Goal: Task Accomplishment & Management: Manage account settings

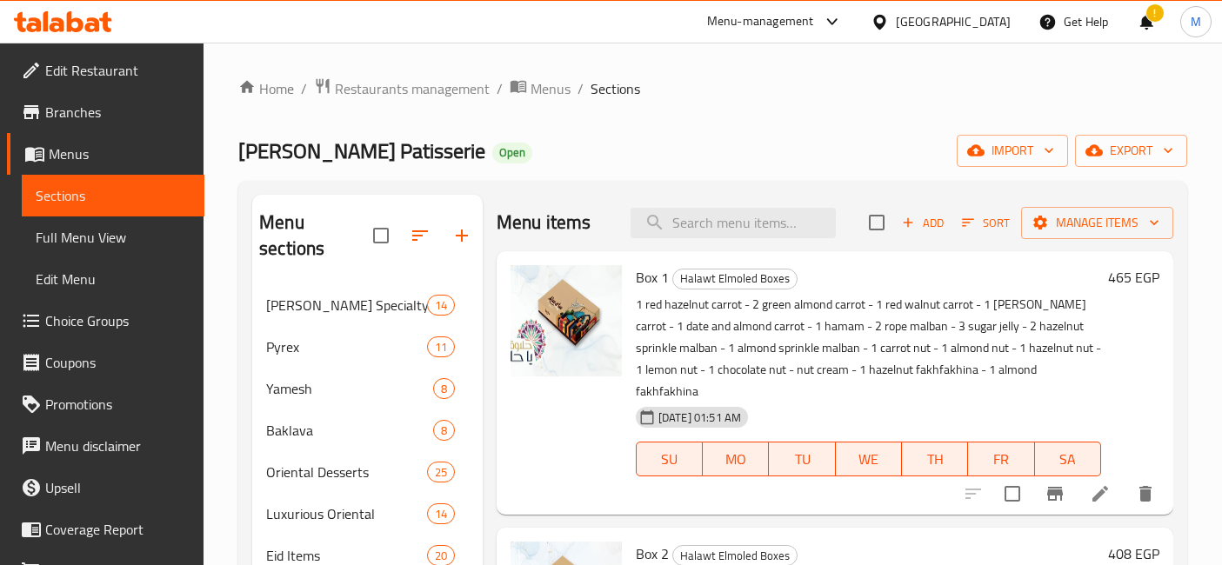
scroll to position [50, 0]
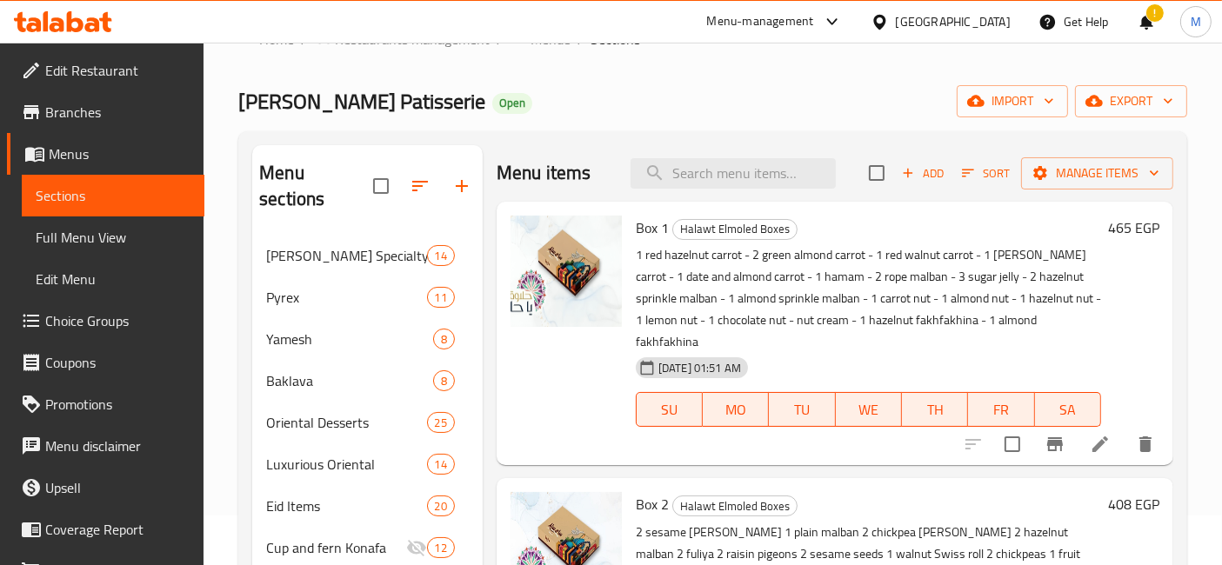
click at [1126, 324] on div "465 EGP" at bounding box center [1130, 334] width 58 height 236
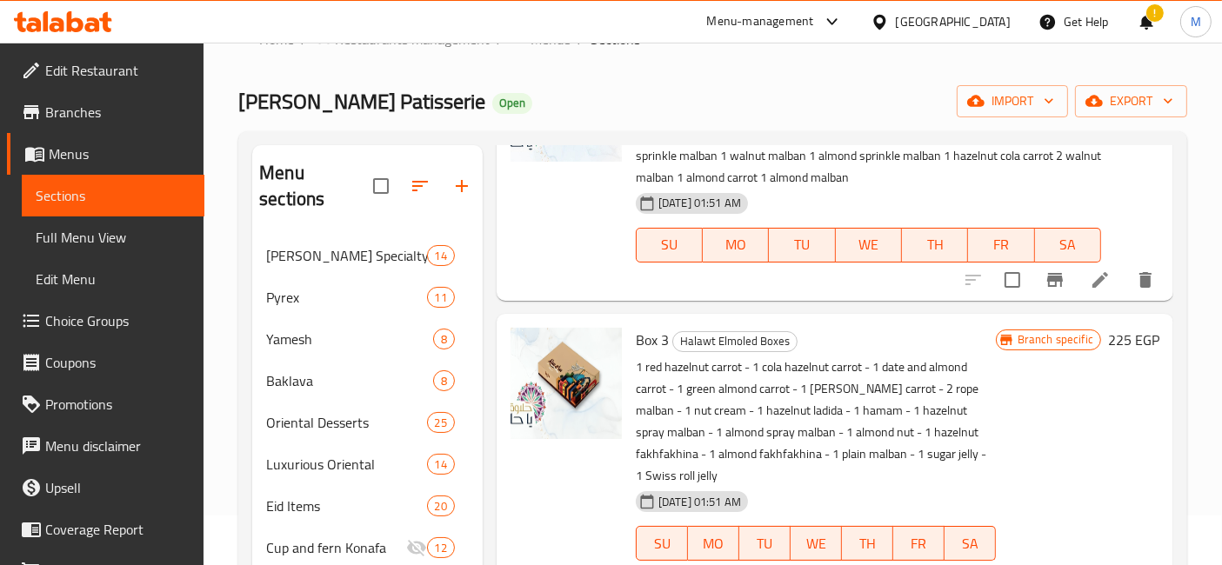
scroll to position [483, 0]
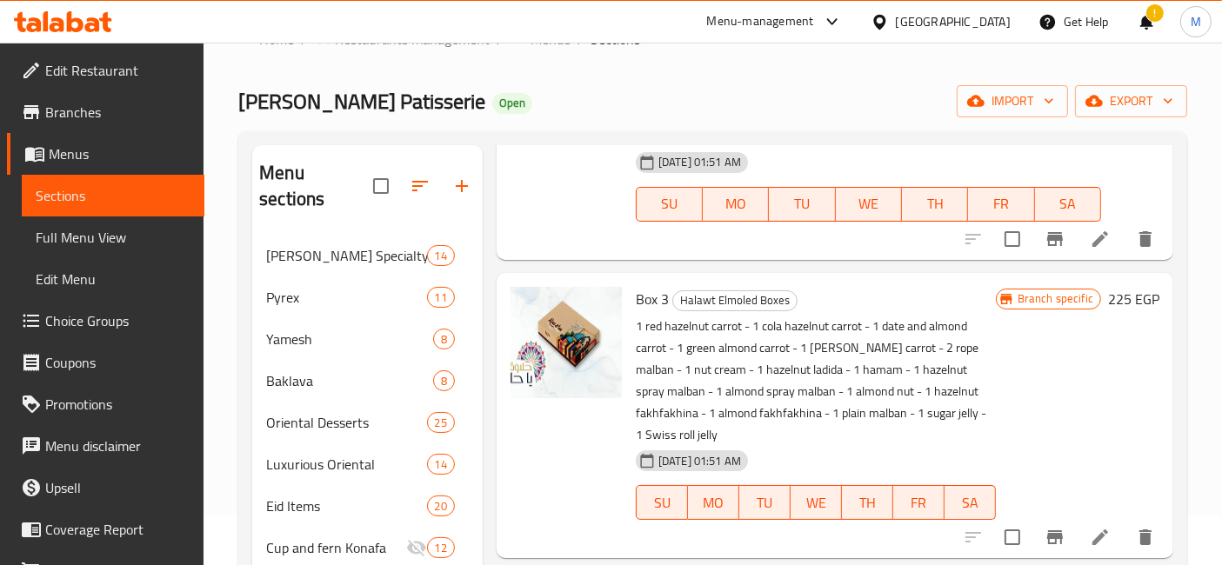
click at [1109, 294] on h6 "225 EGP" at bounding box center [1133, 299] width 51 height 24
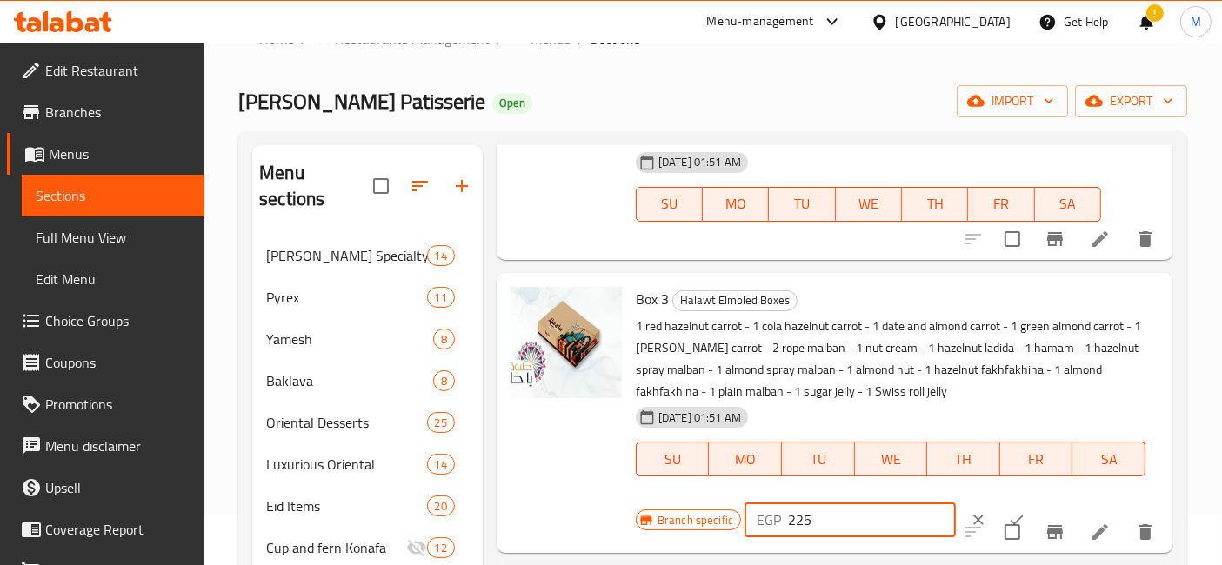
click at [796, 523] on input "225" at bounding box center [872, 520] width 168 height 35
type input "330"
click at [997, 506] on button "ok" at bounding box center [1016, 520] width 38 height 38
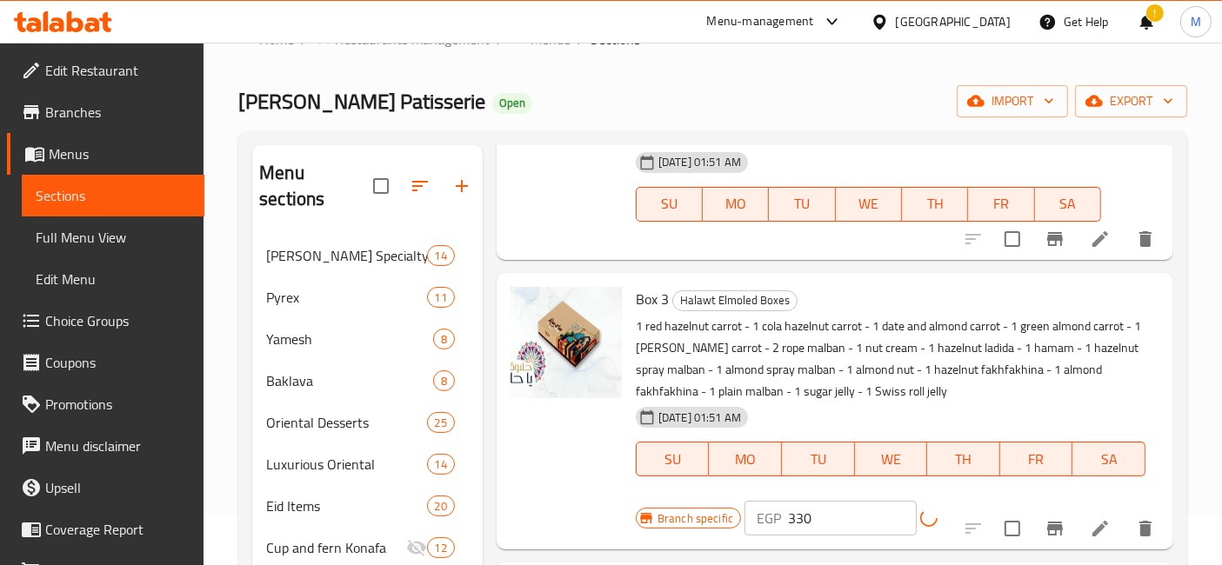
click at [1044, 519] on icon "Branch-specific-item" at bounding box center [1054, 528] width 21 height 21
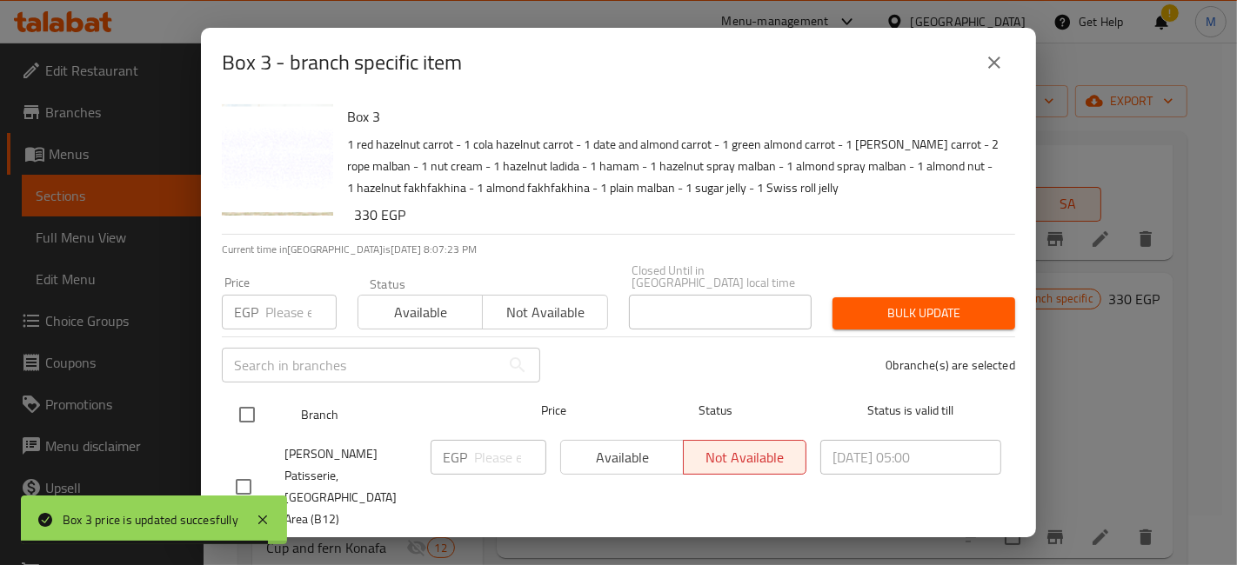
click at [268, 397] on div at bounding box center [261, 415] width 65 height 50
click at [245, 408] on input "checkbox" at bounding box center [247, 415] width 37 height 37
checkbox input "true"
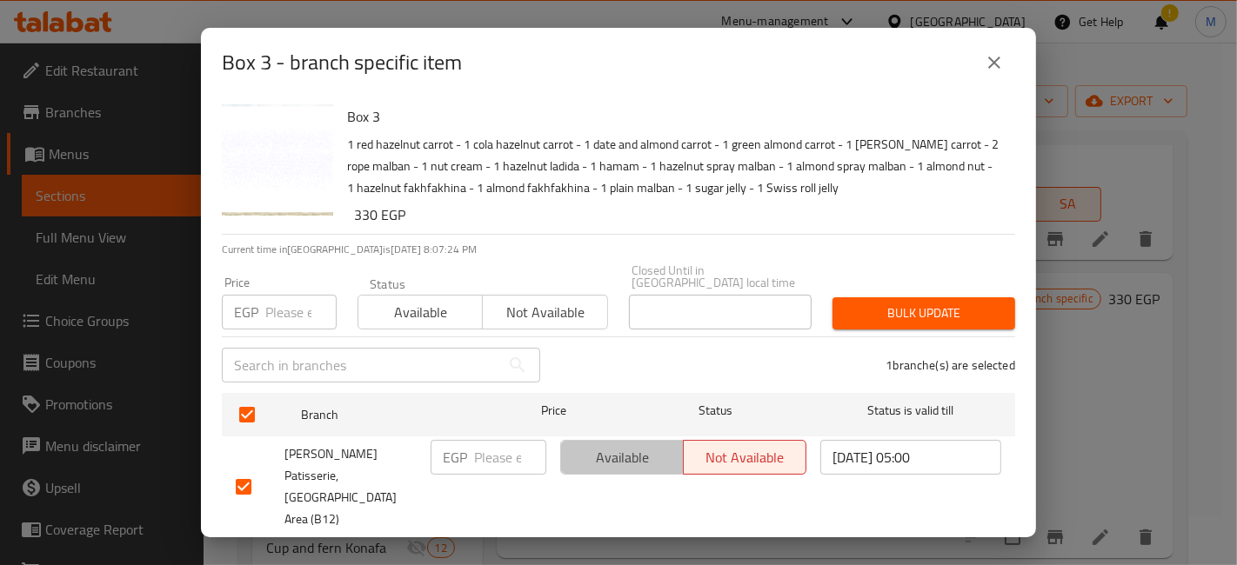
click at [604, 445] on span "Available" at bounding box center [622, 457] width 109 height 25
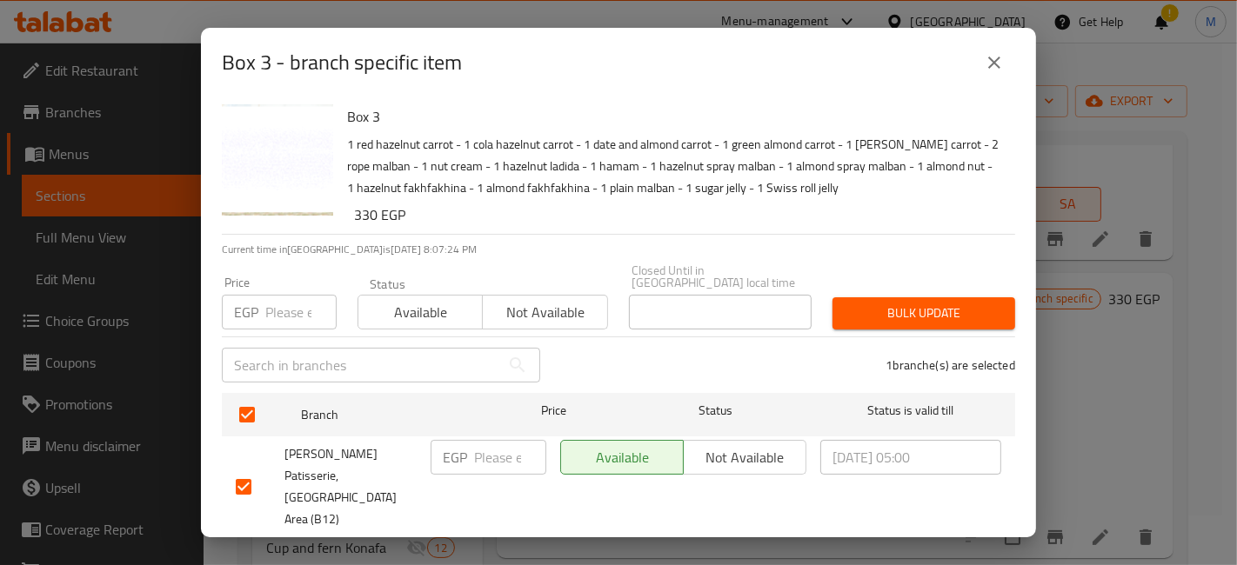
click at [641, 550] on span "Save" at bounding box center [618, 561] width 765 height 22
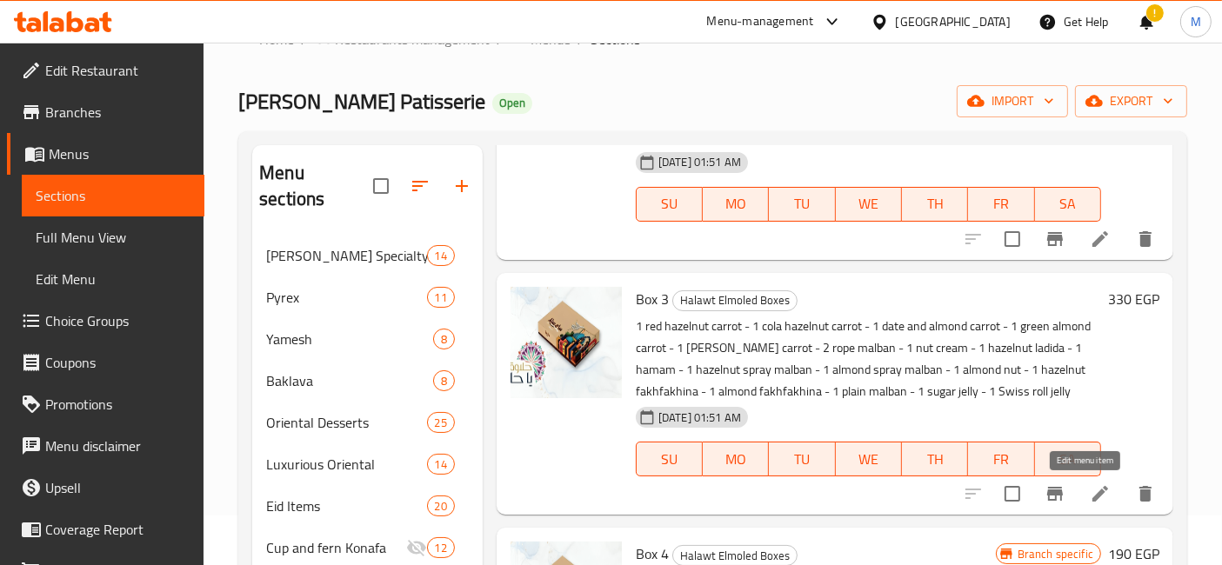
click at [1092, 488] on icon at bounding box center [1100, 494] width 16 height 16
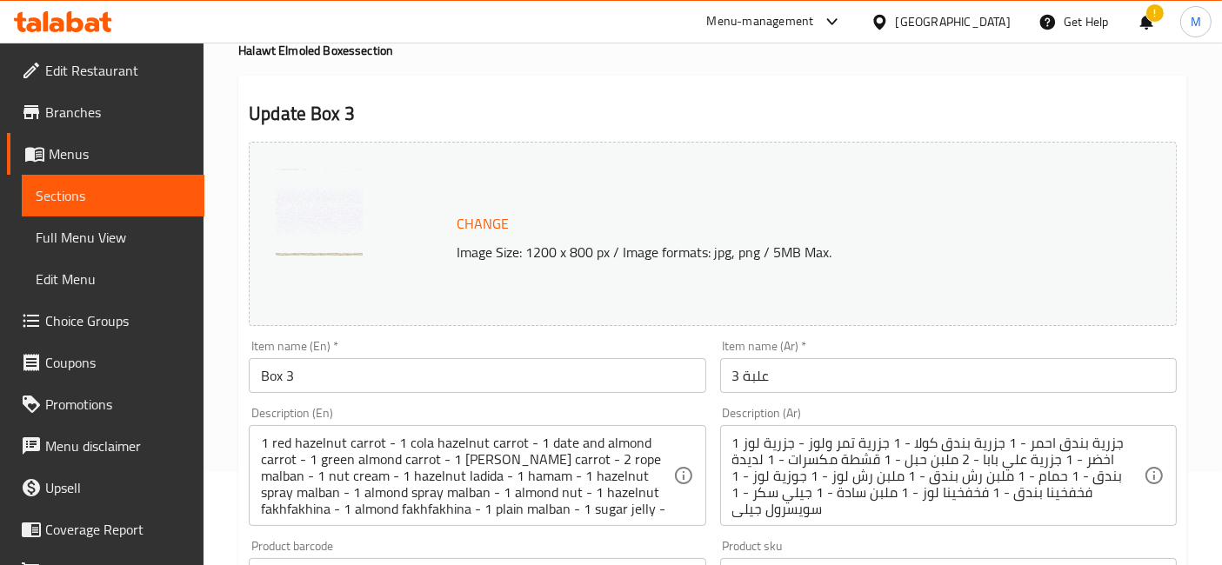
scroll to position [193, 0]
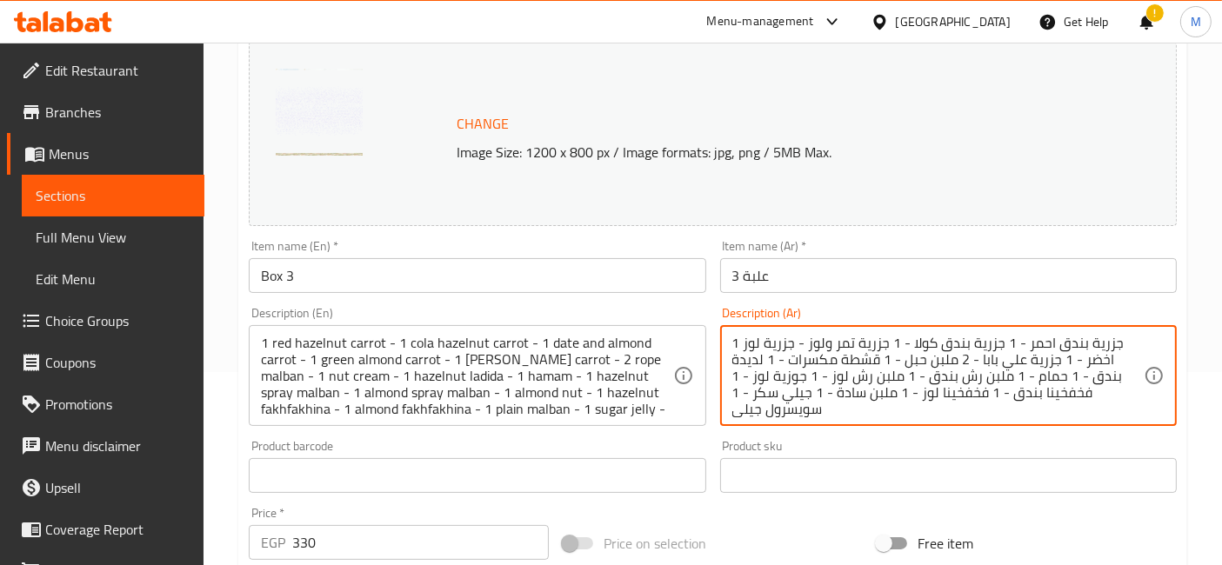
click at [746, 397] on textarea "1 جزرية بندق احمر - 1 جزرية بندق كولا - 1 جزرية تمر ولوز - جزرية لوز اخضر - 1 ج…" at bounding box center [937, 376] width 411 height 83
paste textarea "2 أمشاط سمسم 1 ملبن سادة 2 أمشاط [GEOGRAPHIC_DATA] 2 لديدة بندق 2 فوليـــــــــ…"
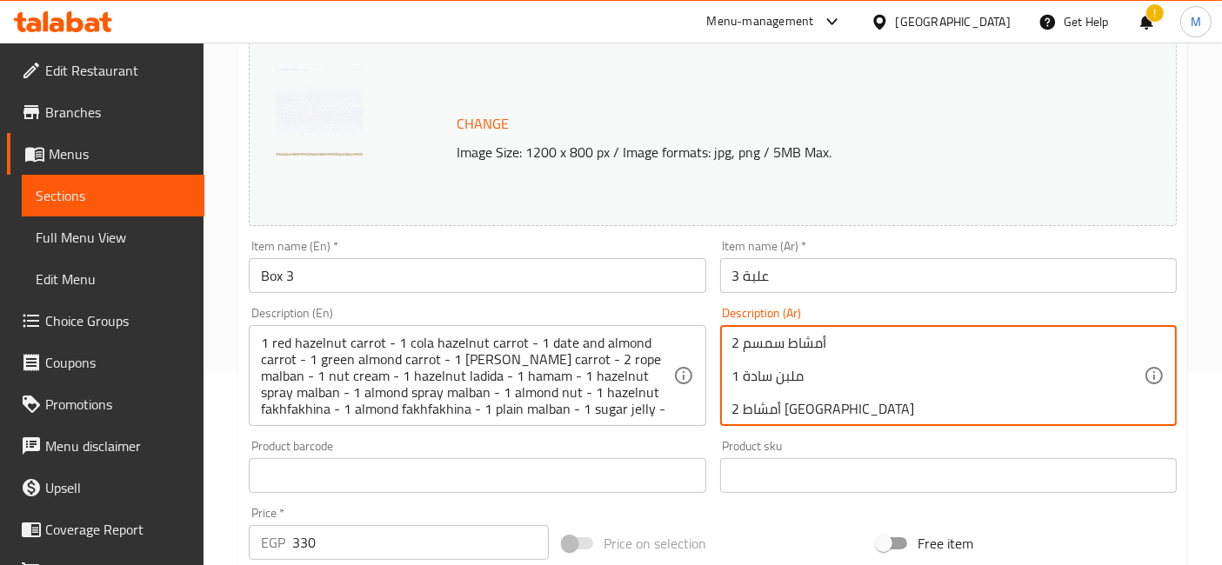
scroll to position [566, 0]
paste textarea "1 ملبن سادة 2 أمشاط [GEOGRAPHIC_DATA] 2 لديدة بندق 2 فوليــــــــــــــــــــــ…"
type textarea "2 أمشاط سمسم 1 ملبن سادة 2 أمشاط [GEOGRAPHIC_DATA] 2 لديدة بندق 2 فوليـــــــــ…"
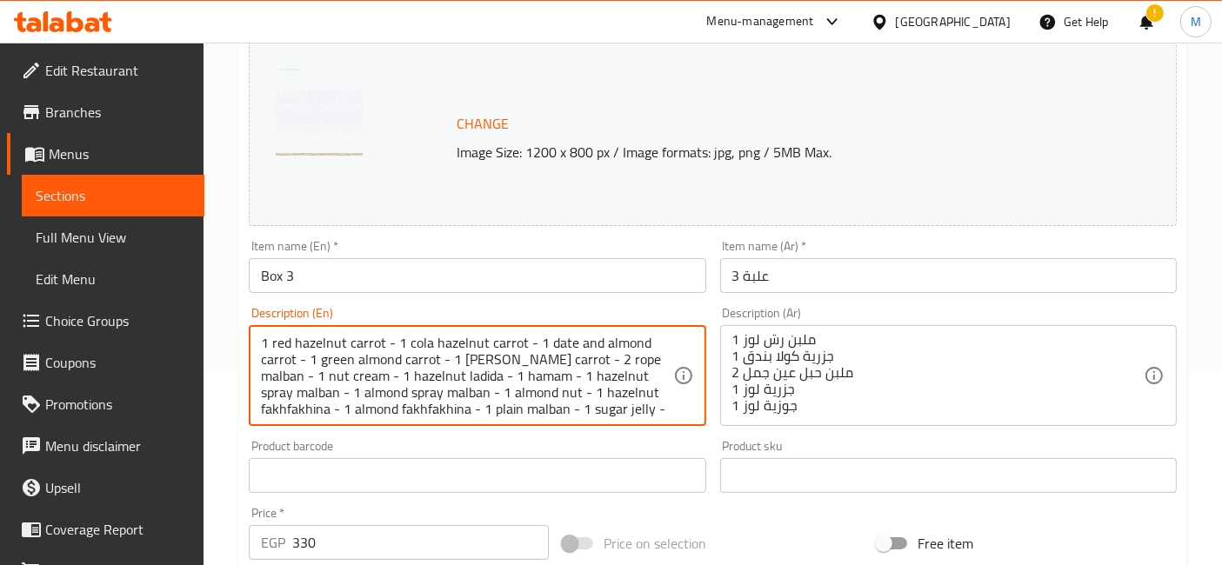
click at [267, 343] on textarea "1 red hazelnut carrot - 1 cola hazelnut carrot - 1 date and almond carrot - 1 g…" at bounding box center [466, 376] width 411 height 83
paste textarea "2 sesame [PERSON_NAME] 1 plain malban 2 chickpea [PERSON_NAME] 2 hazelnut malba…"
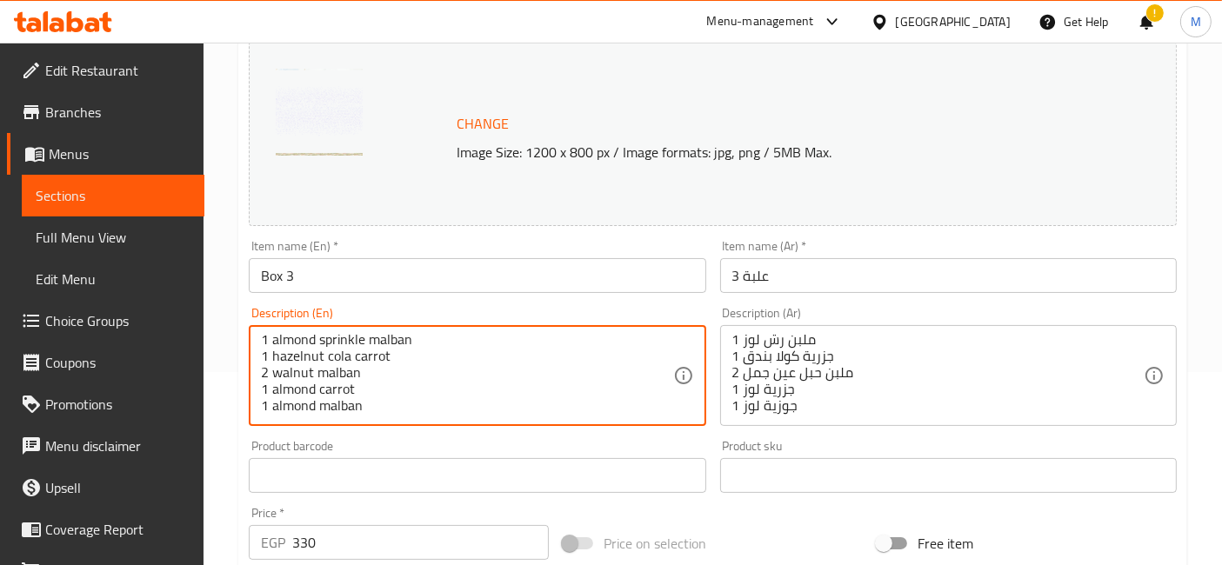
type textarea "2 sesame [PERSON_NAME] 1 plain malban 2 chickpea [PERSON_NAME] 2 hazelnut malba…"
click at [370, 279] on input "Box 3" at bounding box center [477, 275] width 457 height 35
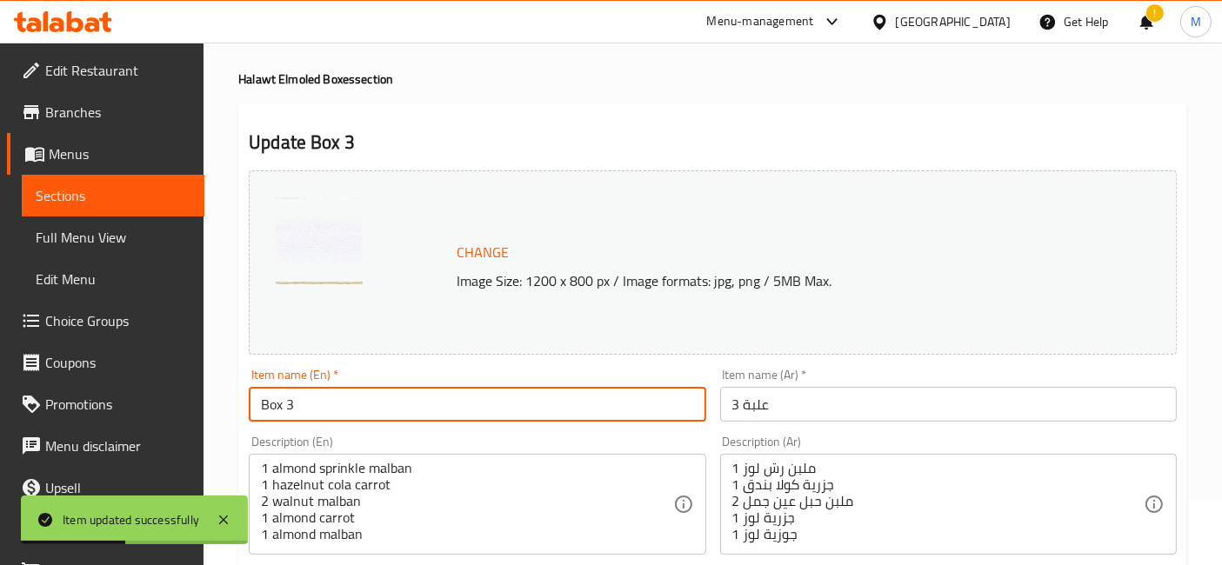
scroll to position [0, 0]
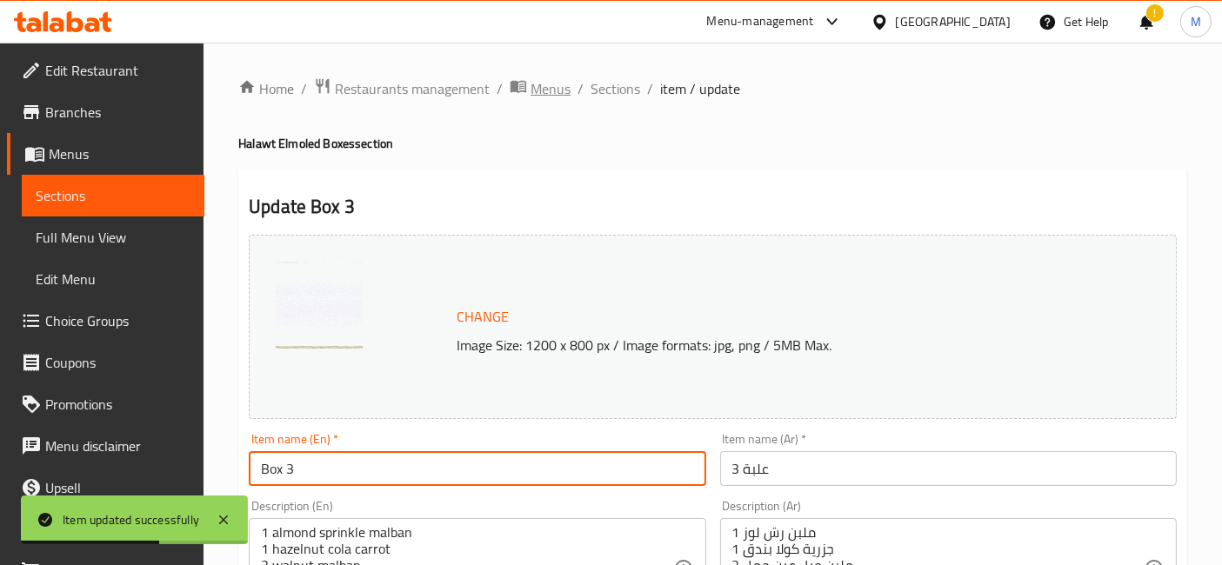
click at [551, 97] on span "Menus" at bounding box center [550, 88] width 40 height 21
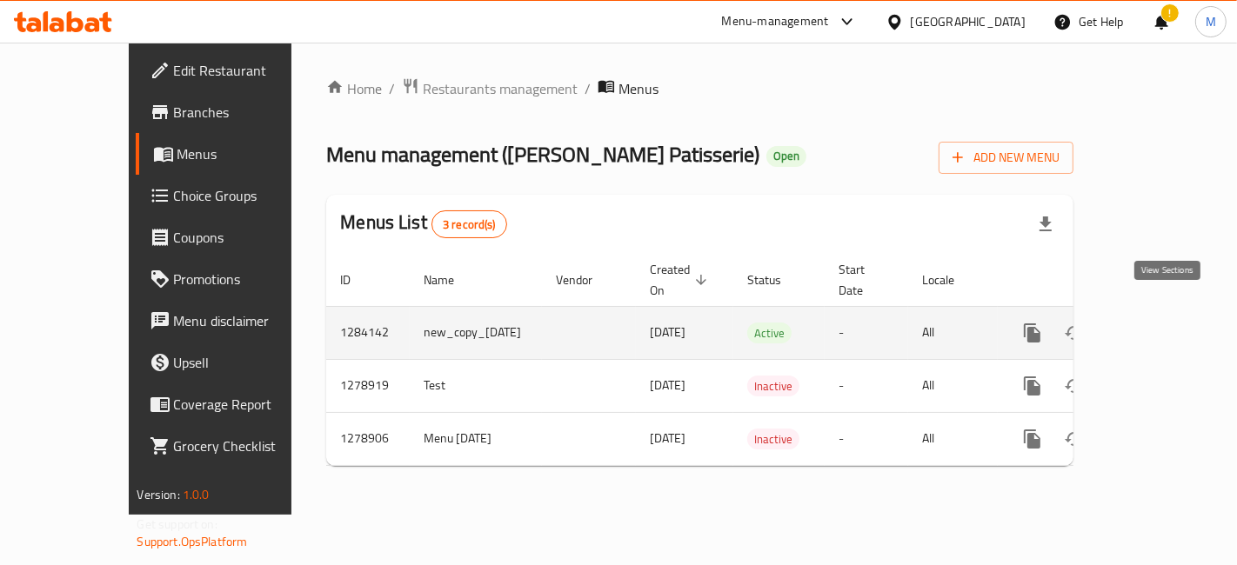
click at [1178, 312] on link "enhanced table" at bounding box center [1158, 333] width 42 height 42
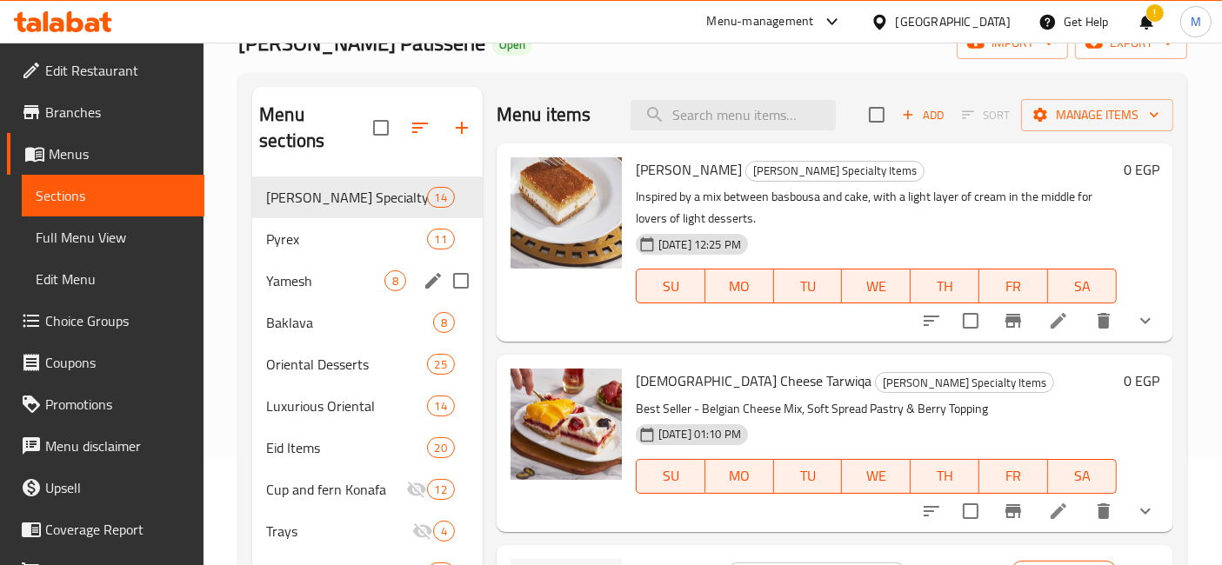
scroll to position [540, 0]
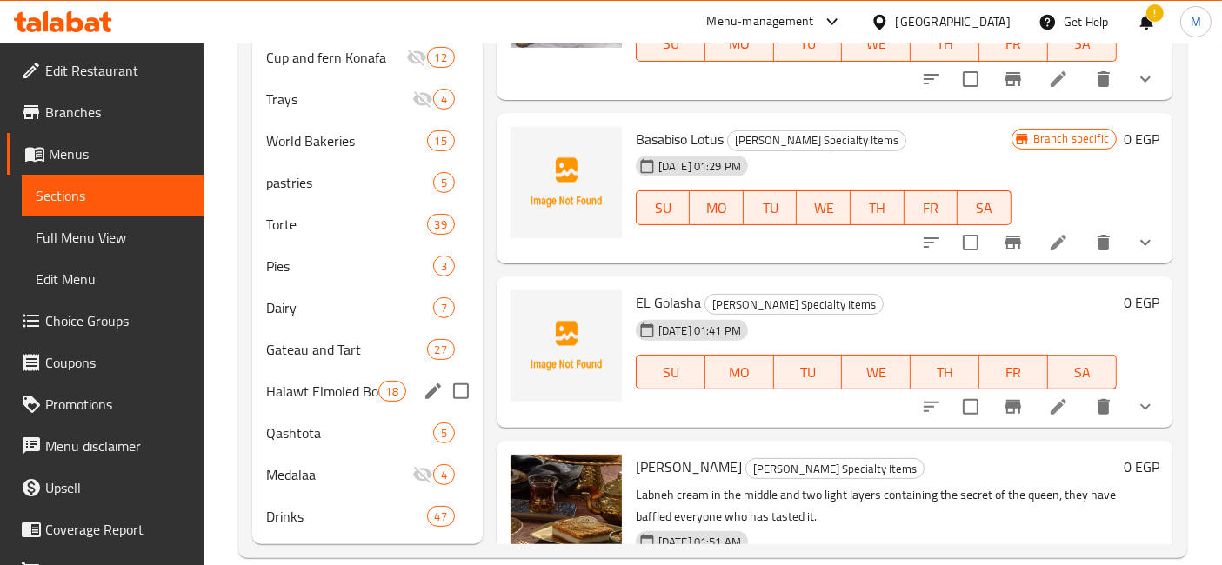
click at [350, 378] on div "Halawt Elmoled Boxes 18" at bounding box center [367, 391] width 230 height 42
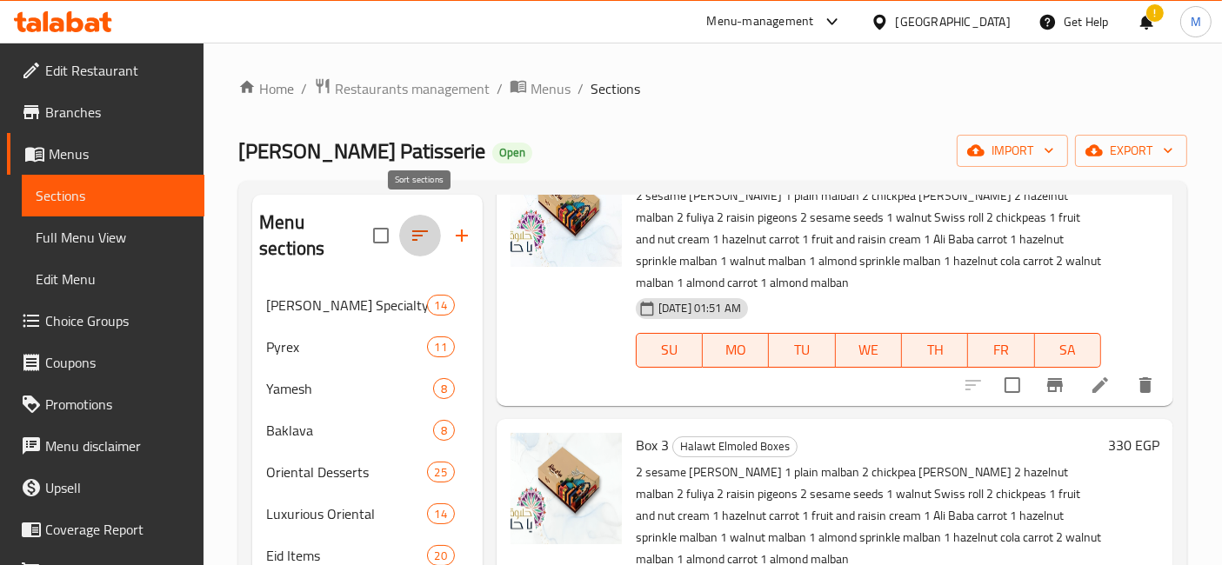
click at [422, 236] on button "button" at bounding box center [420, 236] width 42 height 42
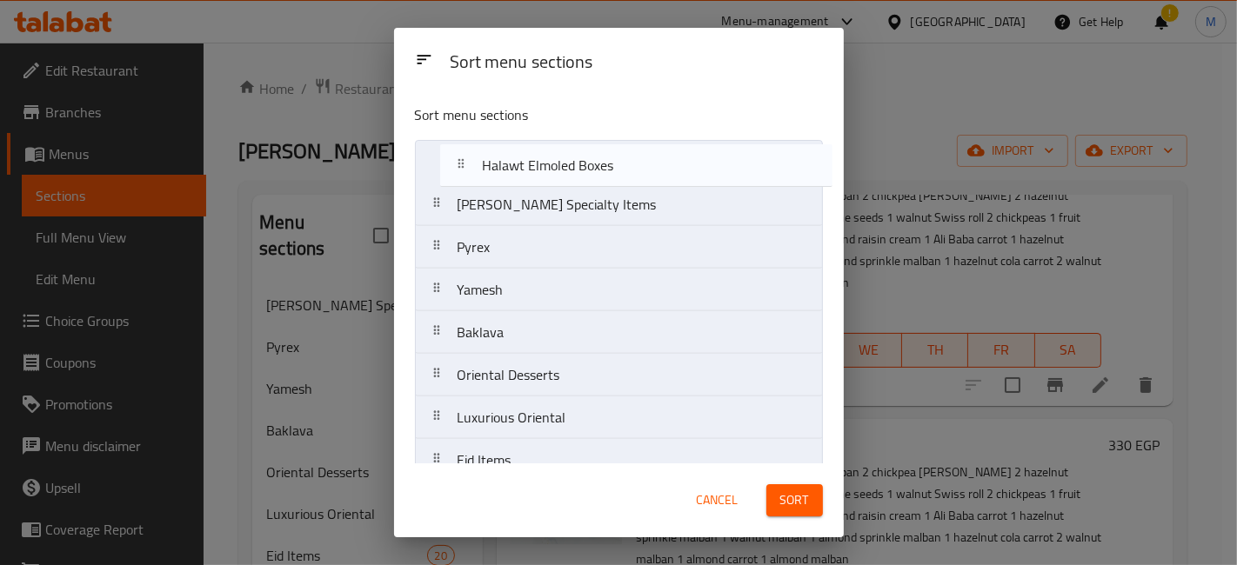
drag, startPoint x: 565, startPoint y: 324, endPoint x: 591, endPoint y: 177, distance: 150.1
click at [591, 177] on nav "[PERSON_NAME] Specialty Items Pyrex Yamesh Baklava Oriental Desserts Luxurious …" at bounding box center [619, 545] width 408 height 811
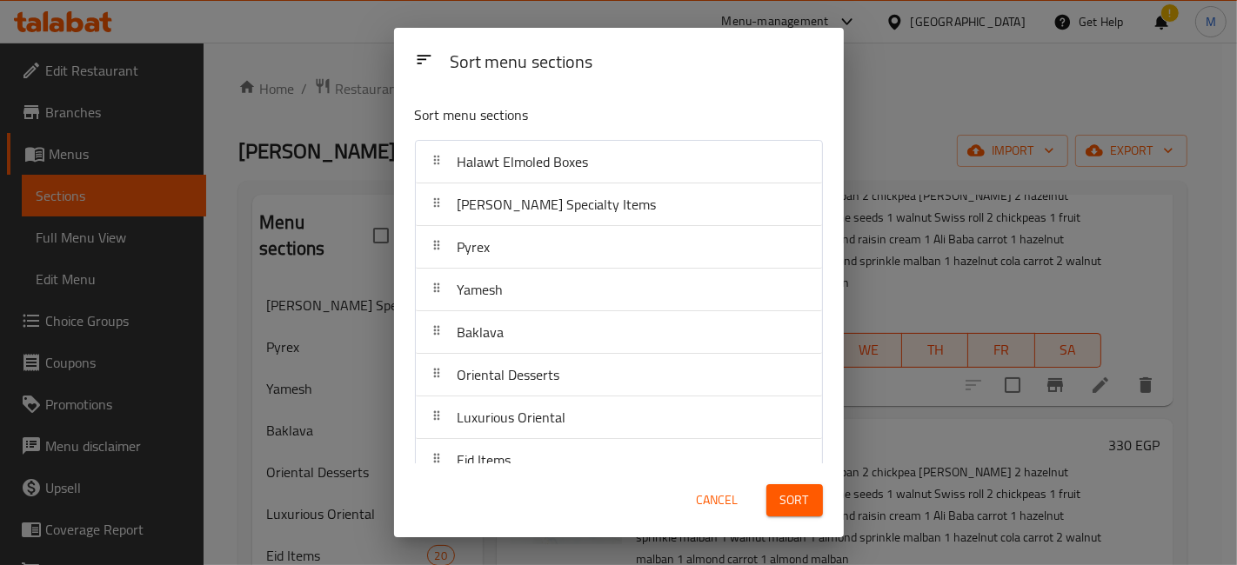
click at [799, 498] on span "Sort" at bounding box center [794, 501] width 29 height 22
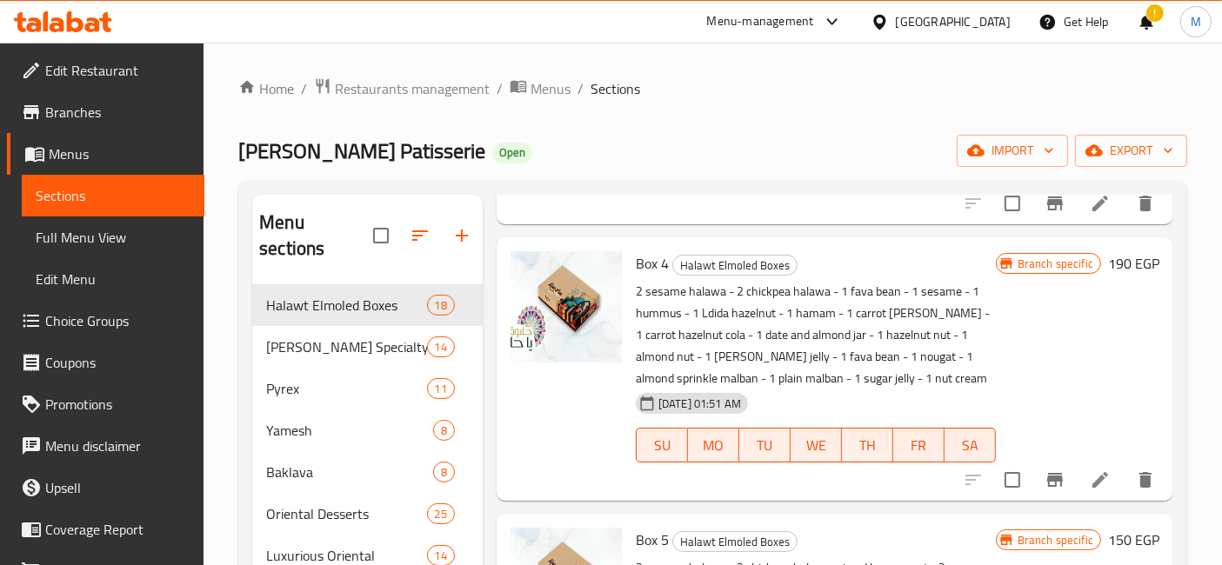
scroll to position [870, 0]
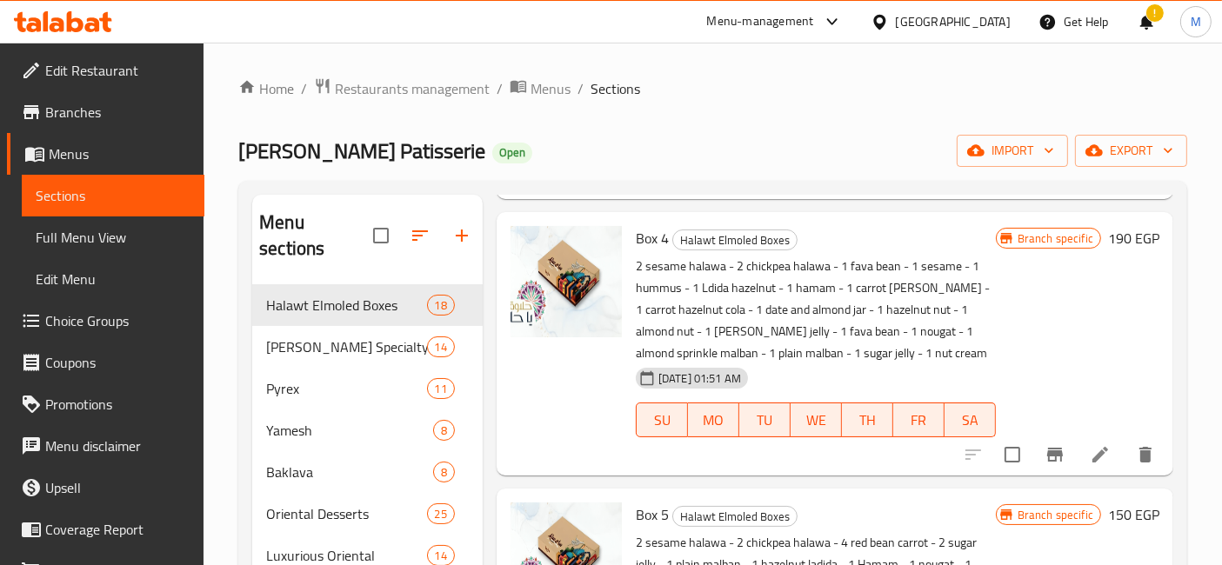
click at [1115, 234] on h6 "190 EGP" at bounding box center [1133, 238] width 51 height 24
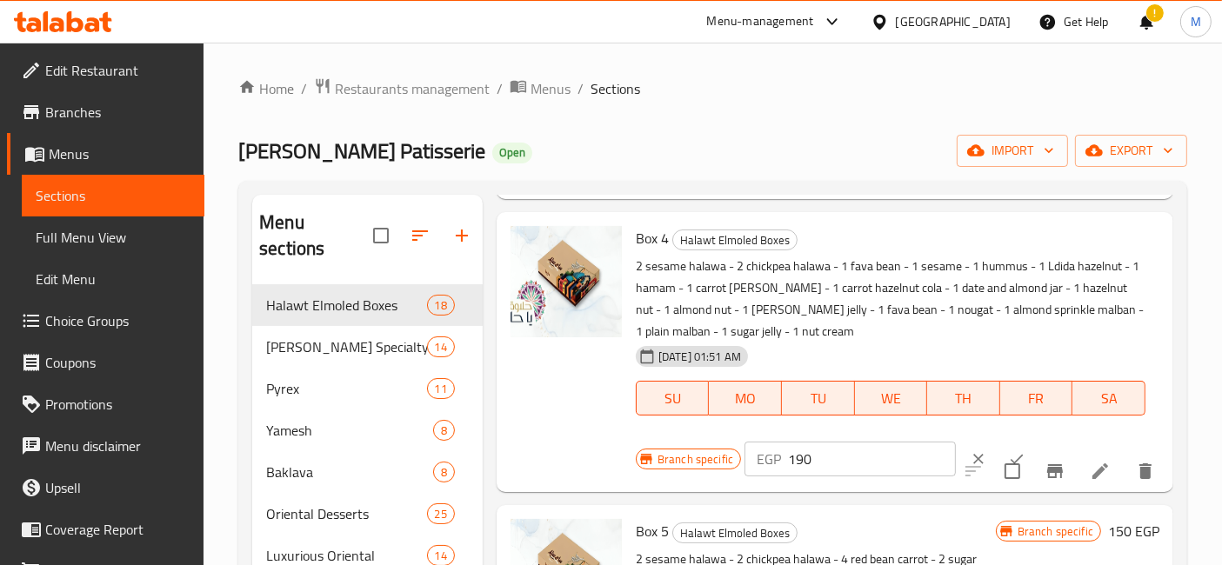
click at [803, 454] on input "190" at bounding box center [872, 459] width 168 height 35
type input "270"
click at [997, 444] on button "ok" at bounding box center [1016, 459] width 38 height 38
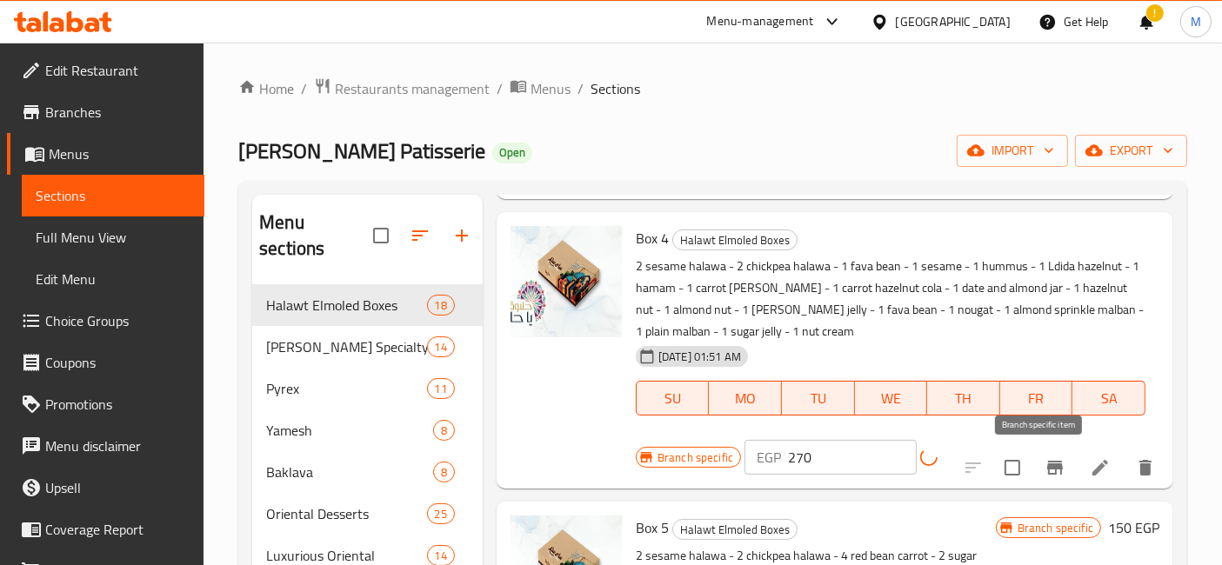
click at [1045, 457] on icon "Branch-specific-item" at bounding box center [1054, 467] width 21 height 21
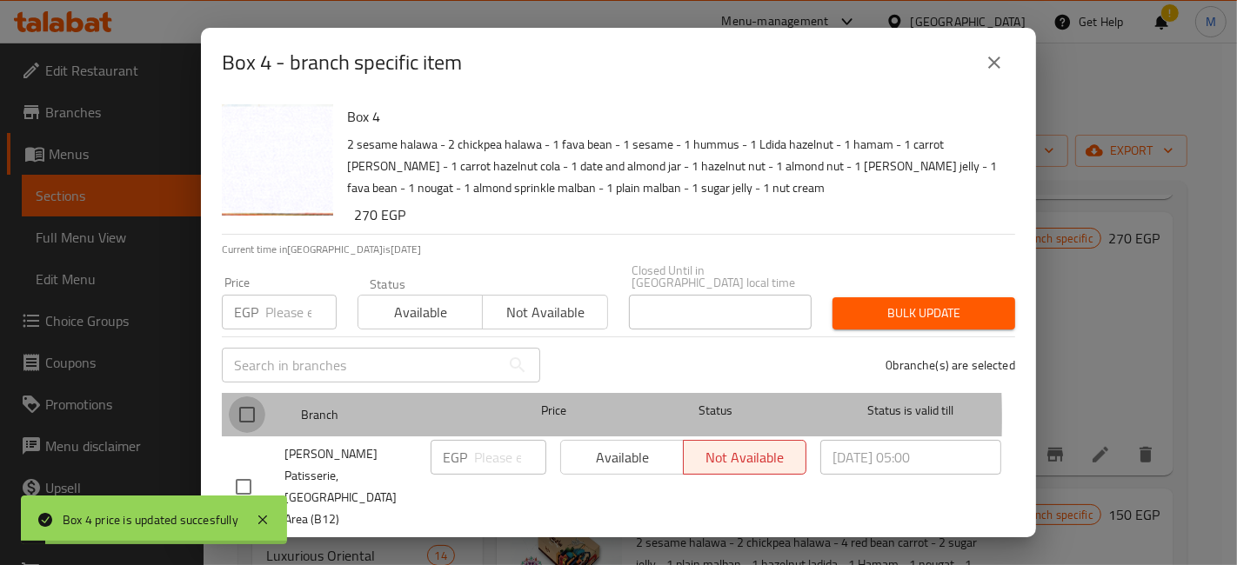
click at [250, 406] on input "checkbox" at bounding box center [247, 415] width 37 height 37
checkbox input "true"
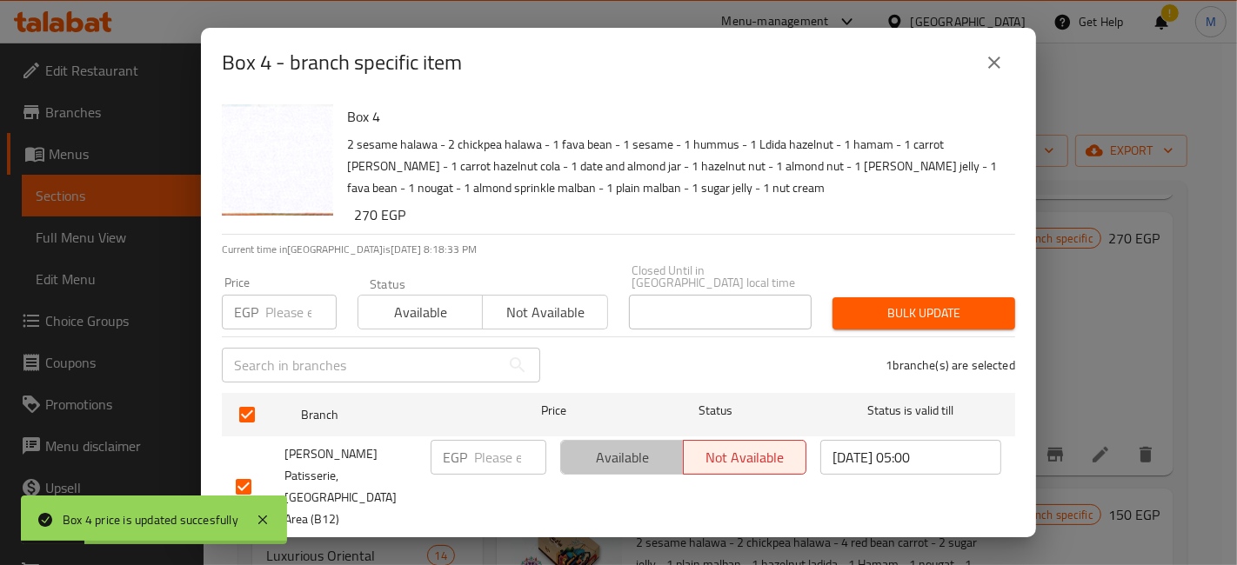
click at [606, 445] on span "Available" at bounding box center [622, 457] width 109 height 25
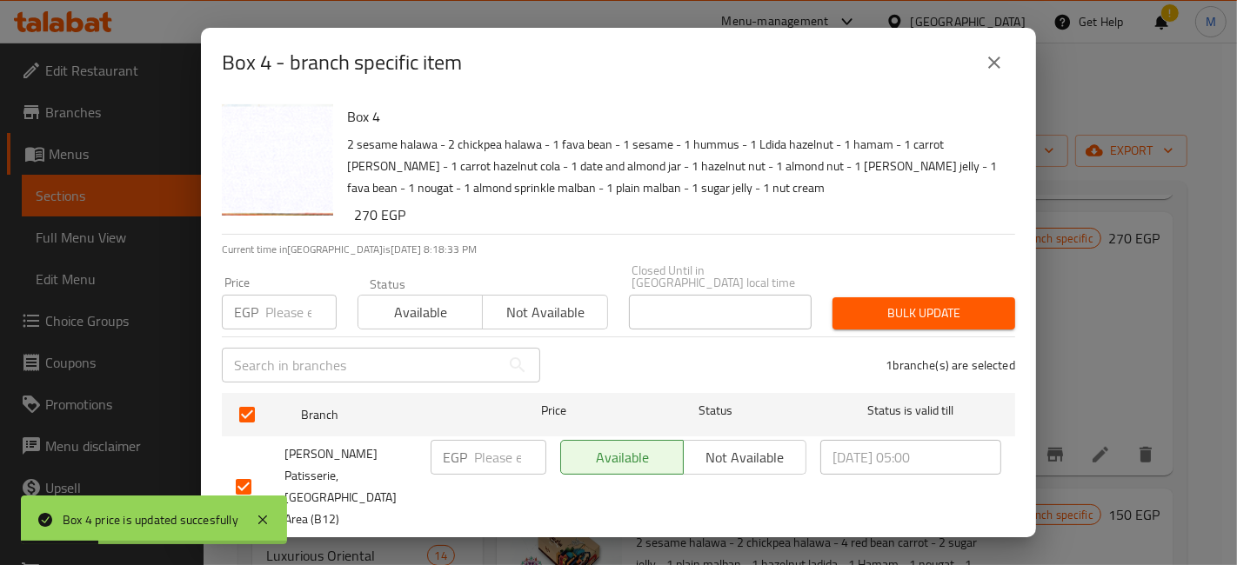
click at [661, 550] on span "Save" at bounding box center [618, 561] width 765 height 22
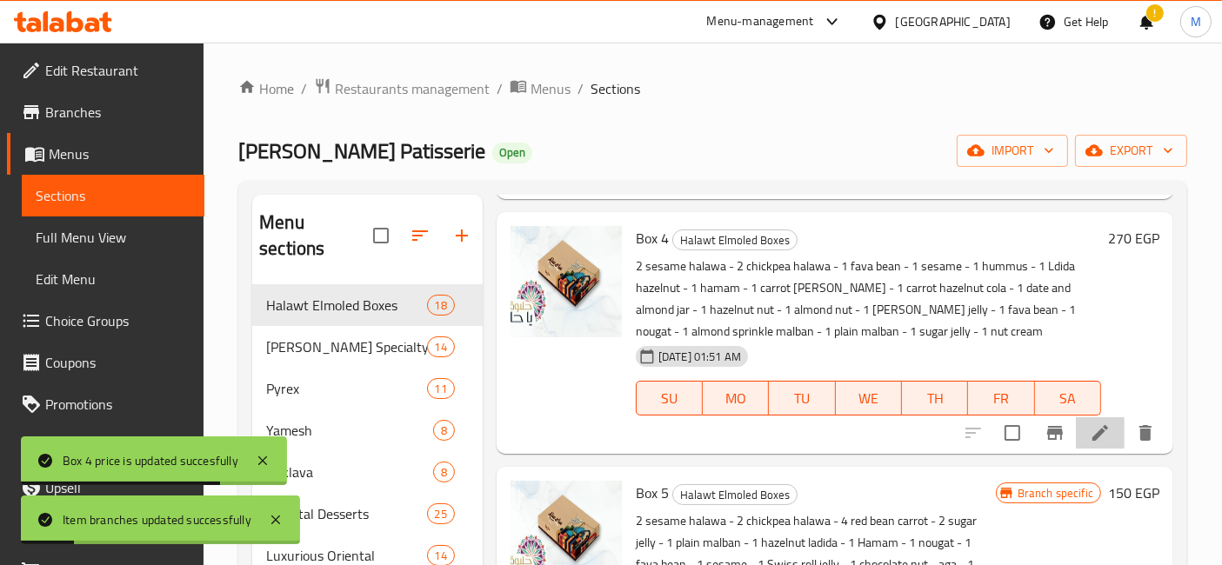
click at [1102, 435] on li at bounding box center [1100, 432] width 49 height 31
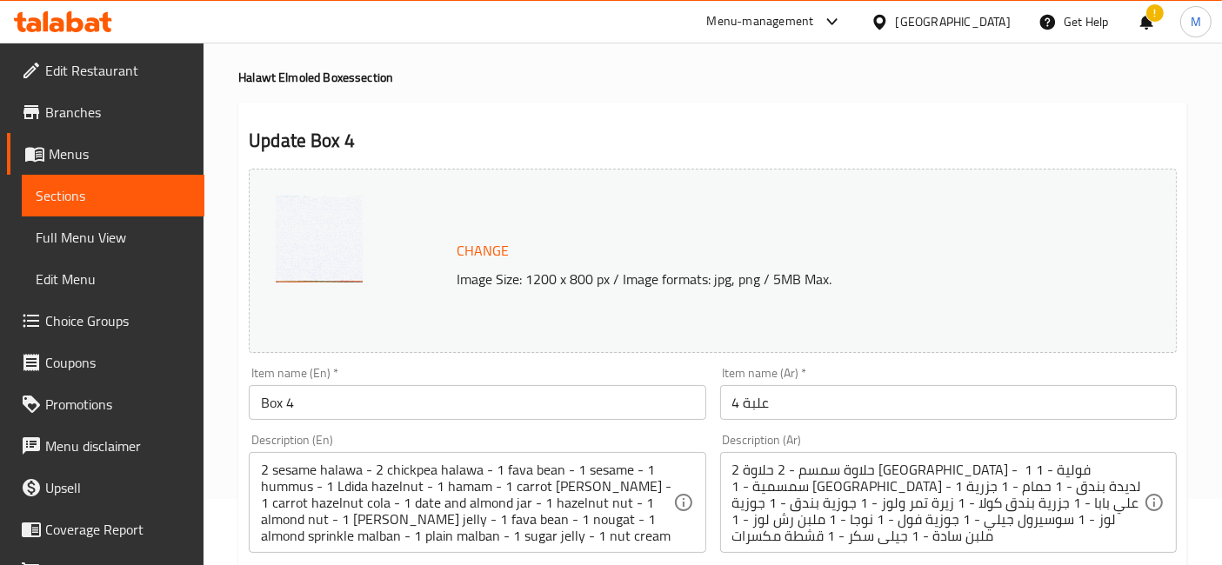
scroll to position [97, 0]
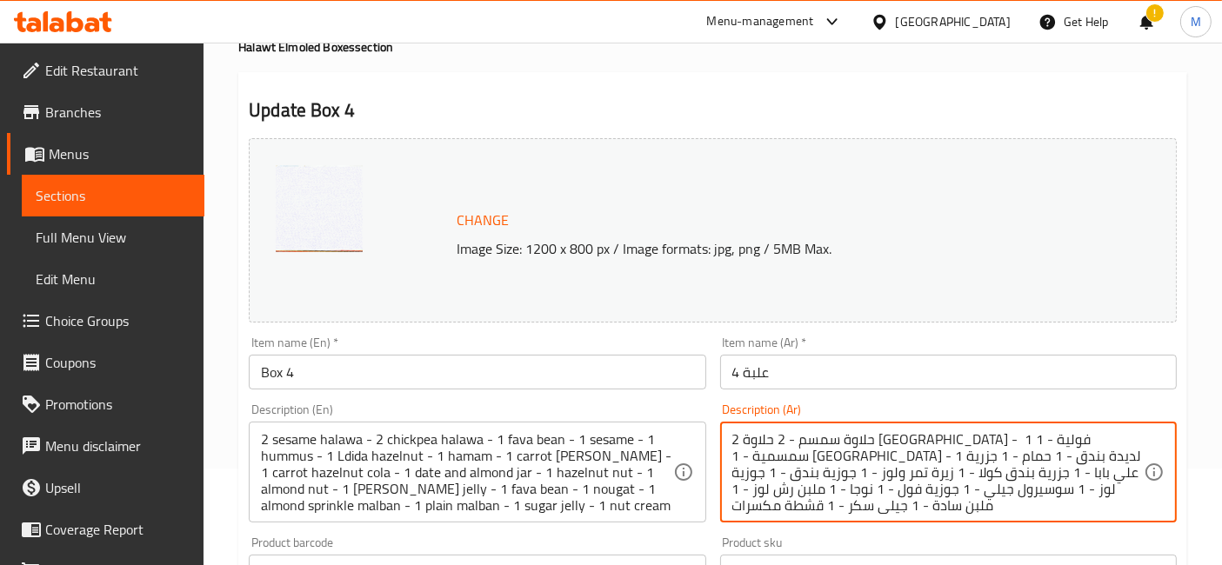
click at [783, 458] on textarea "2 حلاوة سمسم - 2 حلاوة [GEOGRAPHIC_DATA] - 1 فولية - 1 سمسمية - 1 [GEOGRAPHIC_D…" at bounding box center [937, 472] width 411 height 83
paste textarea "مشاط سمسم 1 جزرية كولا بندق 2 مشاط [GEOGRAPHIC_DATA] 2 قشطة فواكه ومكسرات 1 فول…"
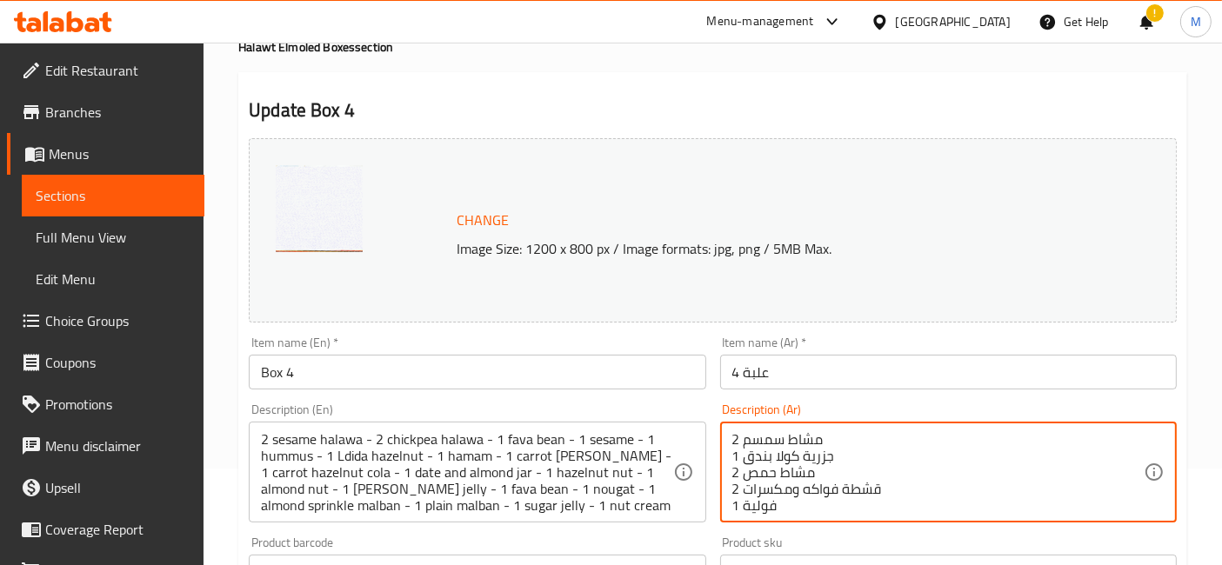
scroll to position [215, 0]
type textarea "2 مشاط سمسم 1 جزرية كولا بندق 2 مشاط حمص 2 قشطة فواكه ومكسرات 1 فولية 1 جوزية ب…"
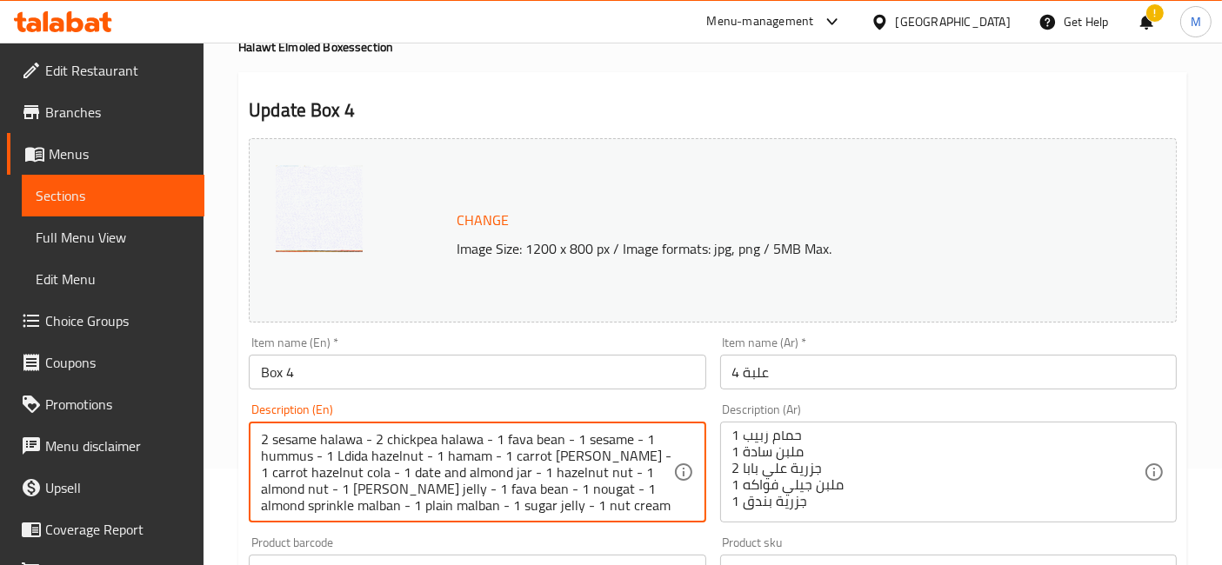
click at [304, 442] on textarea "2 sesame halawa - 2 chickpea halawa - 1 fava bean - 1 sesame - 1 hummus - 1 Ldi…" at bounding box center [466, 472] width 411 height 83
paste textarea "seeds 1 carrot cola hazelnut 2 chickpea seeds 2 fruit and nut cream 1 peanut 1 …"
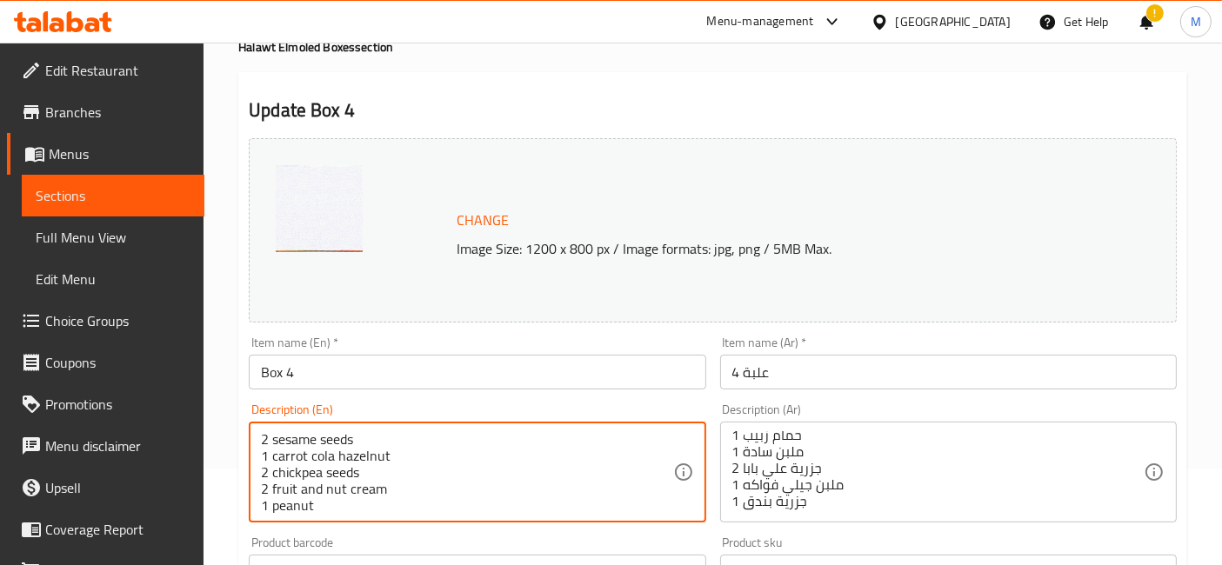
scroll to position [186, 0]
type textarea "2 sesame seeds 1 carrot cola hazelnut 2 chickpea seeds 2 fruit and nut cream 1 …"
click at [375, 369] on input "Box 4" at bounding box center [477, 372] width 457 height 35
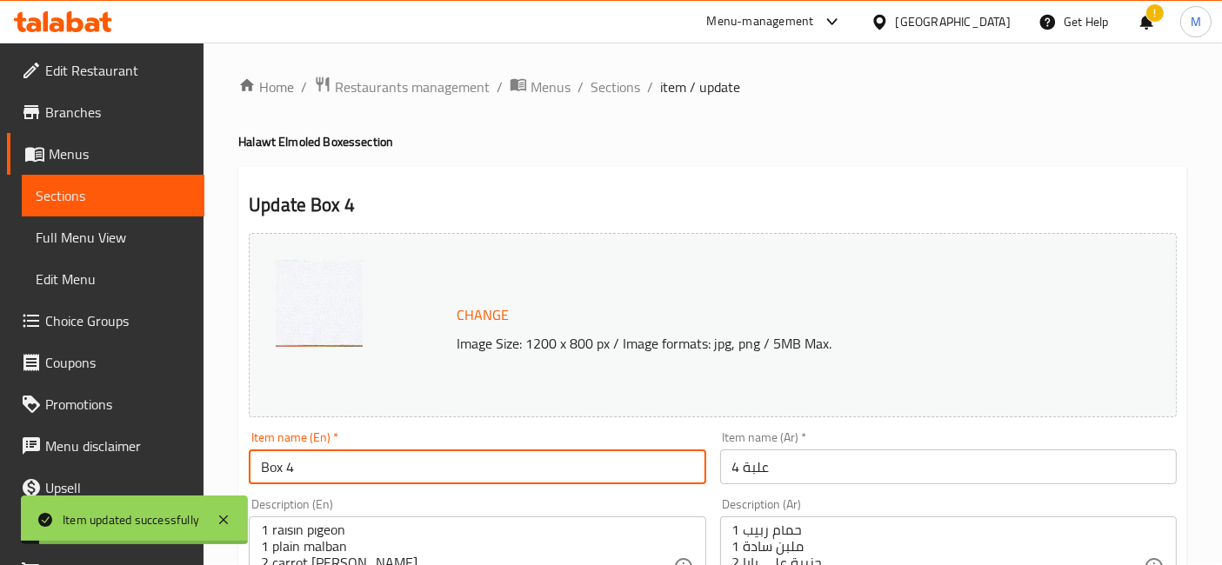
scroll to position [0, 0]
drag, startPoint x: 615, startPoint y: 85, endPoint x: 643, endPoint y: 128, distance: 51.4
click at [615, 85] on span "Sections" at bounding box center [615, 88] width 50 height 21
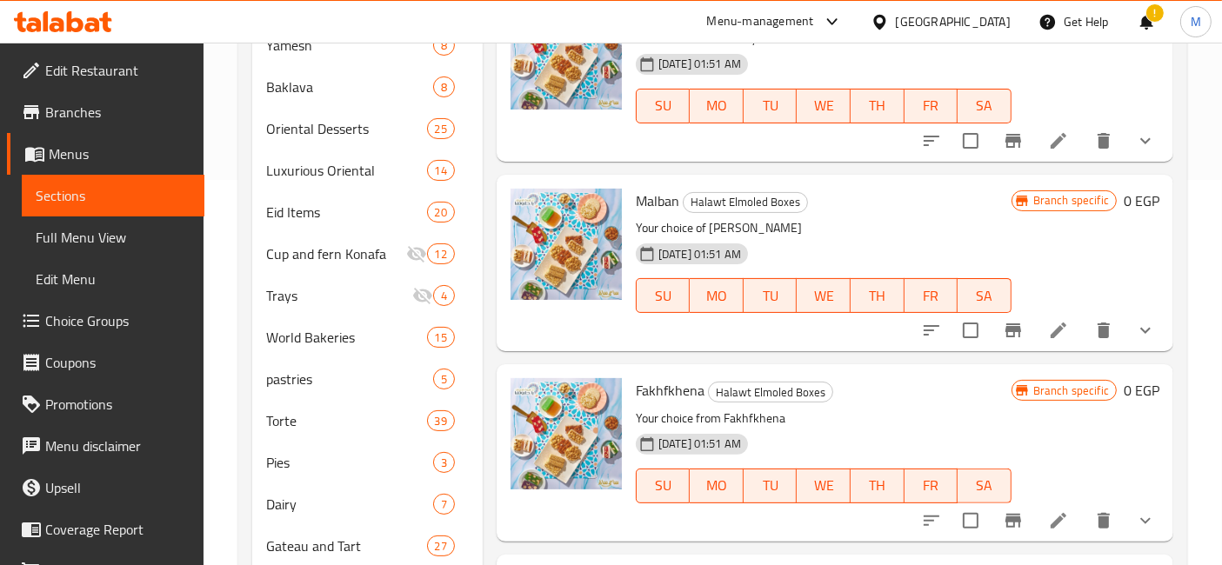
scroll to position [2995, 0]
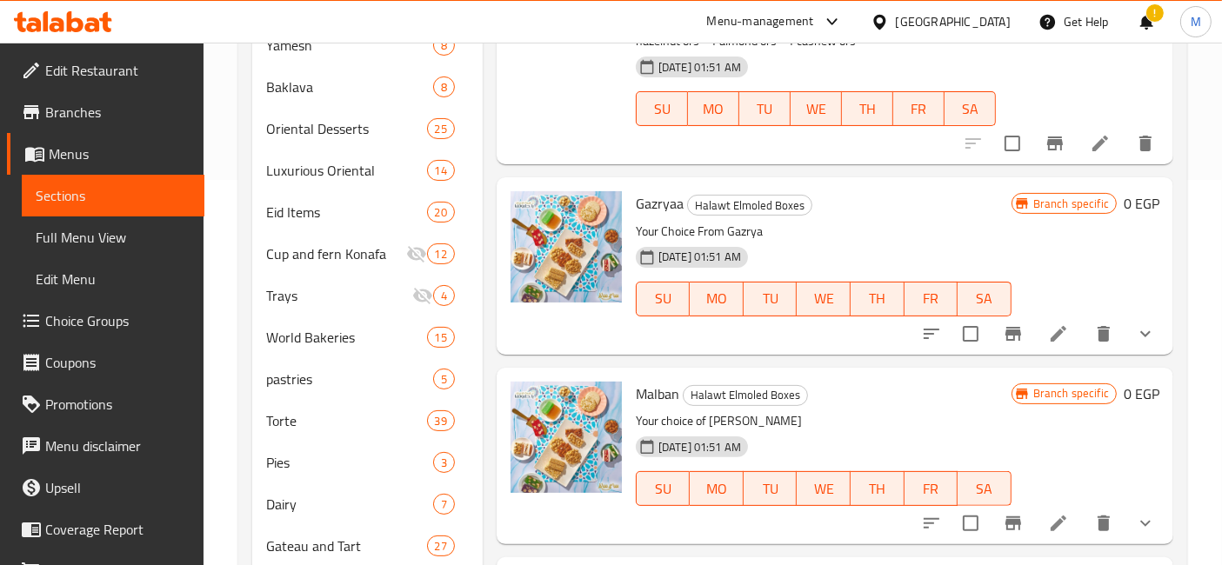
click at [1135, 516] on icon "show more" at bounding box center [1145, 523] width 21 height 21
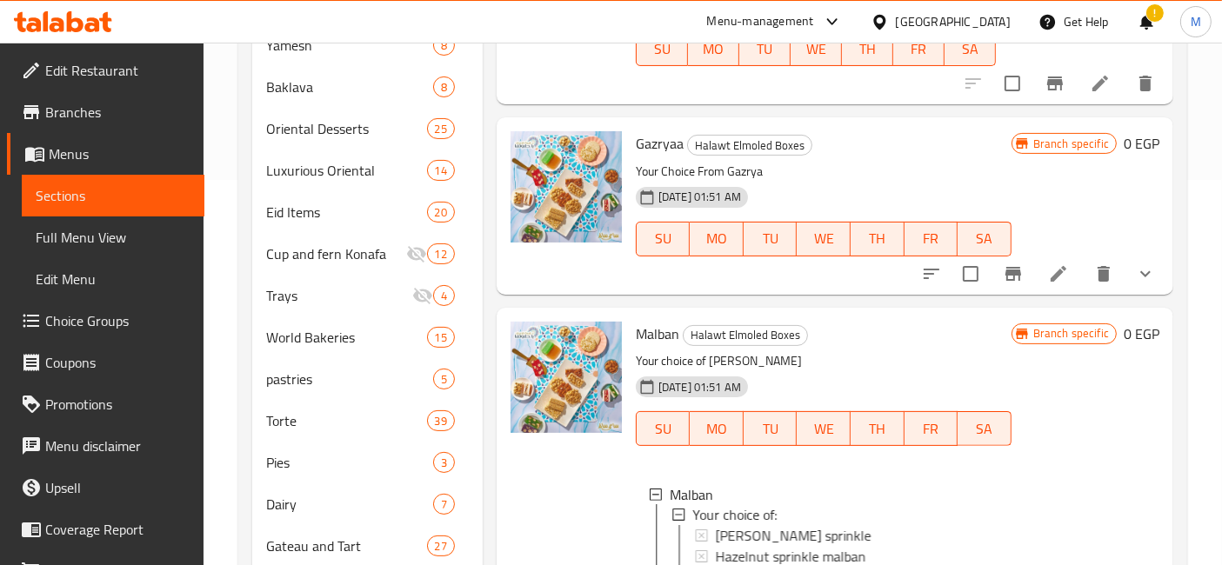
scroll to position [3188, 0]
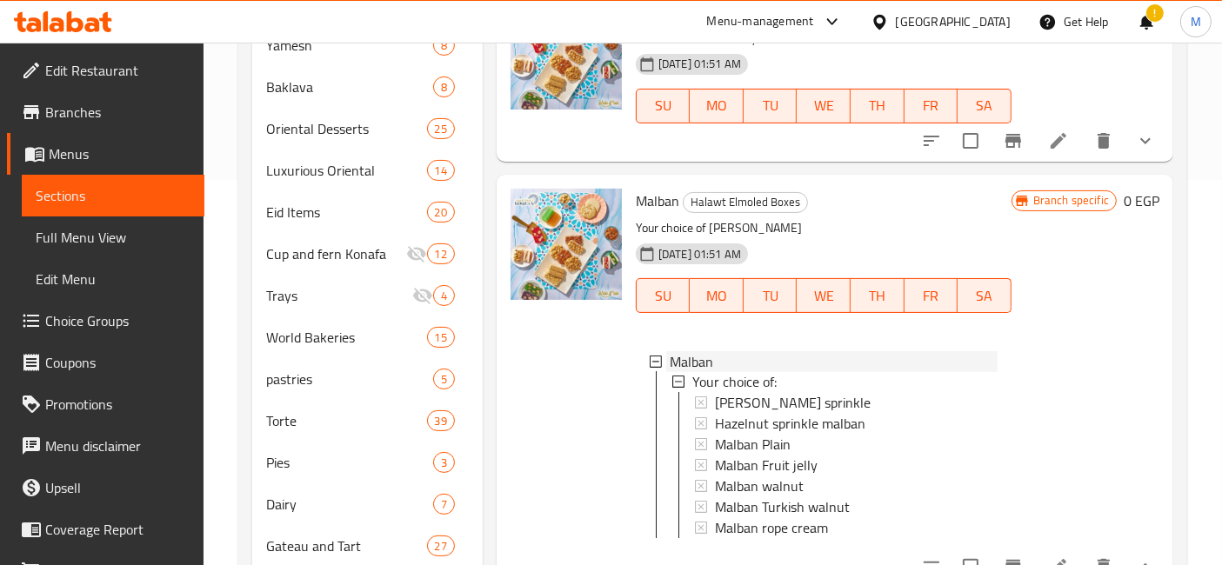
click at [708, 359] on span "Malban" at bounding box center [691, 361] width 43 height 21
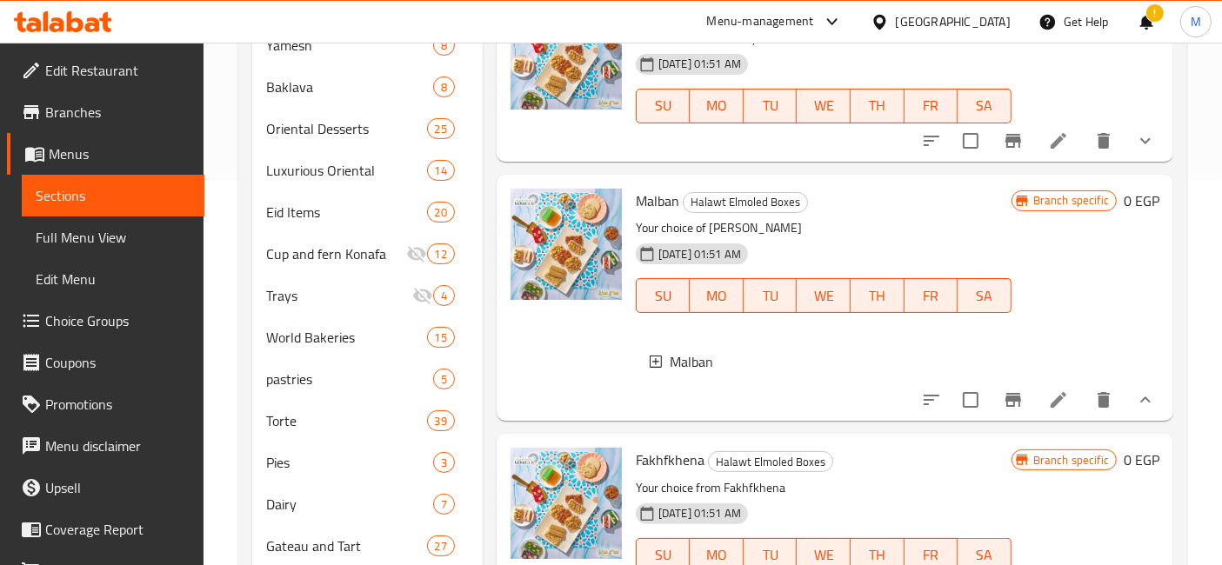
click at [707, 359] on span "Malban" at bounding box center [691, 361] width 43 height 21
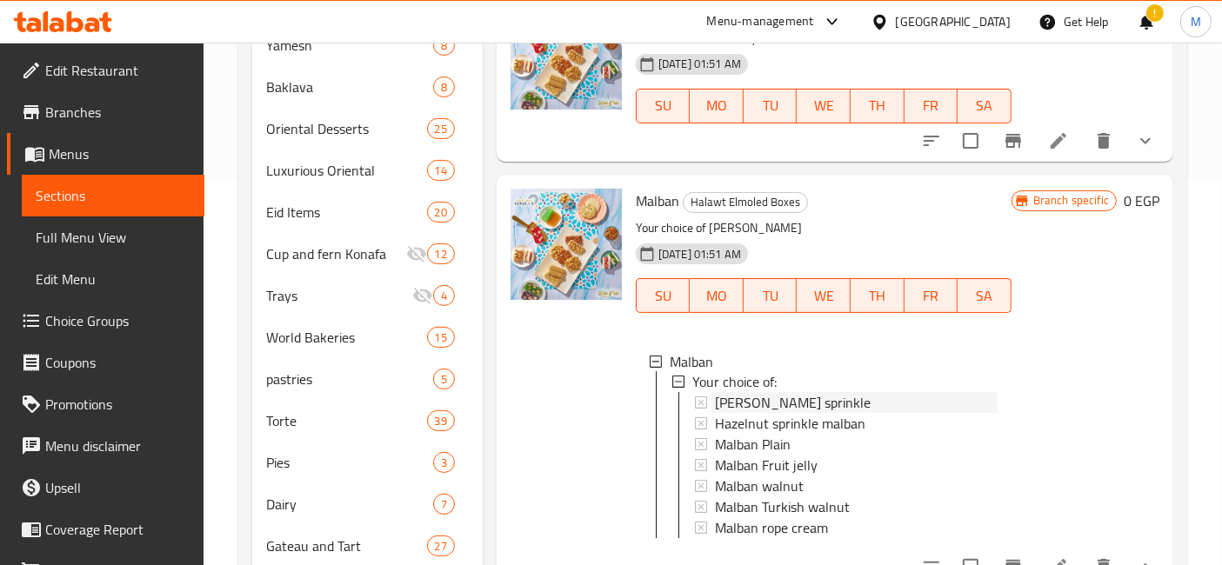
click at [756, 398] on span "[PERSON_NAME] sprinkle" at bounding box center [793, 403] width 156 height 21
click at [790, 444] on div "Malban Plain" at bounding box center [856, 445] width 283 height 21
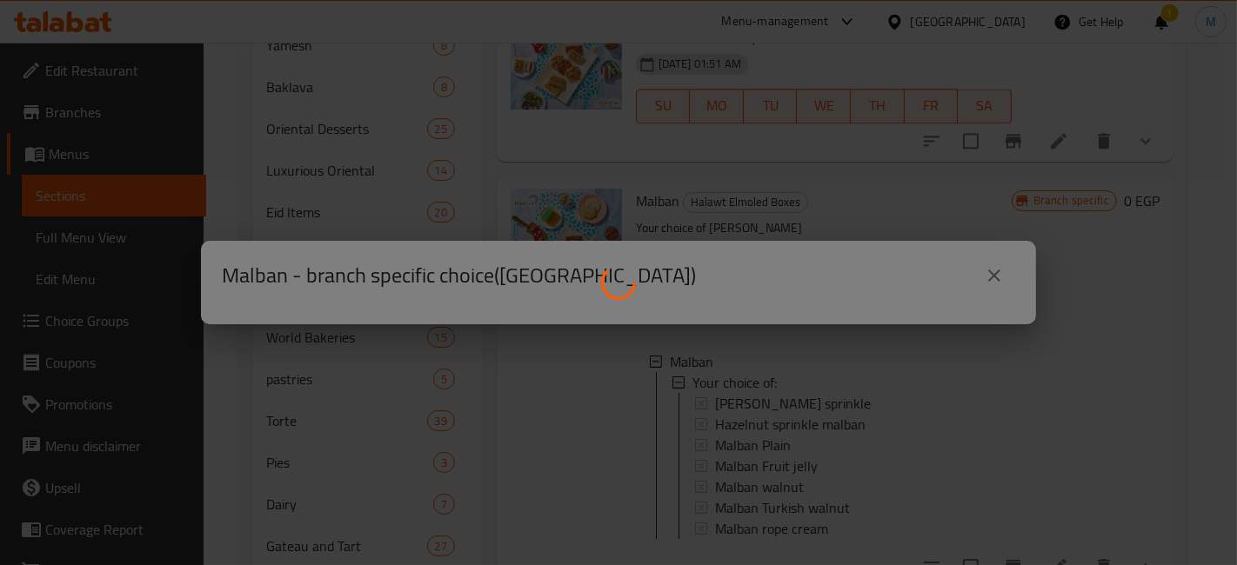
click at [792, 470] on div at bounding box center [618, 282] width 1237 height 565
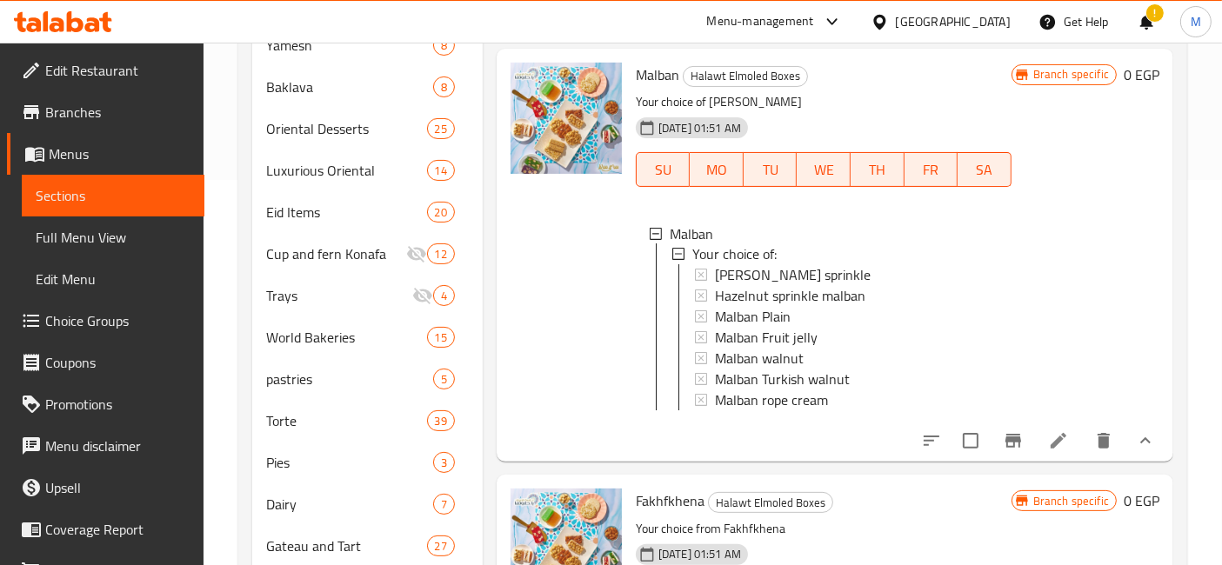
scroll to position [3381, 0]
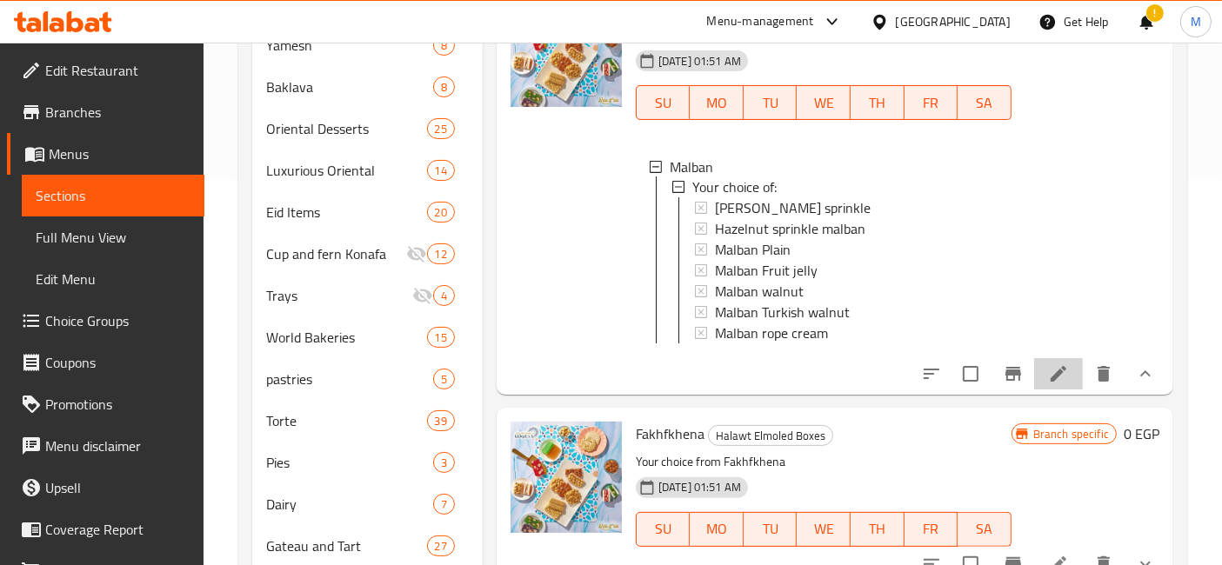
click at [1057, 390] on li at bounding box center [1058, 373] width 49 height 31
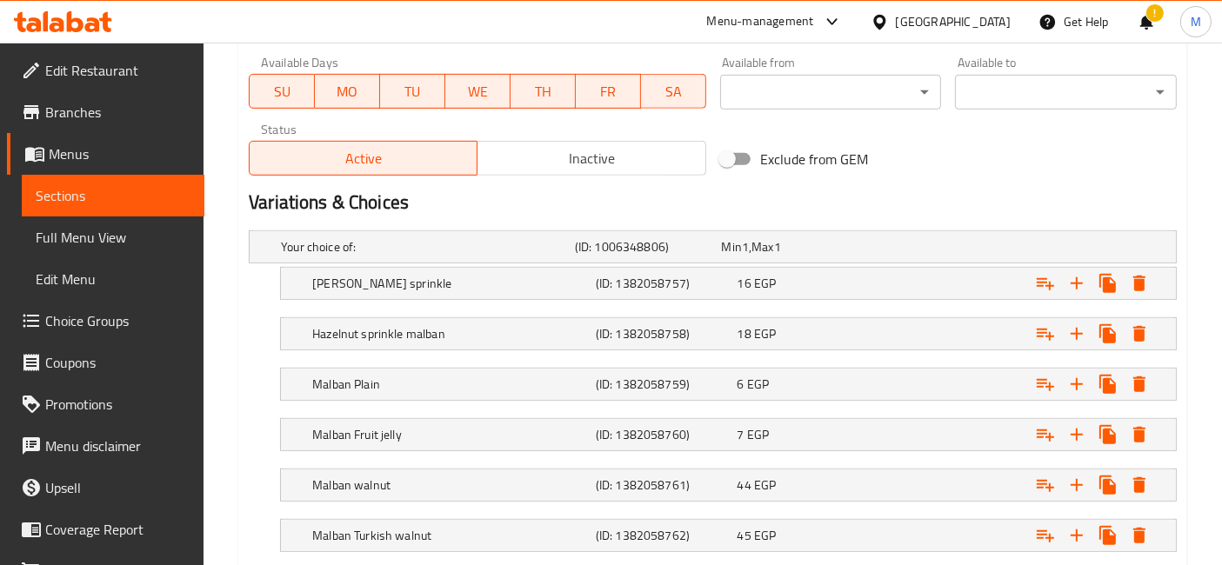
scroll to position [966, 0]
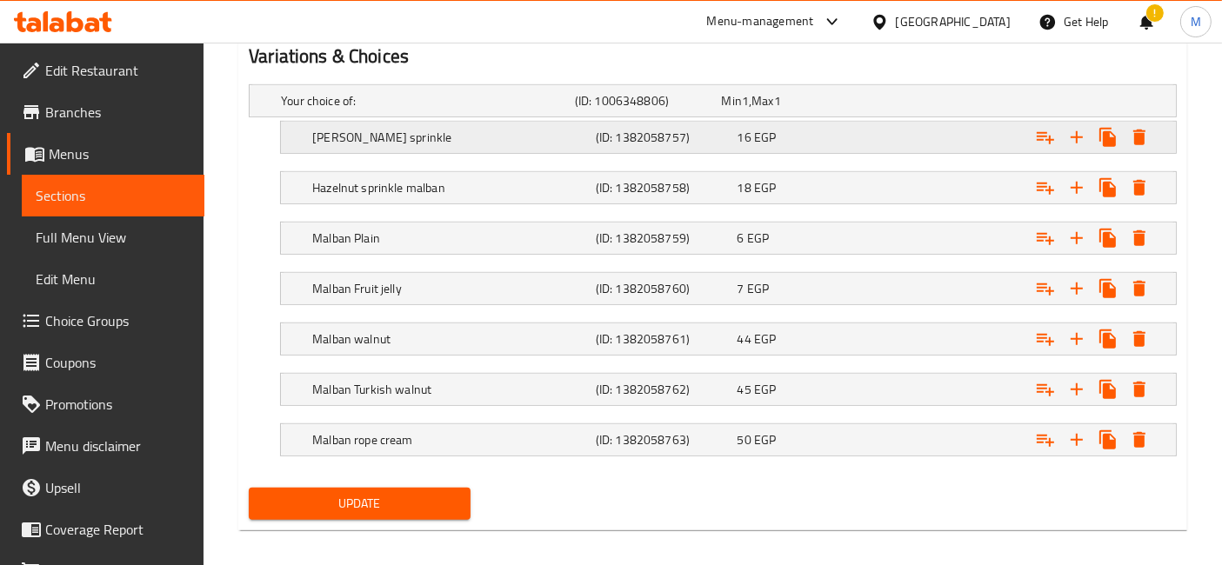
click at [683, 149] on div "[PERSON_NAME] sprinkle (ID: 1382058757) 16 EGP" at bounding box center [734, 137] width 850 height 38
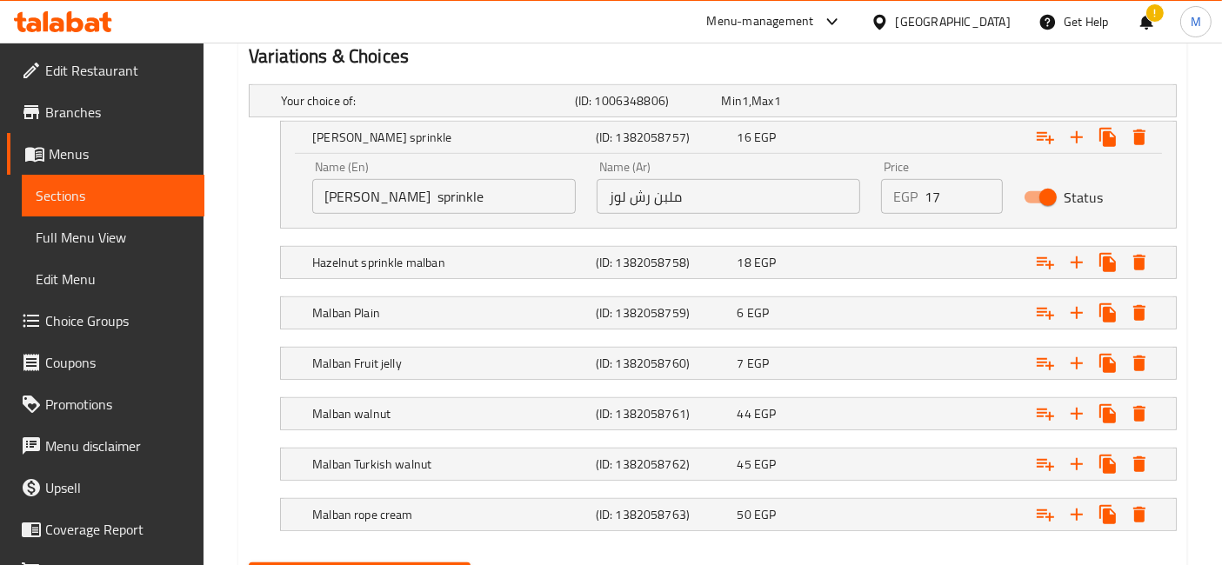
click at [985, 183] on input "17" at bounding box center [962, 196] width 77 height 35
click at [985, 183] on input "18" at bounding box center [962, 196] width 77 height 35
type input "19"
click at [985, 183] on input "19" at bounding box center [962, 196] width 77 height 35
click at [911, 256] on div "Expand" at bounding box center [1016, 262] width 283 height 38
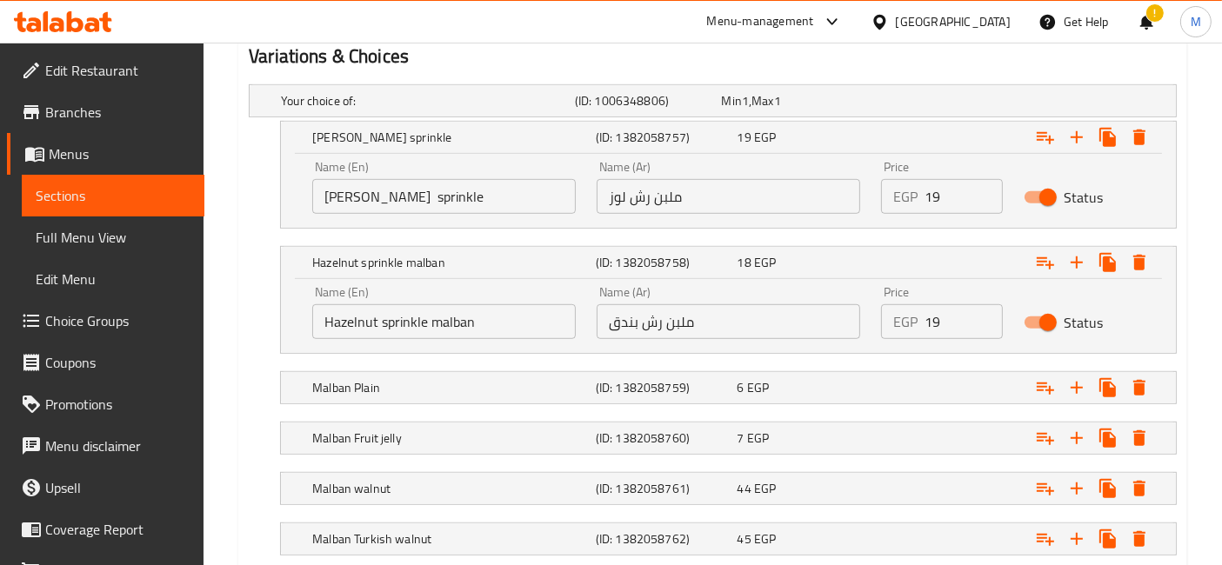
click at [987, 314] on input "19" at bounding box center [962, 321] width 77 height 35
click at [987, 314] on input "20" at bounding box center [962, 321] width 77 height 35
click at [987, 314] on input "21" at bounding box center [962, 321] width 77 height 35
type input "22"
click at [987, 314] on input "22" at bounding box center [962, 321] width 77 height 35
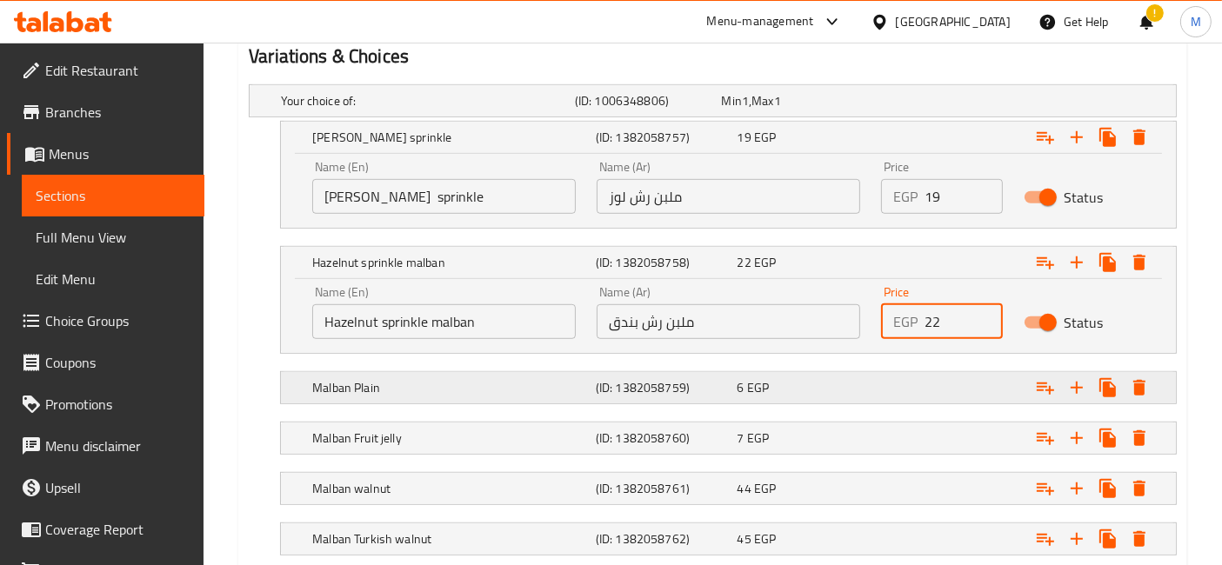
click at [952, 391] on div "Expand" at bounding box center [1016, 388] width 283 height 38
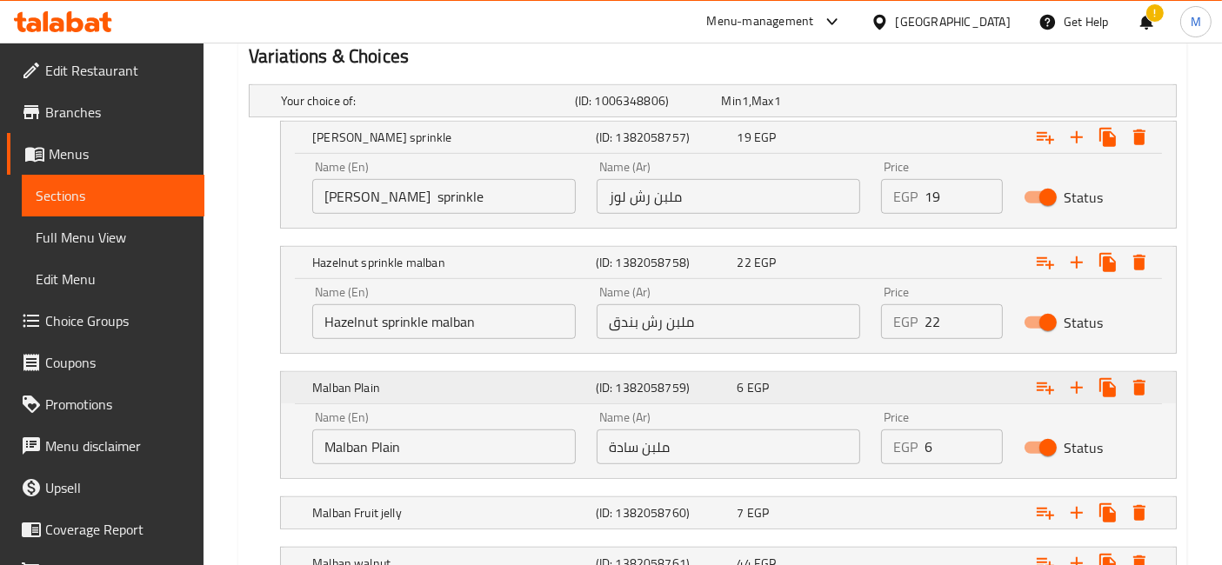
scroll to position [1063, 0]
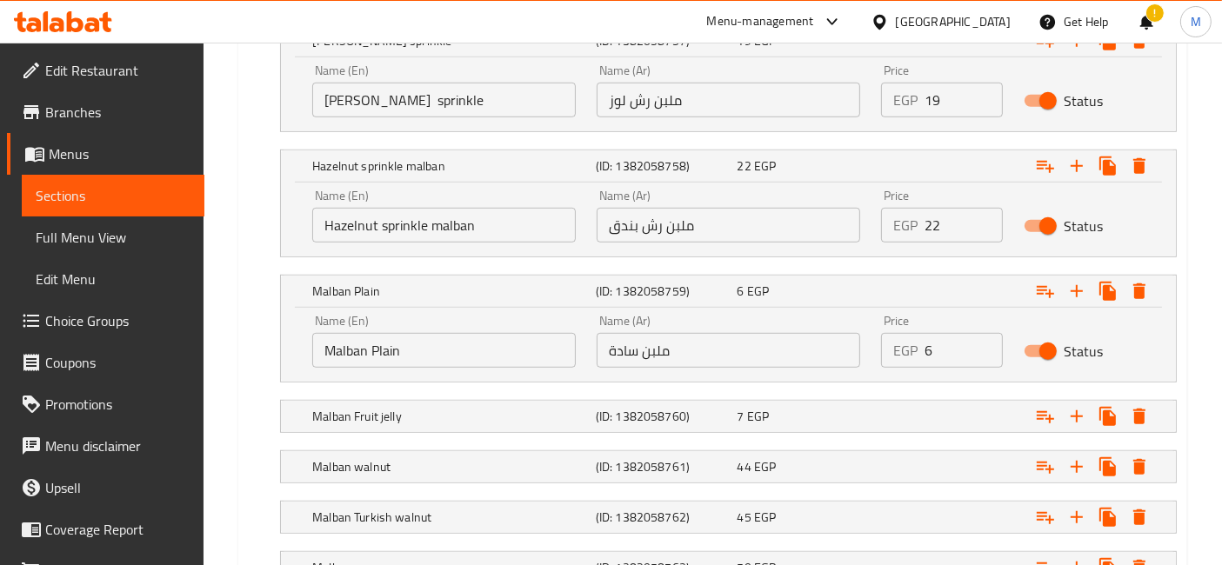
click at [920, 392] on nav at bounding box center [713, 393] width 928 height 14
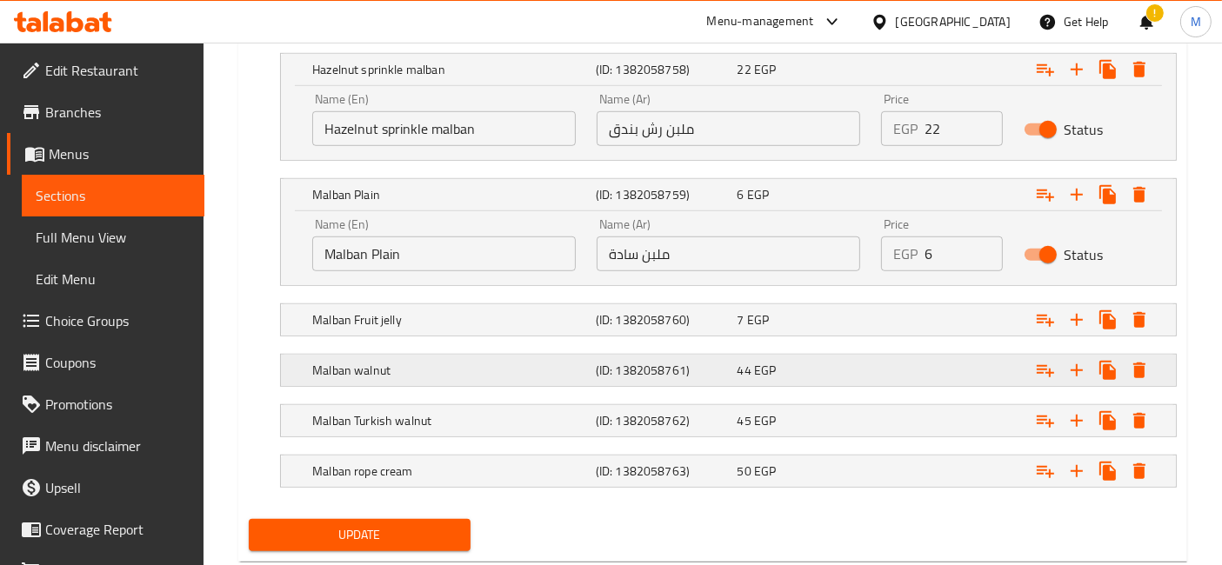
click at [914, 351] on div "Expand" at bounding box center [1016, 370] width 283 height 38
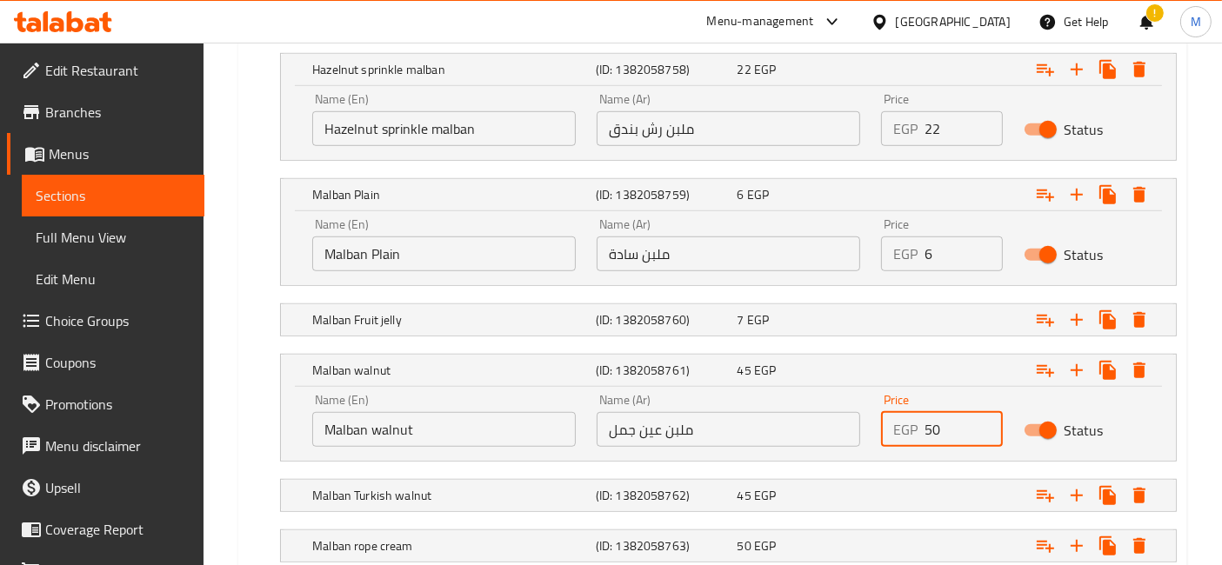
click at [984, 418] on input "50" at bounding box center [962, 429] width 77 height 35
click at [984, 418] on input "51" at bounding box center [962, 429] width 77 height 35
click at [984, 418] on input "52" at bounding box center [962, 429] width 77 height 35
click at [984, 418] on input "53" at bounding box center [962, 429] width 77 height 35
click at [984, 418] on input "54" at bounding box center [962, 429] width 77 height 35
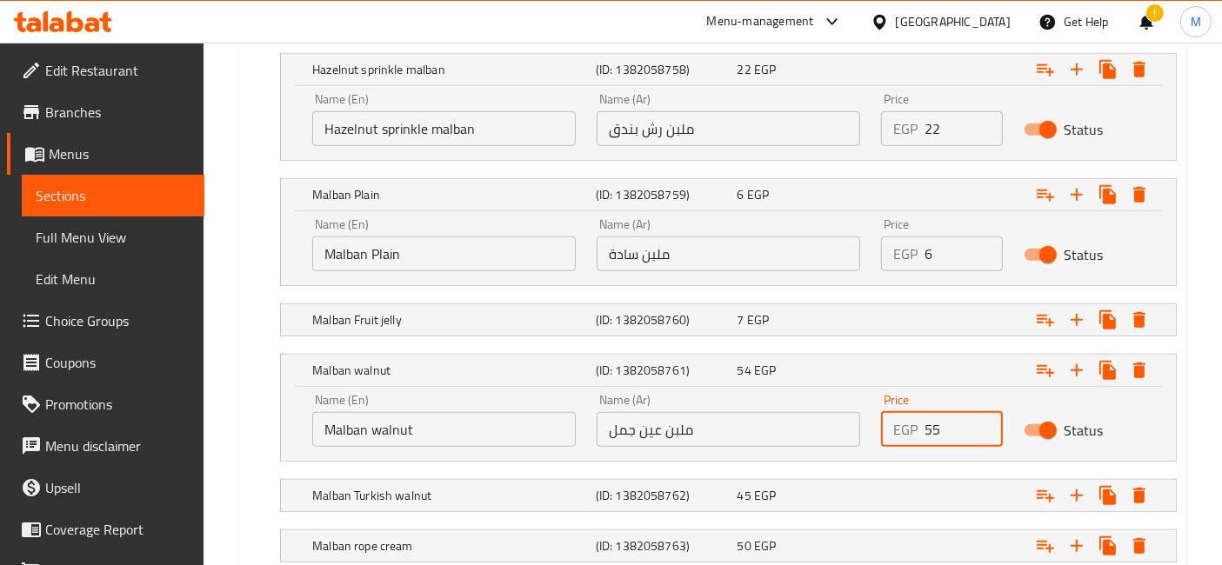
click at [984, 418] on input "55" at bounding box center [962, 429] width 77 height 35
click at [984, 418] on input "56" at bounding box center [962, 429] width 77 height 35
click at [984, 418] on input "57" at bounding box center [962, 429] width 77 height 35
type input "58"
click at [984, 418] on input "58" at bounding box center [962, 429] width 77 height 35
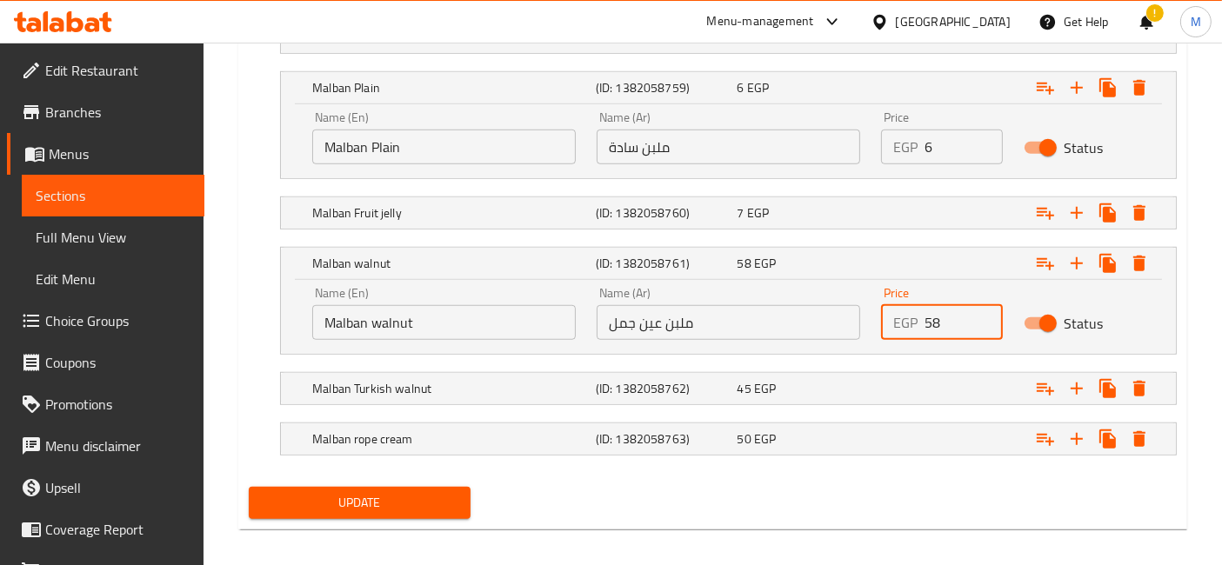
scroll to position [1274, 0]
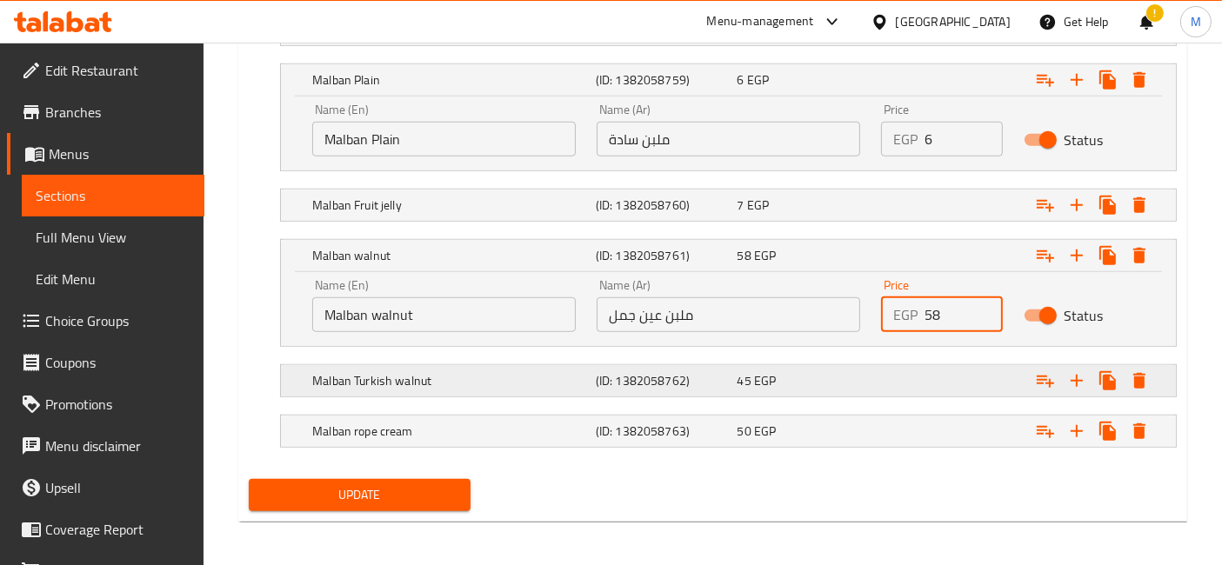
click at [713, 372] on h5 "(ID: 1382058762)" at bounding box center [663, 380] width 135 height 17
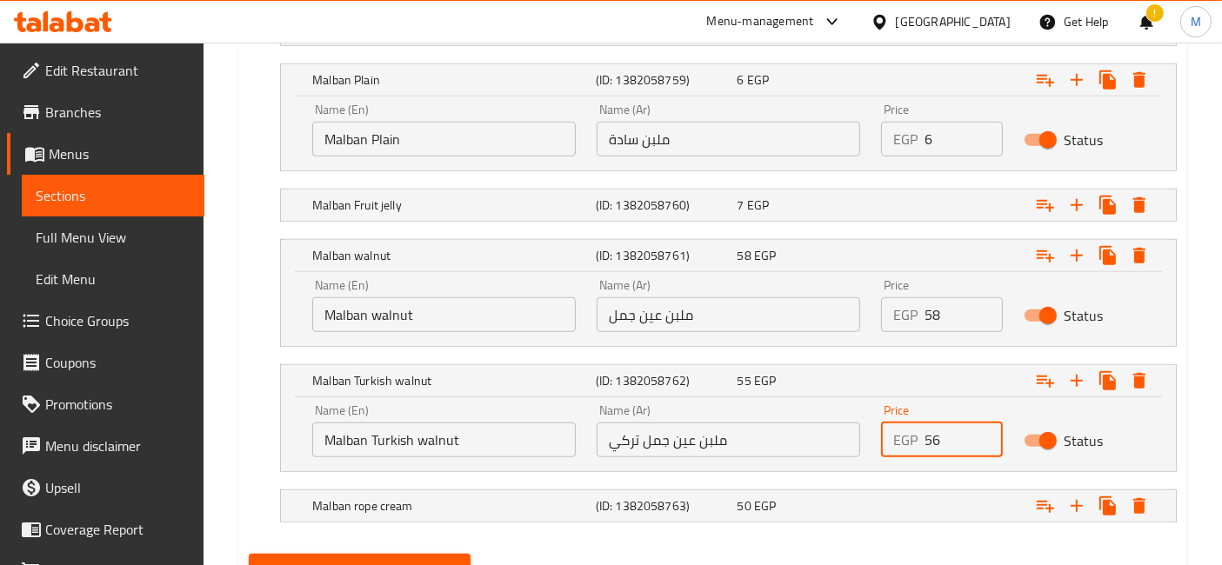
click at [978, 426] on input "56" at bounding box center [962, 440] width 77 height 35
click at [978, 426] on input "60" at bounding box center [962, 440] width 77 height 35
click at [978, 426] on input "61" at bounding box center [962, 440] width 77 height 35
type input "60"
click at [978, 441] on input "60" at bounding box center [962, 440] width 77 height 35
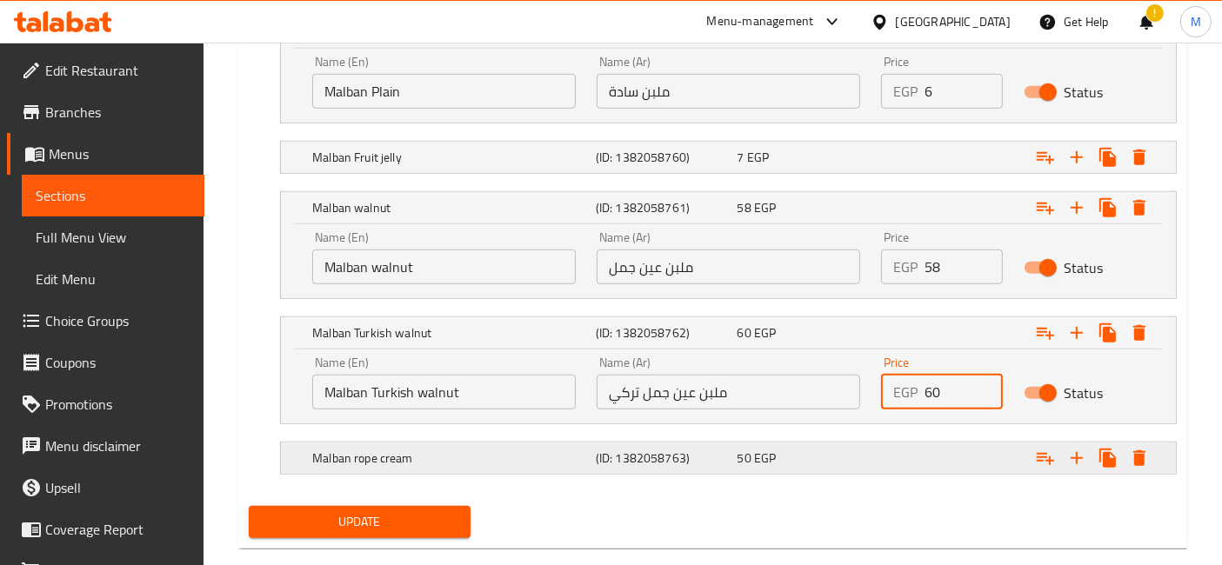
scroll to position [1349, 0]
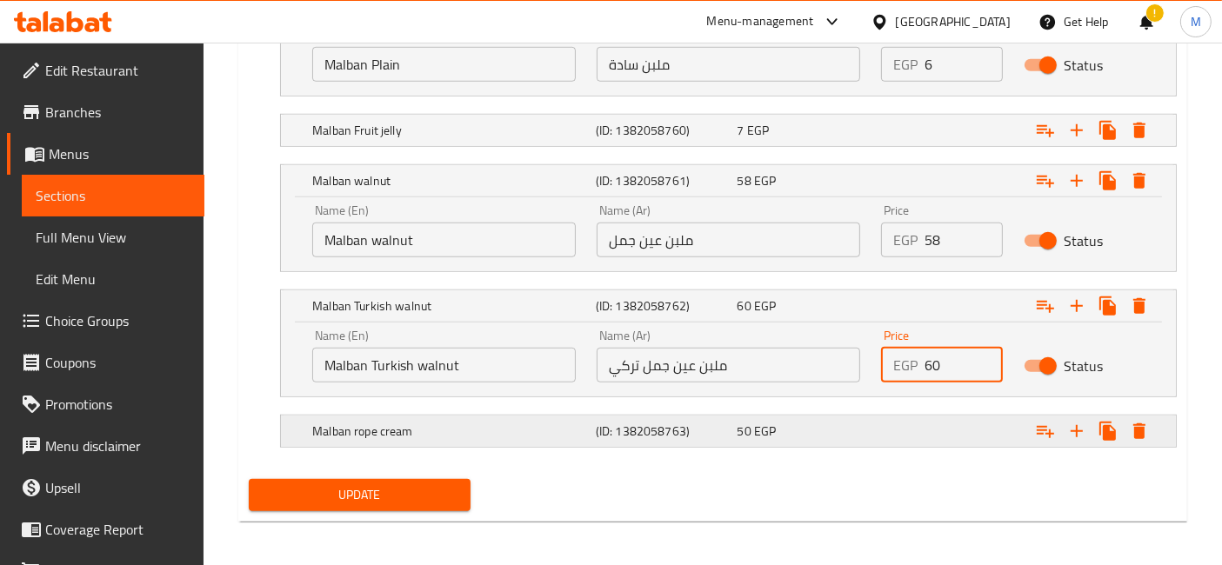
click at [658, 423] on h5 "(ID: 1382058763)" at bounding box center [663, 431] width 135 height 17
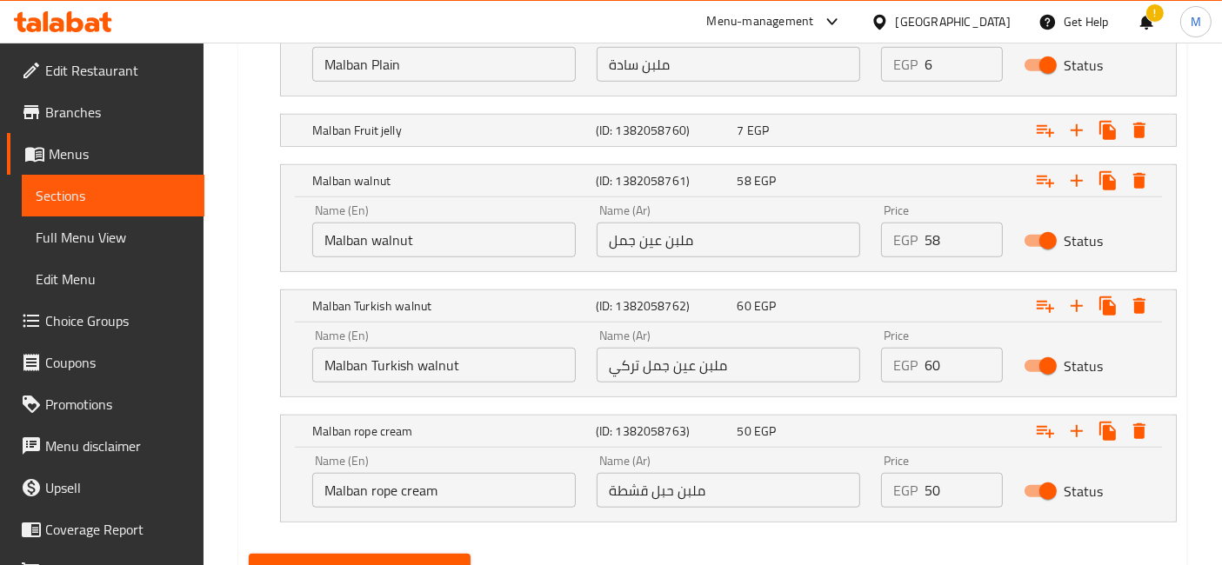
scroll to position [1424, 0]
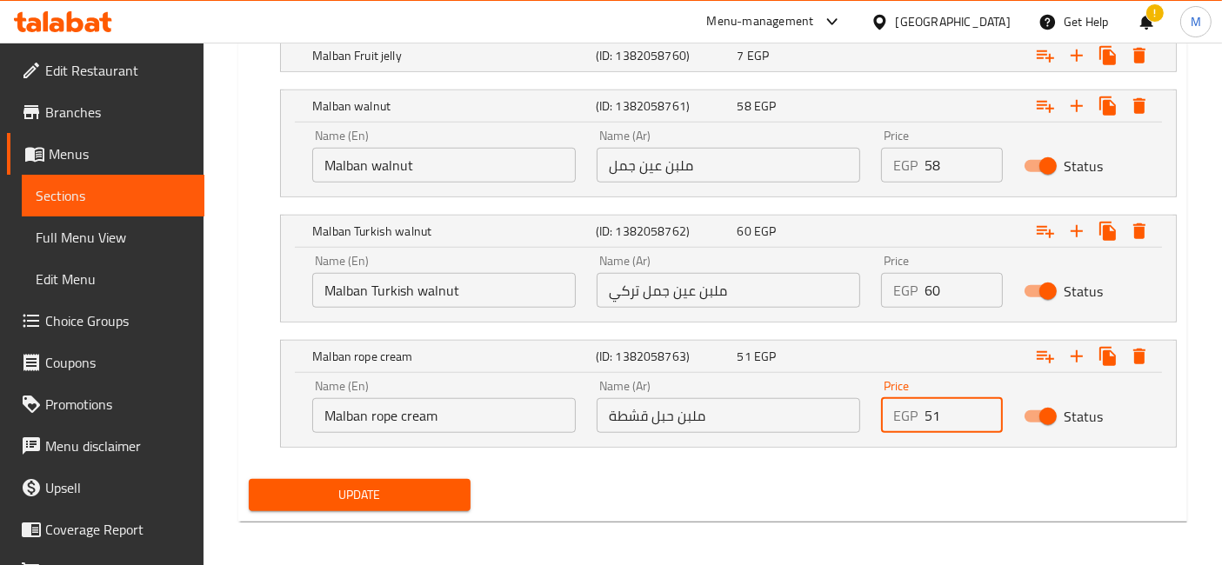
click at [978, 400] on input "51" at bounding box center [962, 415] width 77 height 35
click at [983, 403] on input "72" at bounding box center [962, 415] width 77 height 35
click at [983, 403] on input "73" at bounding box center [962, 415] width 77 height 35
click at [983, 403] on input "74" at bounding box center [962, 415] width 77 height 35
click at [983, 403] on input "75" at bounding box center [962, 415] width 77 height 35
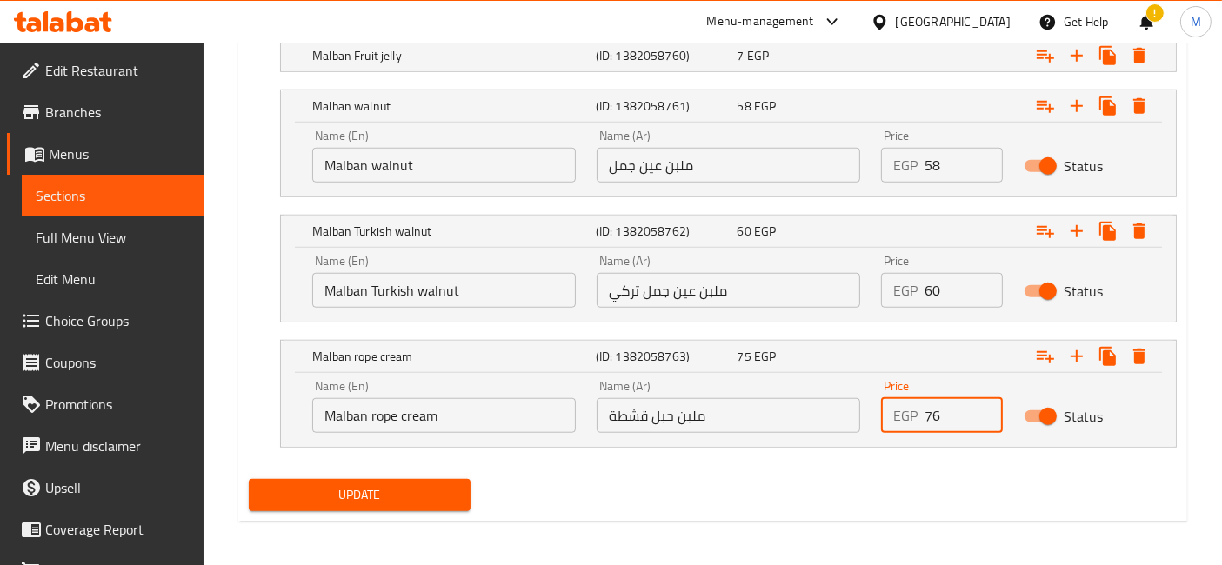
click at [983, 403] on input "76" at bounding box center [962, 415] width 77 height 35
click at [983, 403] on input "77" at bounding box center [962, 415] width 77 height 35
type input "78"
click at [983, 403] on input "78" at bounding box center [962, 415] width 77 height 35
click at [249, 479] on button "Update" at bounding box center [360, 495] width 222 height 32
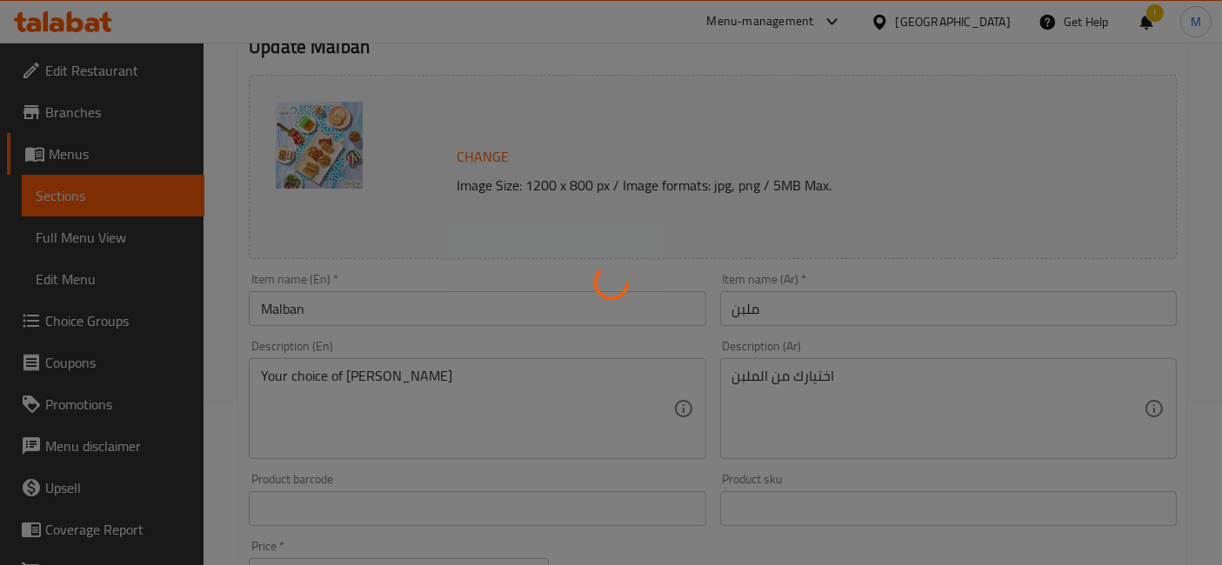
scroll to position [0, 0]
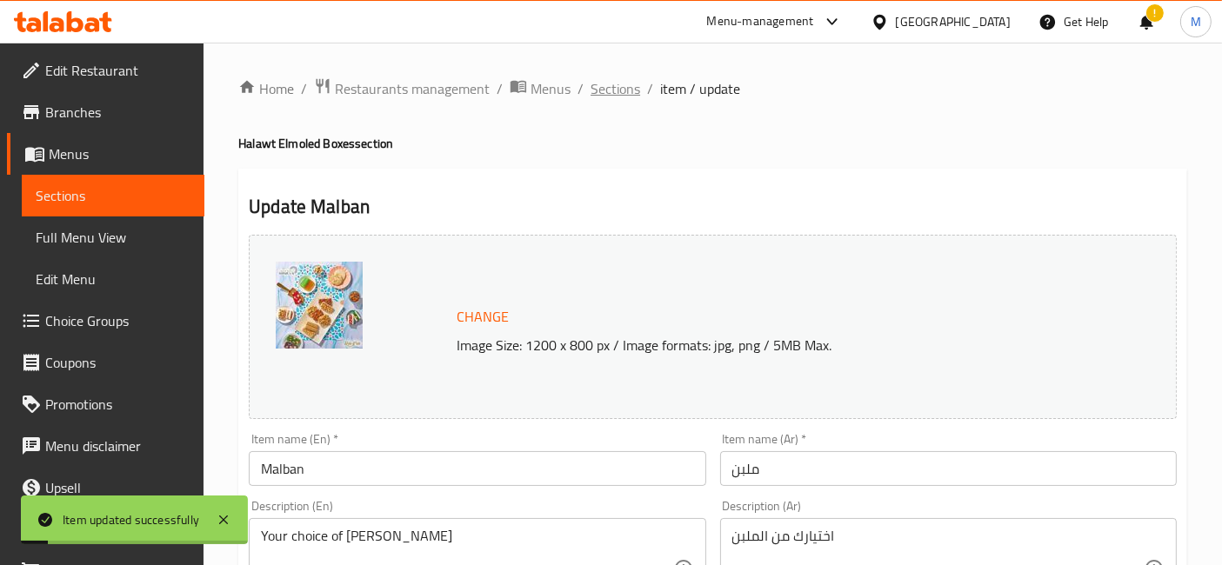
click at [615, 88] on span "Sections" at bounding box center [615, 88] width 50 height 21
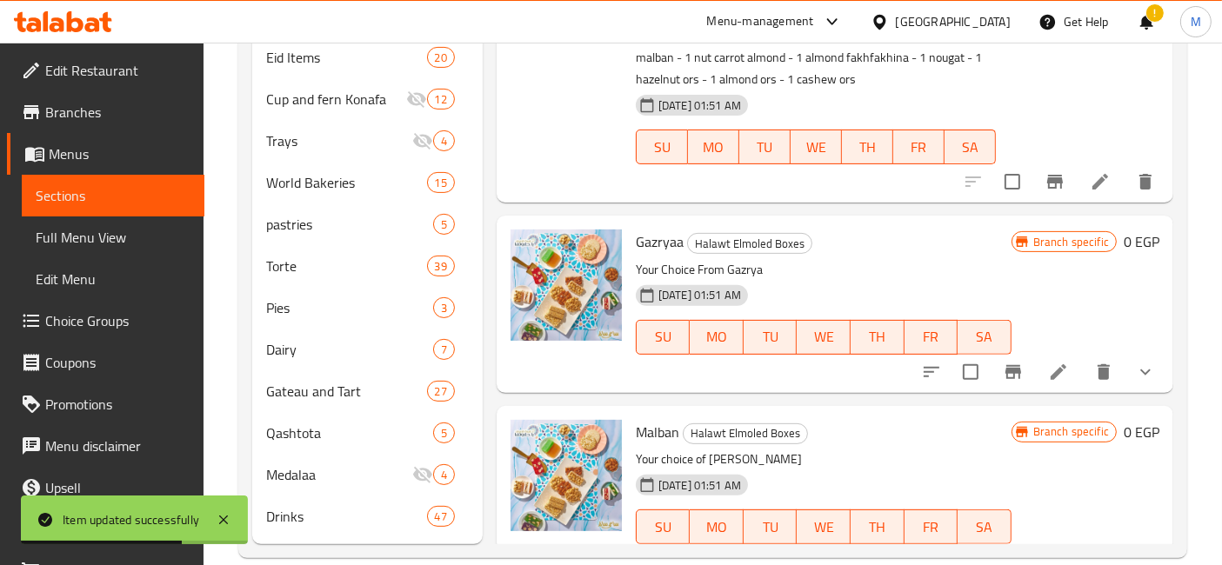
scroll to position [2898, 0]
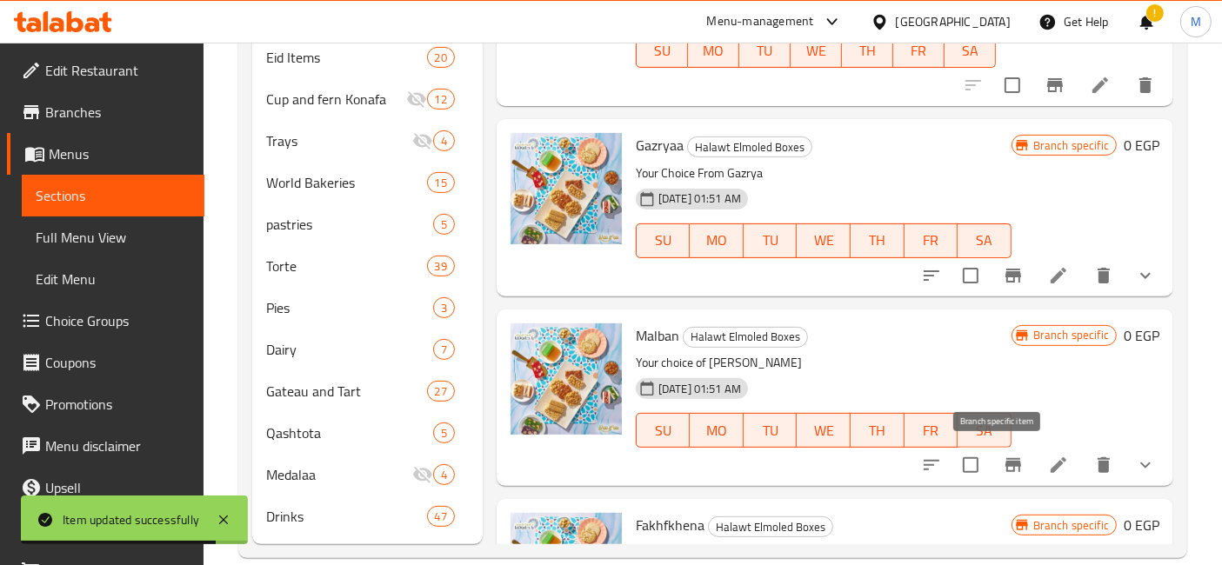
click at [1005, 461] on icon "Branch-specific-item" at bounding box center [1013, 465] width 16 height 14
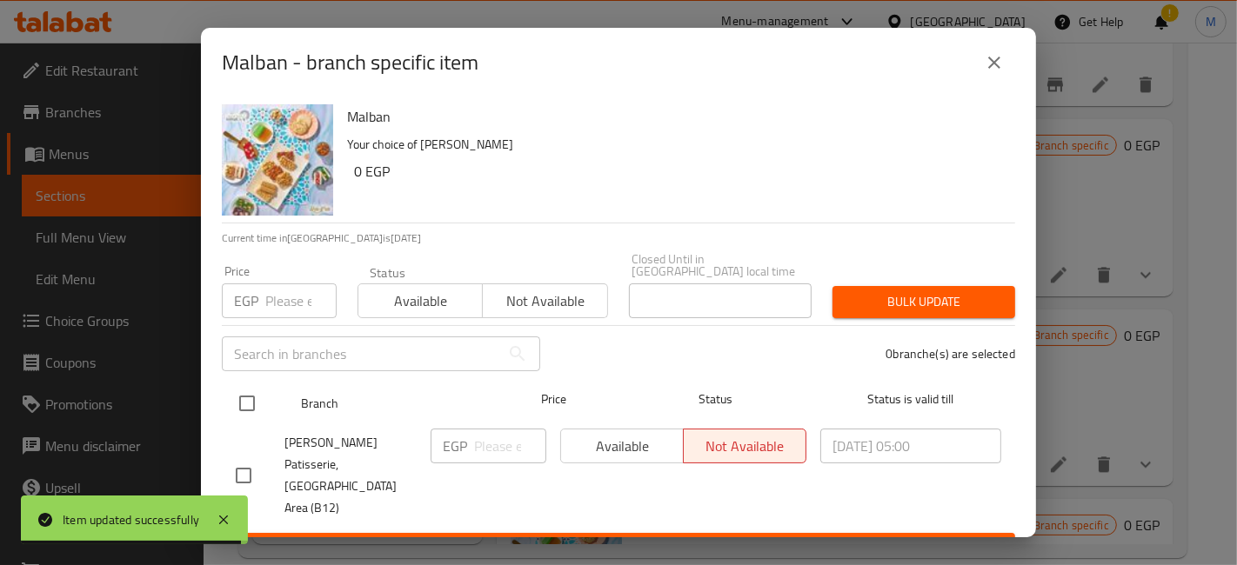
click at [238, 389] on input "checkbox" at bounding box center [247, 403] width 37 height 37
checkbox input "true"
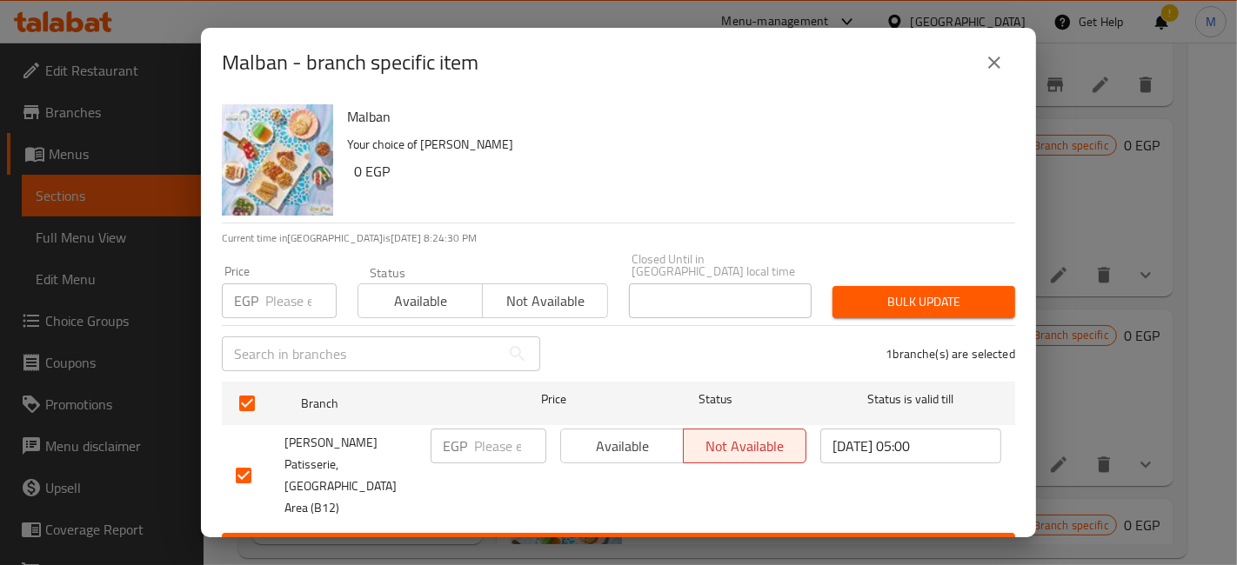
click at [627, 453] on div "Available Not available" at bounding box center [683, 476] width 260 height 108
click at [632, 438] on span "Available" at bounding box center [622, 446] width 109 height 25
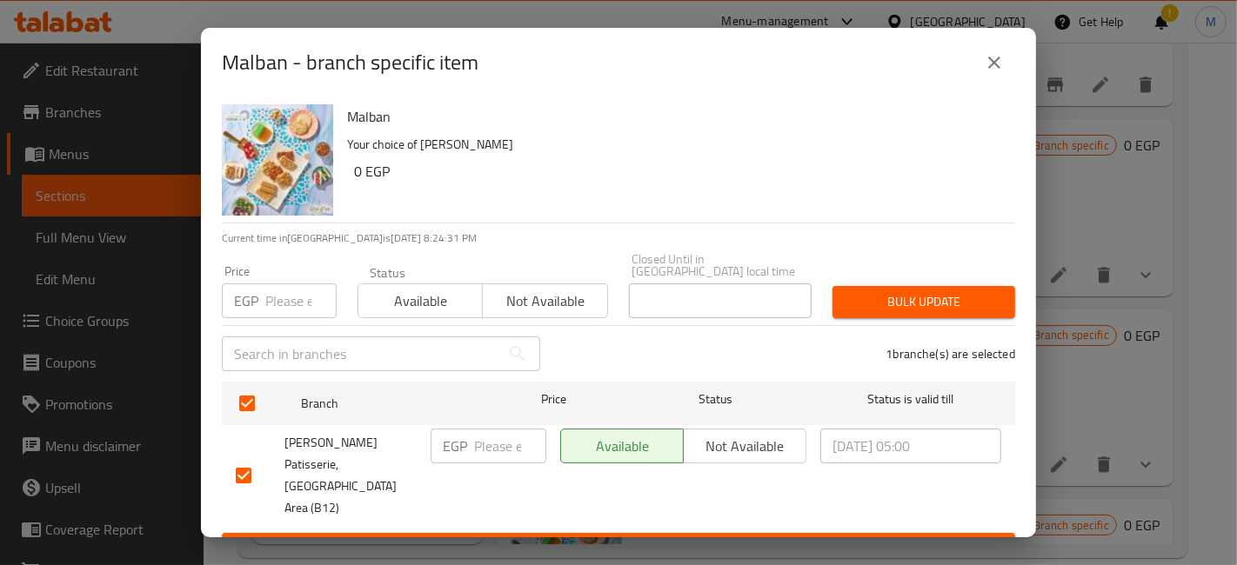
click at [635, 538] on span "Save" at bounding box center [618, 549] width 765 height 22
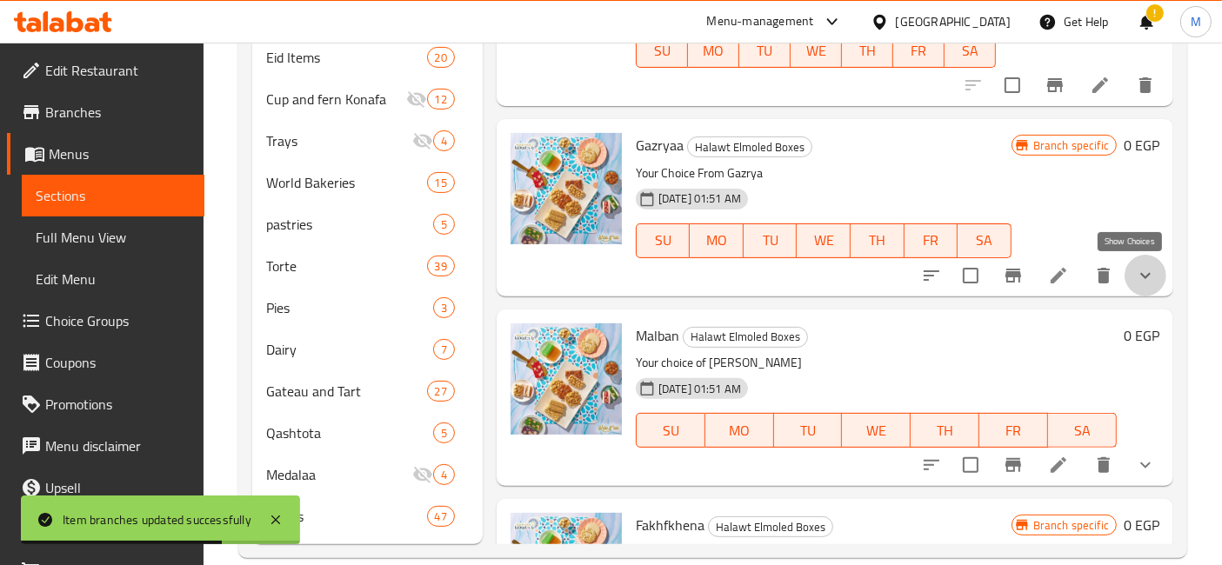
click at [1135, 275] on icon "show more" at bounding box center [1145, 275] width 21 height 21
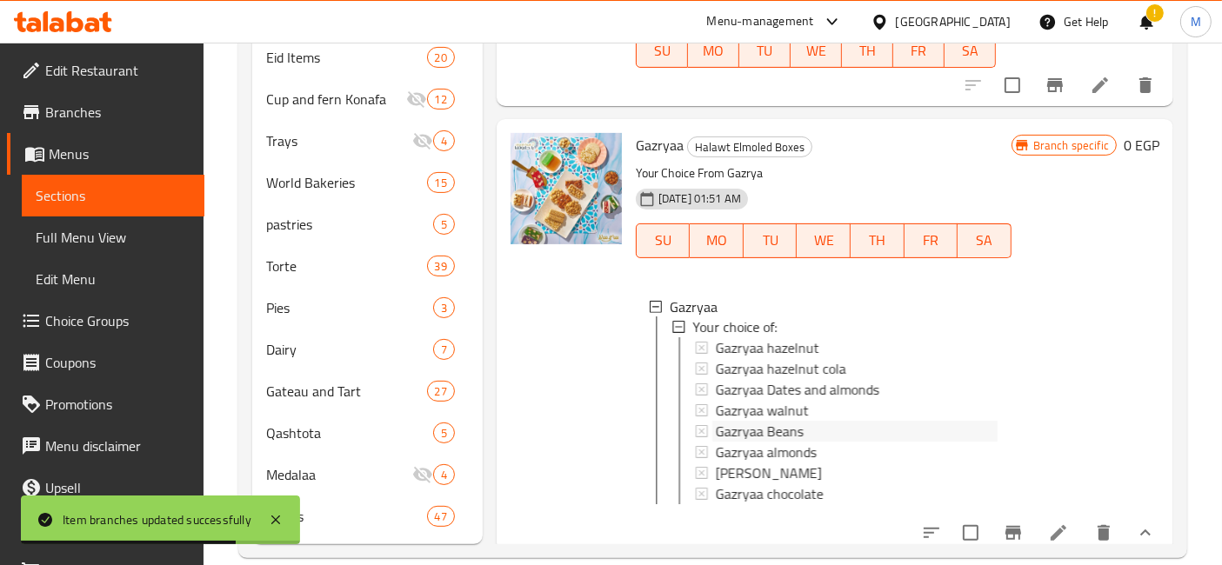
click at [712, 424] on div "Gazryaa Beans" at bounding box center [855, 432] width 286 height 21
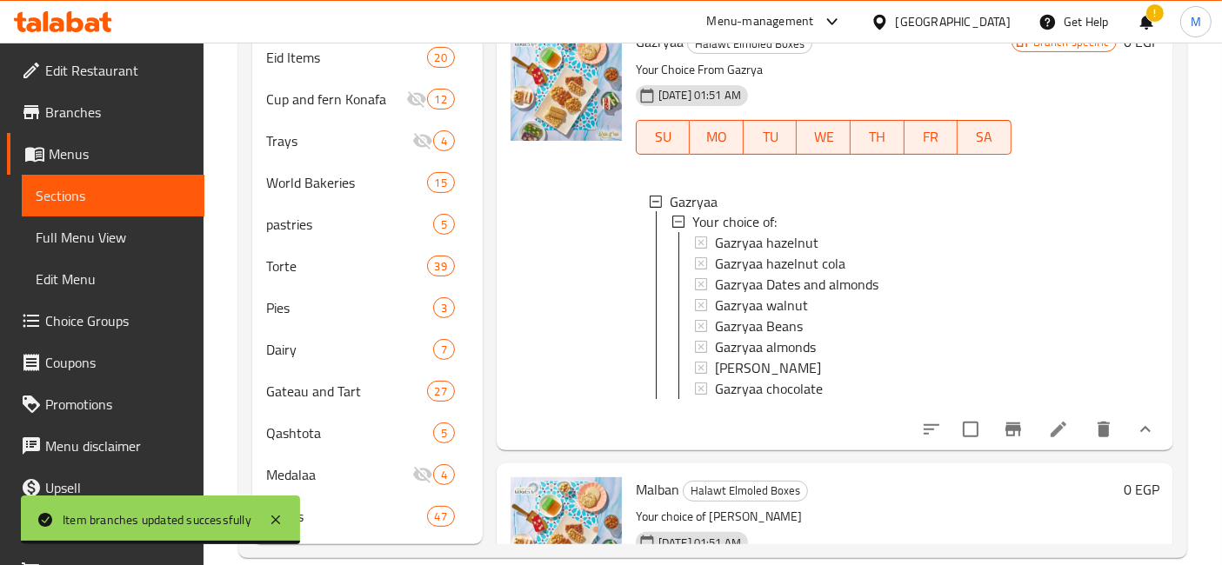
scroll to position [3091, 0]
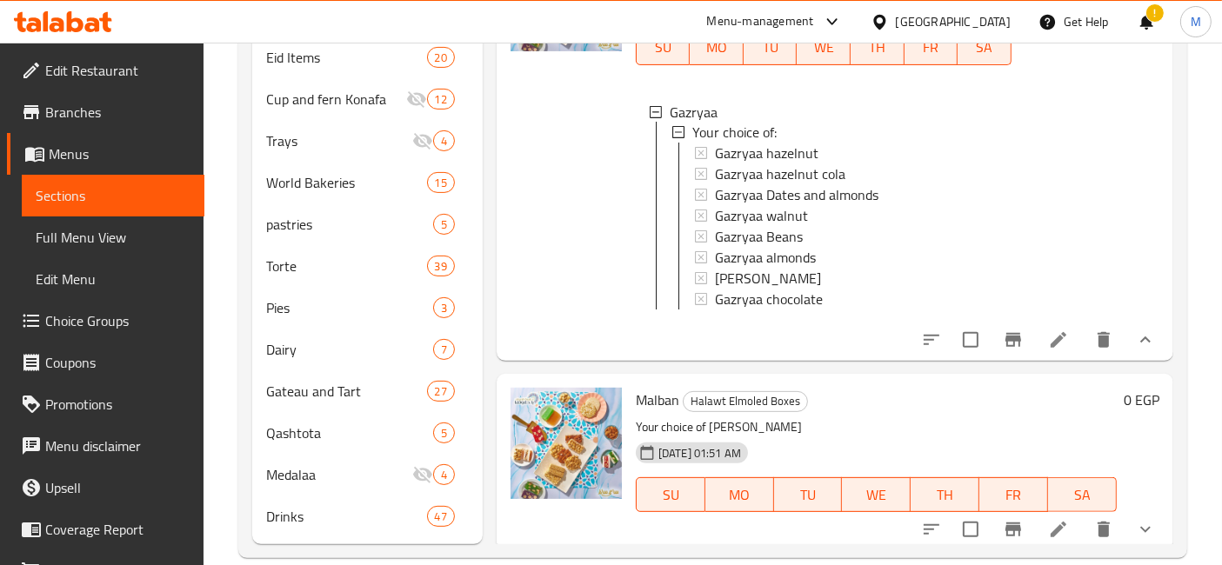
click at [1048, 350] on icon at bounding box center [1058, 340] width 21 height 21
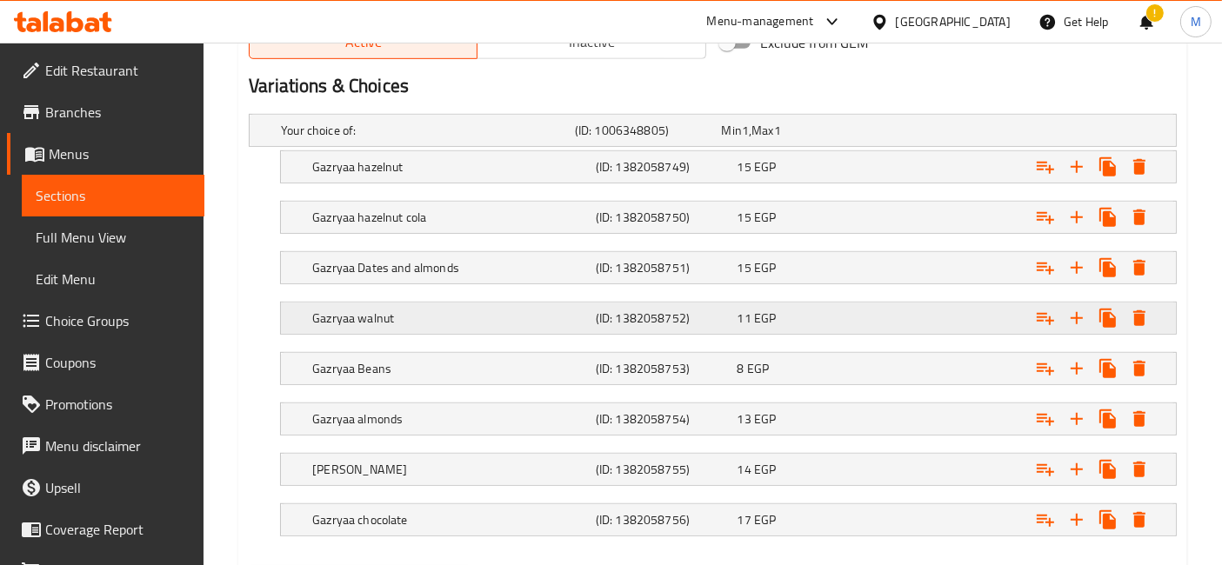
scroll to position [831, 0]
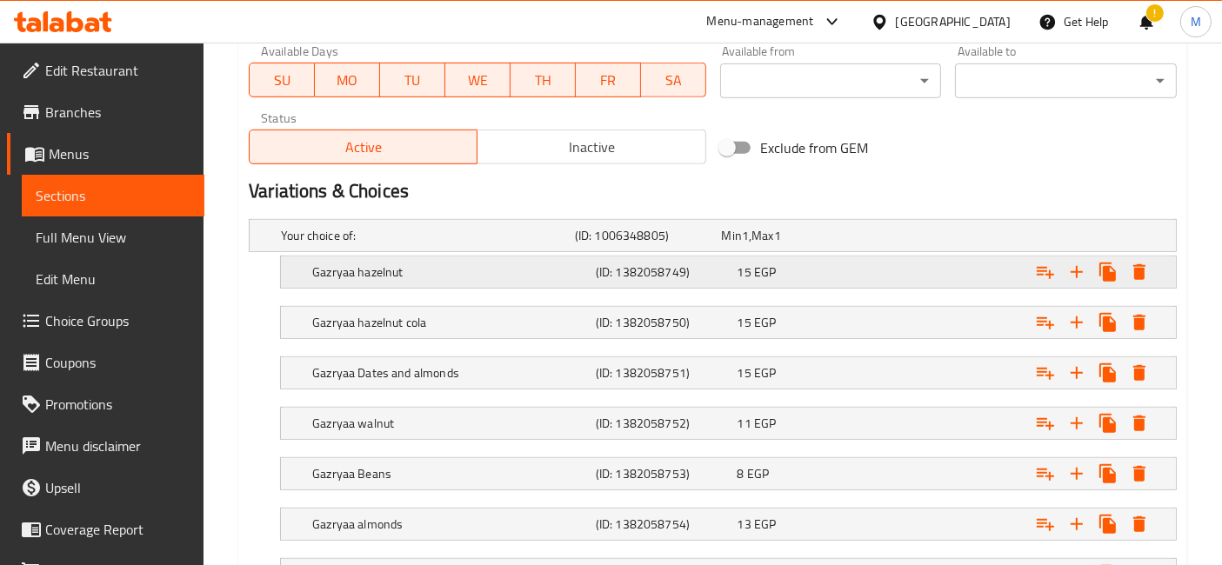
click at [783, 264] on div "15 EGP" at bounding box center [804, 271] width 135 height 17
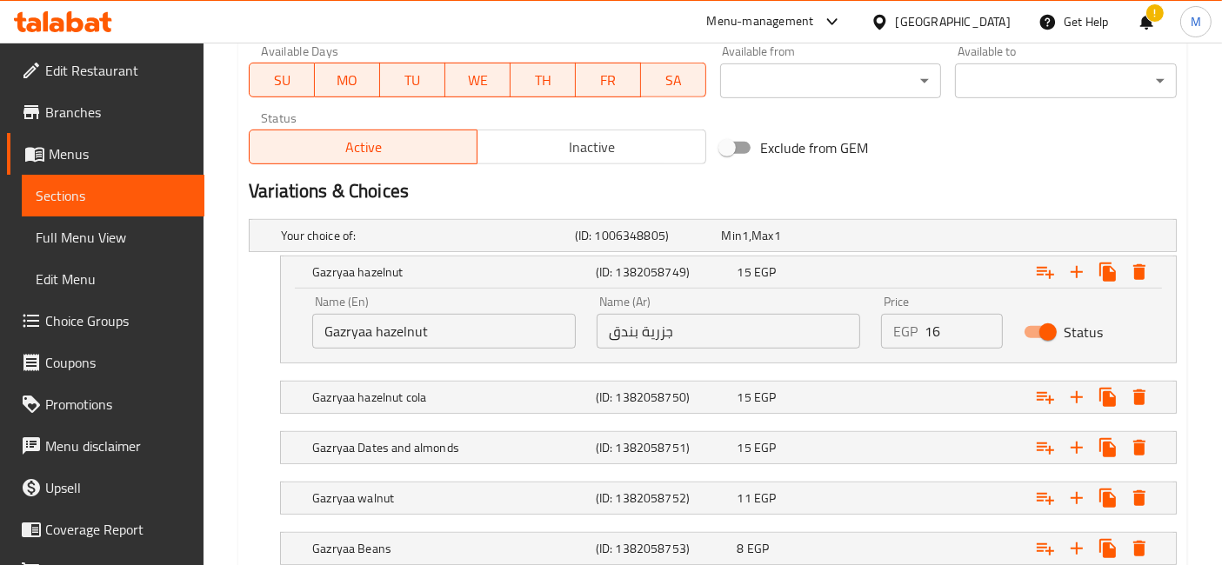
click at [977, 319] on input "16" at bounding box center [962, 331] width 77 height 35
click at [977, 319] on input "17" at bounding box center [962, 331] width 77 height 35
click at [977, 319] on input "18" at bounding box center [962, 331] width 77 height 35
type input "19"
click at [977, 319] on input "19" at bounding box center [962, 331] width 77 height 35
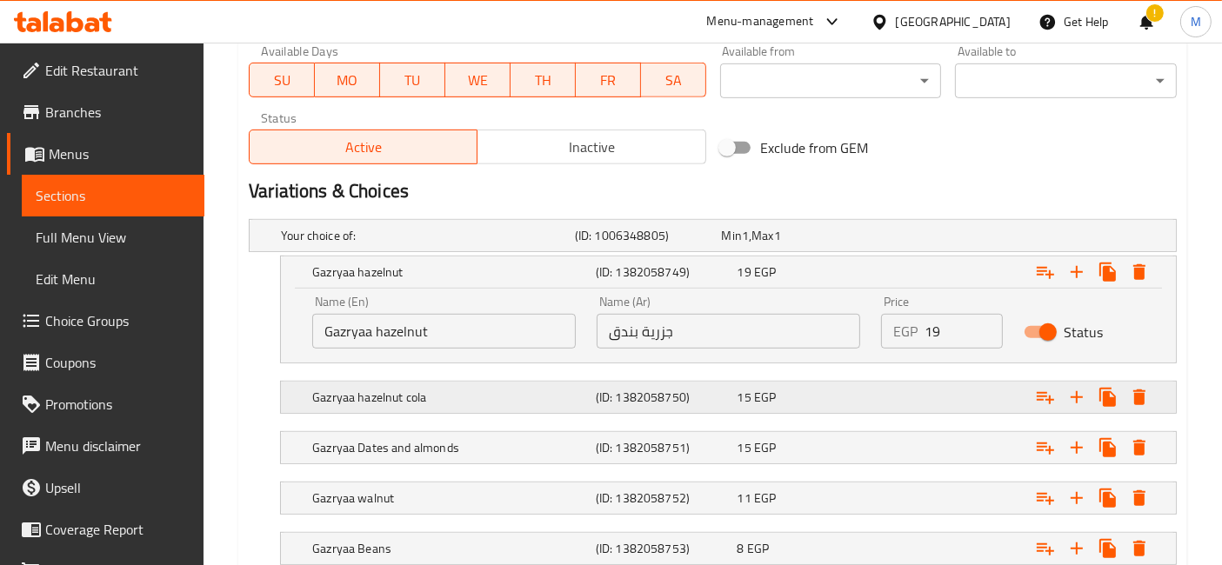
click at [977, 381] on div "Expand" at bounding box center [1016, 397] width 283 height 38
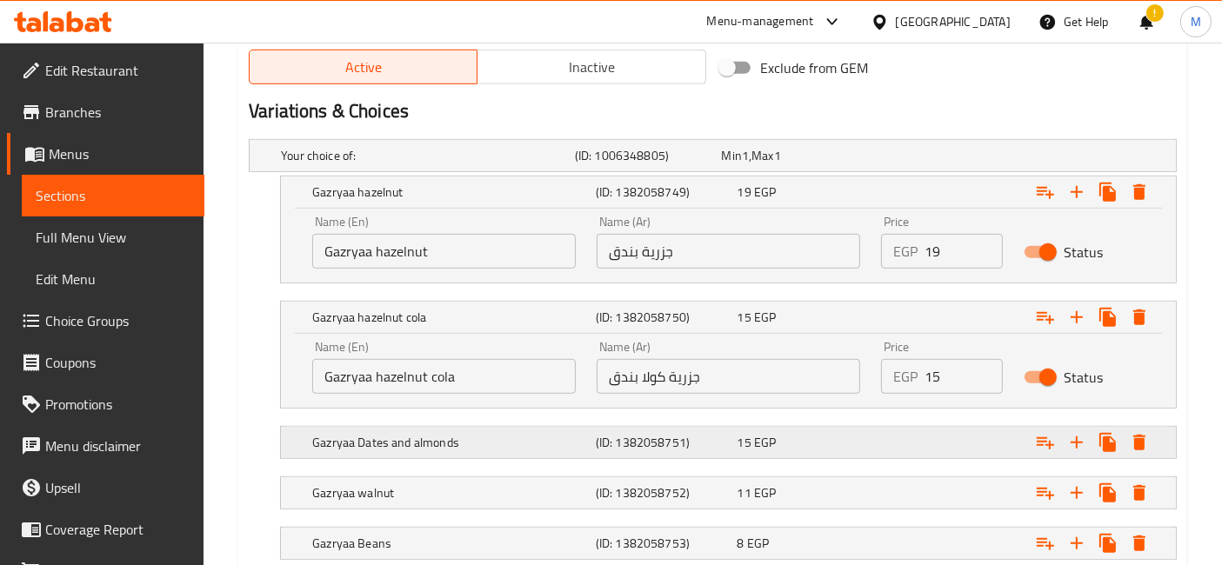
scroll to position [1024, 0]
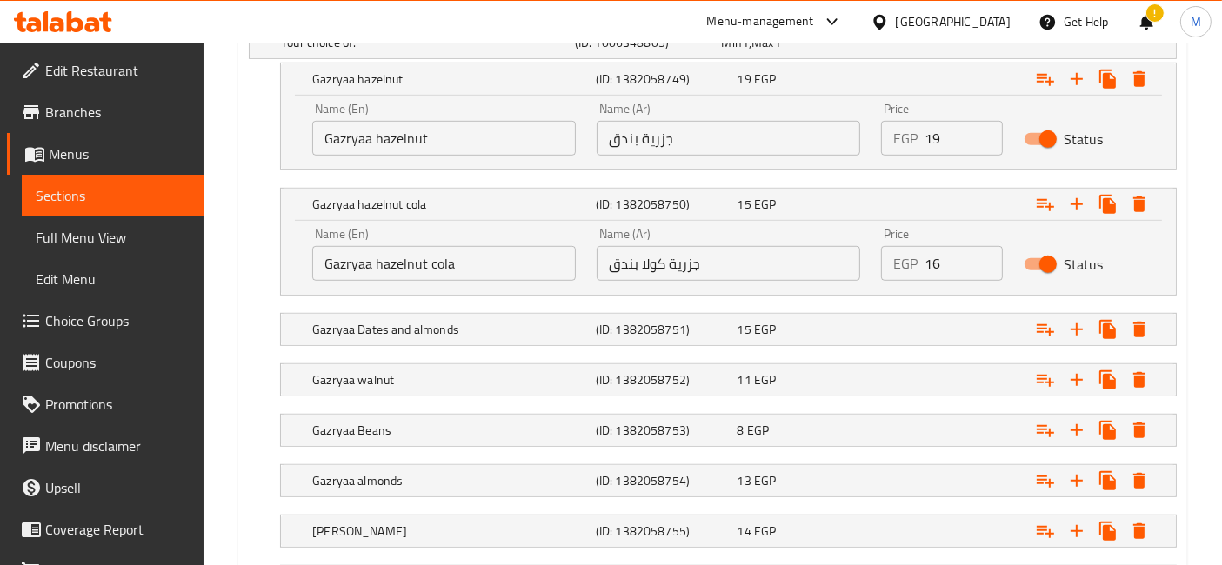
click at [981, 247] on input "16" at bounding box center [962, 263] width 77 height 35
click at [981, 247] on input "17" at bounding box center [962, 263] width 77 height 35
click at [981, 247] on input "18" at bounding box center [962, 263] width 77 height 35
type input "19"
click at [981, 247] on input "19" at bounding box center [962, 263] width 77 height 35
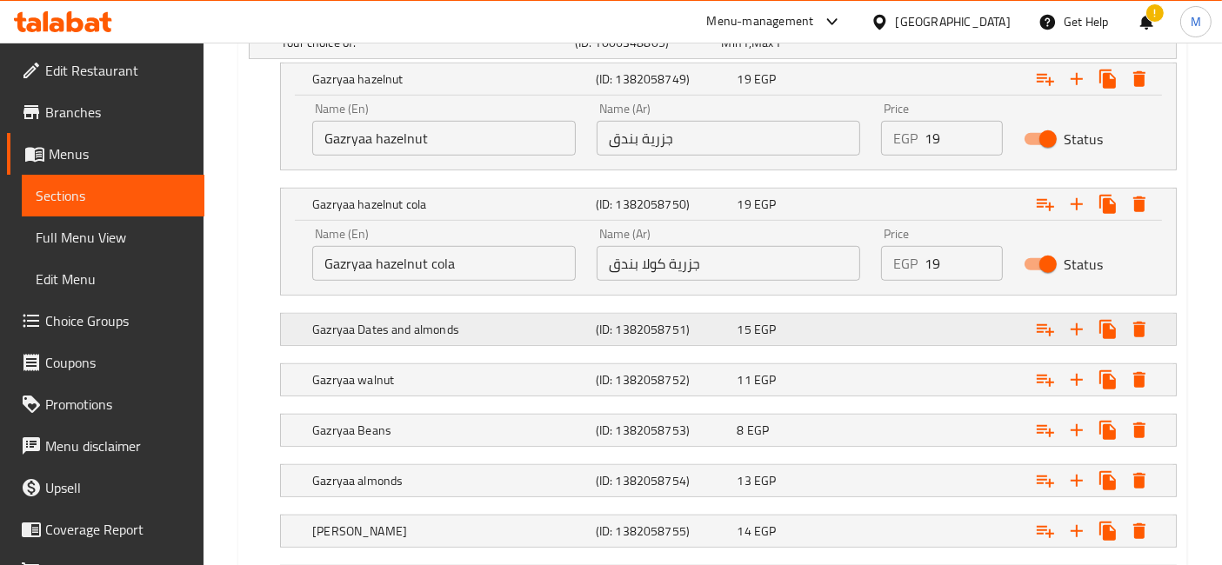
click at [964, 322] on div "Expand" at bounding box center [1016, 329] width 283 height 38
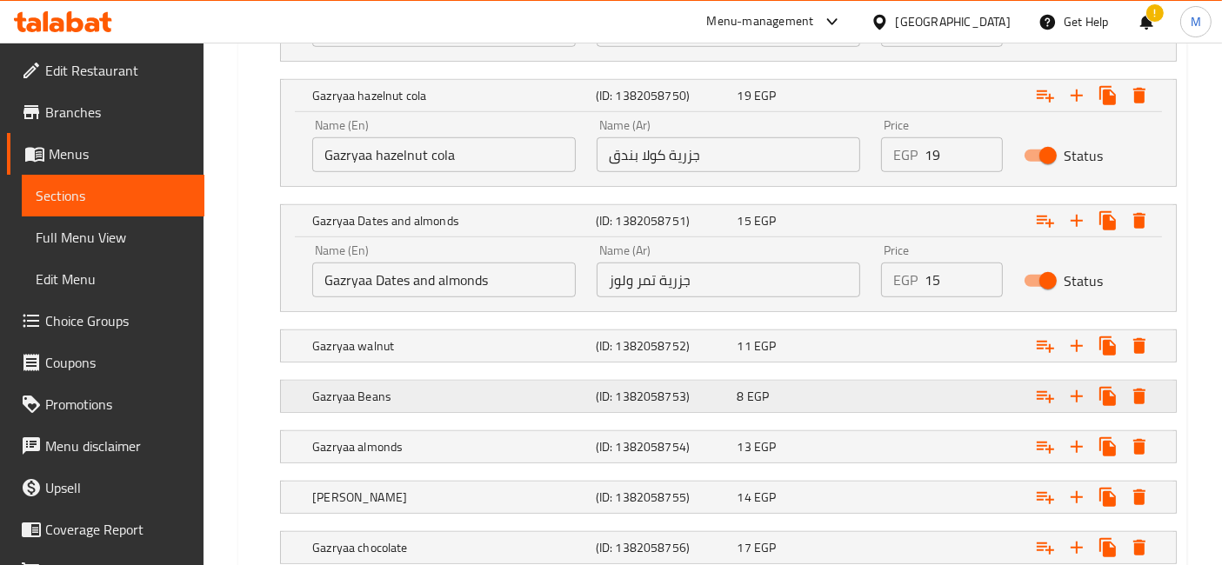
scroll to position [1217, 0]
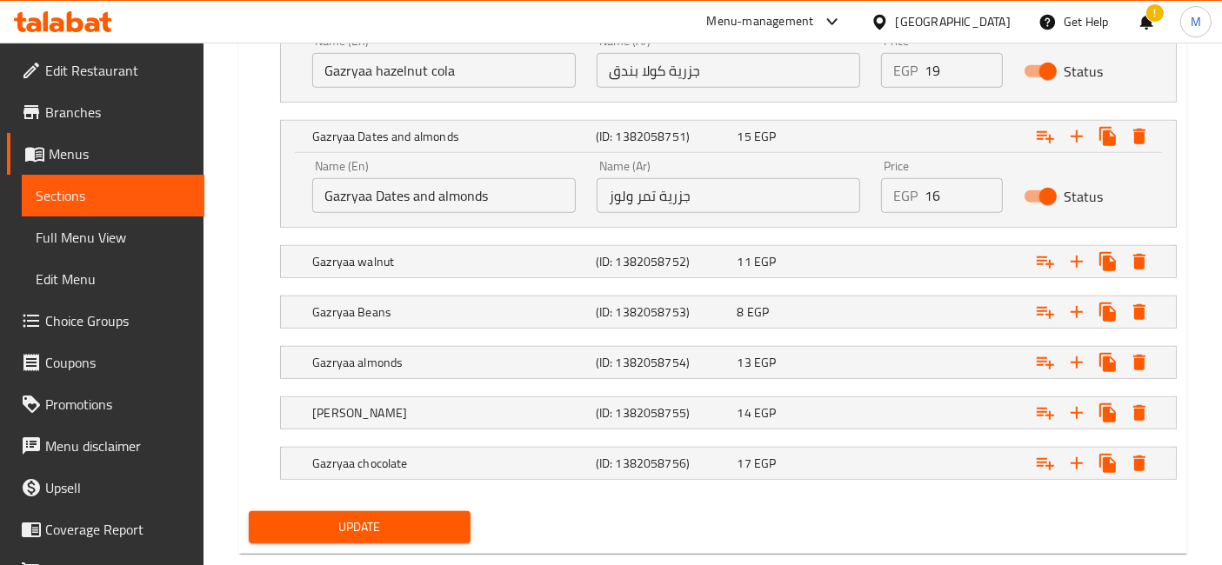
click at [986, 186] on input "16" at bounding box center [962, 195] width 77 height 35
click at [986, 186] on input "17" at bounding box center [962, 195] width 77 height 35
click at [986, 186] on input "18" at bounding box center [962, 195] width 77 height 35
type input "19"
click at [986, 186] on input "19" at bounding box center [962, 195] width 77 height 35
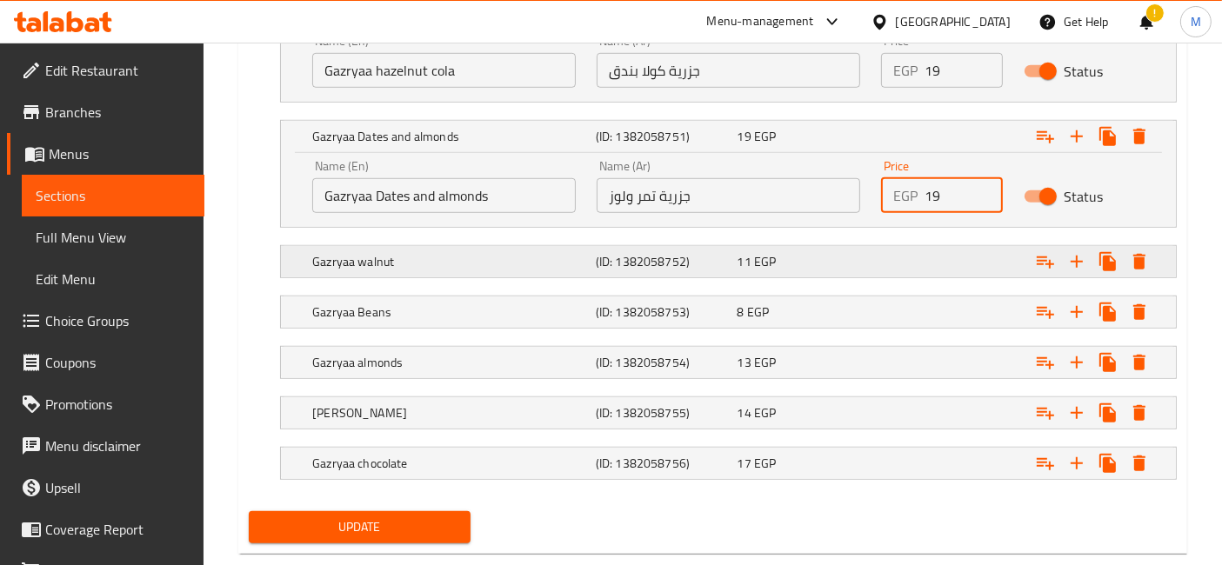
click at [957, 250] on div "Expand" at bounding box center [1016, 262] width 283 height 38
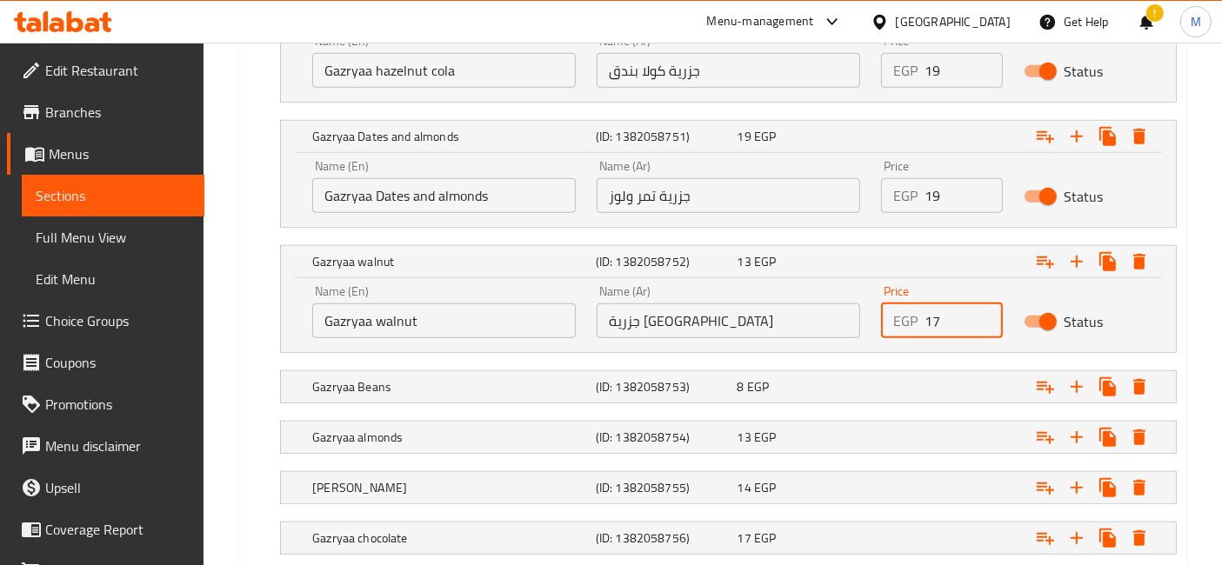
click at [984, 309] on input "17" at bounding box center [962, 320] width 77 height 35
type input "18"
click at [981, 309] on input "18" at bounding box center [962, 320] width 77 height 35
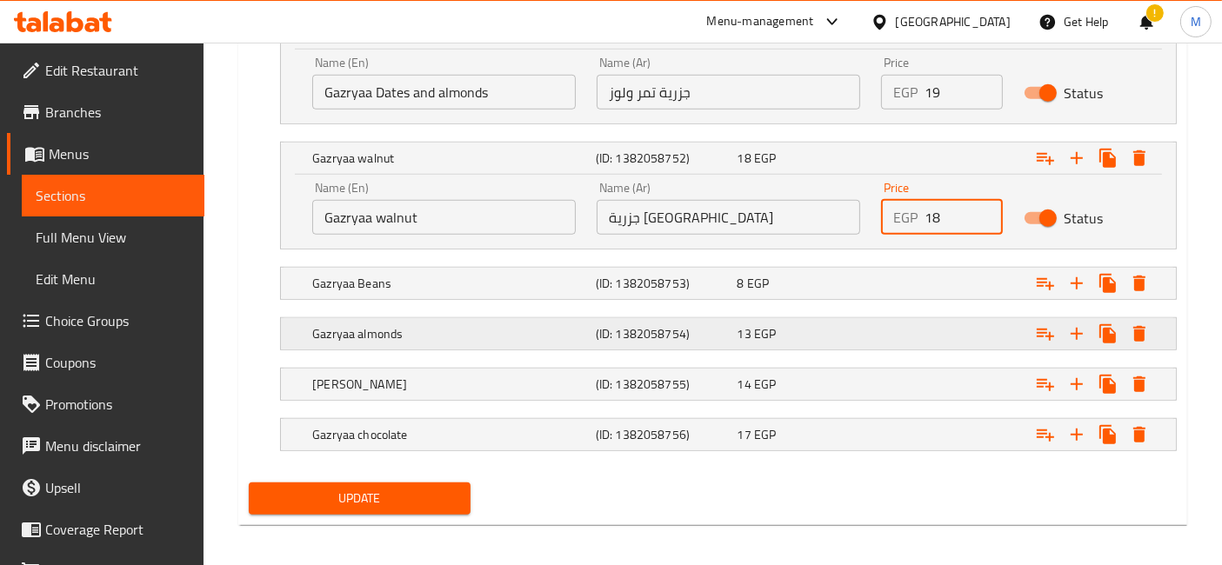
scroll to position [1324, 0]
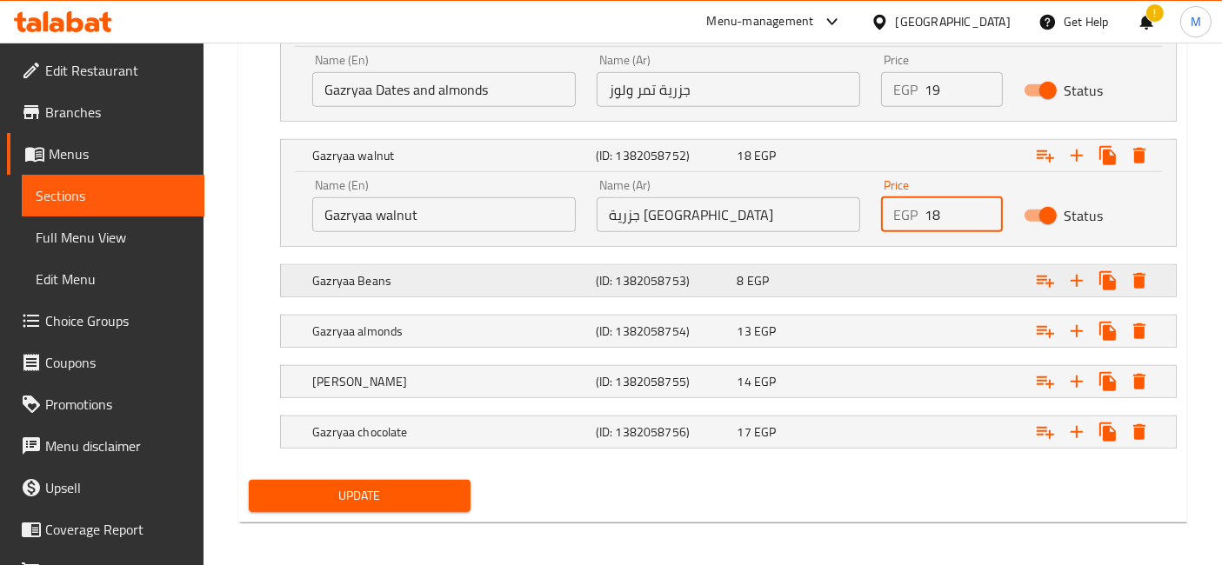
click at [590, 280] on div "Gazryaa Beans" at bounding box center [450, 281] width 283 height 24
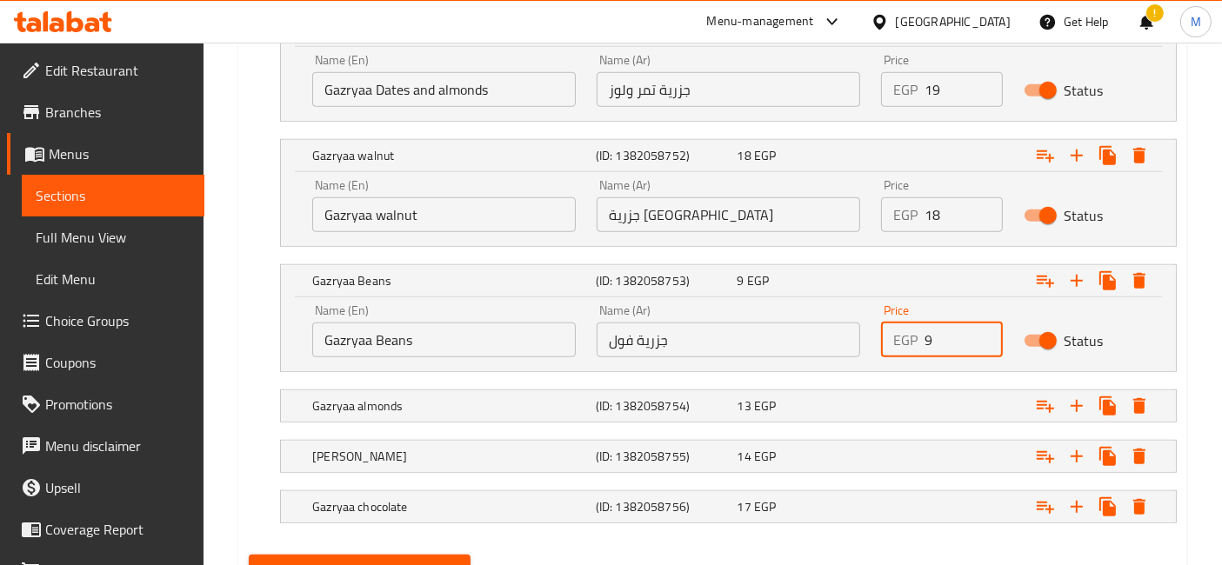
click at [980, 330] on input "9" at bounding box center [962, 340] width 77 height 35
type input "10"
click at [980, 330] on input "10" at bounding box center [962, 340] width 77 height 35
click at [936, 397] on div "Expand" at bounding box center [1016, 406] width 283 height 38
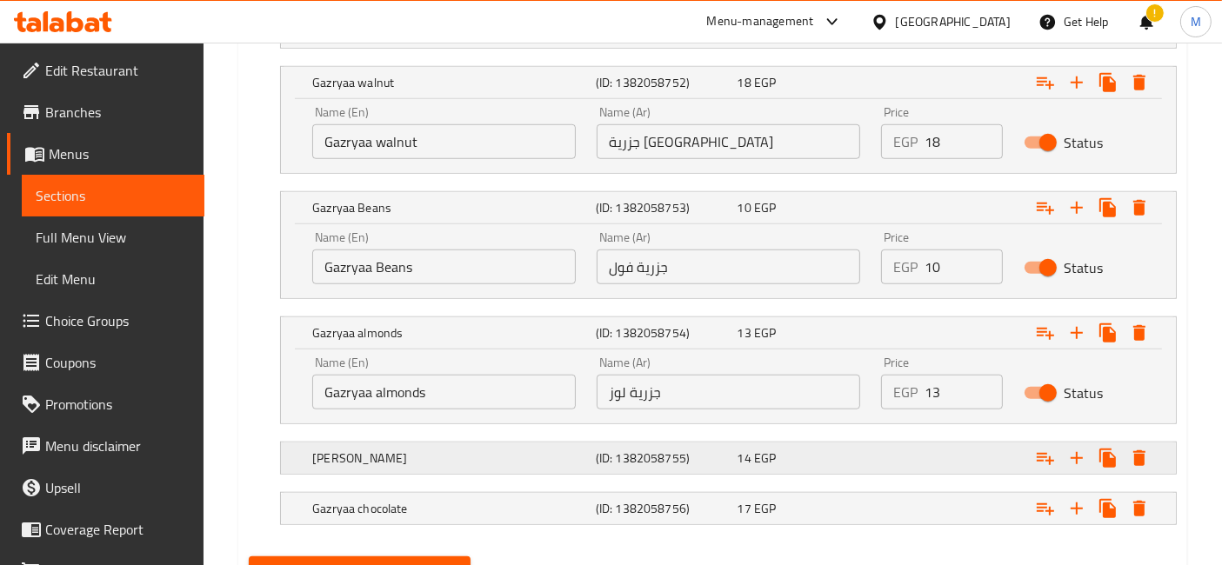
scroll to position [1473, 0]
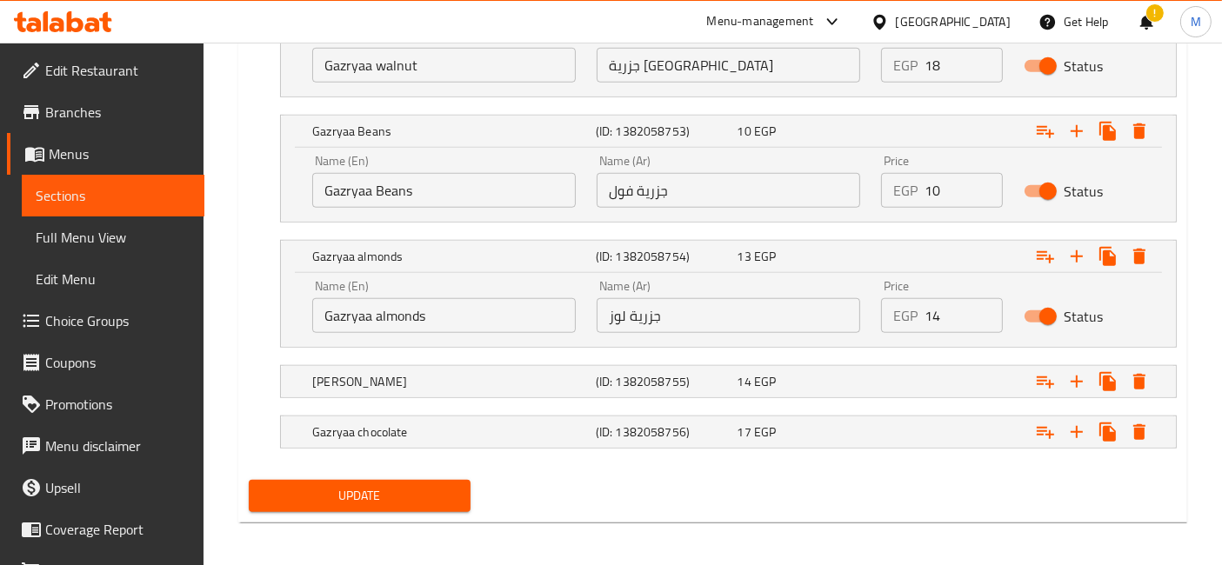
click at [985, 304] on input "14" at bounding box center [962, 315] width 77 height 35
click at [985, 304] on input "15" at bounding box center [962, 315] width 77 height 35
click at [985, 304] on input "16" at bounding box center [962, 315] width 77 height 35
click at [985, 304] on input "17" at bounding box center [962, 315] width 77 height 35
type input "18"
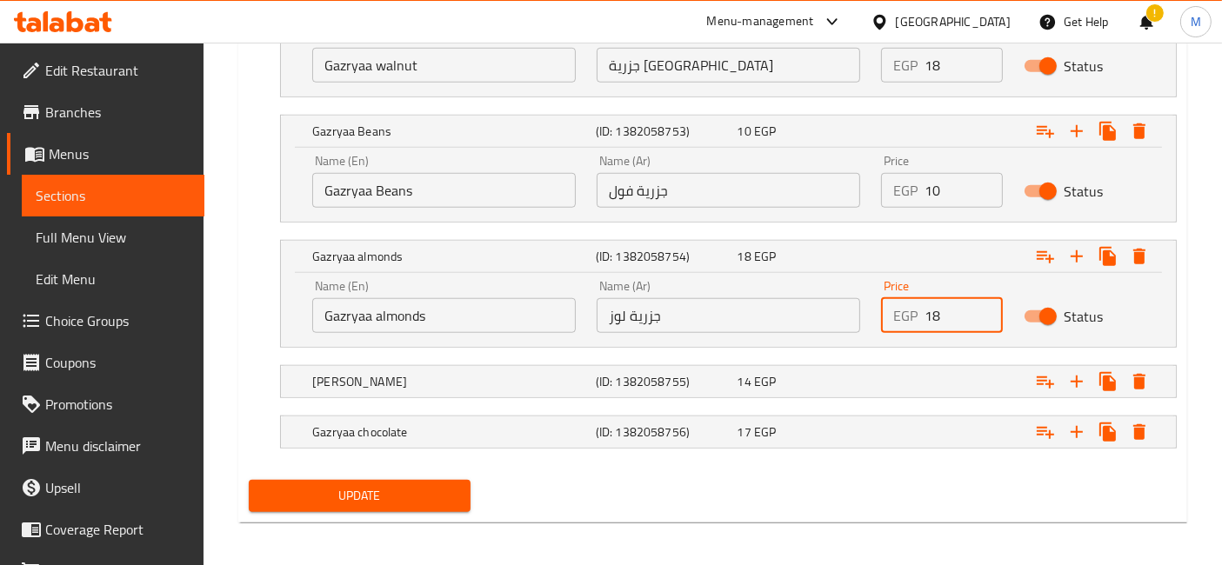
click at [985, 304] on input "18" at bounding box center [962, 315] width 77 height 35
click at [856, 383] on div "14 EGP" at bounding box center [804, 381] width 135 height 17
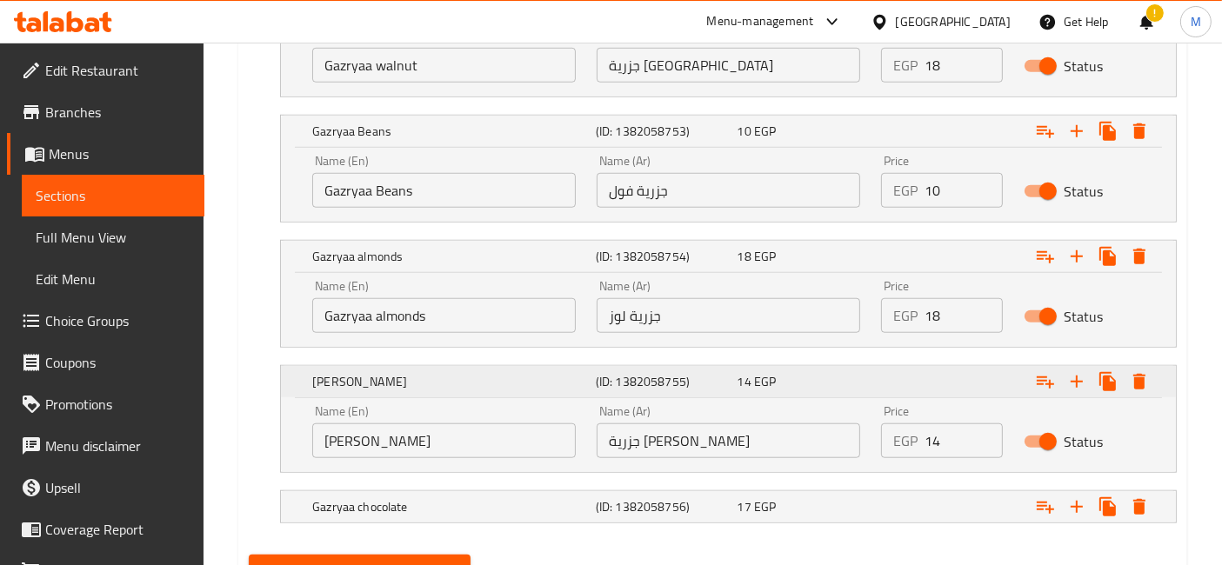
scroll to position [1547, 0]
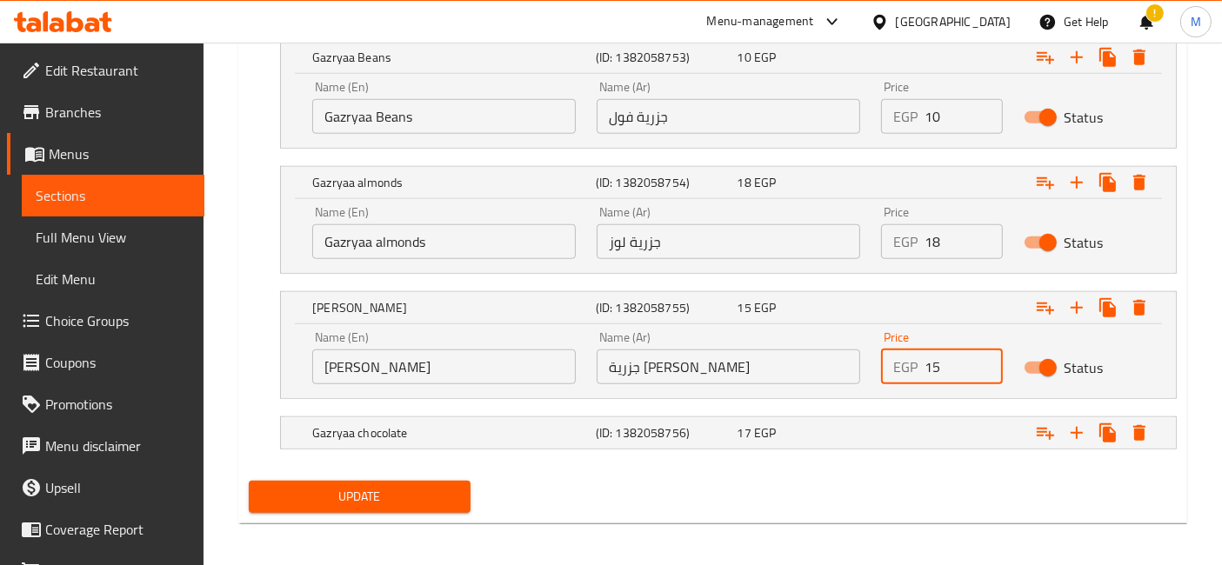
click at [984, 354] on input "15" at bounding box center [962, 367] width 77 height 35
click at [984, 354] on input "16" at bounding box center [962, 367] width 77 height 35
click at [984, 354] on input "17" at bounding box center [962, 367] width 77 height 35
type input "18"
click at [984, 354] on input "18" at bounding box center [962, 367] width 77 height 35
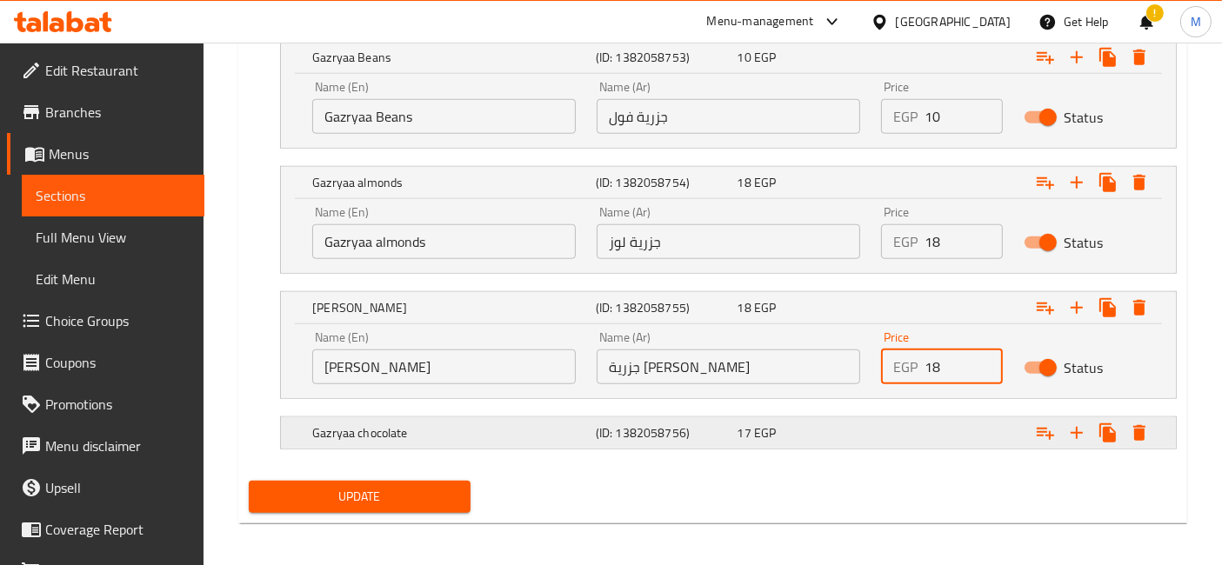
click at [910, 430] on div "Expand" at bounding box center [1016, 433] width 283 height 38
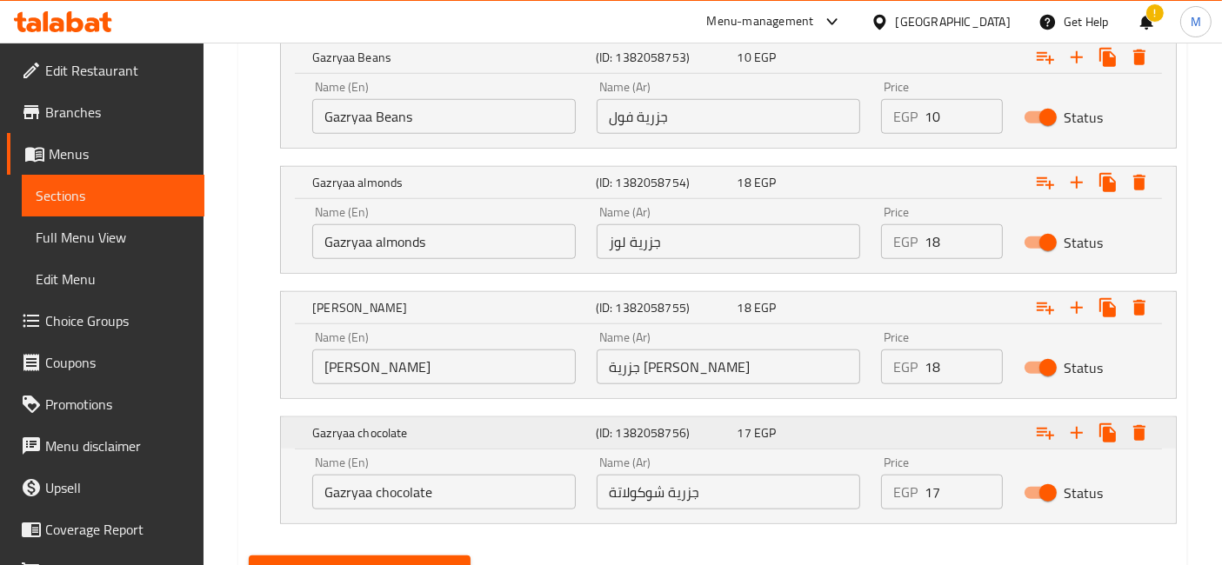
scroll to position [1623, 0]
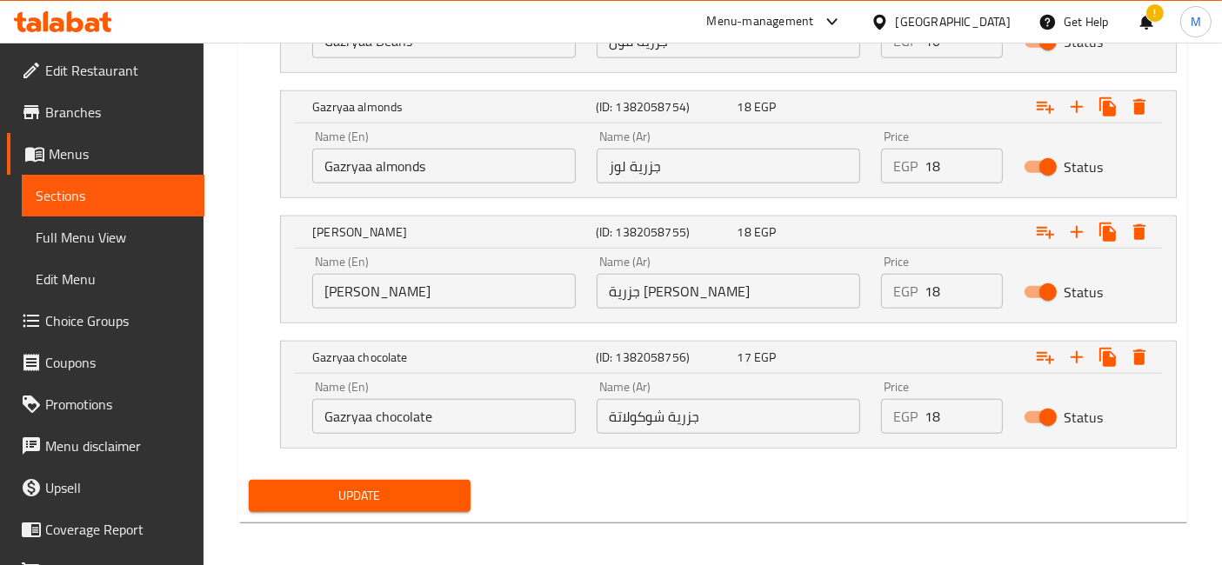
click at [978, 399] on input "18" at bounding box center [962, 416] width 77 height 35
click at [978, 399] on input "19" at bounding box center [962, 416] width 77 height 35
type input "20"
click at [978, 399] on input "20" at bounding box center [962, 416] width 77 height 35
click at [350, 485] on span "Update" at bounding box center [360, 496] width 194 height 22
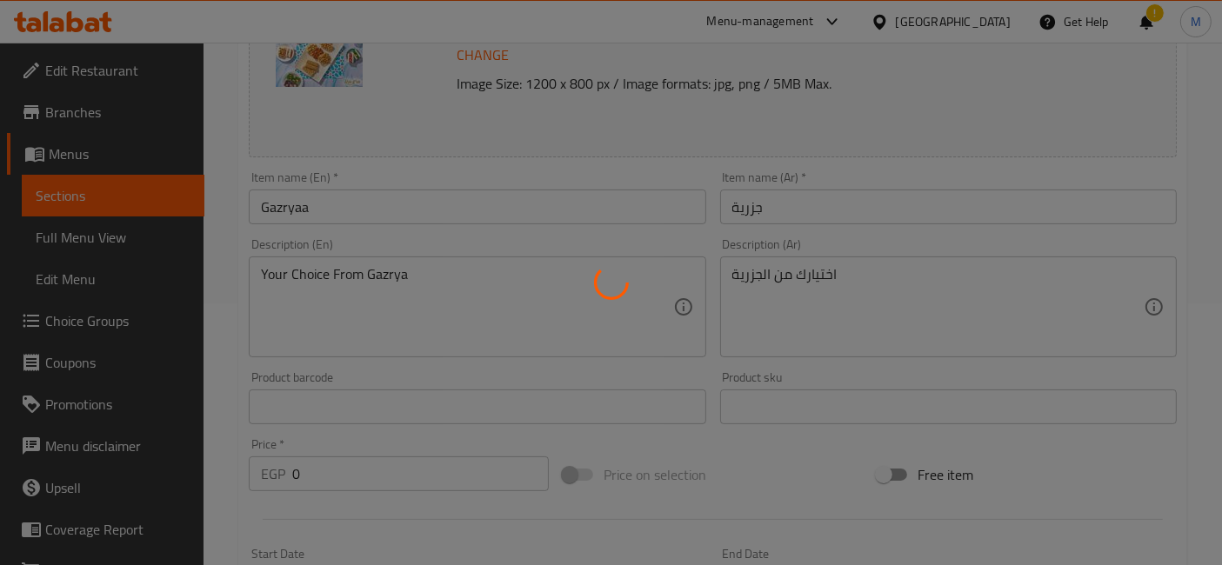
scroll to position [0, 0]
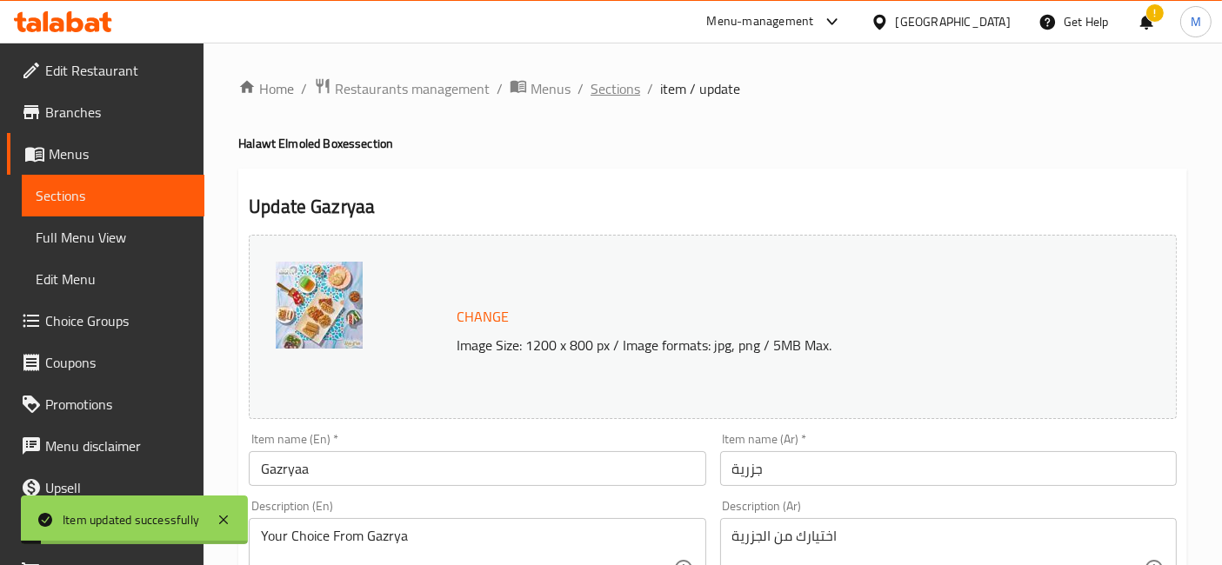
click at [626, 83] on span "Sections" at bounding box center [615, 88] width 50 height 21
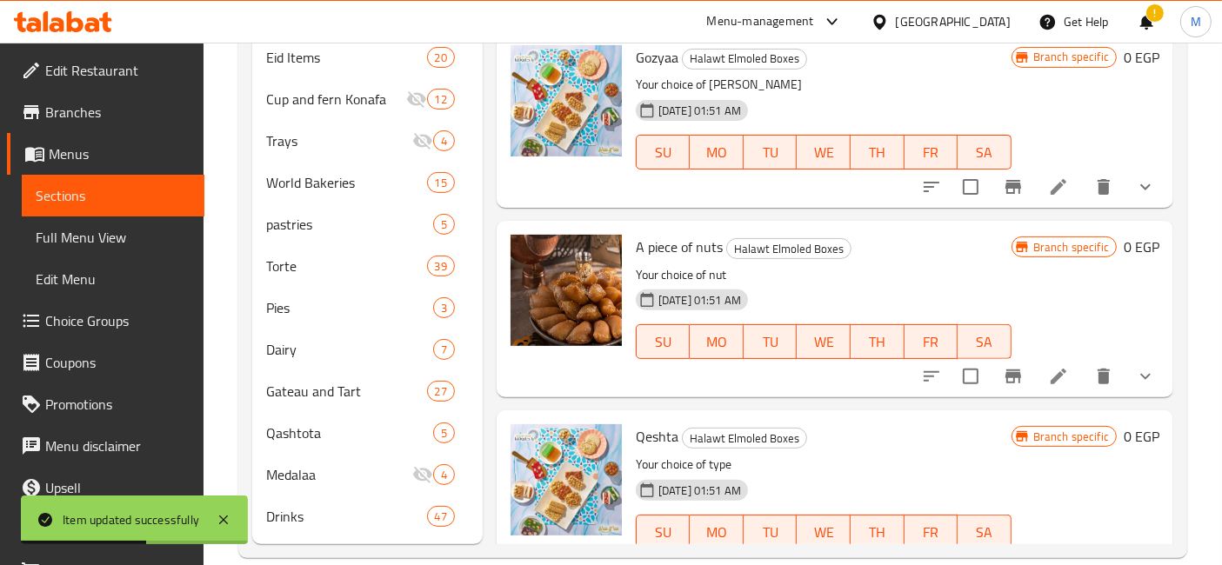
scroll to position [3575, 0]
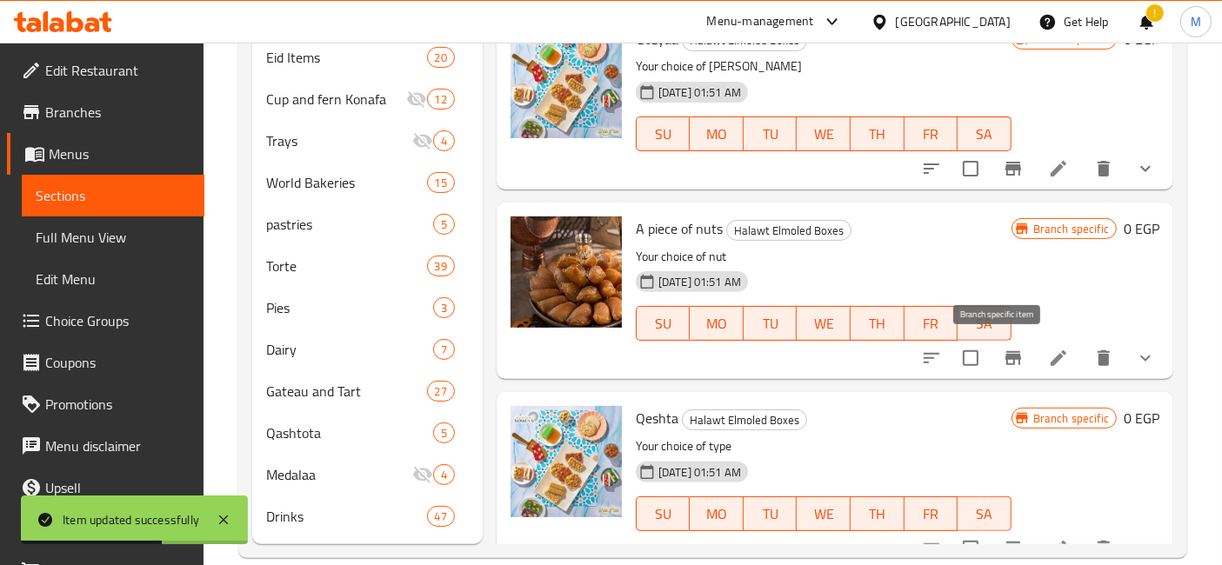
click at [1005, 353] on icon "Branch-specific-item" at bounding box center [1013, 358] width 16 height 14
click at [1135, 361] on icon "show more" at bounding box center [1145, 358] width 21 height 21
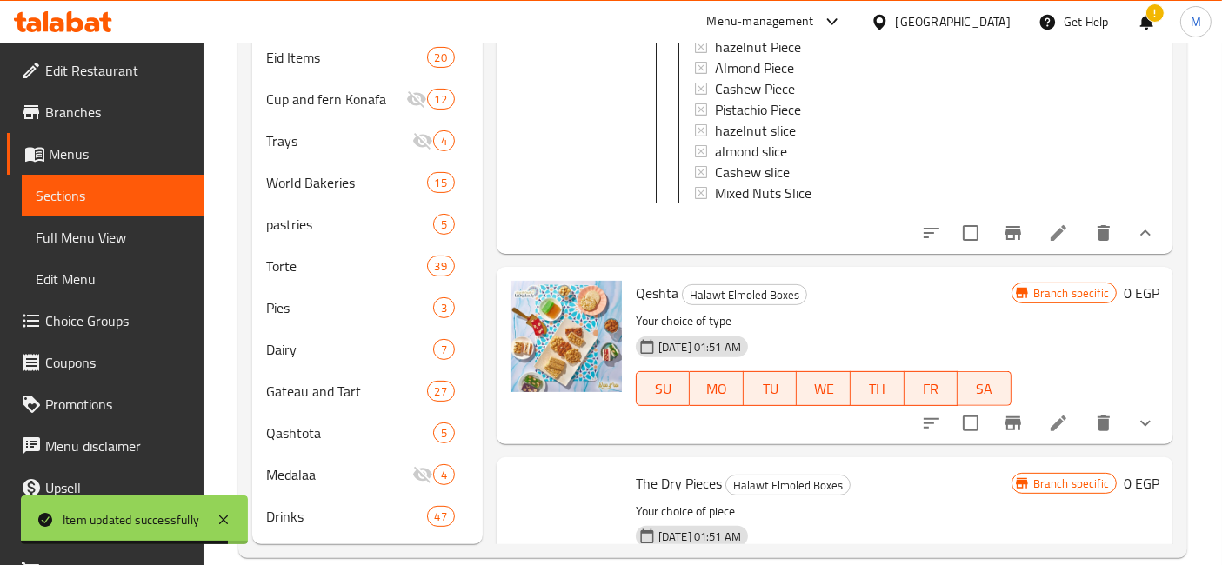
scroll to position [3961, 0]
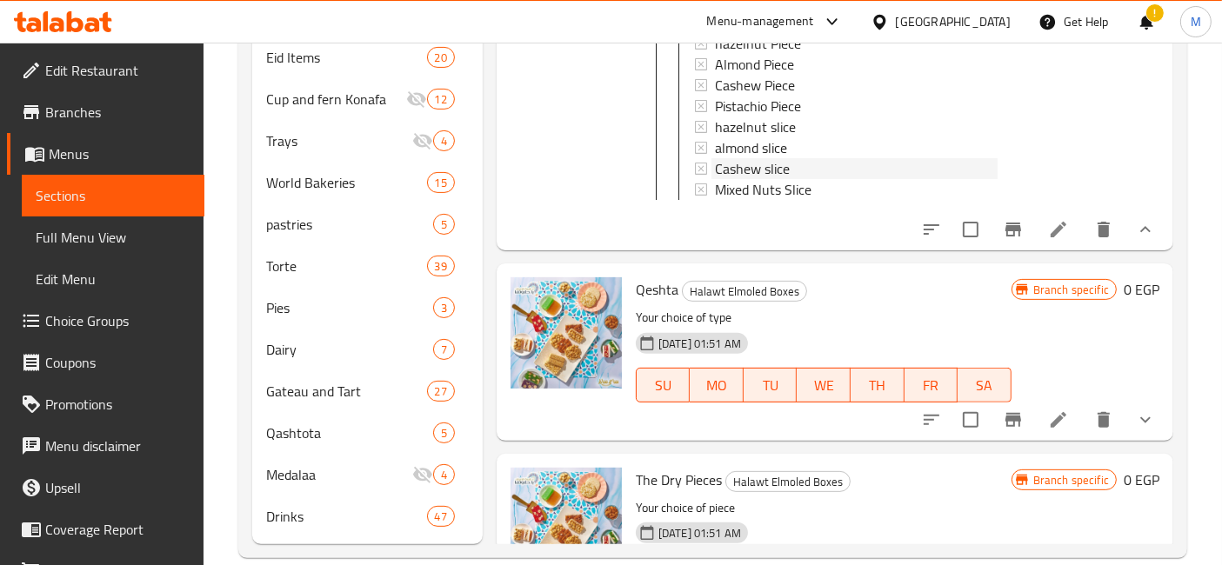
click at [775, 158] on span "Cashew slice" at bounding box center [752, 168] width 75 height 21
click at [1050, 237] on icon at bounding box center [1058, 230] width 16 height 16
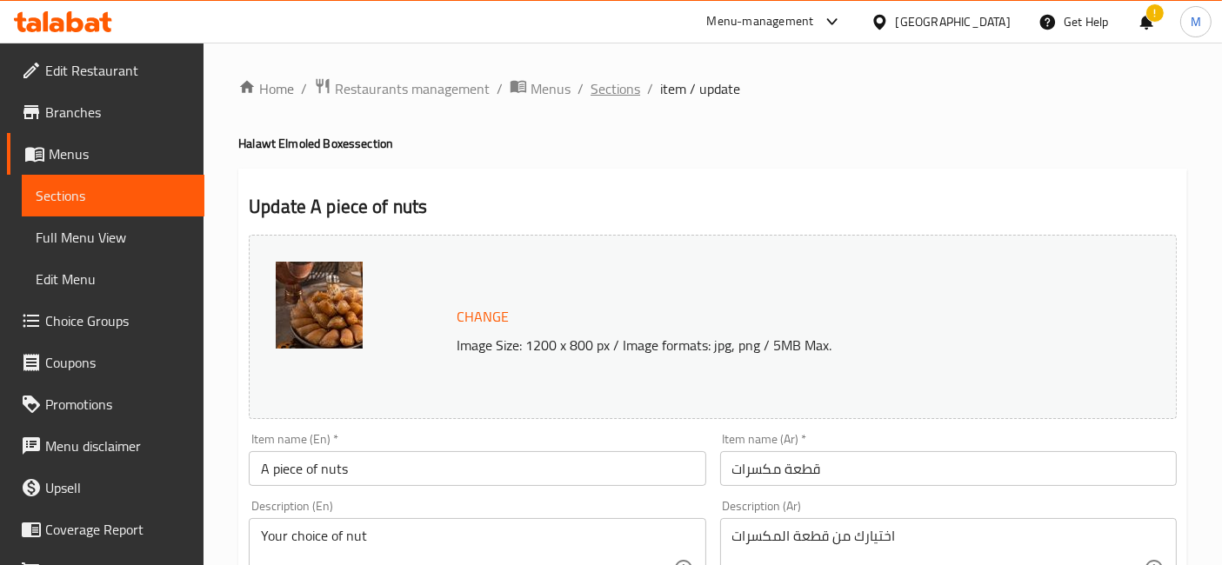
click at [590, 89] on span "Sections" at bounding box center [615, 88] width 50 height 21
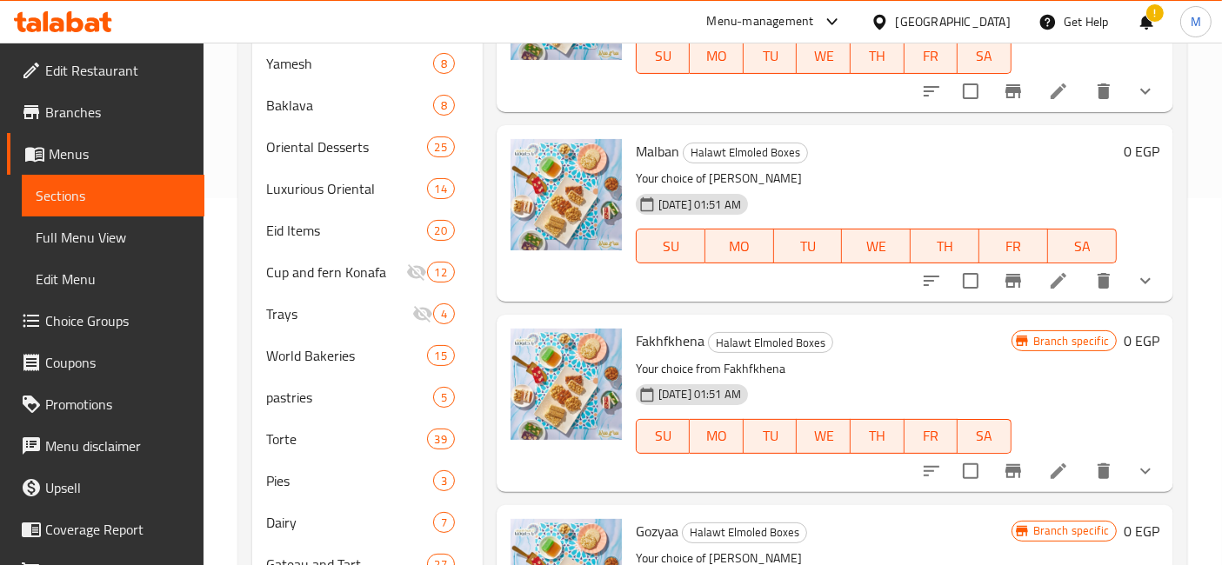
scroll to position [3284, 0]
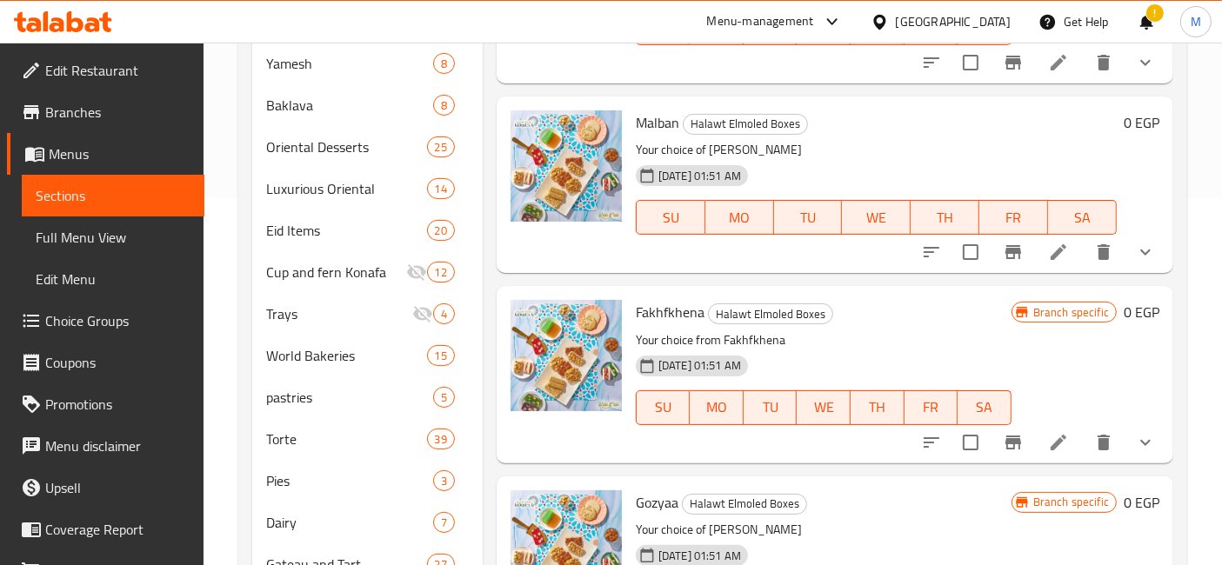
click at [1052, 427] on li at bounding box center [1058, 442] width 49 height 31
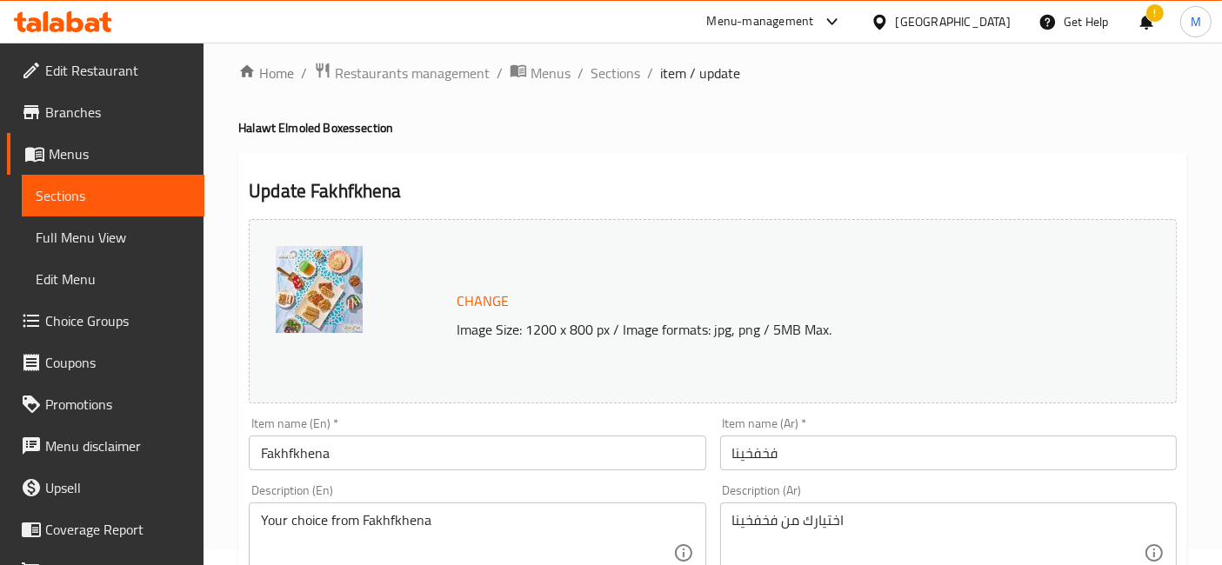
scroll to position [772, 0]
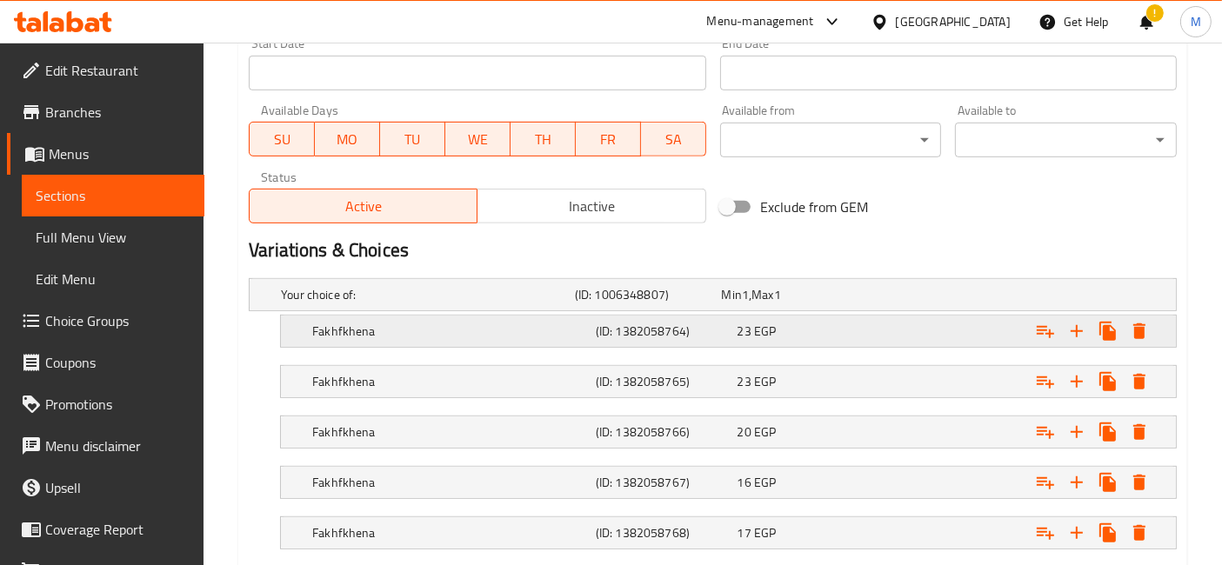
click at [613, 314] on div "Fakhfkhena (ID: 1382058764) 23 EGP" at bounding box center [734, 331] width 850 height 38
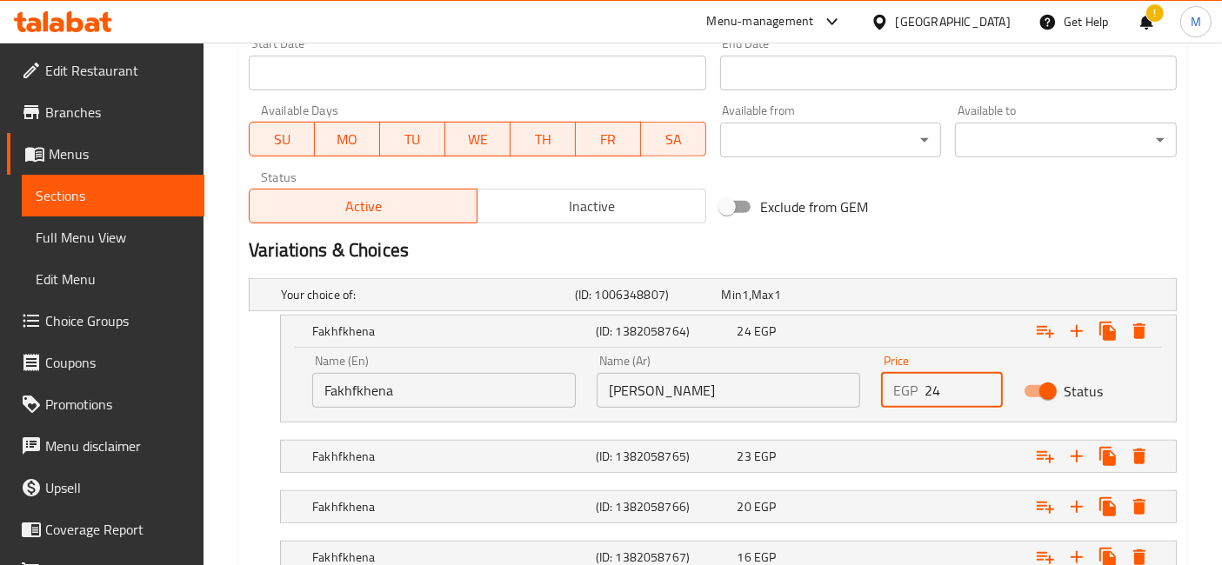
click at [981, 381] on input "24" at bounding box center [962, 390] width 77 height 35
click at [981, 381] on input "25" at bounding box center [962, 390] width 77 height 35
click at [981, 381] on input "26" at bounding box center [962, 390] width 77 height 35
click at [981, 381] on input "27" at bounding box center [962, 390] width 77 height 35
type input "28"
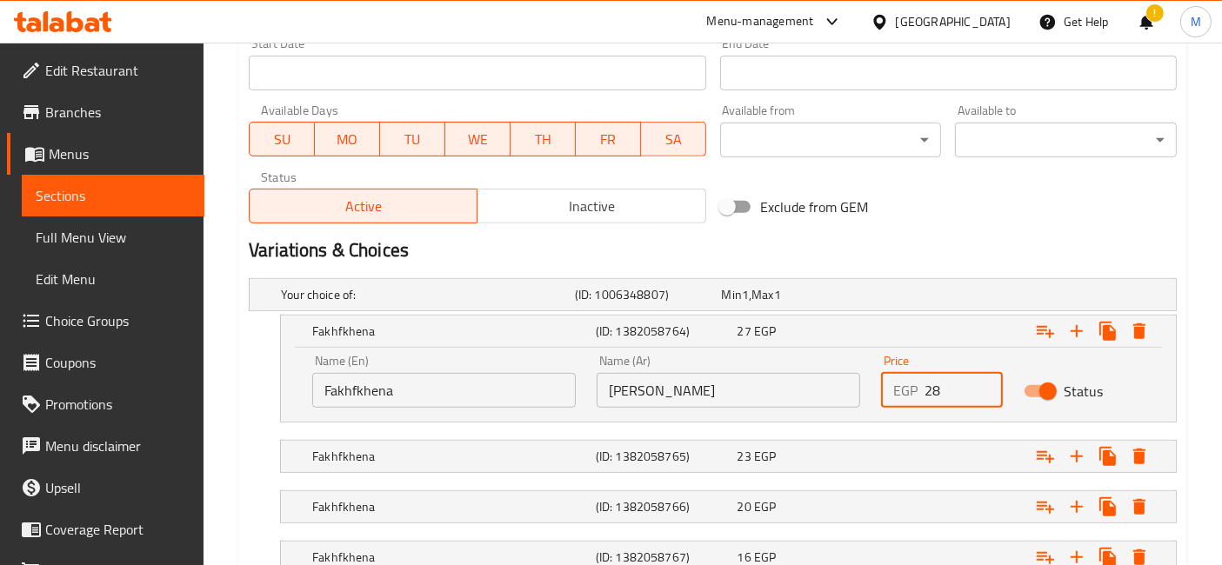
click at [981, 381] on input "28" at bounding box center [962, 390] width 77 height 35
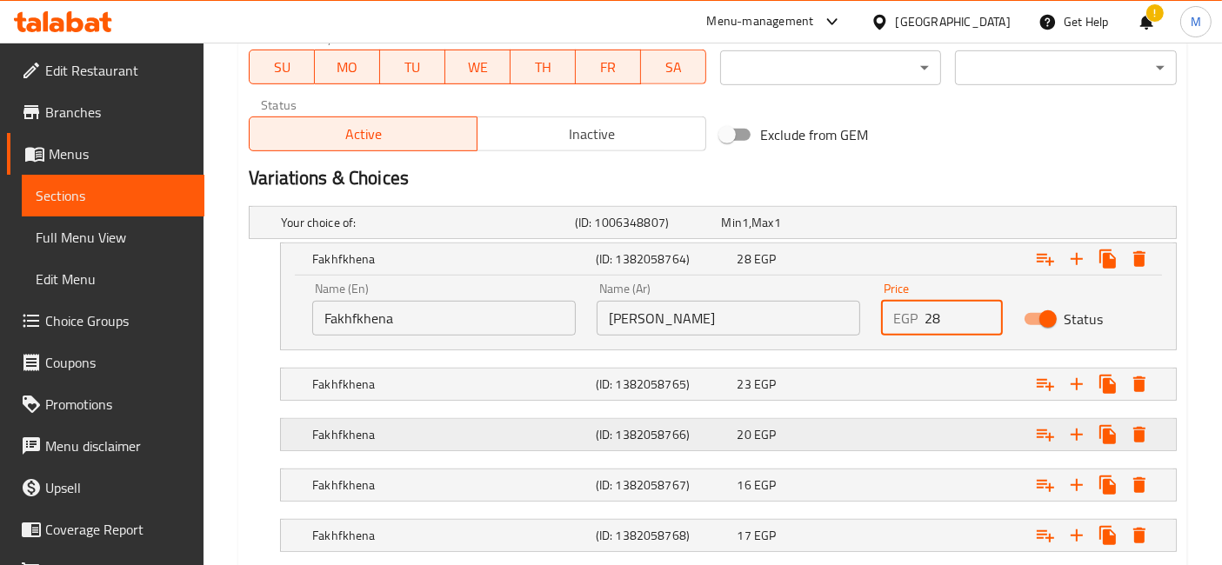
scroll to position [870, 0]
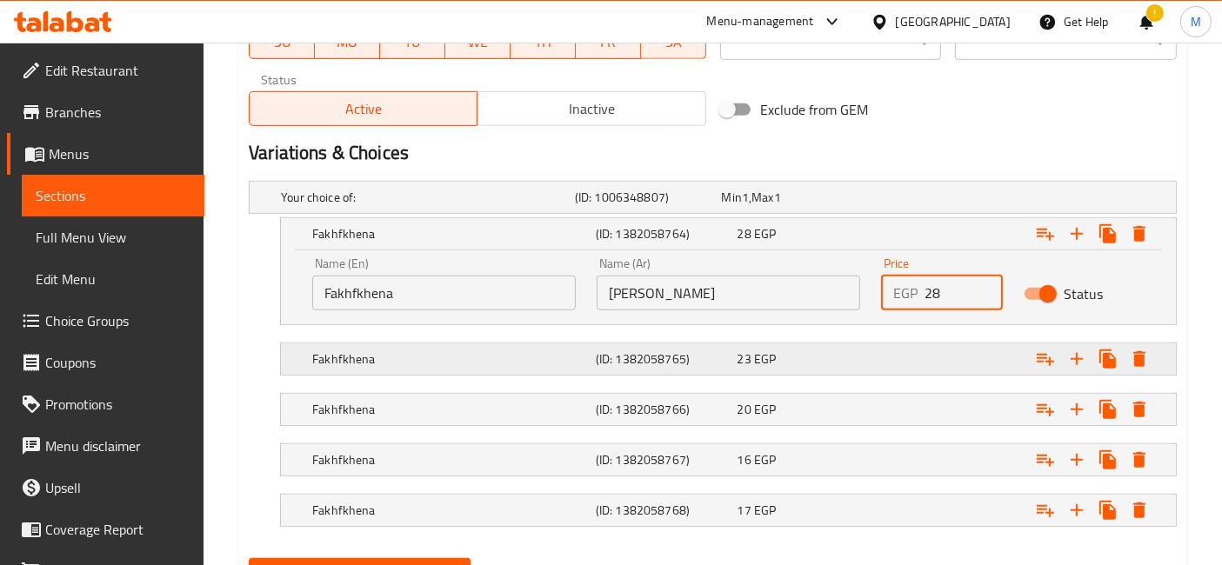
click at [896, 374] on div "Expand" at bounding box center [1016, 359] width 283 height 38
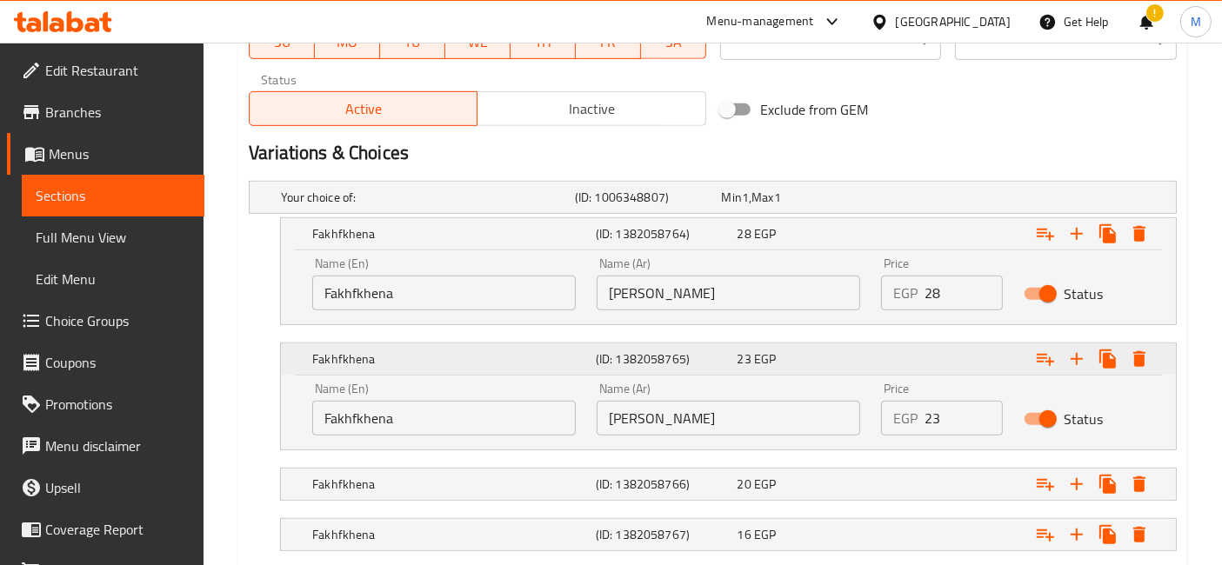
scroll to position [966, 0]
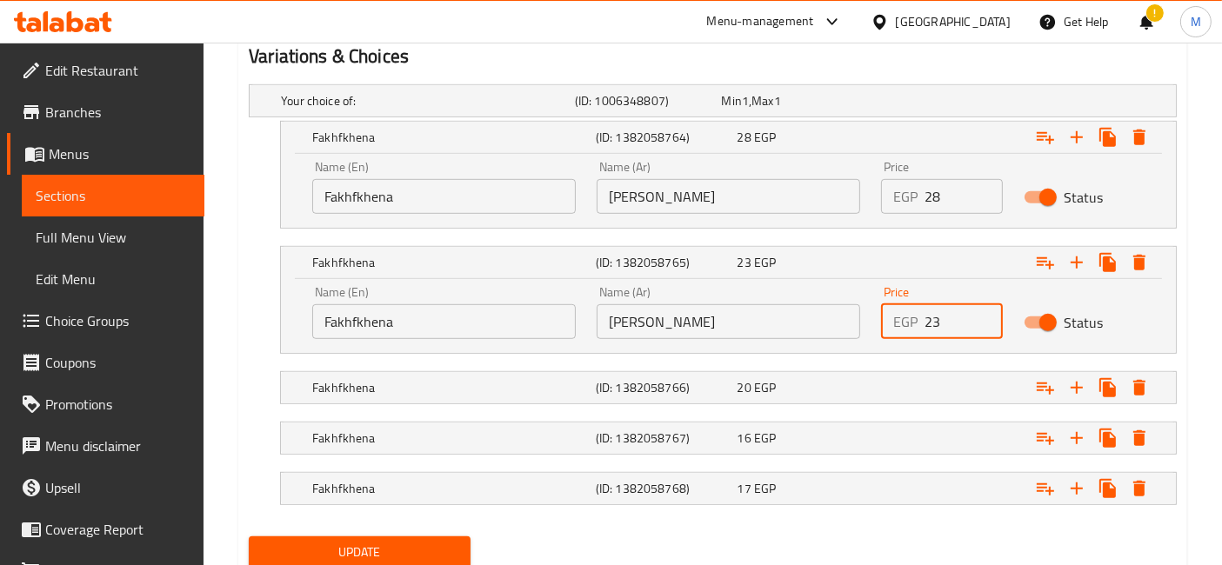
click at [974, 317] on input "23" at bounding box center [962, 321] width 77 height 35
click at [982, 317] on input "24" at bounding box center [962, 321] width 77 height 35
click at [982, 317] on input "25" at bounding box center [962, 321] width 77 height 35
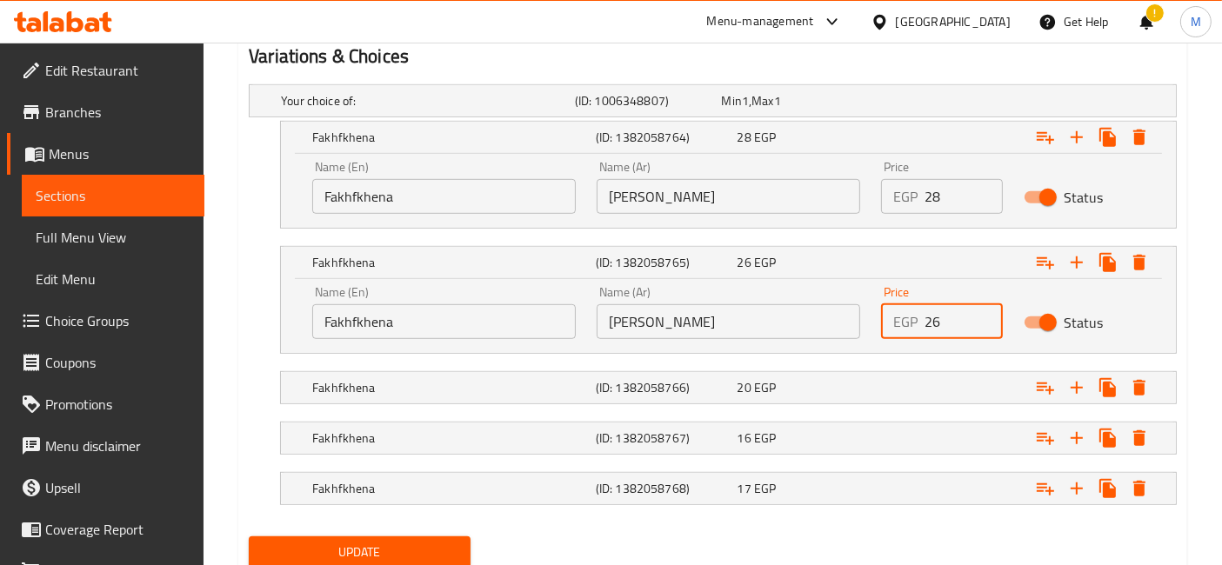
click at [982, 317] on input "26" at bounding box center [962, 321] width 77 height 35
click at [982, 317] on input "27" at bounding box center [962, 321] width 77 height 35
type input "28"
click at [982, 317] on input "28" at bounding box center [962, 321] width 77 height 35
click at [961, 387] on div "Expand" at bounding box center [1016, 388] width 283 height 38
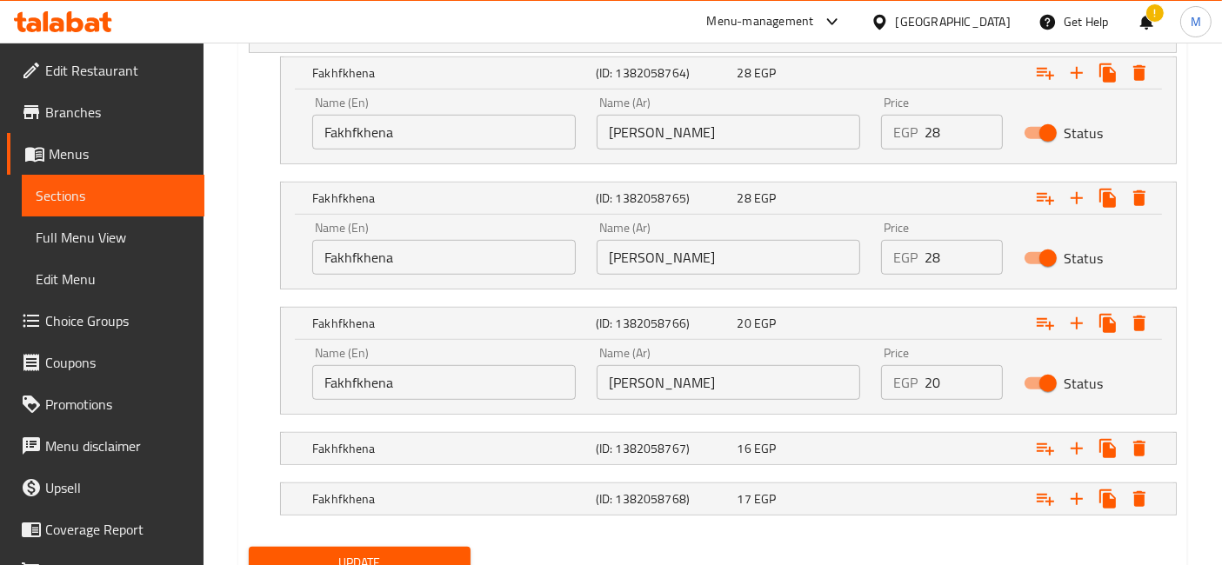
scroll to position [1096, 0]
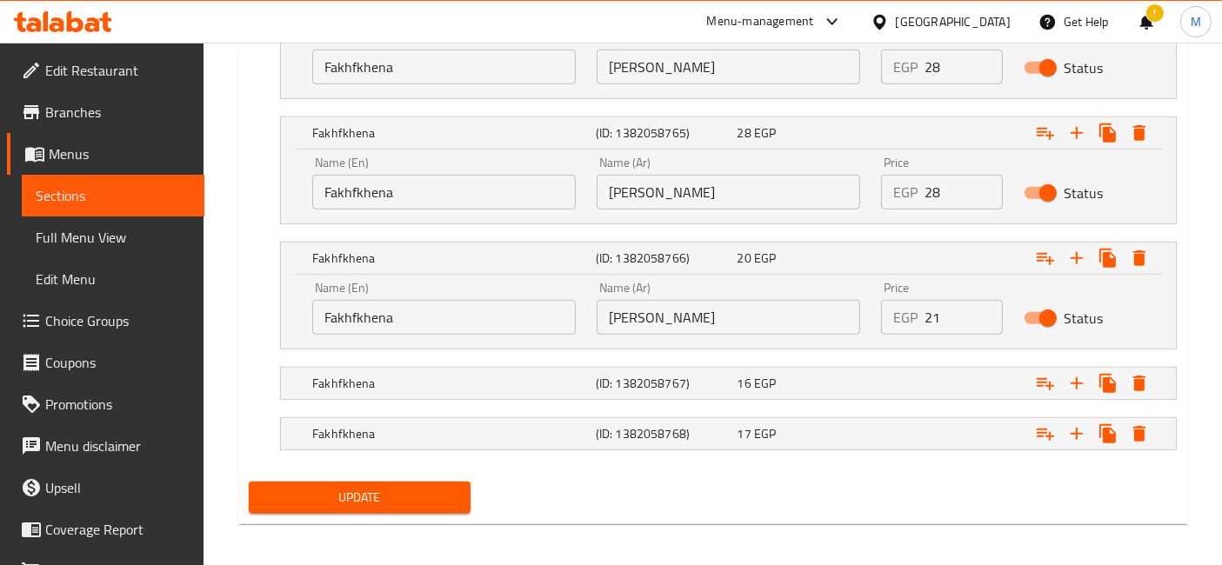
click at [981, 303] on input "21" at bounding box center [962, 317] width 77 height 35
click at [981, 303] on input "22" at bounding box center [962, 317] width 77 height 35
click at [981, 303] on input "23" at bounding box center [962, 317] width 77 height 35
type input "24"
click at [981, 303] on input "24" at bounding box center [962, 317] width 77 height 35
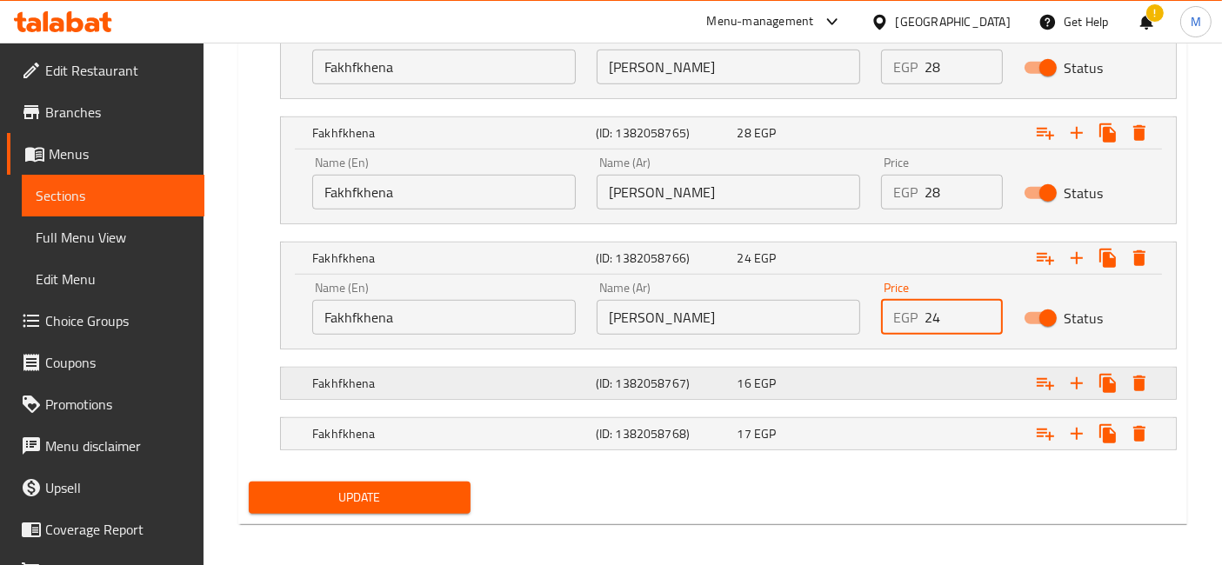
click at [958, 384] on div "Expand" at bounding box center [1016, 383] width 283 height 38
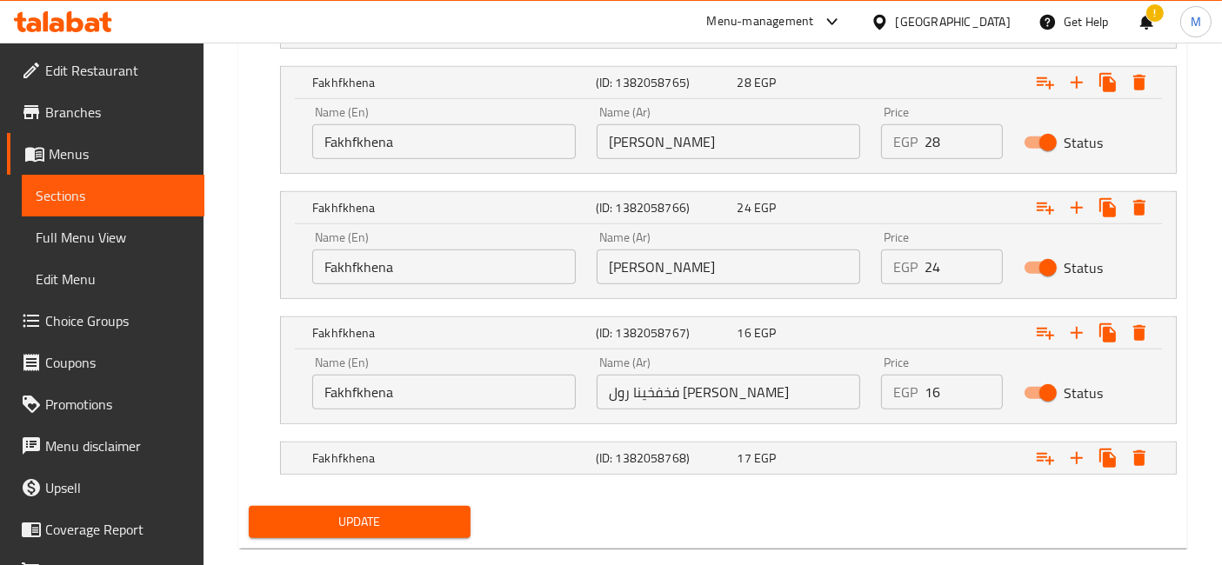
scroll to position [1174, 0]
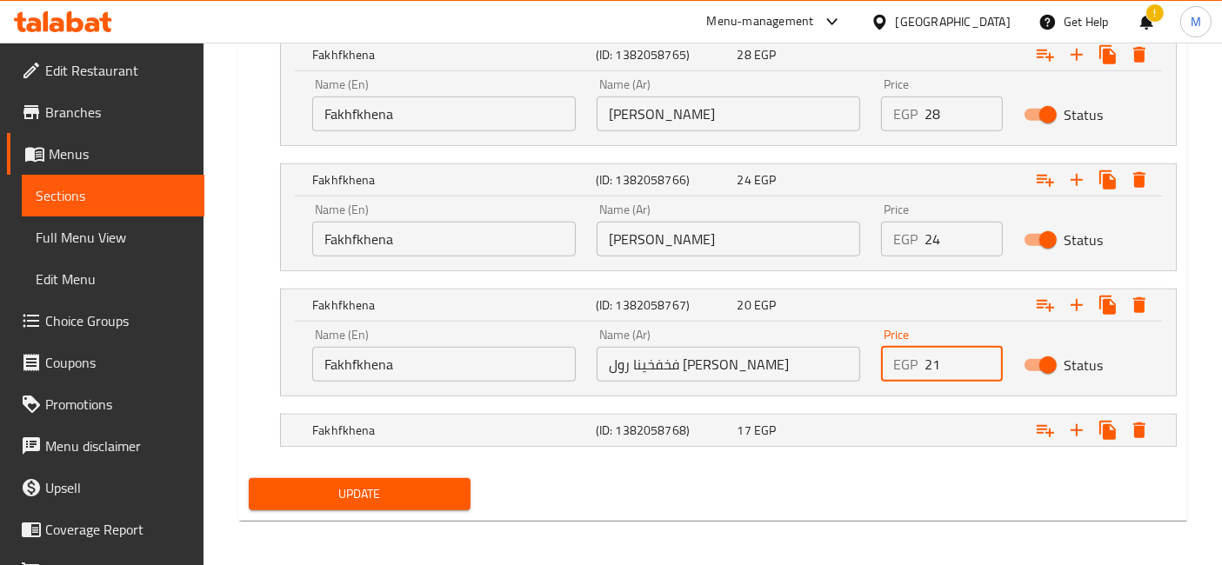
click at [977, 353] on input "21" at bounding box center [962, 364] width 77 height 35
type input "20"
click at [981, 370] on input "20" at bounding box center [962, 364] width 77 height 35
click at [944, 437] on div "Expand" at bounding box center [1016, 430] width 283 height 38
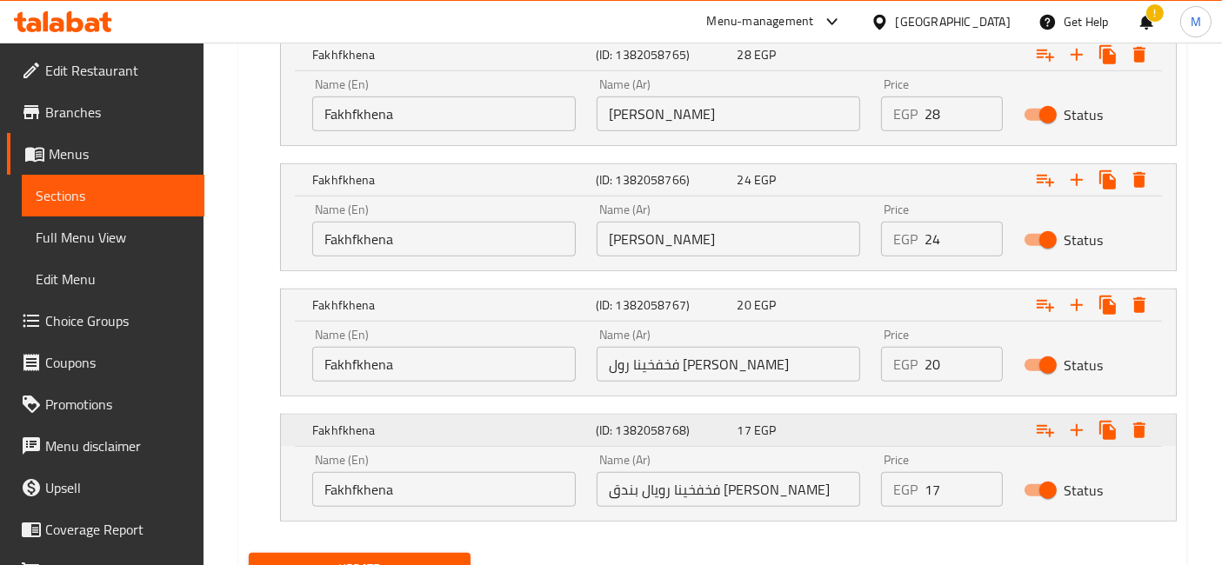
scroll to position [1249, 0]
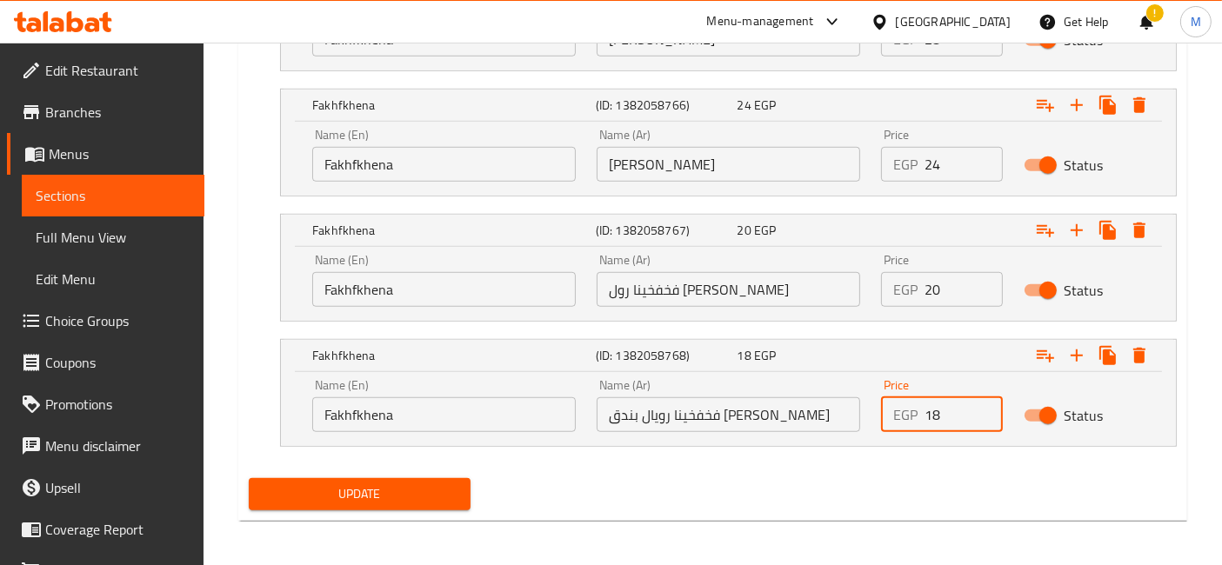
click at [989, 403] on input "18" at bounding box center [962, 414] width 77 height 35
click at [989, 403] on input "19" at bounding box center [962, 414] width 77 height 35
type input "20"
click at [989, 403] on input "20" at bounding box center [962, 414] width 77 height 35
click at [249, 478] on button "Update" at bounding box center [360, 494] width 222 height 32
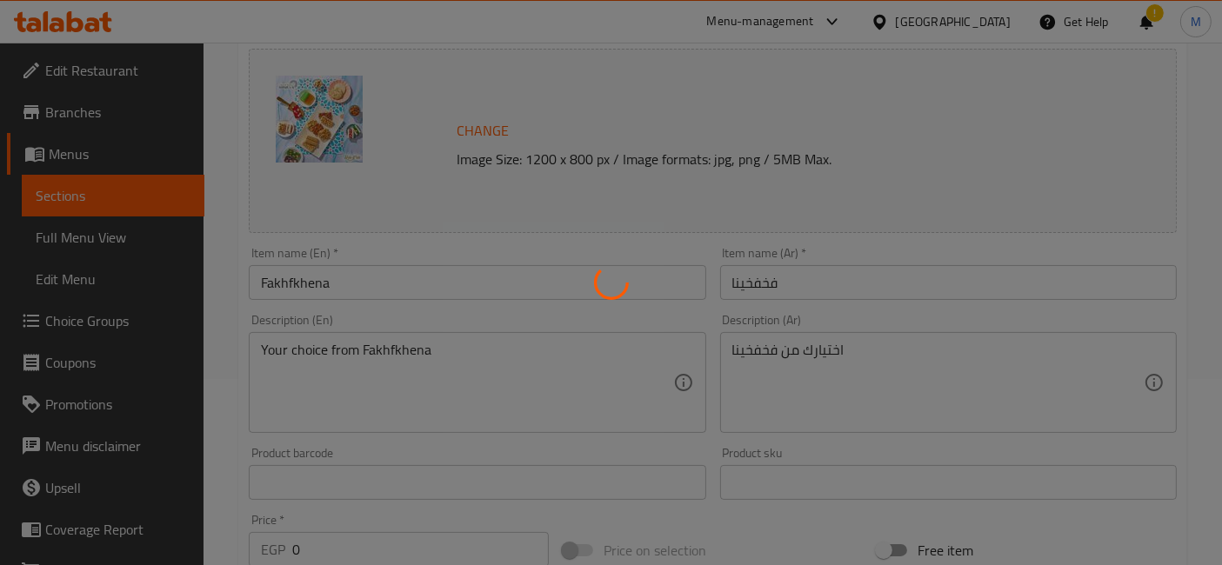
scroll to position [0, 0]
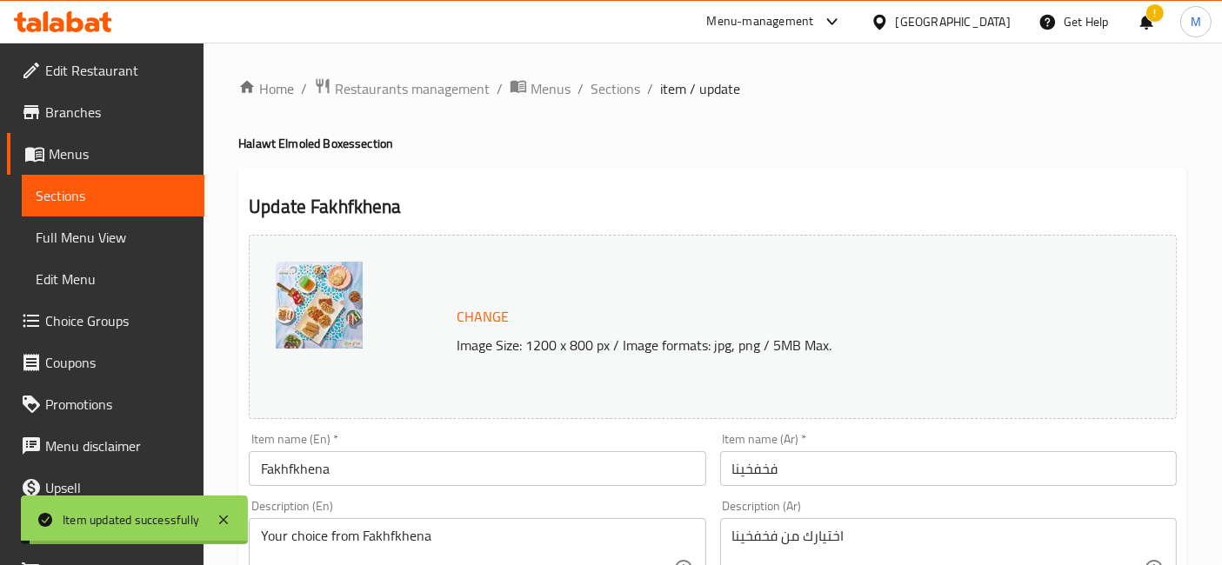
drag, startPoint x: 622, startPoint y: 88, endPoint x: 627, endPoint y: 132, distance: 44.7
click at [622, 88] on span "Sections" at bounding box center [615, 88] width 50 height 21
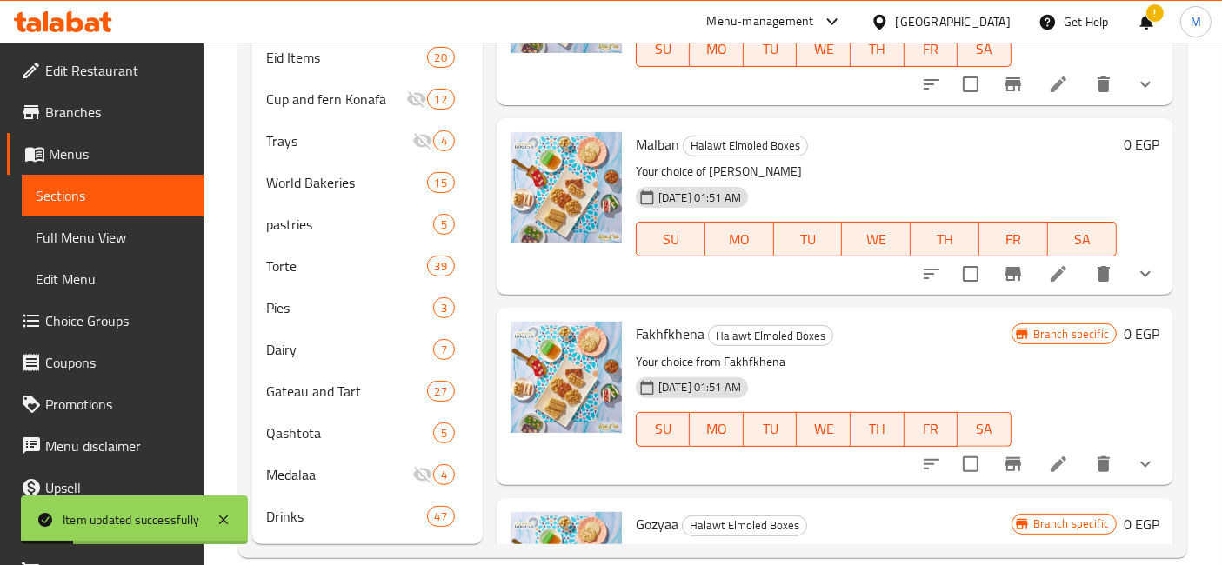
scroll to position [3091, 0]
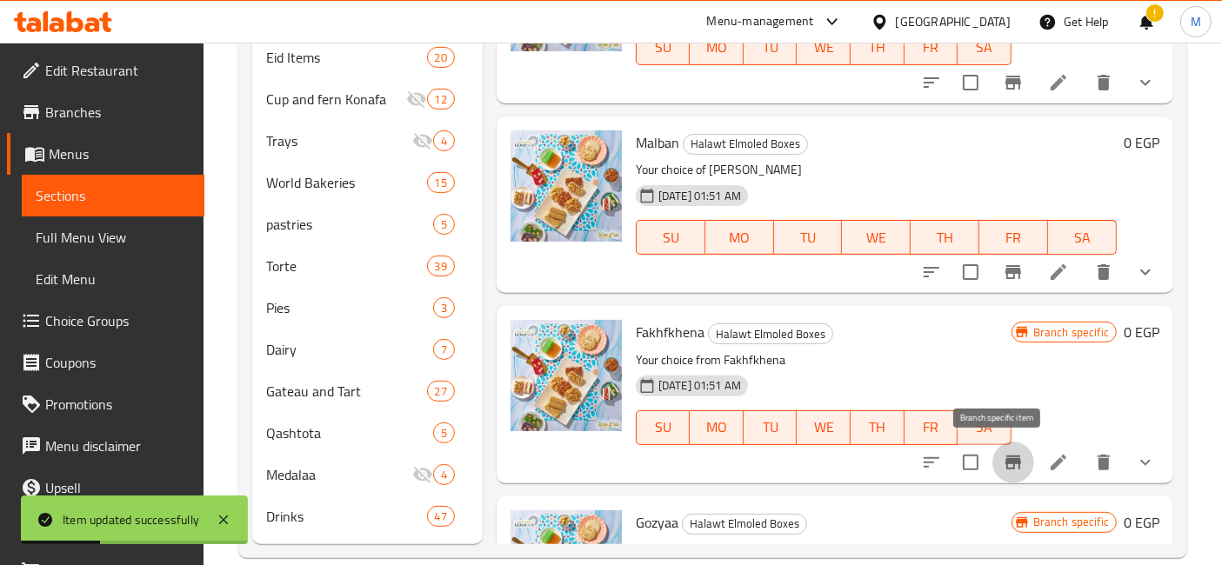
click at [1003, 452] on icon "Branch-specific-item" at bounding box center [1013, 462] width 21 height 21
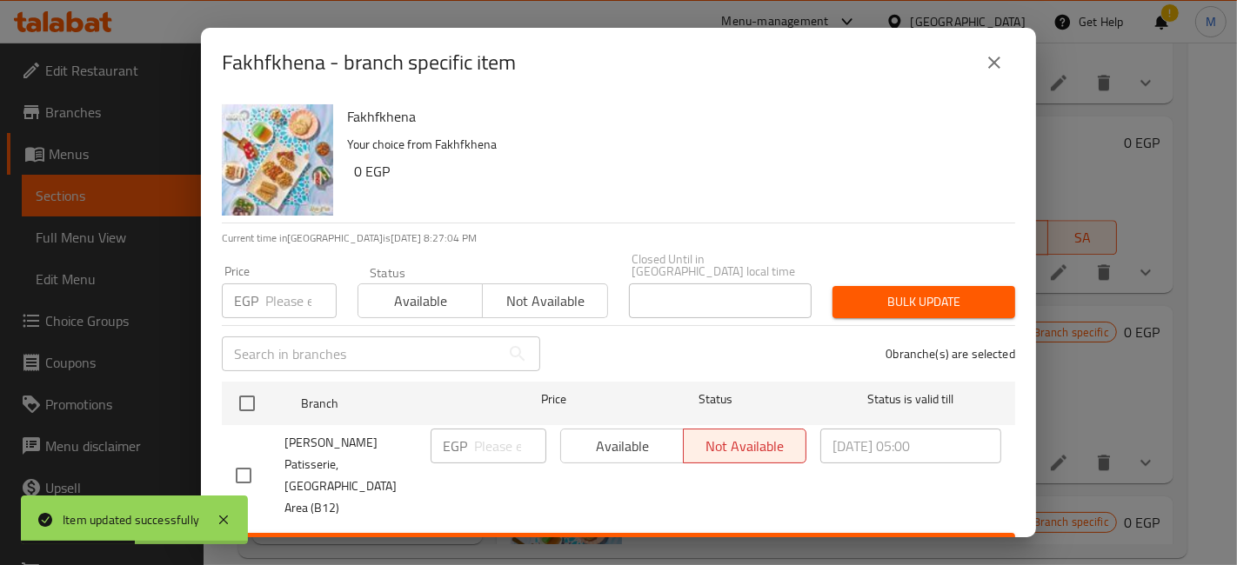
click at [315, 433] on span "[PERSON_NAME] Patisserie, [GEOGRAPHIC_DATA] Area (B12)" at bounding box center [350, 475] width 132 height 87
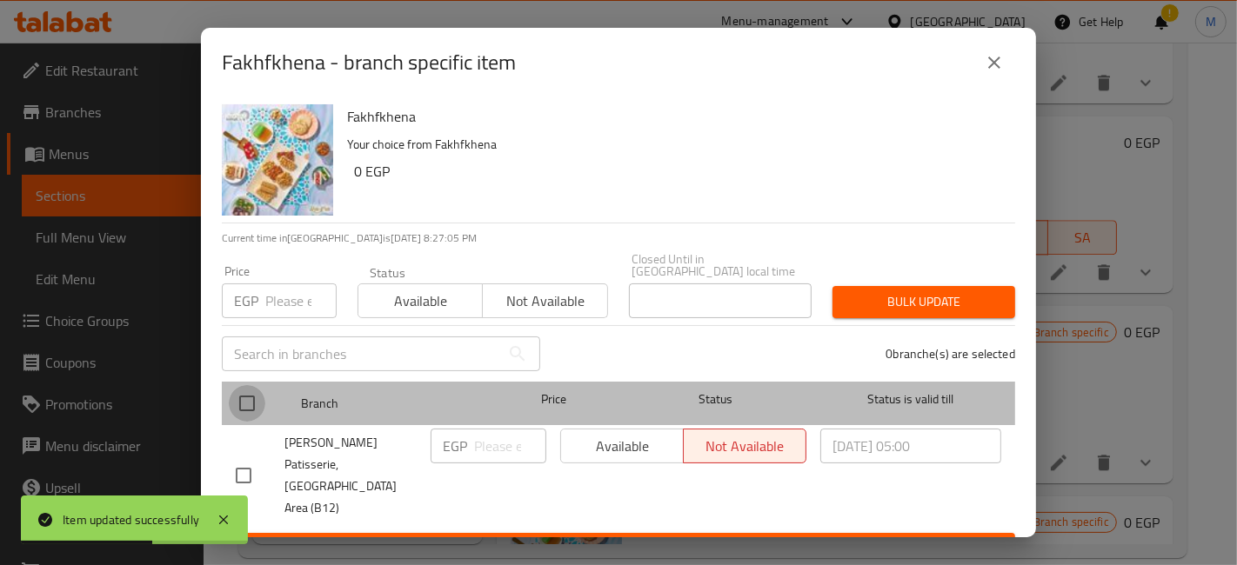
click at [254, 396] on input "checkbox" at bounding box center [247, 403] width 37 height 37
checkbox input "true"
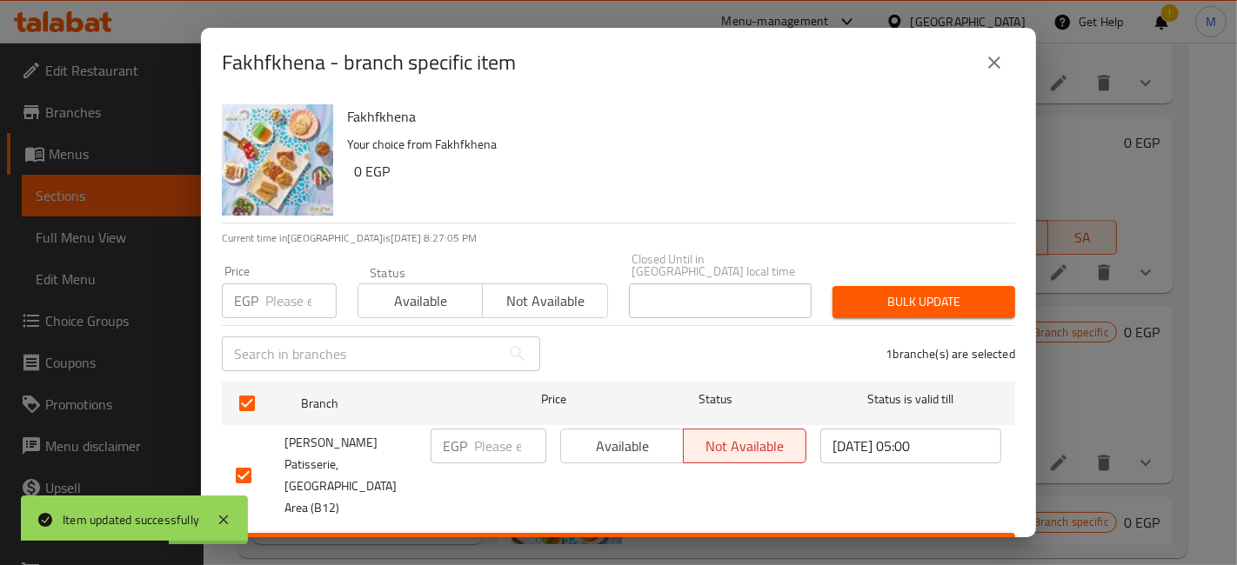
click at [637, 437] on span "Available" at bounding box center [622, 446] width 109 height 25
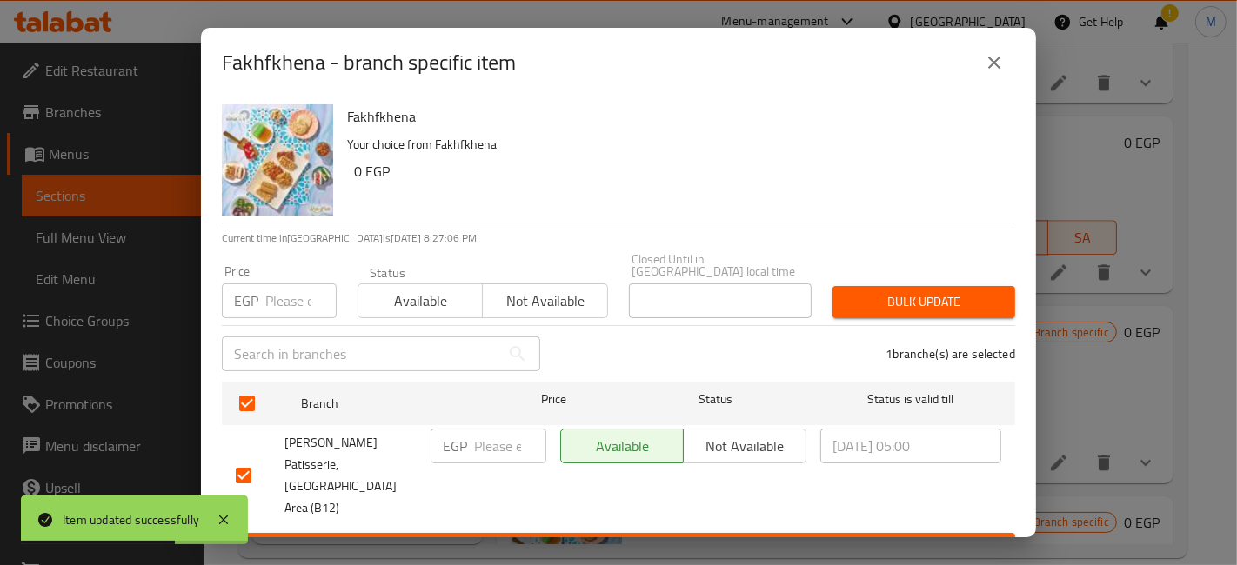
click at [685, 538] on span "Save" at bounding box center [618, 549] width 765 height 22
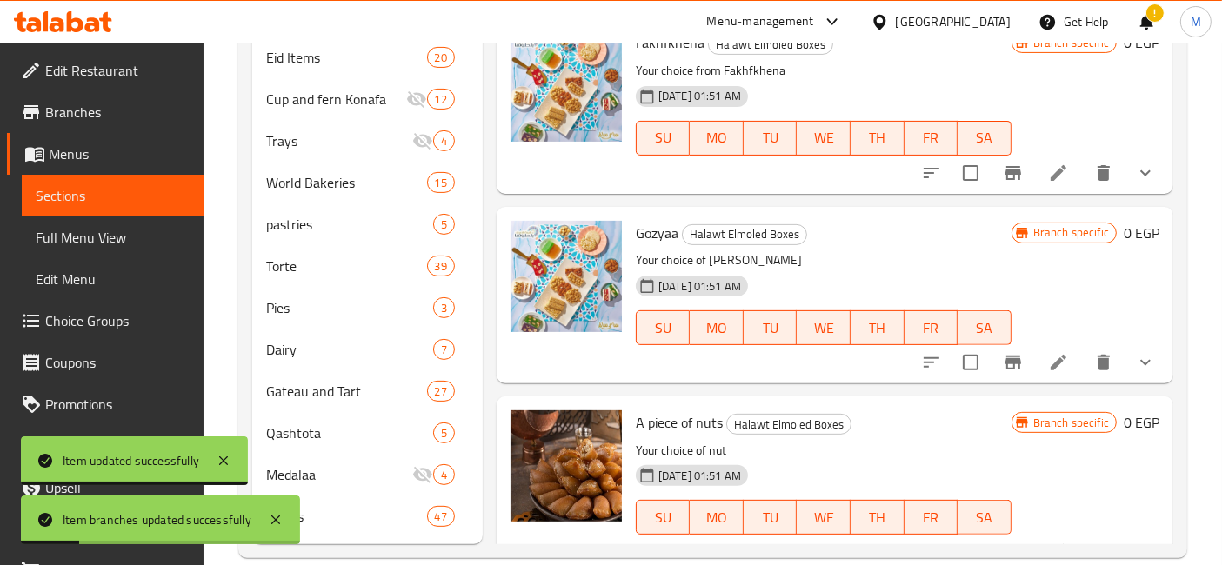
scroll to position [3284, 0]
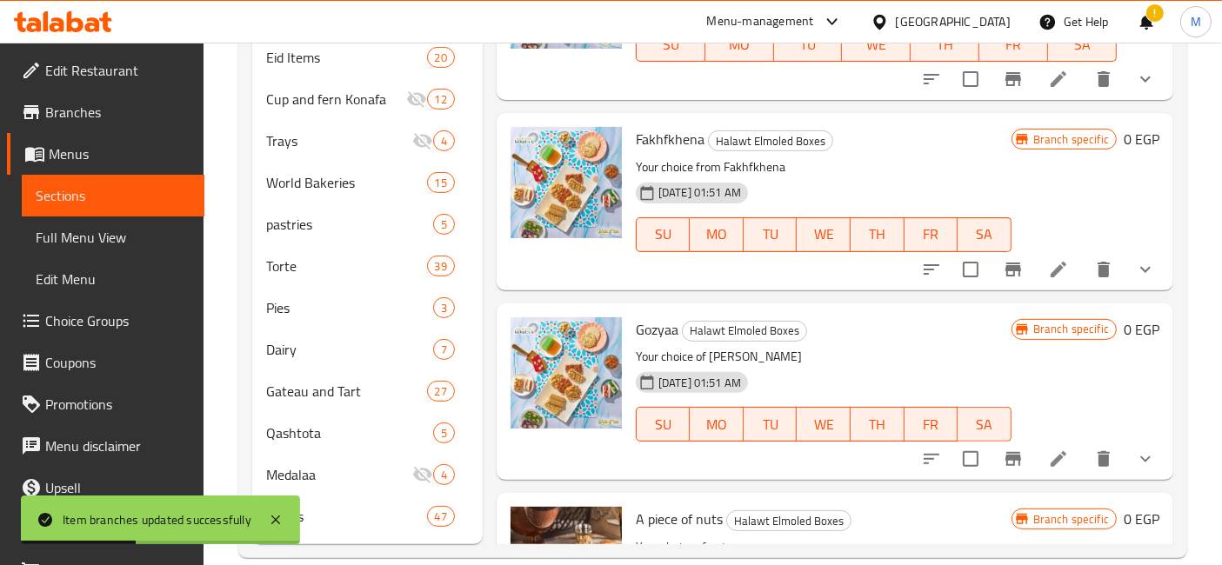
click at [1058, 453] on li at bounding box center [1058, 458] width 49 height 31
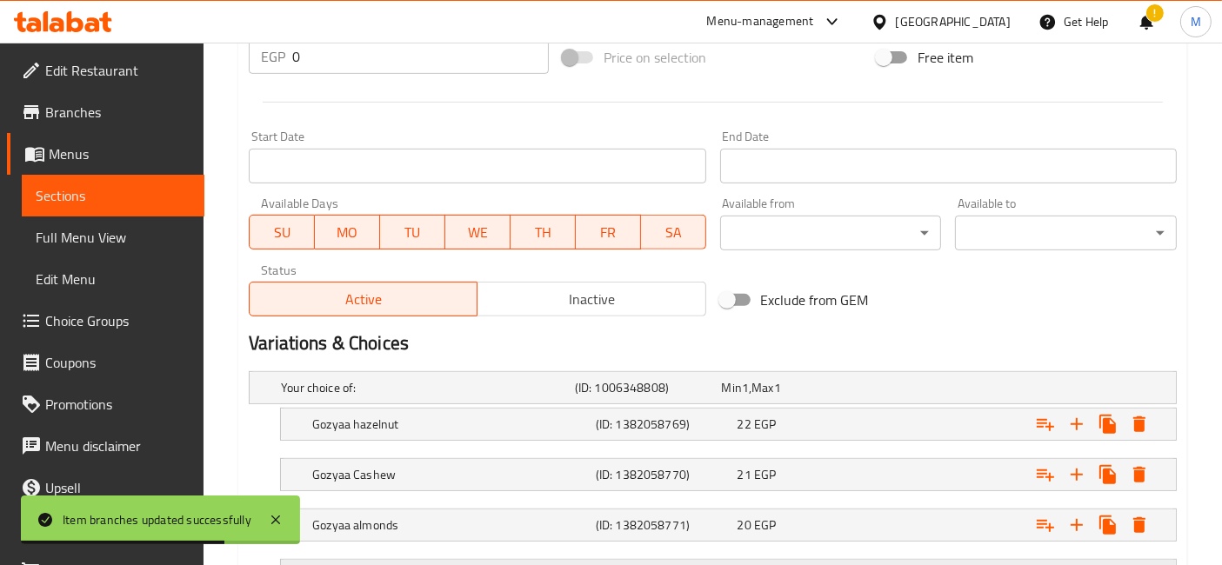
scroll to position [772, 0]
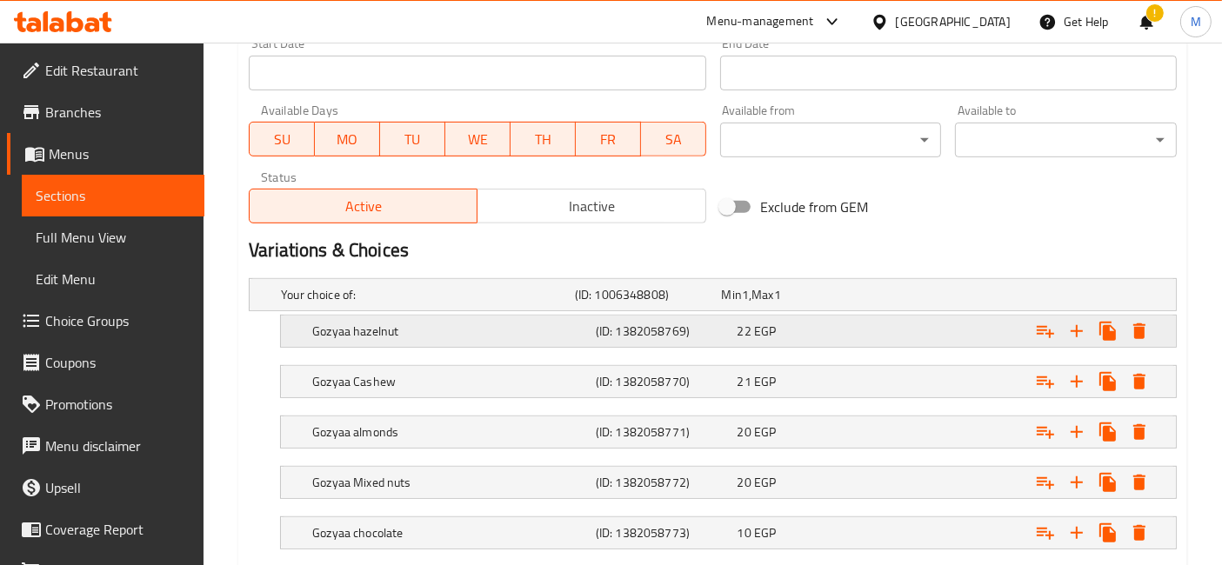
click at [684, 314] on div "Gozyaa hazelnut (ID: 1382058769) 22 EGP" at bounding box center [734, 331] width 850 height 38
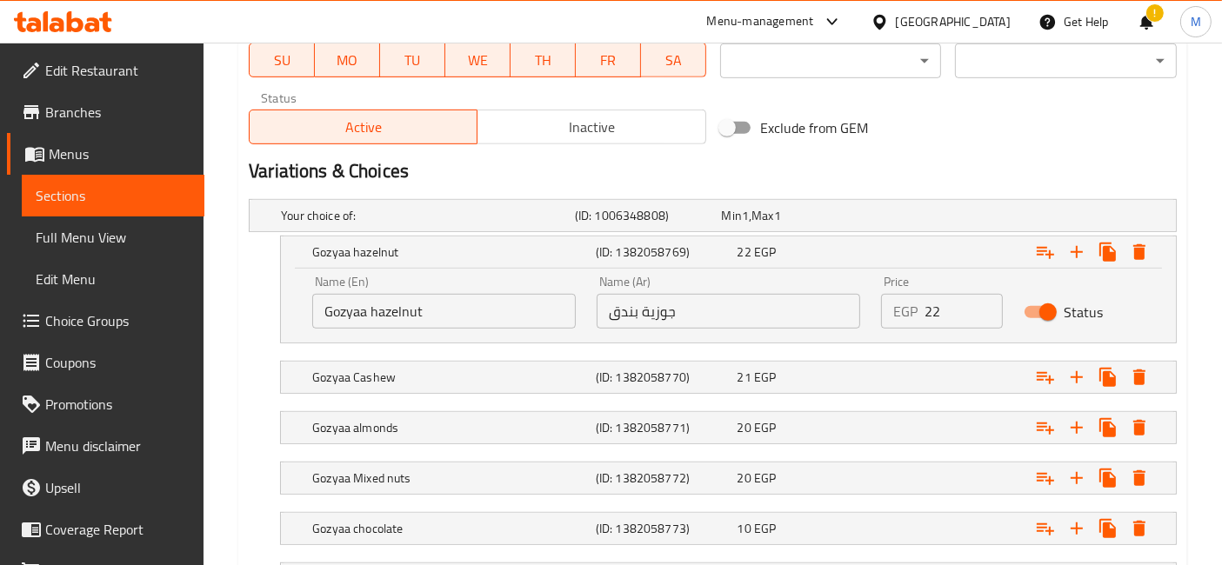
scroll to position [870, 0]
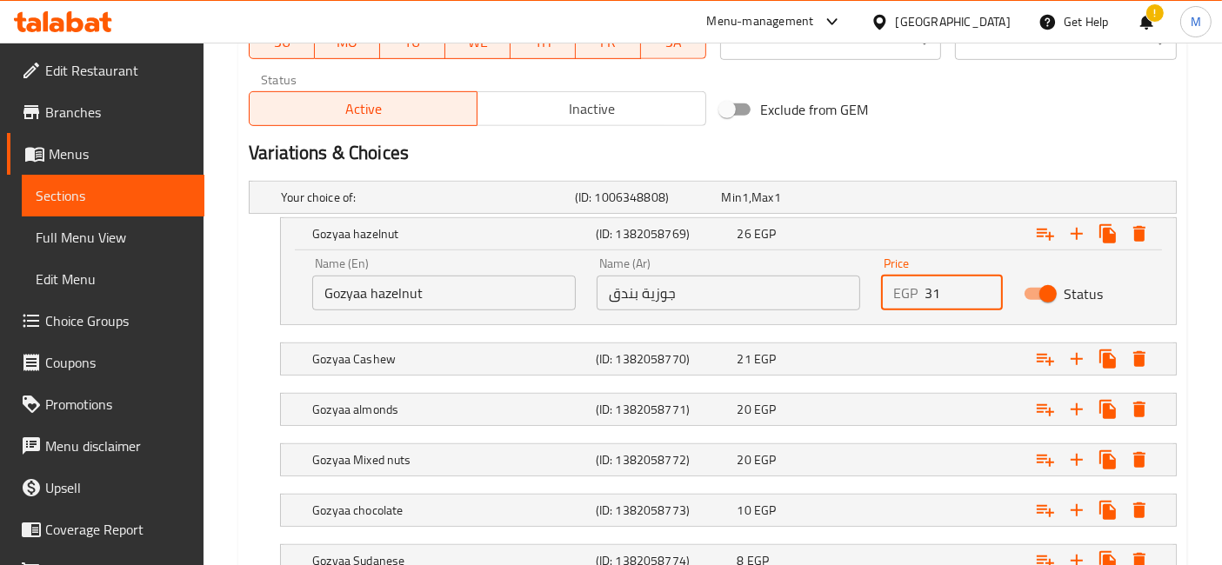
click at [981, 282] on input "31" at bounding box center [962, 293] width 77 height 35
click at [981, 282] on input "32" at bounding box center [962, 293] width 77 height 35
click at [981, 282] on input "33" at bounding box center [962, 293] width 77 height 35
type input "34"
click at [981, 282] on input "34" at bounding box center [962, 293] width 77 height 35
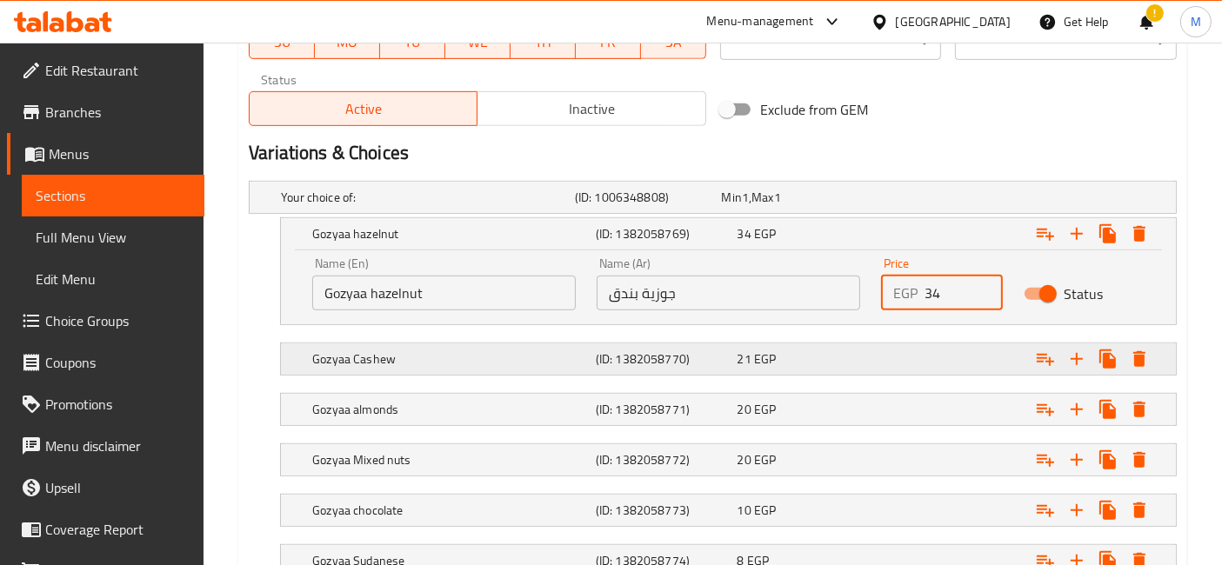
click at [964, 359] on div "Expand" at bounding box center [1016, 359] width 283 height 38
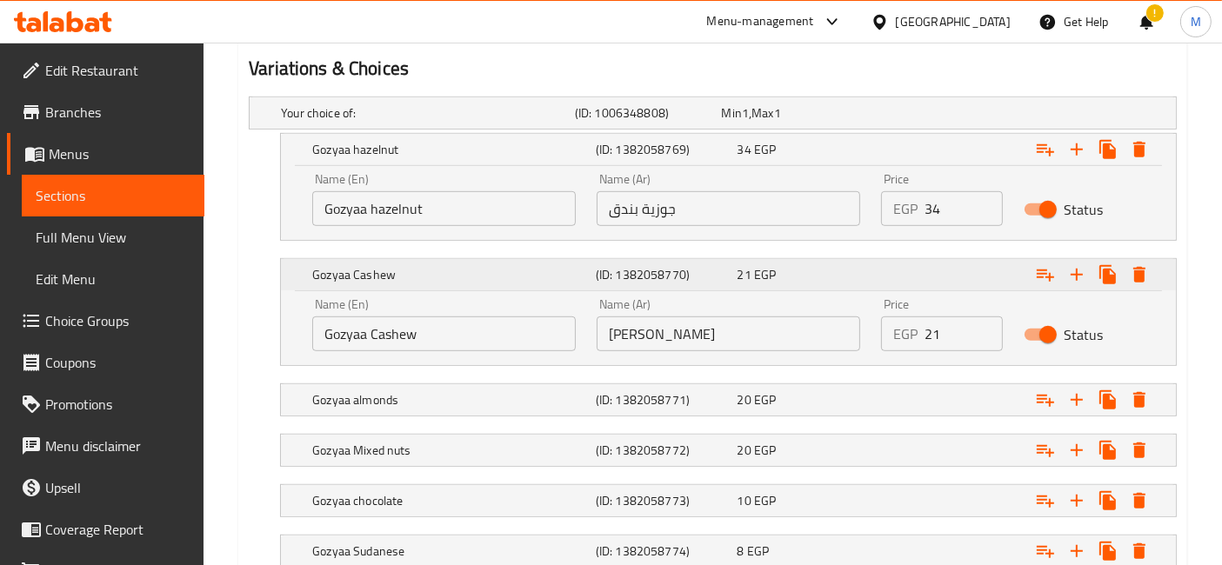
scroll to position [1063, 0]
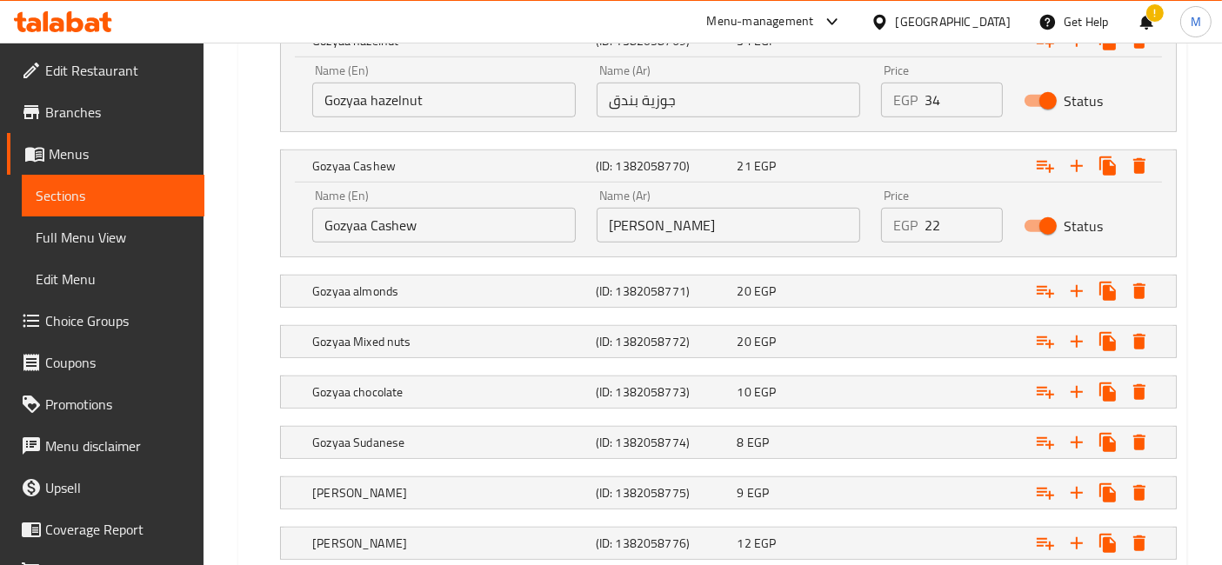
click at [987, 215] on input "22" at bounding box center [962, 225] width 77 height 35
click at [987, 215] on input "23" at bounding box center [962, 225] width 77 height 35
click at [987, 215] on input "24" at bounding box center [962, 225] width 77 height 35
type input "25"
click at [989, 215] on input "25" at bounding box center [962, 225] width 77 height 35
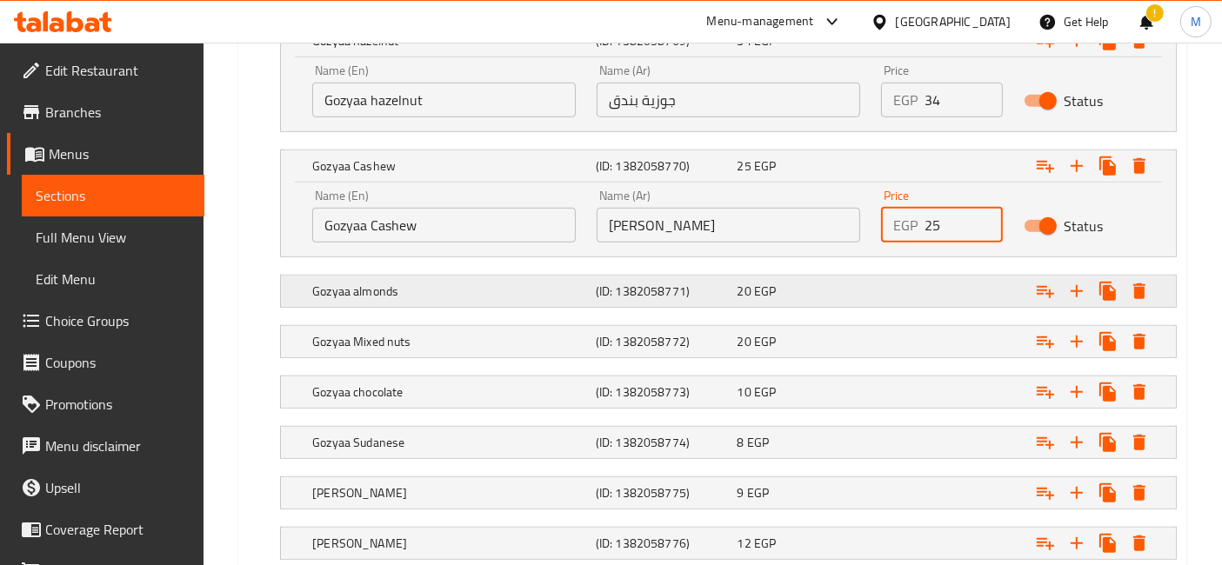
click at [939, 283] on div "Expand" at bounding box center [1016, 291] width 283 height 38
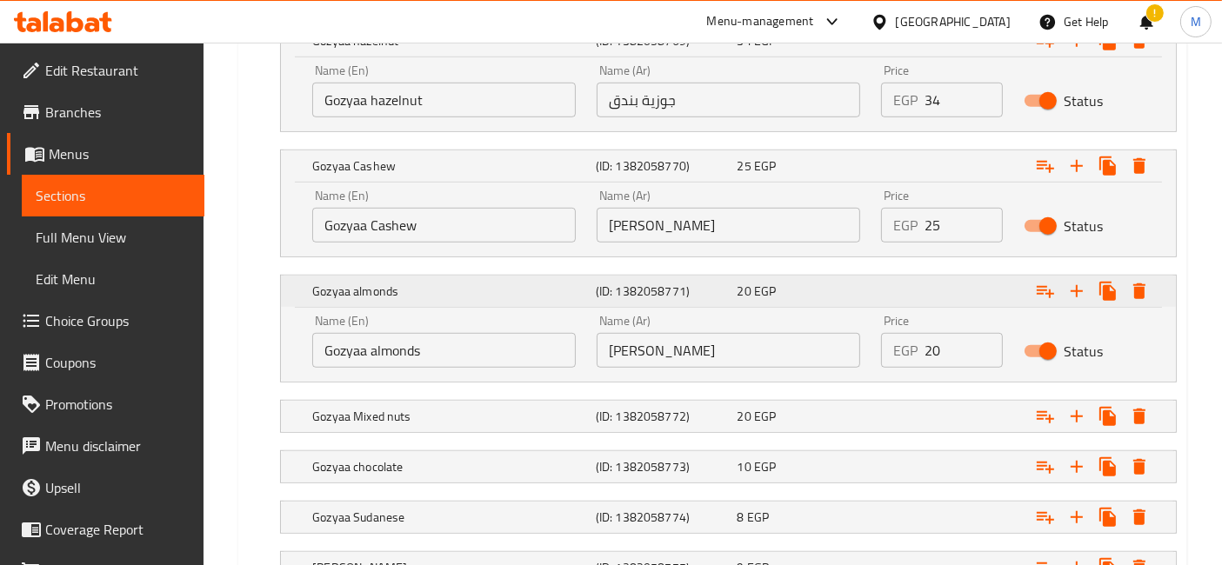
scroll to position [1256, 0]
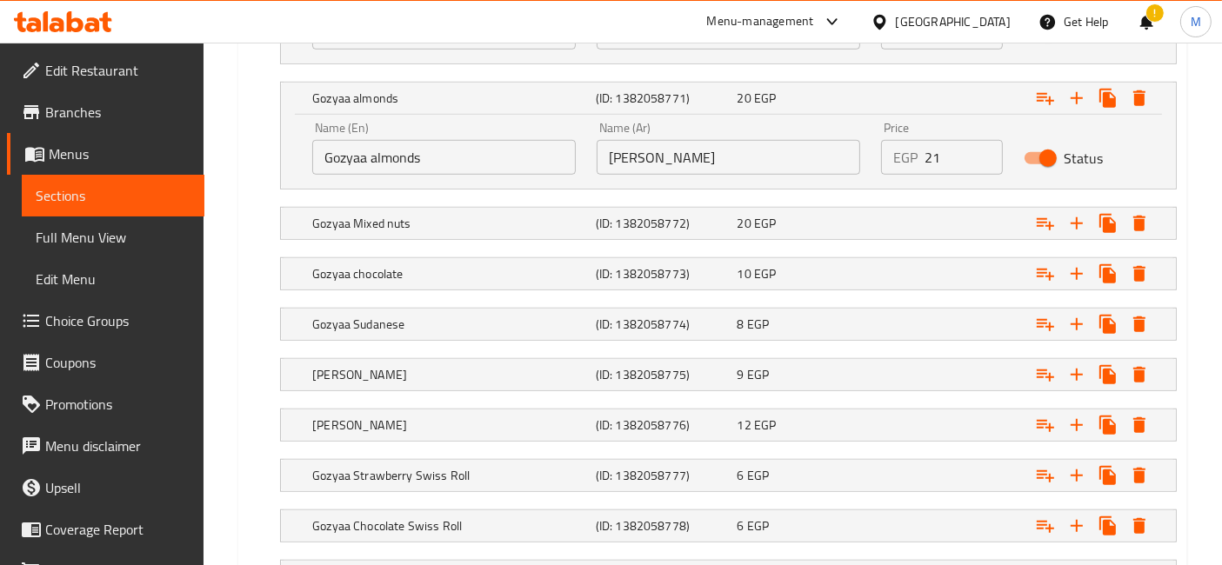
click at [986, 148] on input "21" at bounding box center [962, 157] width 77 height 35
click at [986, 148] on input "22" at bounding box center [962, 157] width 77 height 35
click at [986, 148] on input "23" at bounding box center [962, 157] width 77 height 35
click at [986, 148] on input "24" at bounding box center [962, 157] width 77 height 35
click at [986, 148] on input "25" at bounding box center [962, 157] width 77 height 35
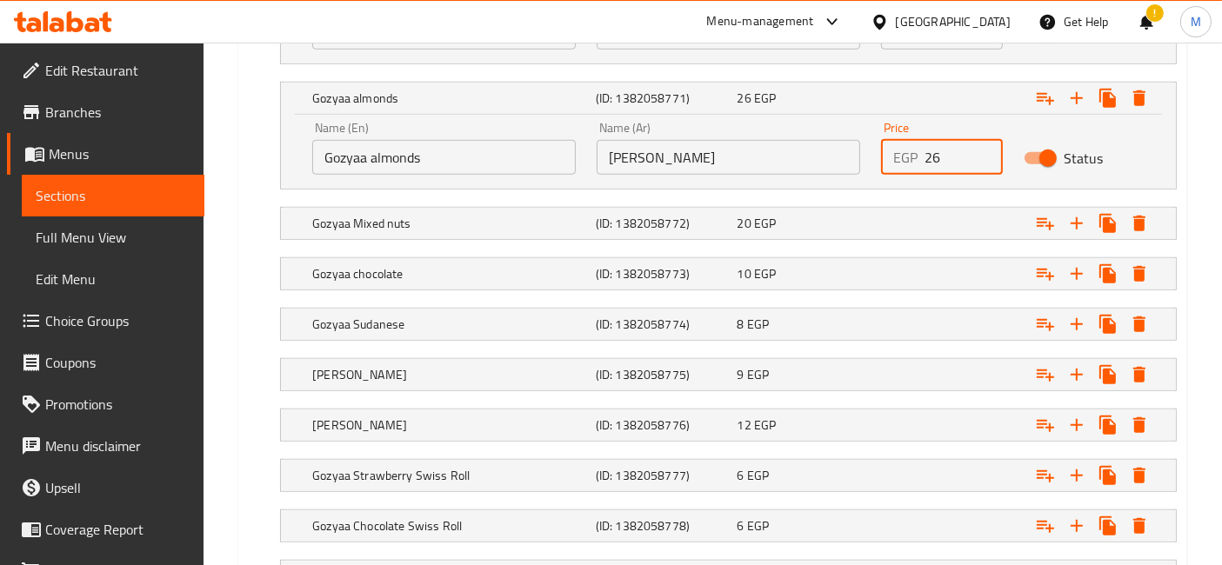
click at [986, 148] on input "26" at bounding box center [962, 157] width 77 height 35
click at [986, 148] on input "27" at bounding box center [962, 157] width 77 height 35
click at [986, 148] on input "28" at bounding box center [962, 157] width 77 height 35
click at [986, 148] on input "29" at bounding box center [962, 157] width 77 height 35
type input "30"
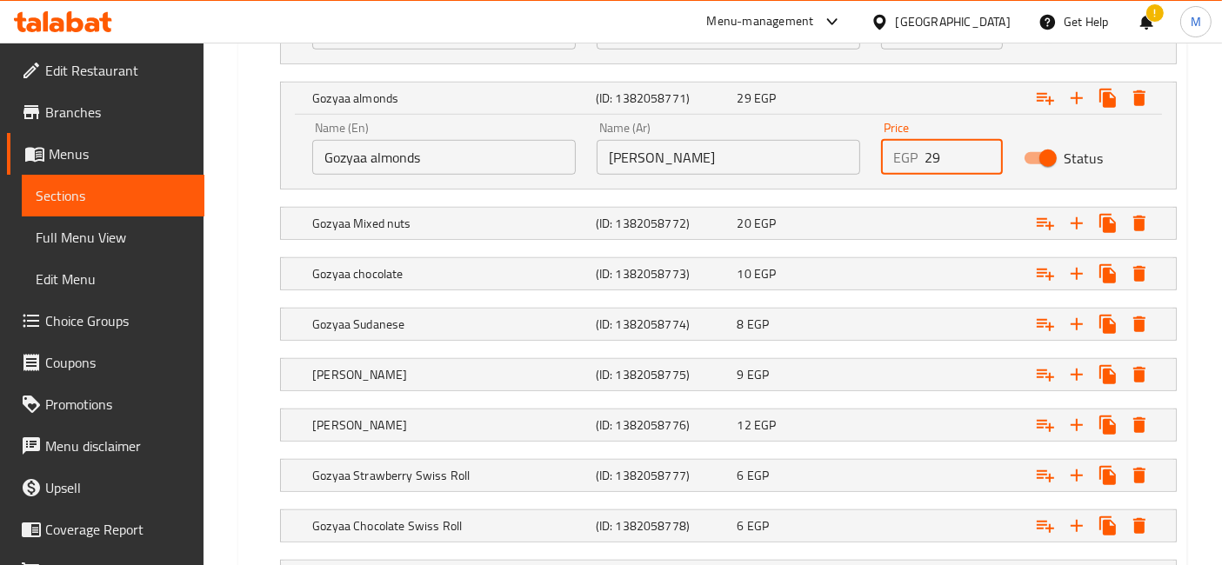
click at [986, 148] on input "30" at bounding box center [962, 157] width 77 height 35
click at [961, 212] on div "Expand" at bounding box center [1016, 223] width 283 height 38
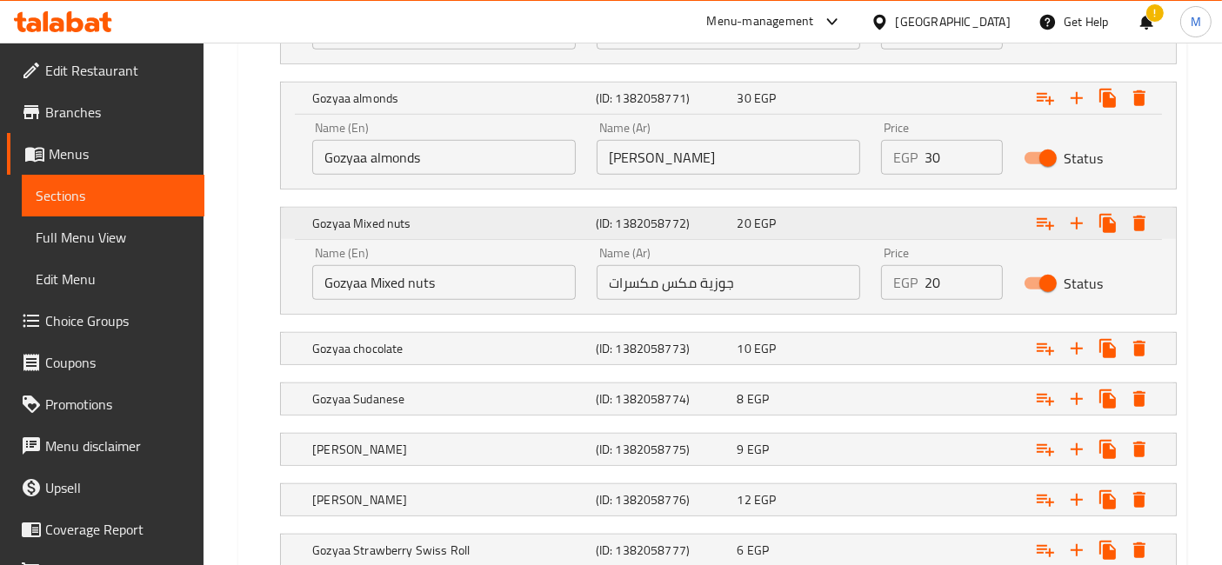
scroll to position [1352, 0]
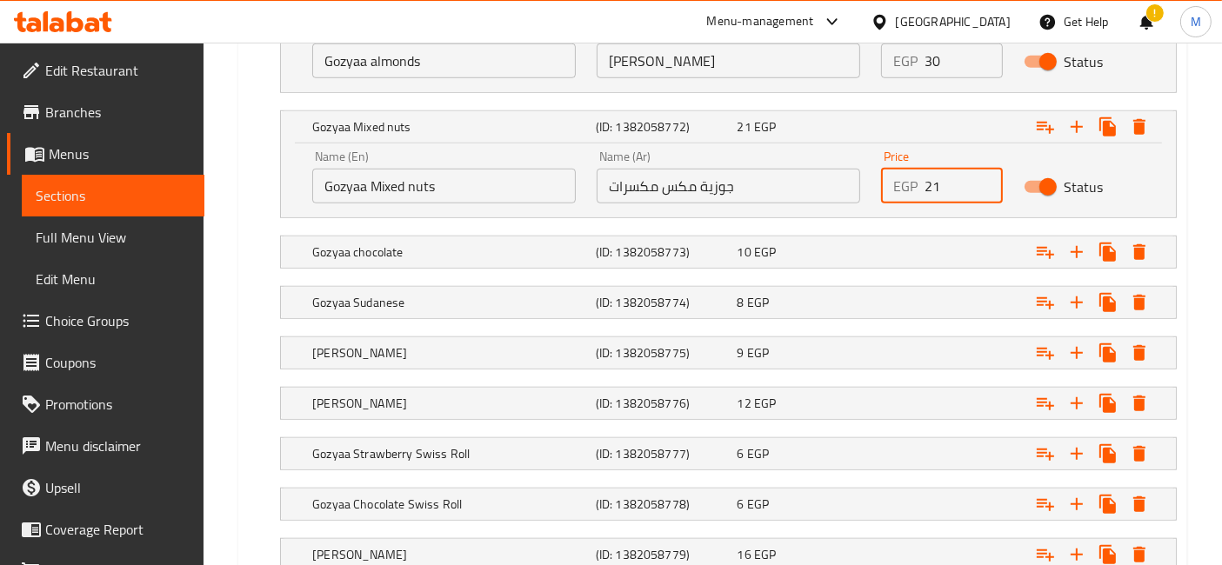
click at [978, 175] on input "21" at bounding box center [962, 186] width 77 height 35
click at [978, 175] on input "22" at bounding box center [962, 186] width 77 height 35
click at [978, 175] on input "23" at bounding box center [962, 186] width 77 height 35
type input "24"
click at [978, 175] on input "24" at bounding box center [962, 186] width 77 height 35
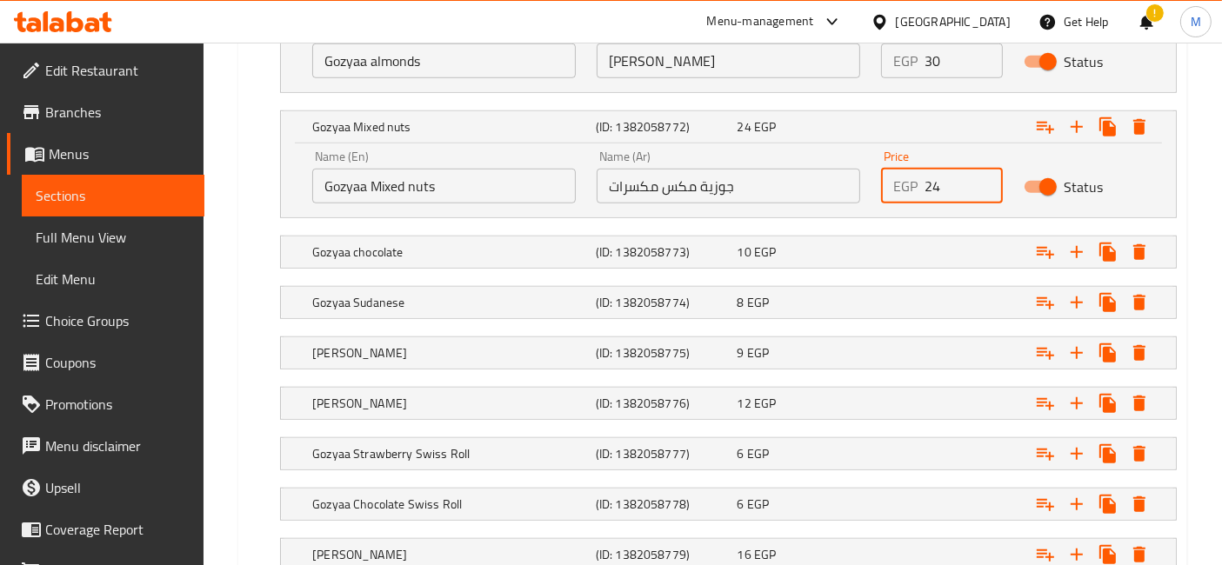
click at [959, 223] on nav at bounding box center [713, 229] width 928 height 14
click at [956, 237] on div "Expand" at bounding box center [1016, 252] width 283 height 38
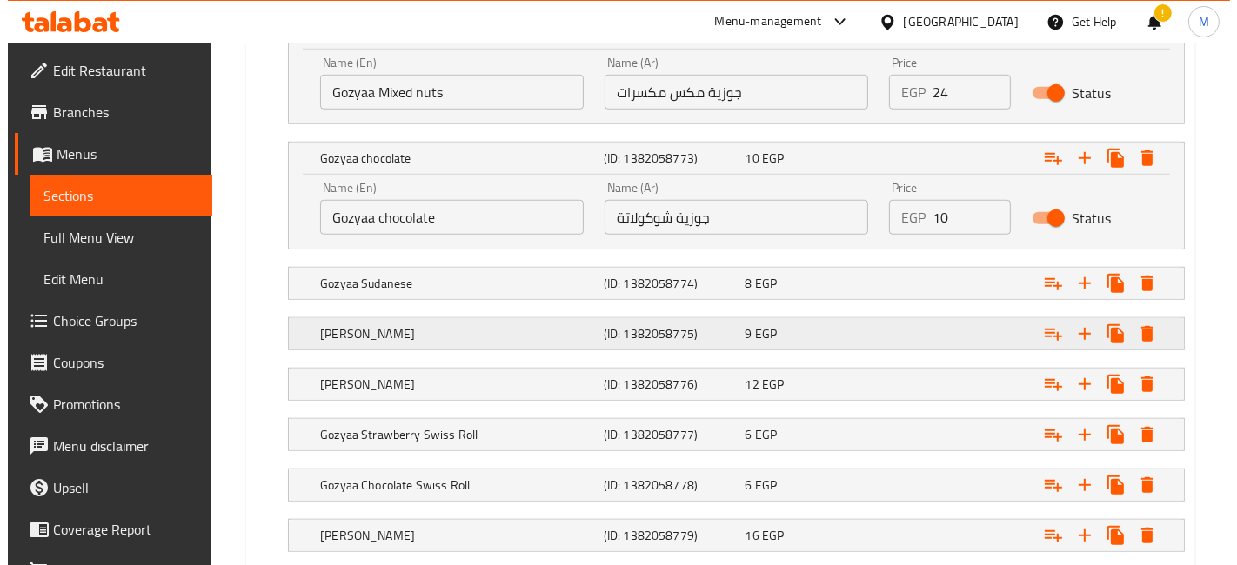
scroll to position [1545, 0]
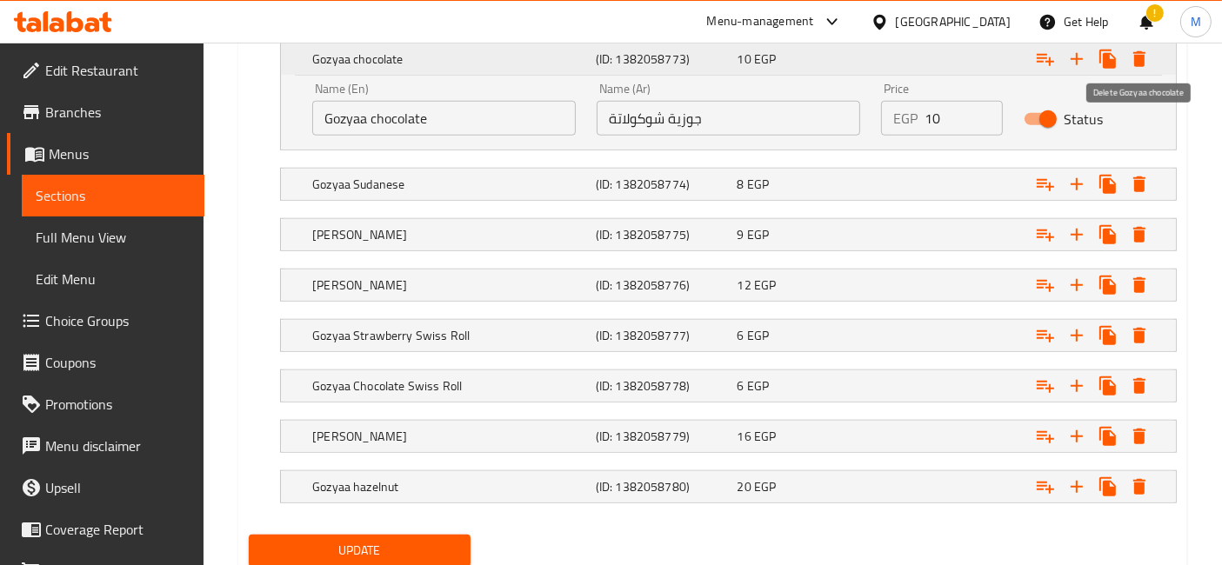
click at [1142, 56] on icon "Expand" at bounding box center [1139, 59] width 12 height 16
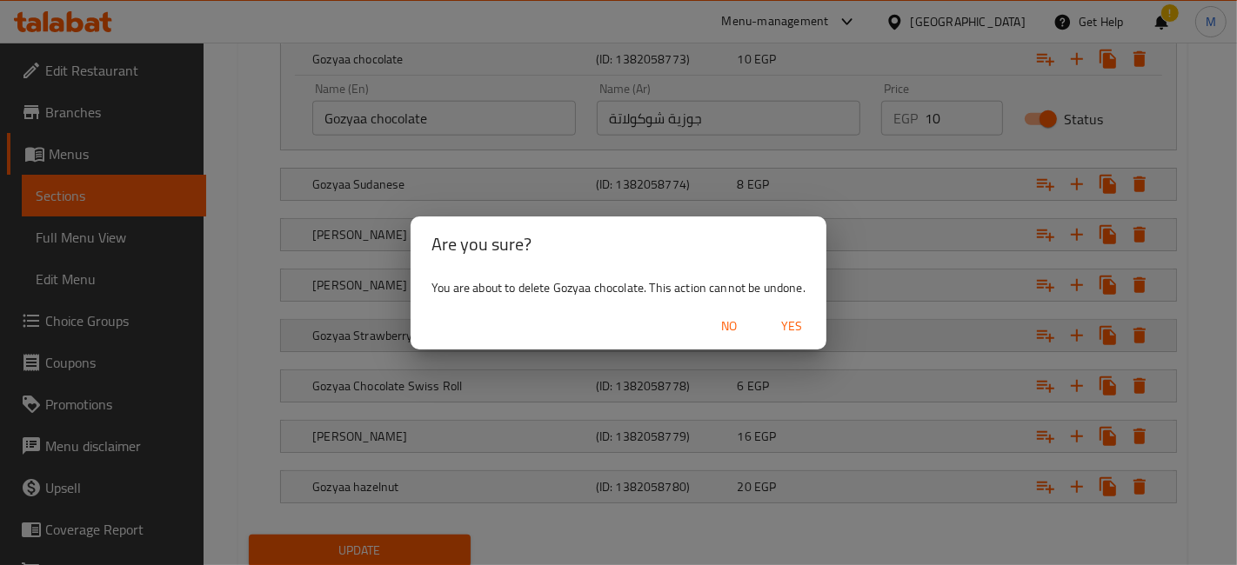
drag, startPoint x: 783, startPoint y: 318, endPoint x: 800, endPoint y: 291, distance: 32.1
click at [785, 319] on span "Yes" at bounding box center [791, 327] width 42 height 22
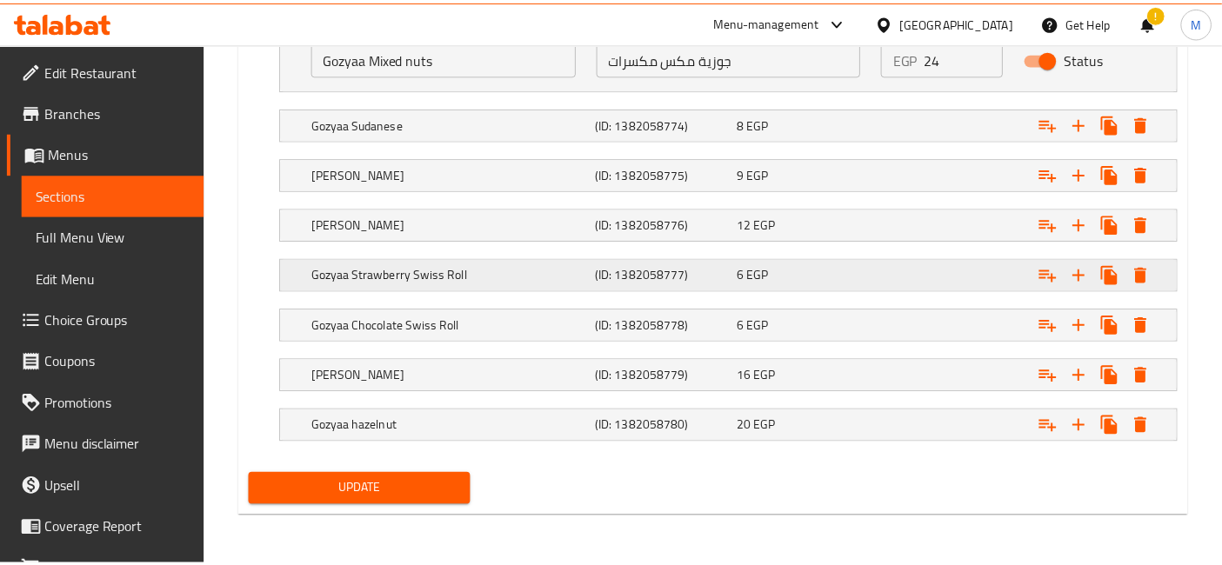
scroll to position [1473, 0]
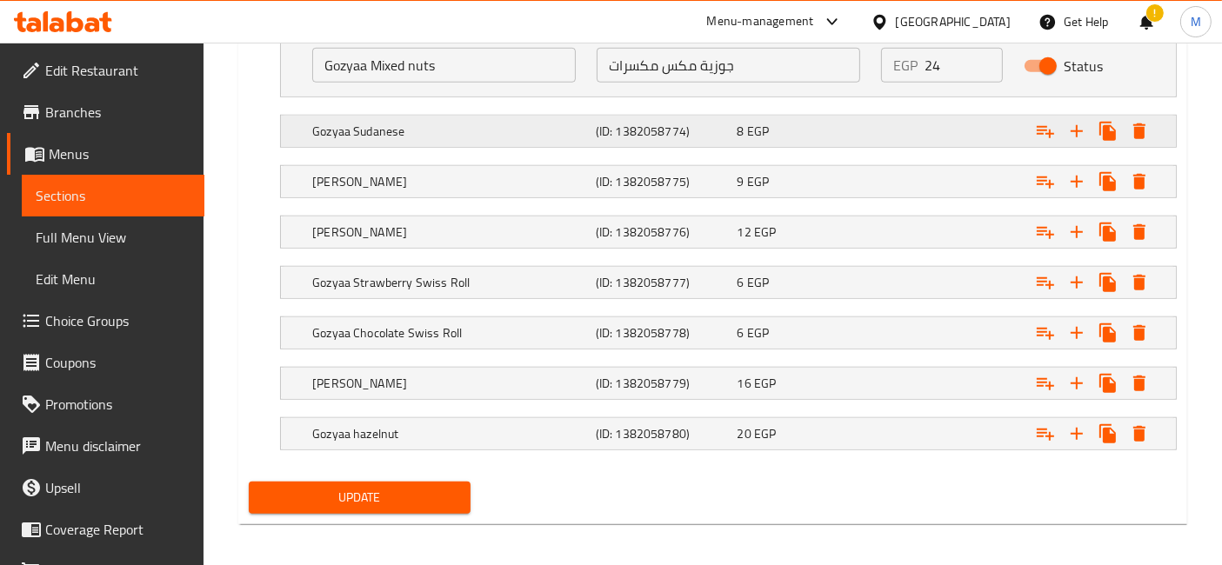
click at [748, 126] on span "EGP" at bounding box center [758, 131] width 22 height 23
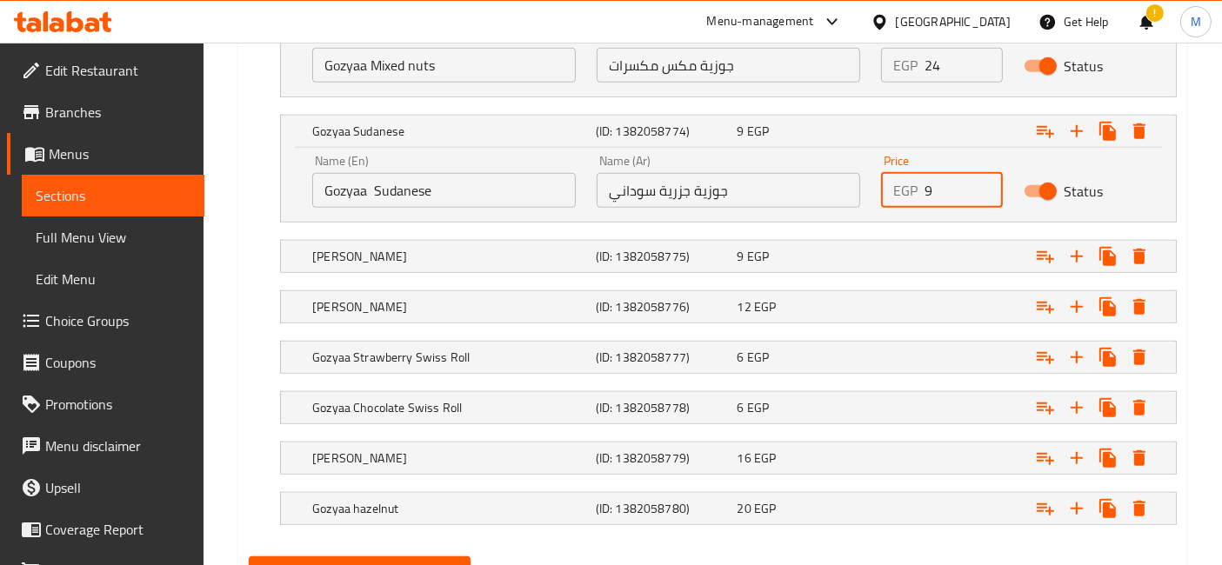
click at [977, 175] on input "9" at bounding box center [962, 190] width 77 height 35
click at [978, 175] on input "10" at bounding box center [962, 190] width 77 height 35
click at [978, 175] on input "11" at bounding box center [962, 190] width 77 height 35
click at [978, 175] on input "12" at bounding box center [962, 190] width 77 height 35
click at [978, 175] on input "13" at bounding box center [962, 190] width 77 height 35
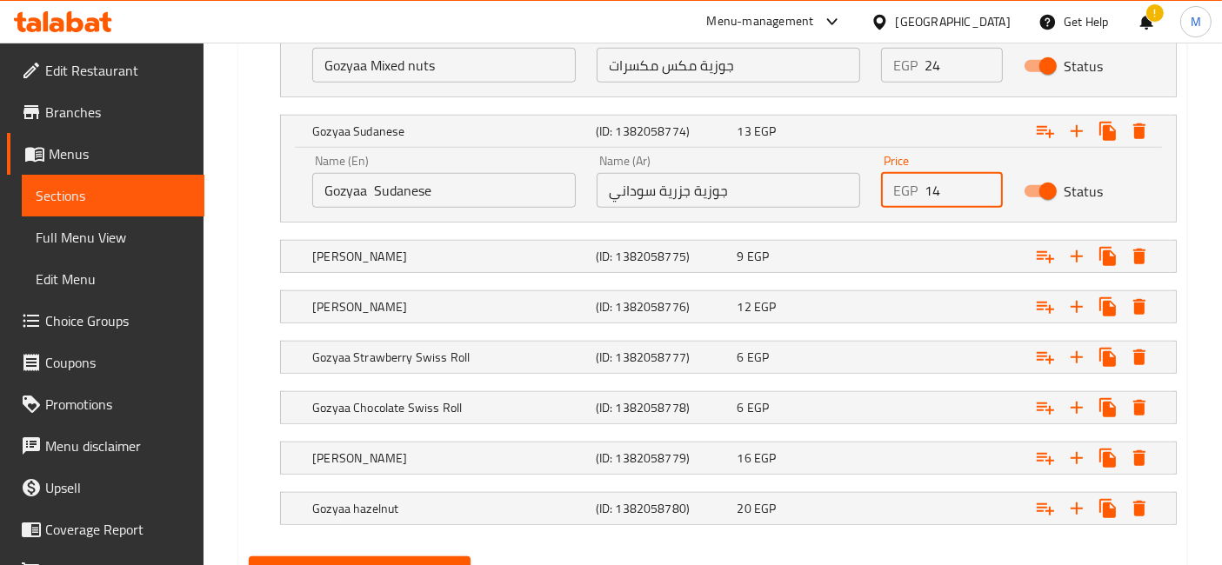
type input "14"
click at [978, 175] on input "14" at bounding box center [962, 190] width 77 height 35
click at [899, 245] on div "Expand" at bounding box center [1016, 256] width 283 height 38
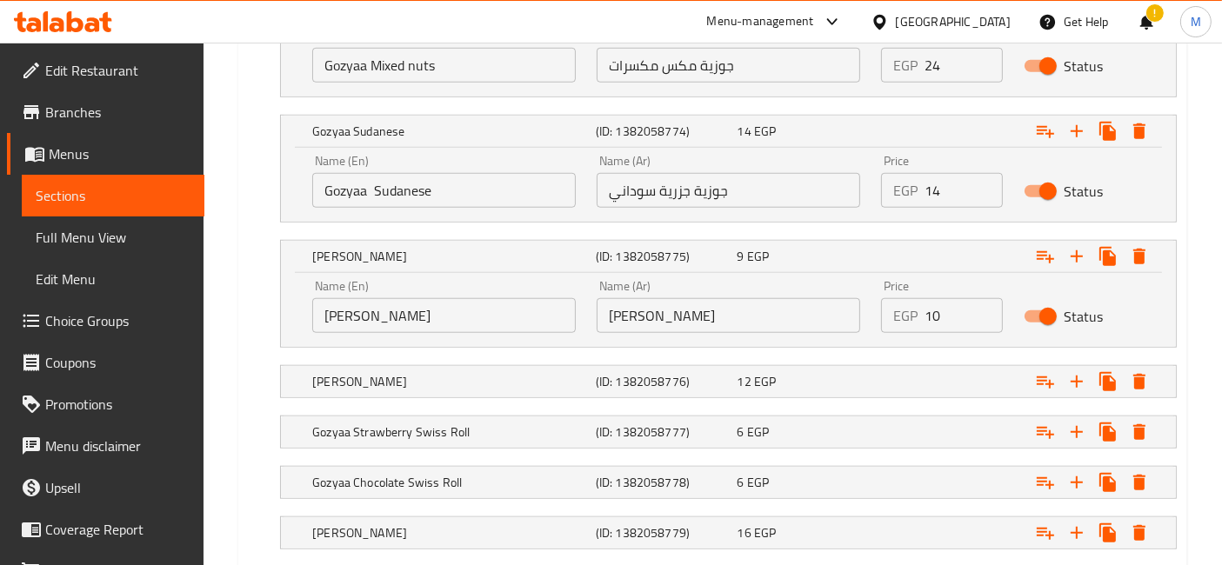
click at [982, 299] on input "10" at bounding box center [962, 315] width 77 height 35
click at [982, 299] on input "11" at bounding box center [962, 315] width 77 height 35
click at [982, 299] on input "12" at bounding box center [962, 315] width 77 height 35
click at [982, 299] on input "13" at bounding box center [962, 315] width 77 height 35
click at [982, 299] on input "15" at bounding box center [962, 315] width 77 height 35
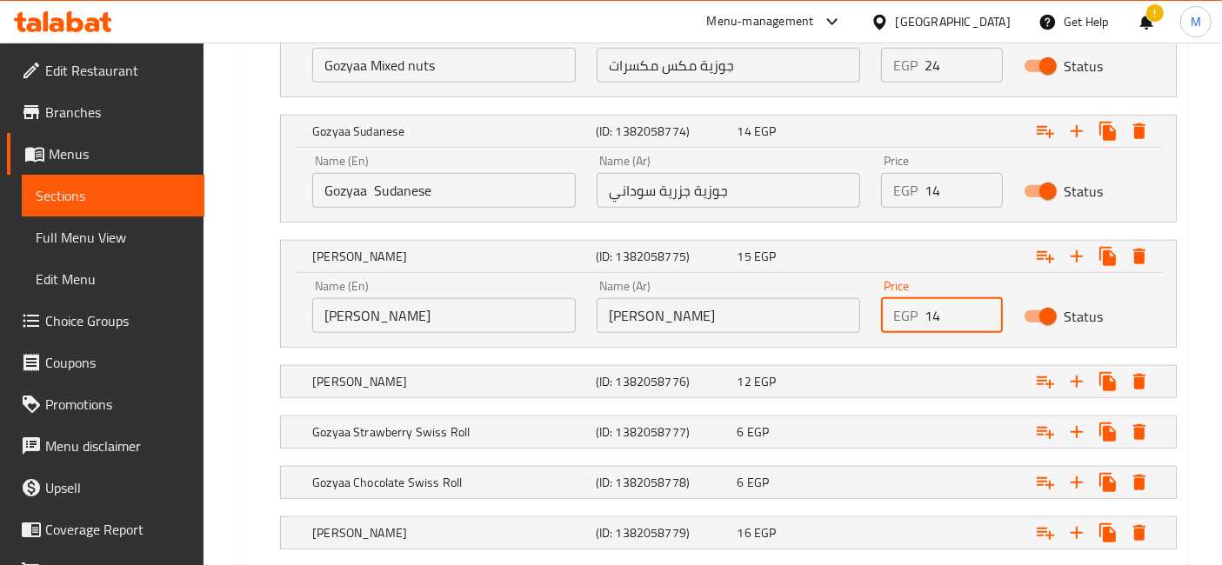
type input "14"
click at [981, 317] on input "14" at bounding box center [962, 315] width 77 height 35
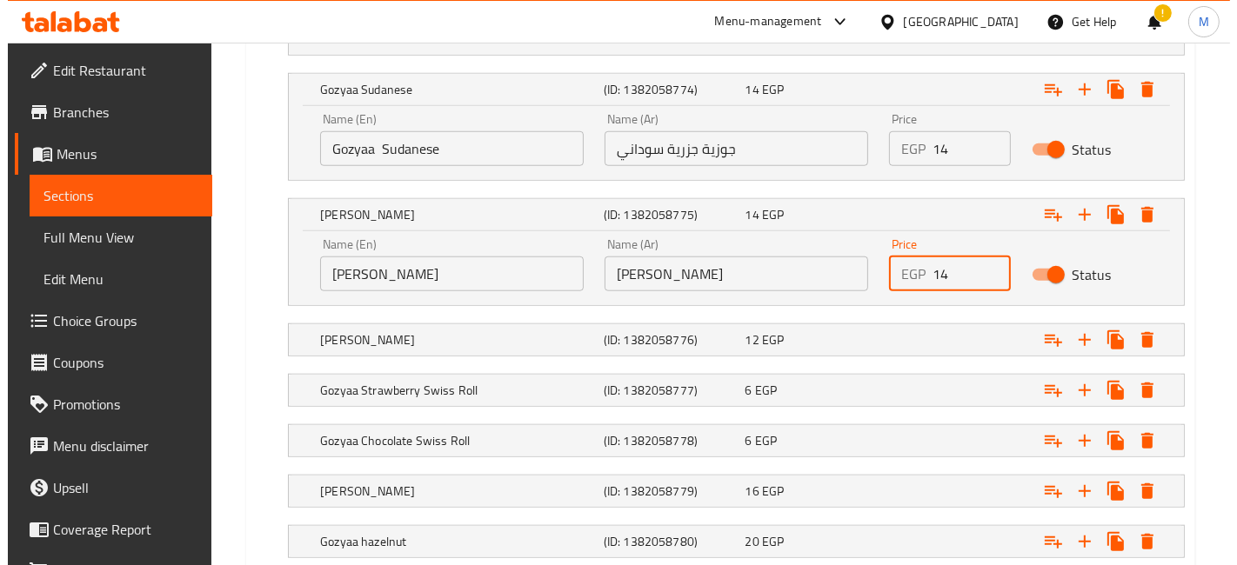
scroll to position [1570, 0]
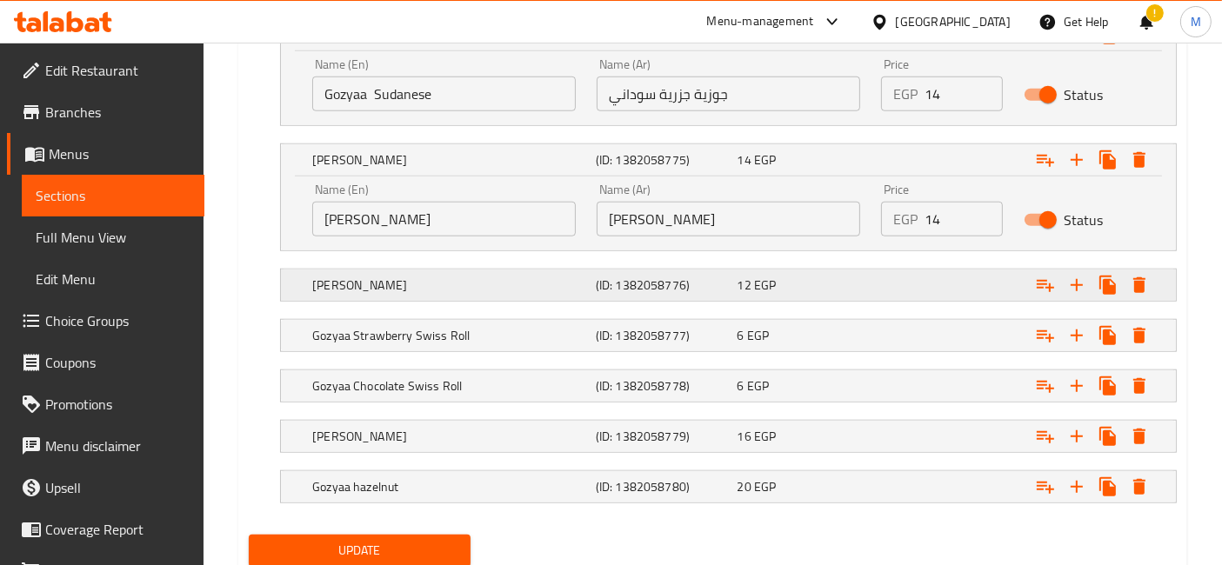
click at [783, 293] on div "[PERSON_NAME] (ID: 1382058776) 12 EGP" at bounding box center [734, 285] width 850 height 38
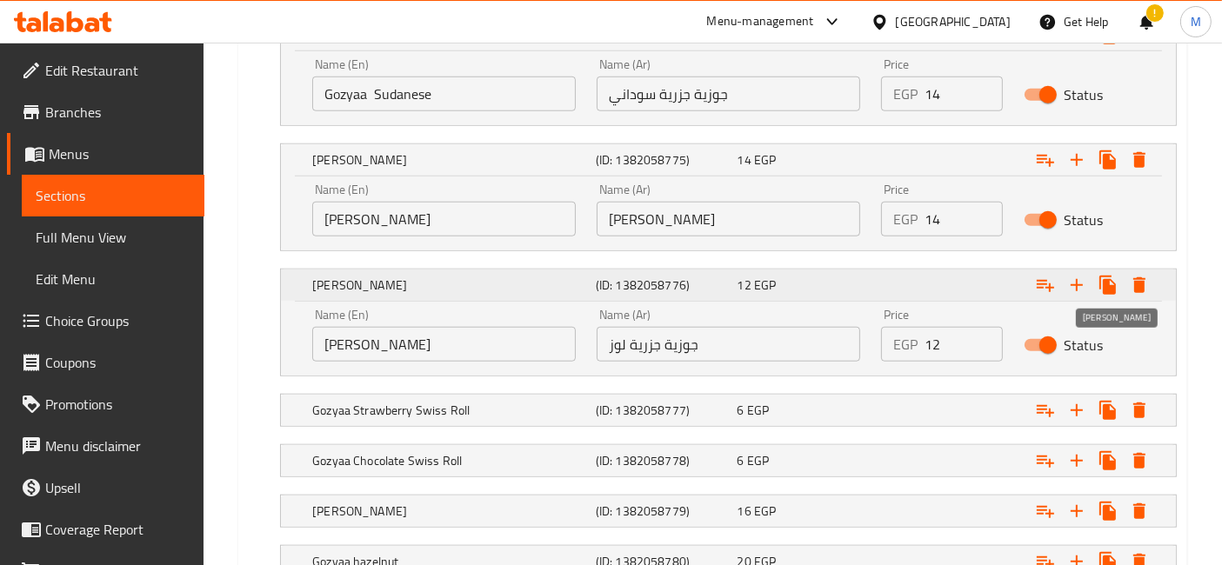
click at [1135, 283] on icon "Expand" at bounding box center [1139, 285] width 21 height 21
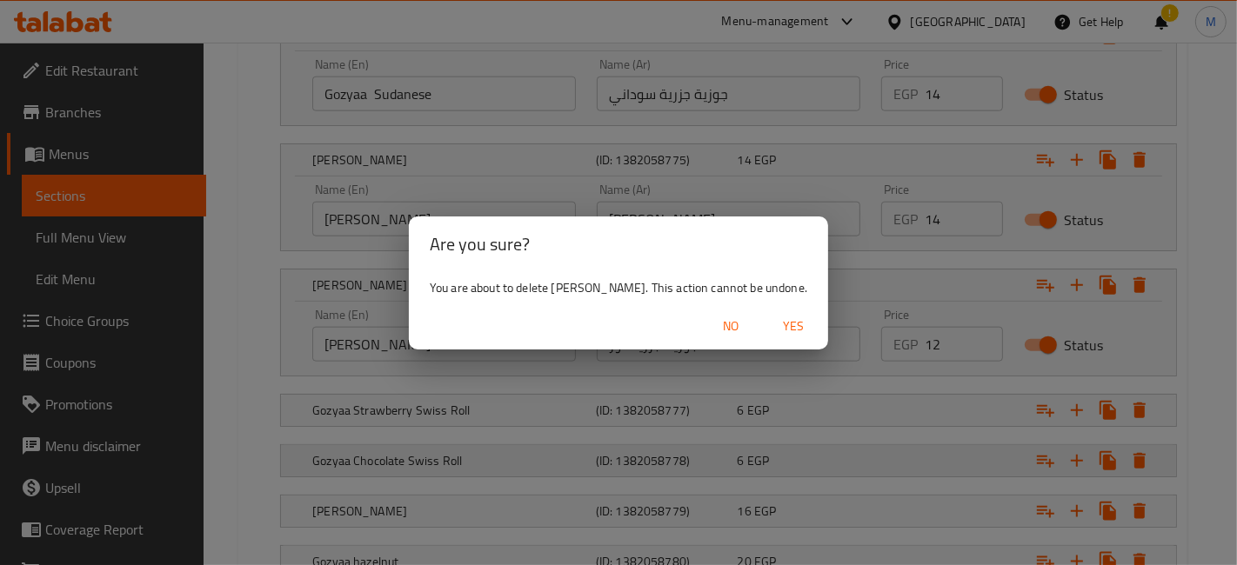
click at [814, 323] on span "Yes" at bounding box center [793, 327] width 42 height 22
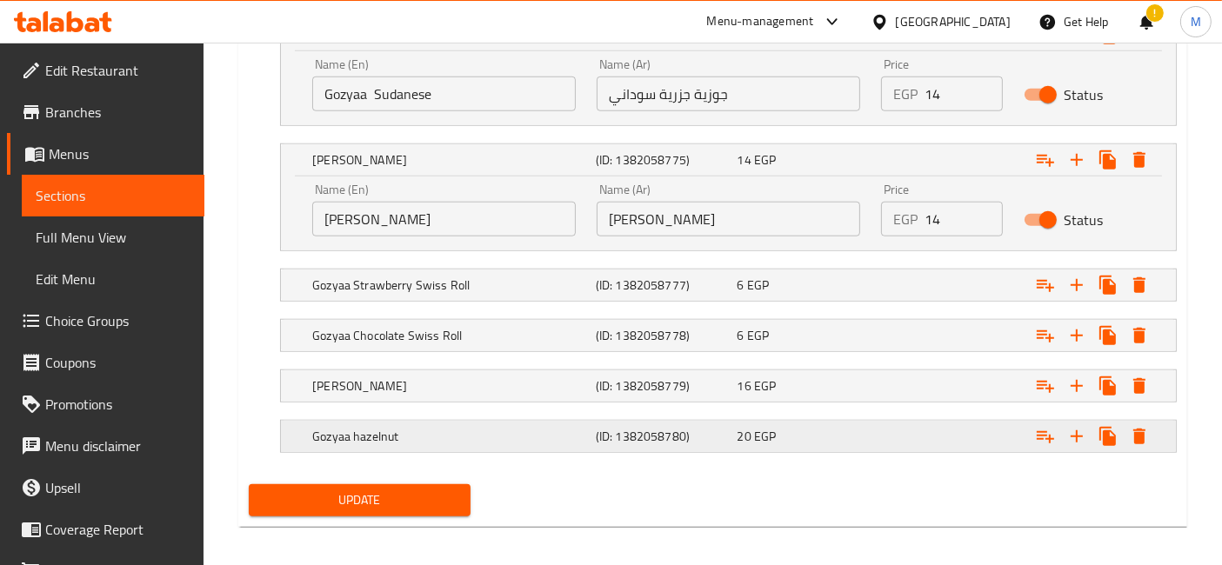
click at [889, 432] on div "Expand" at bounding box center [1016, 436] width 283 height 38
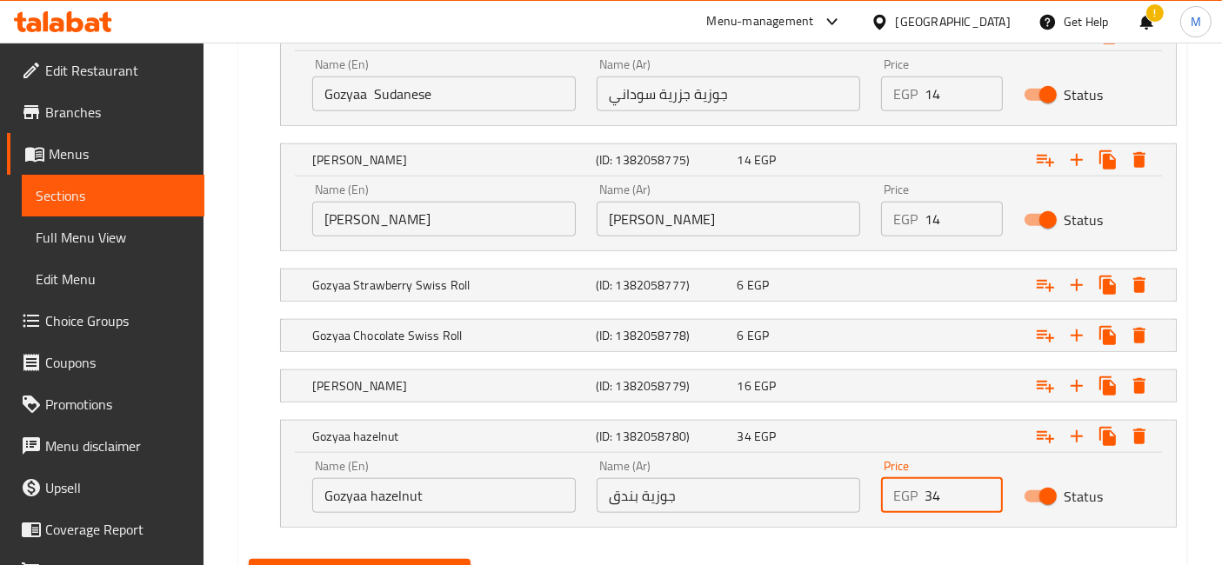
type input "34"
click at [983, 482] on input "34" at bounding box center [962, 495] width 77 height 35
click at [823, 430] on div "34 EGP" at bounding box center [804, 436] width 135 height 17
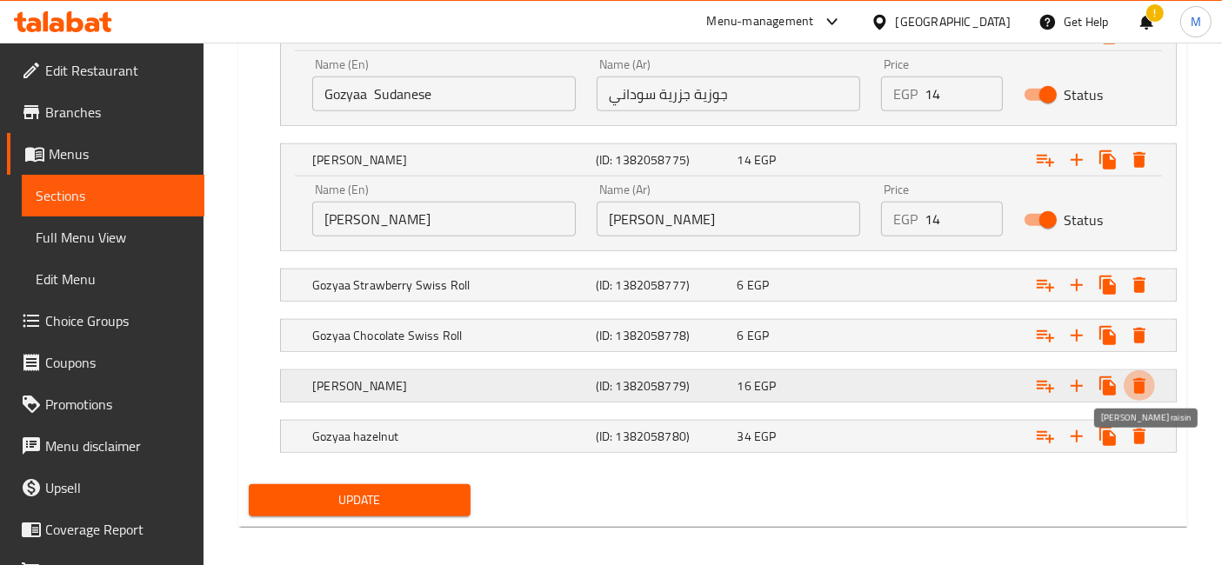
click at [1144, 378] on icon "Expand" at bounding box center [1139, 386] width 12 height 16
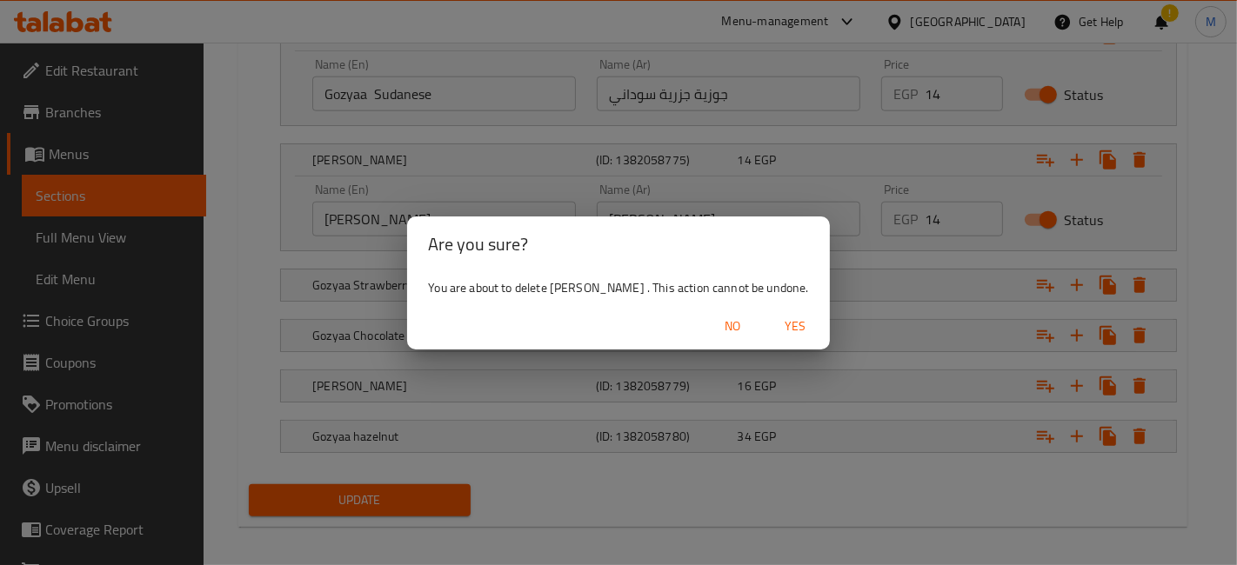
click at [786, 333] on span "Yes" at bounding box center [795, 327] width 42 height 22
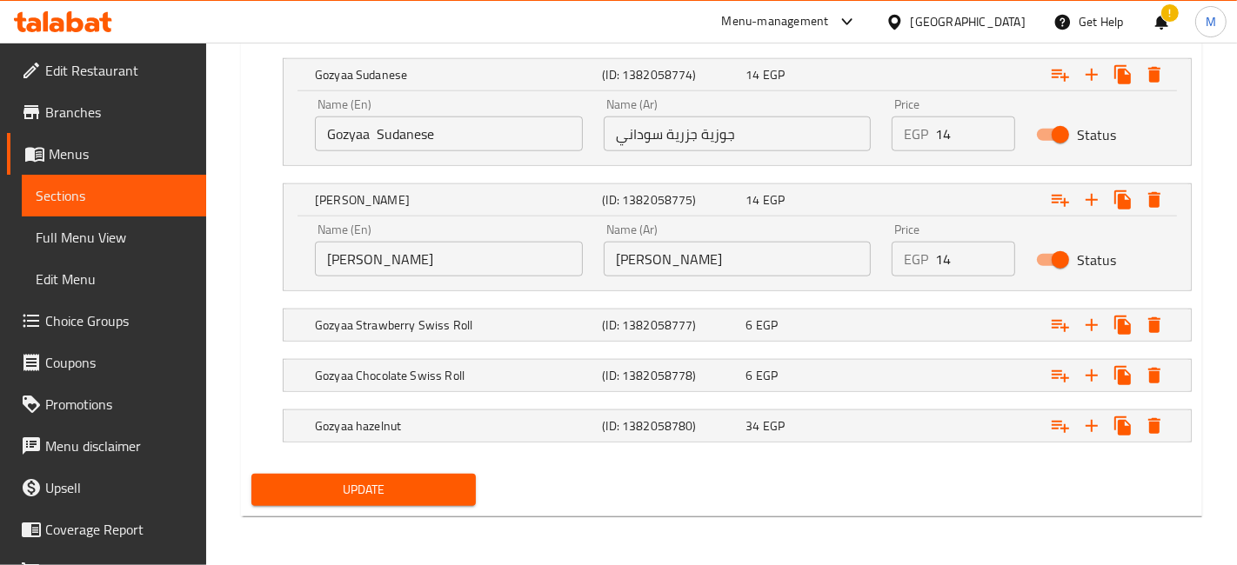
scroll to position [1523, 0]
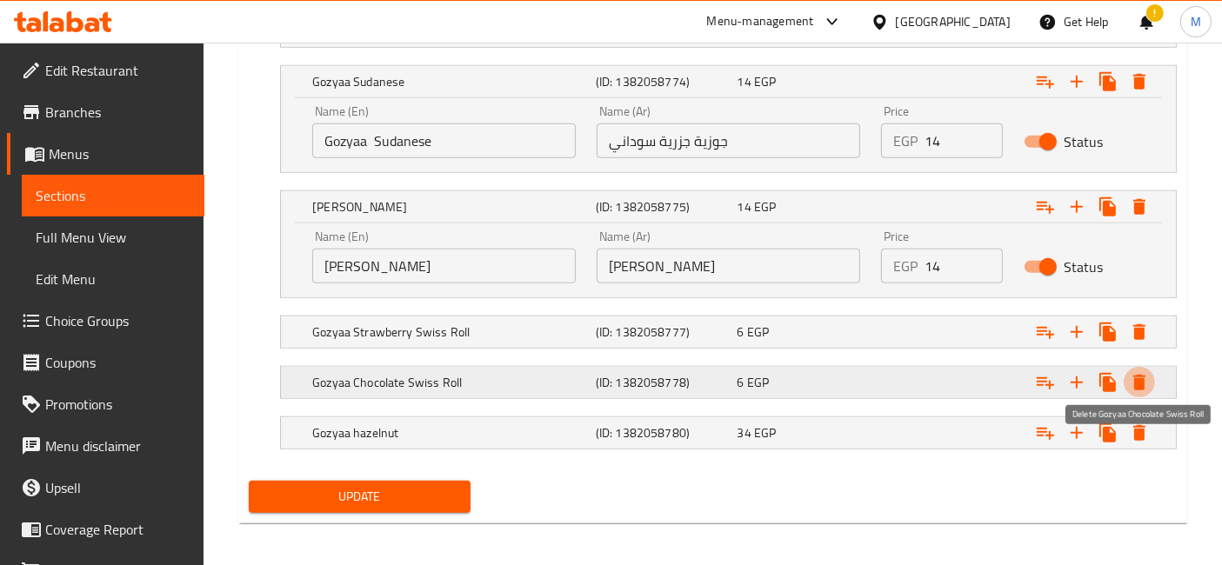
click at [1139, 375] on icon "Expand" at bounding box center [1139, 383] width 12 height 16
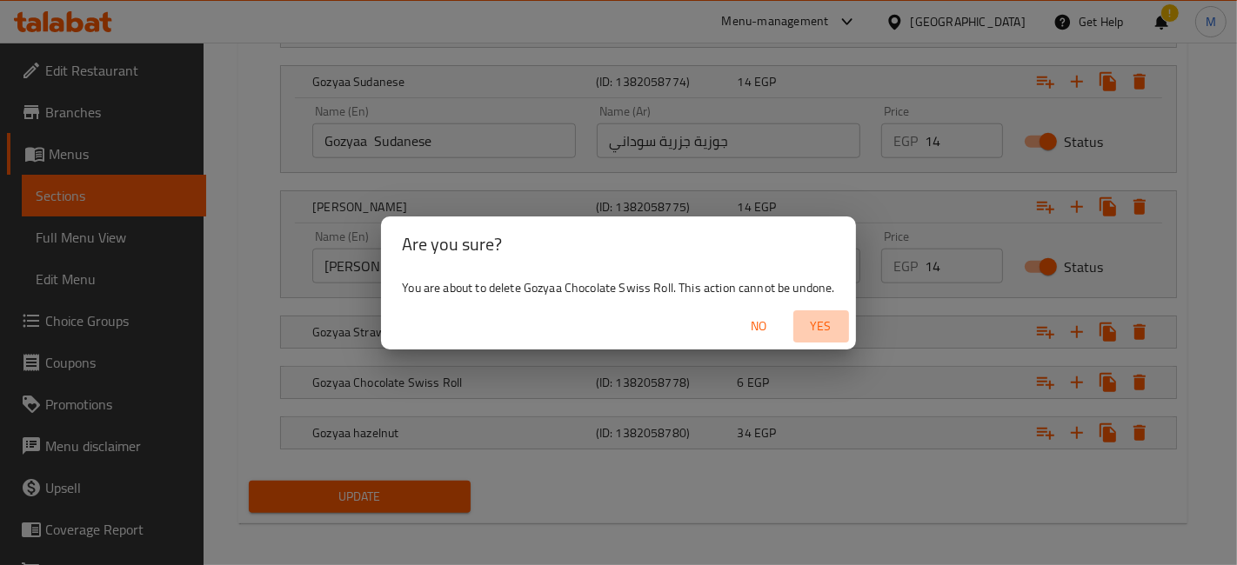
click at [821, 328] on span "Yes" at bounding box center [821, 327] width 42 height 22
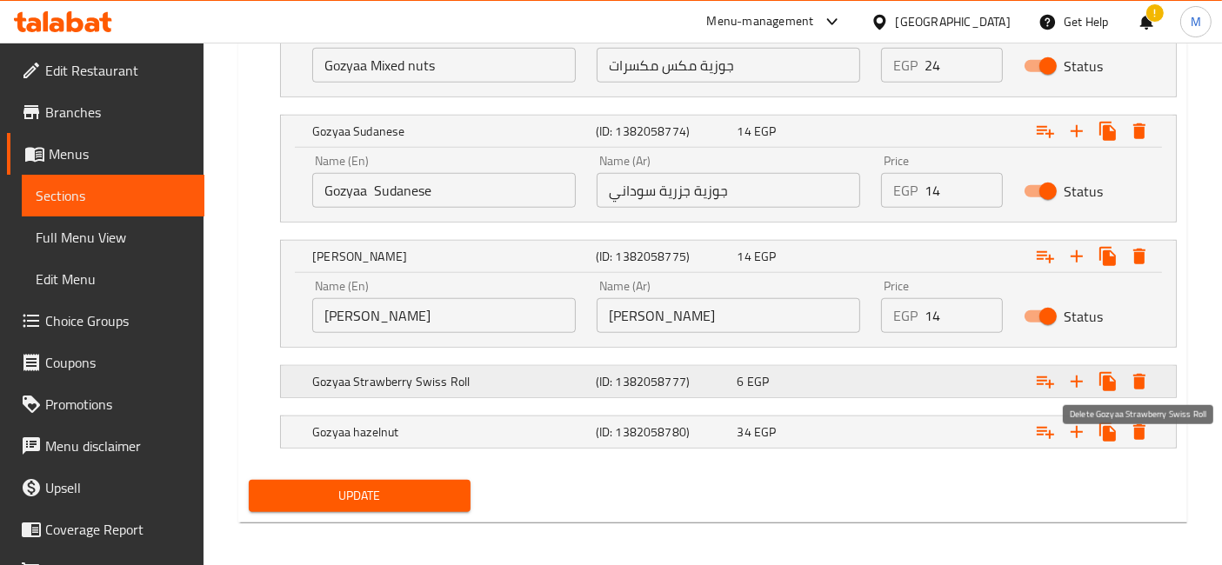
click at [1134, 374] on icon "Expand" at bounding box center [1139, 381] width 21 height 21
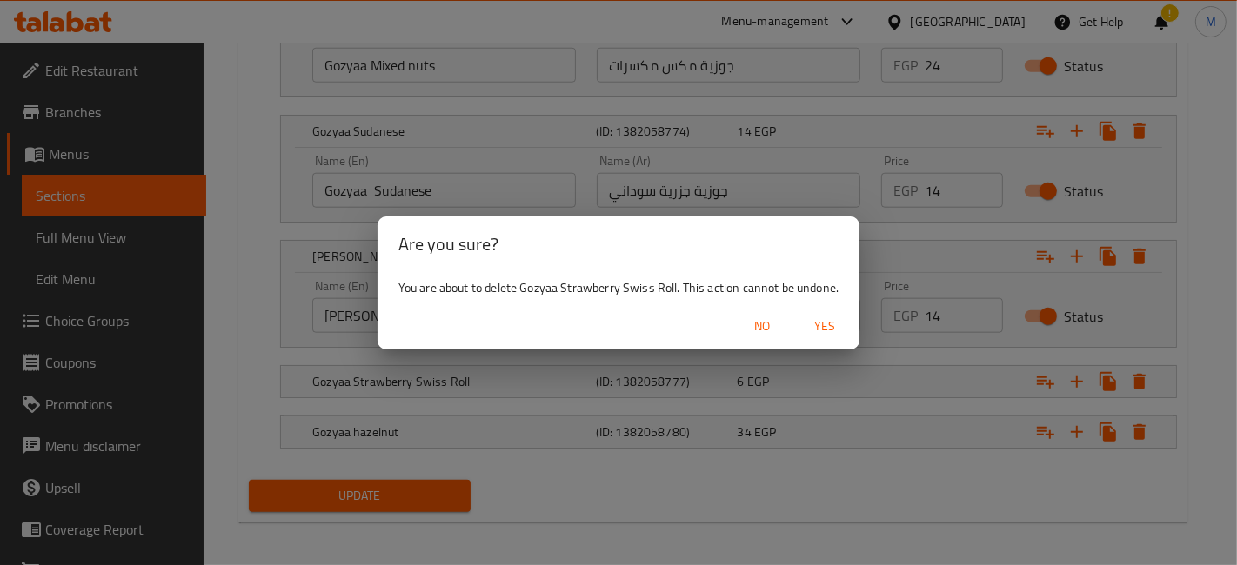
click at [845, 328] on button "Yes" at bounding box center [825, 326] width 56 height 32
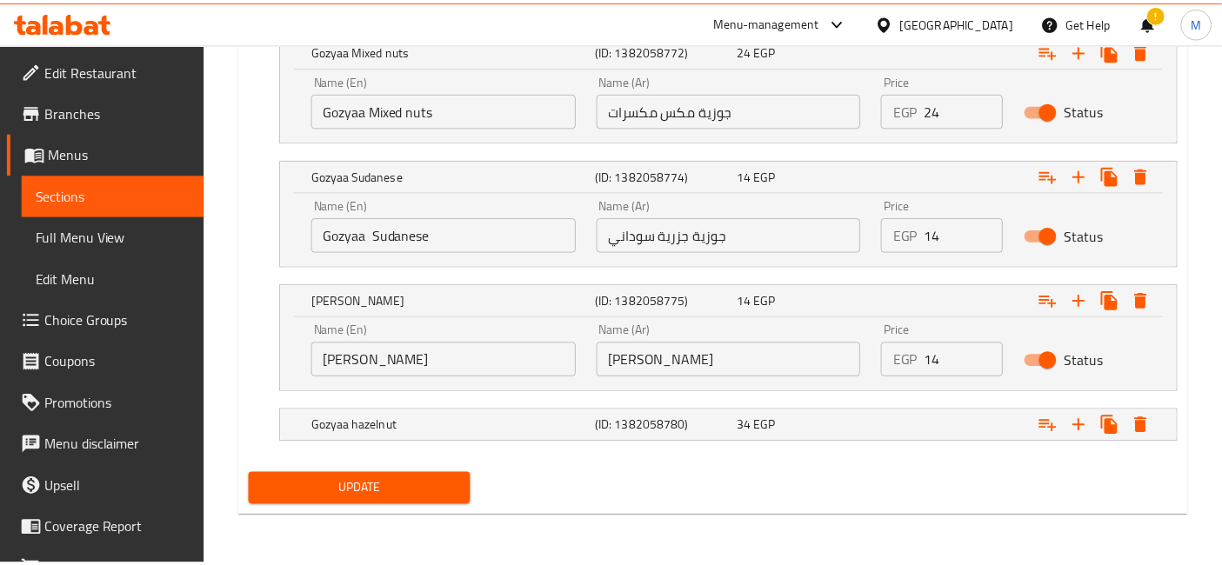
scroll to position [1424, 0]
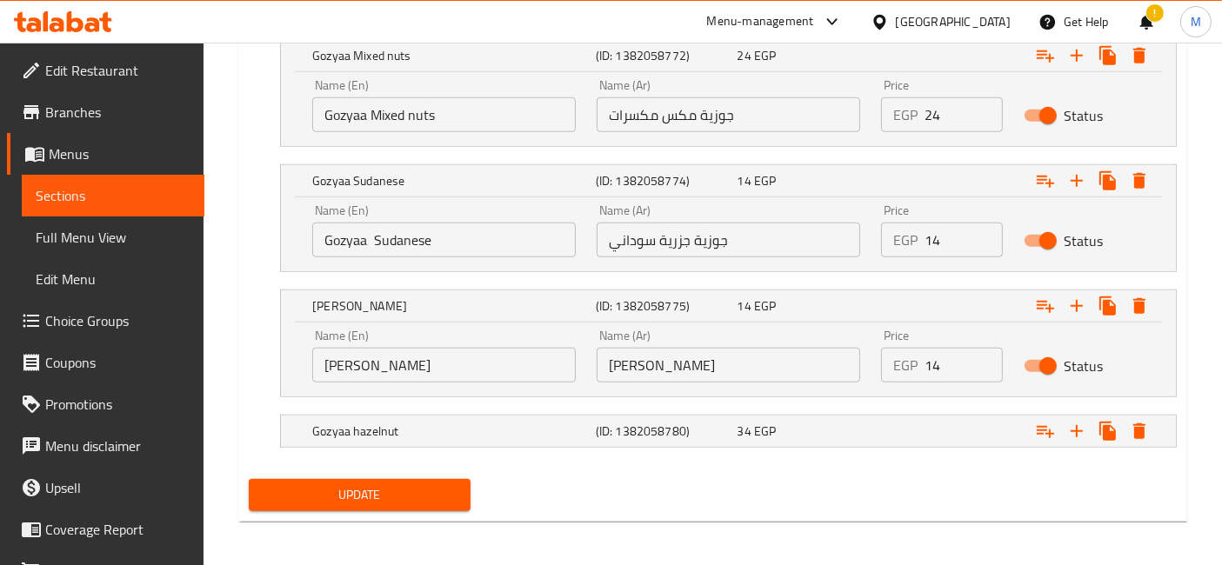
click at [372, 496] on span "Update" at bounding box center [360, 495] width 194 height 22
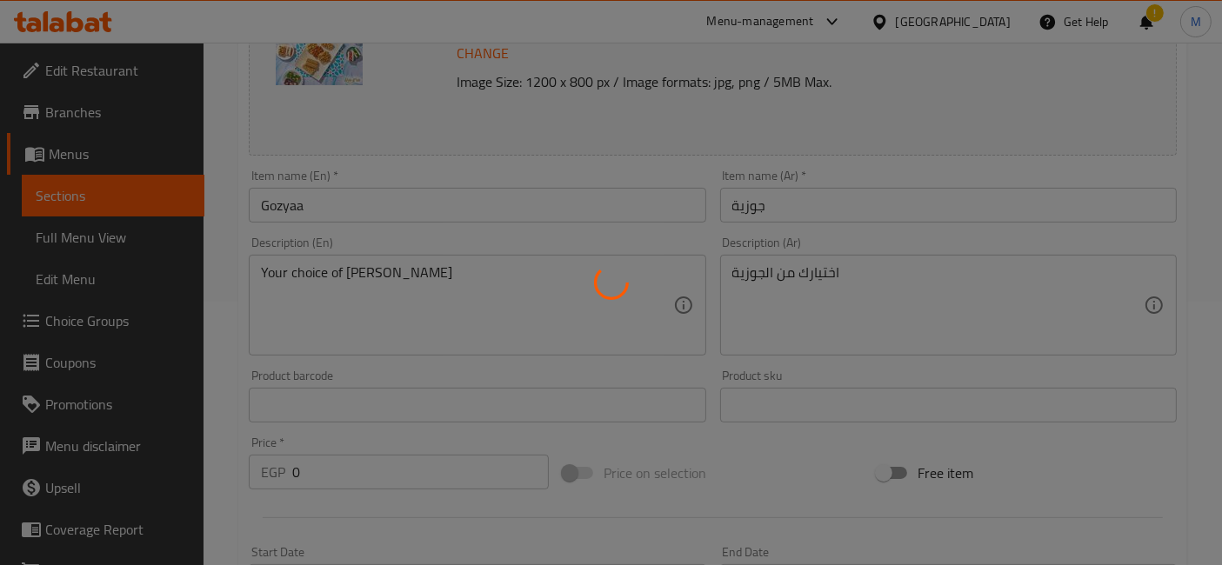
scroll to position [0, 0]
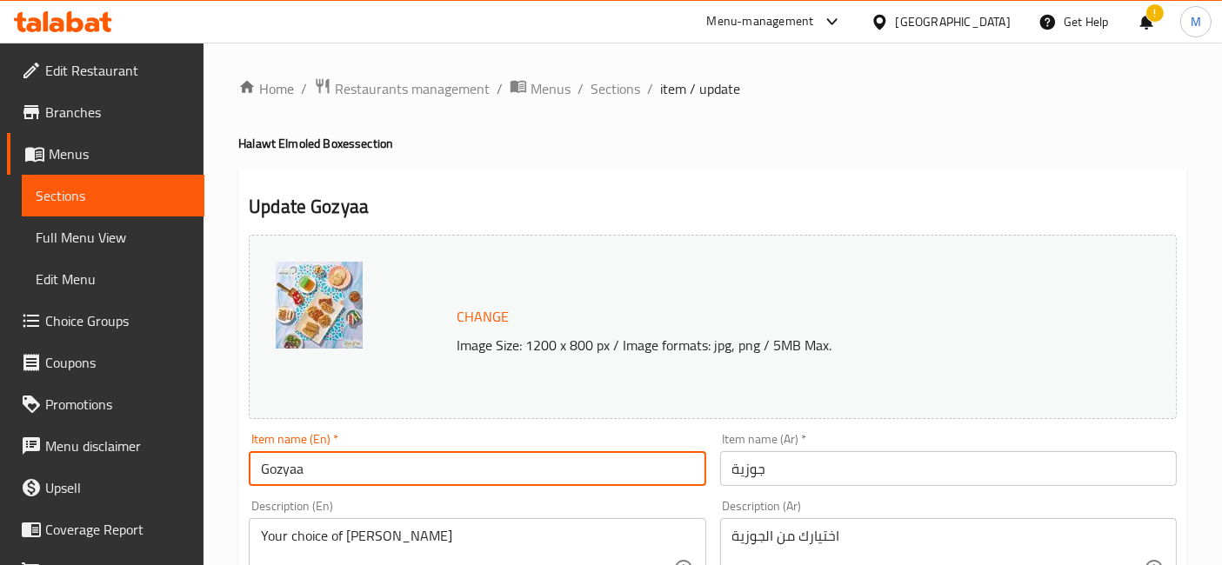
click at [581, 463] on input "Gozyaa" at bounding box center [477, 468] width 457 height 35
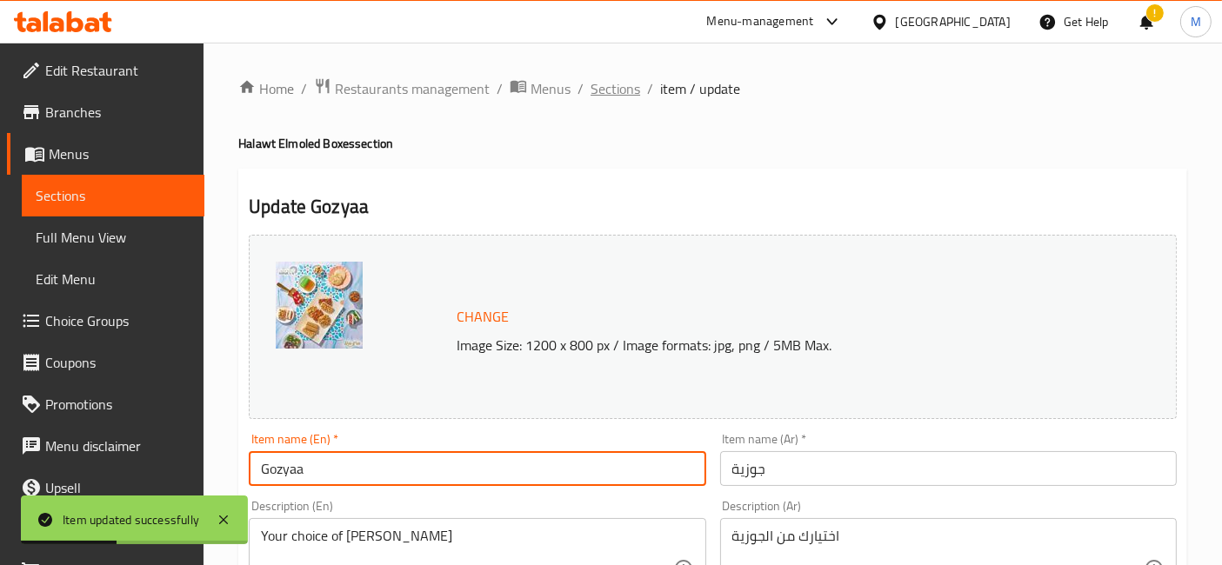
click at [595, 90] on span "Sections" at bounding box center [615, 88] width 50 height 21
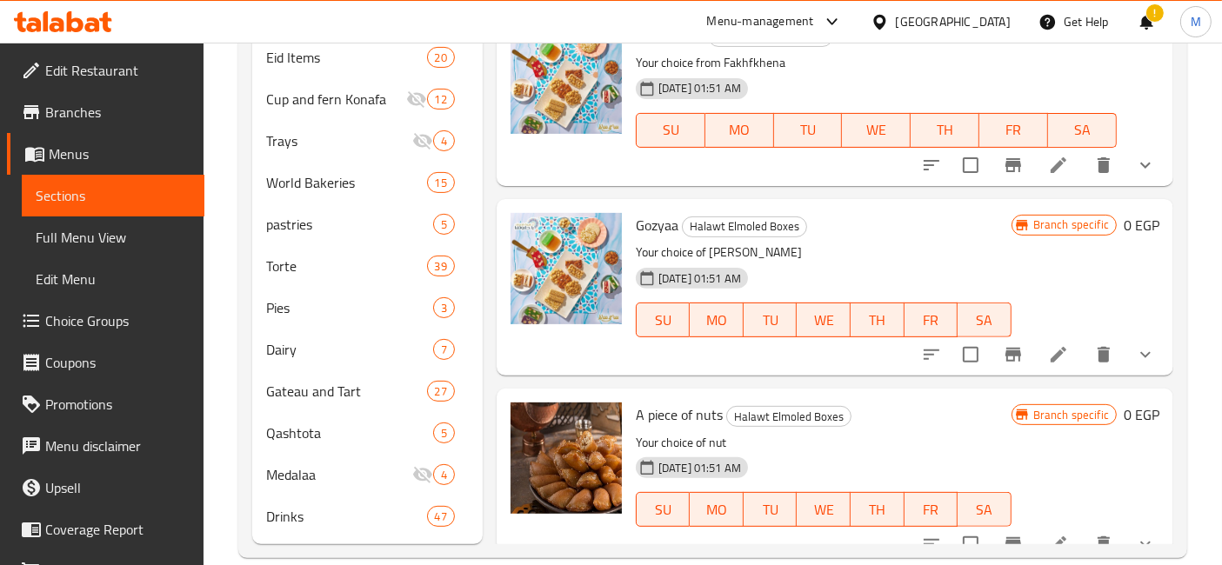
scroll to position [3381, 0]
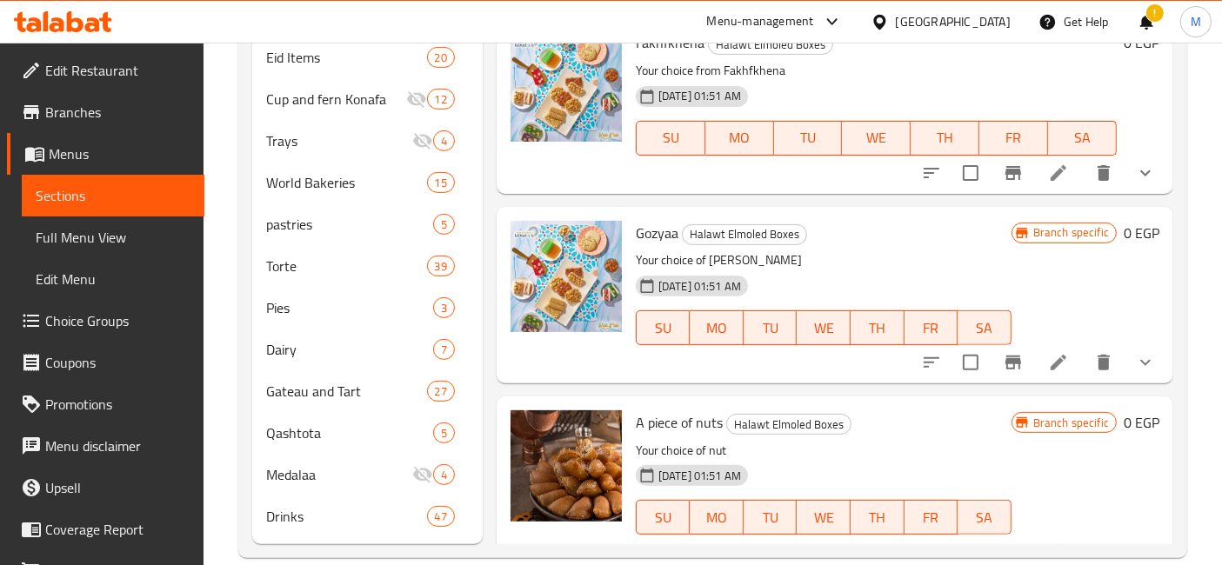
click at [1005, 360] on icon "Branch-specific-item" at bounding box center [1013, 363] width 16 height 14
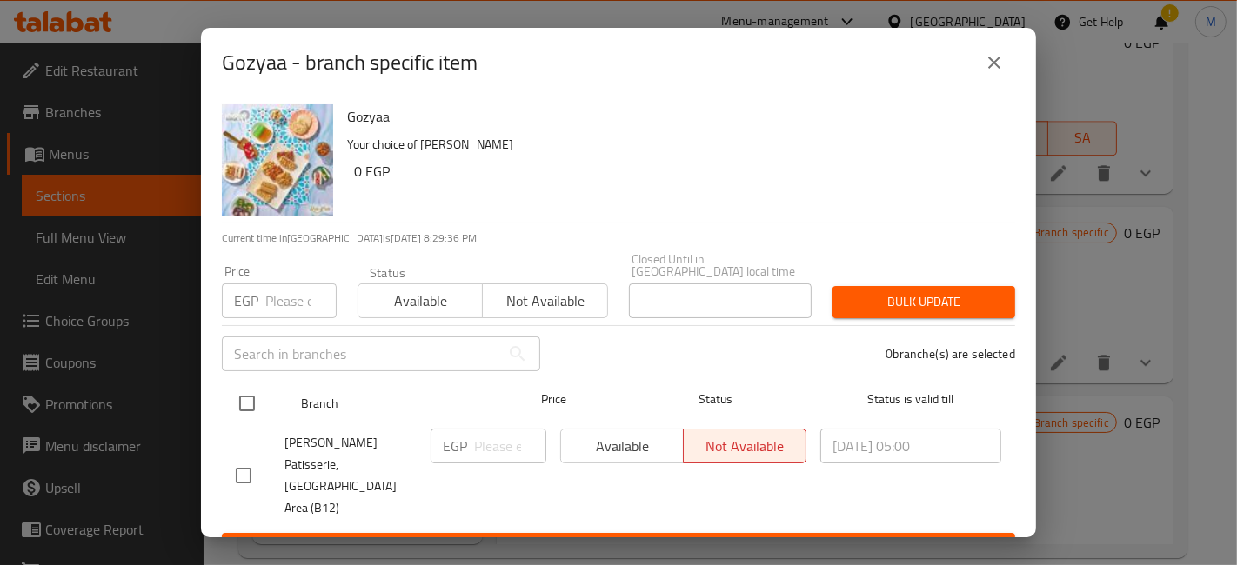
click at [237, 389] on input "checkbox" at bounding box center [247, 403] width 37 height 37
checkbox input "true"
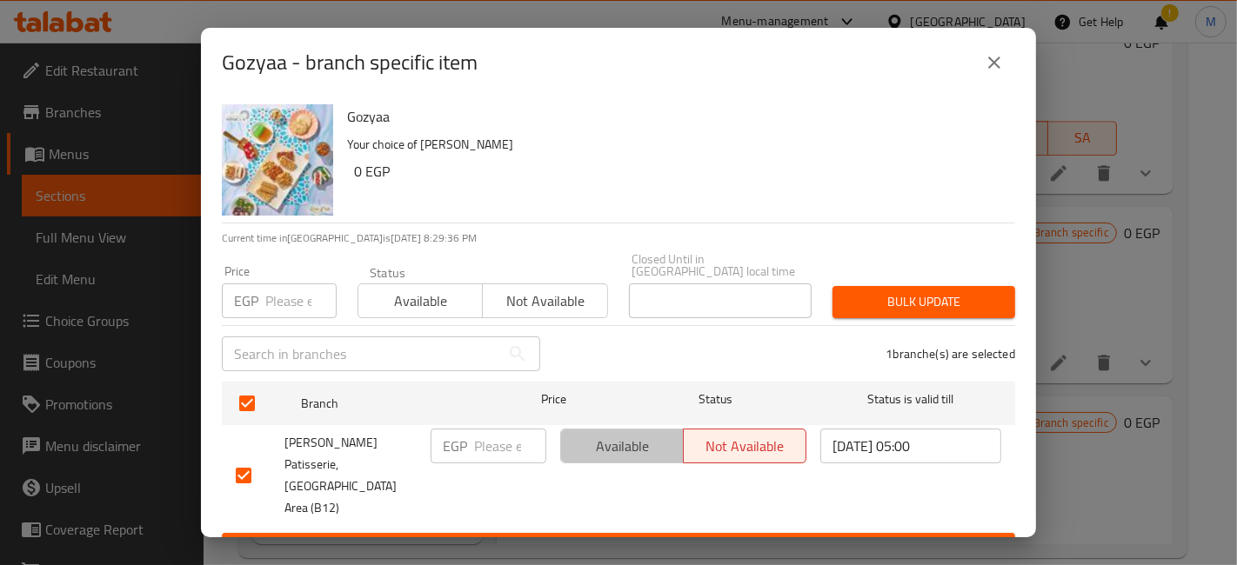
click at [626, 434] on span "Available" at bounding box center [622, 446] width 109 height 25
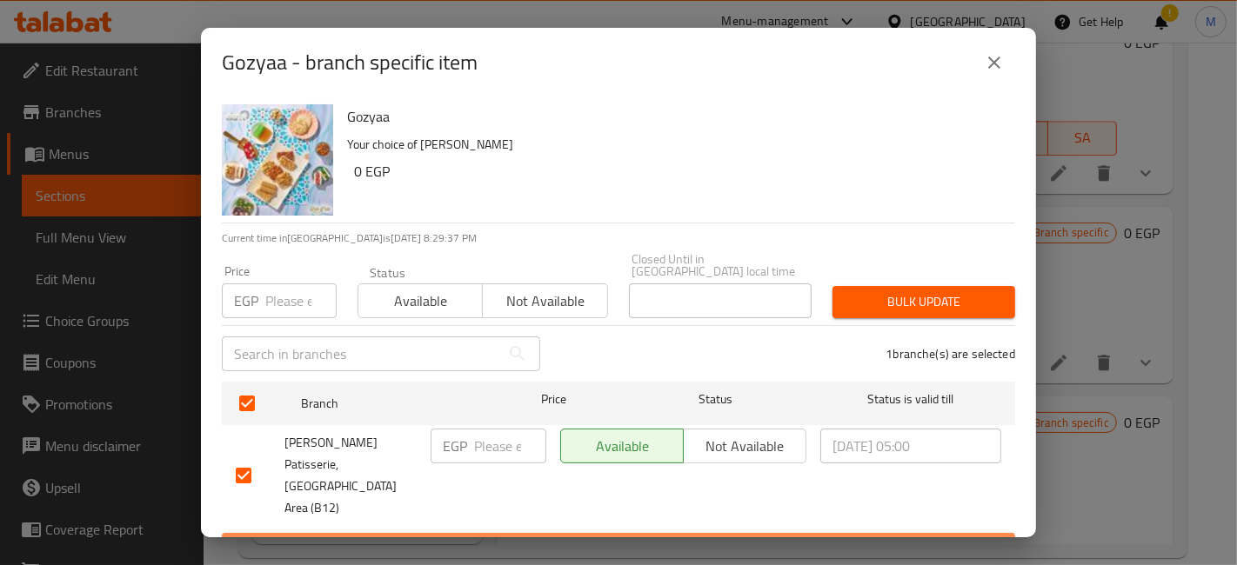
click at [601, 538] on span "Save" at bounding box center [618, 549] width 765 height 22
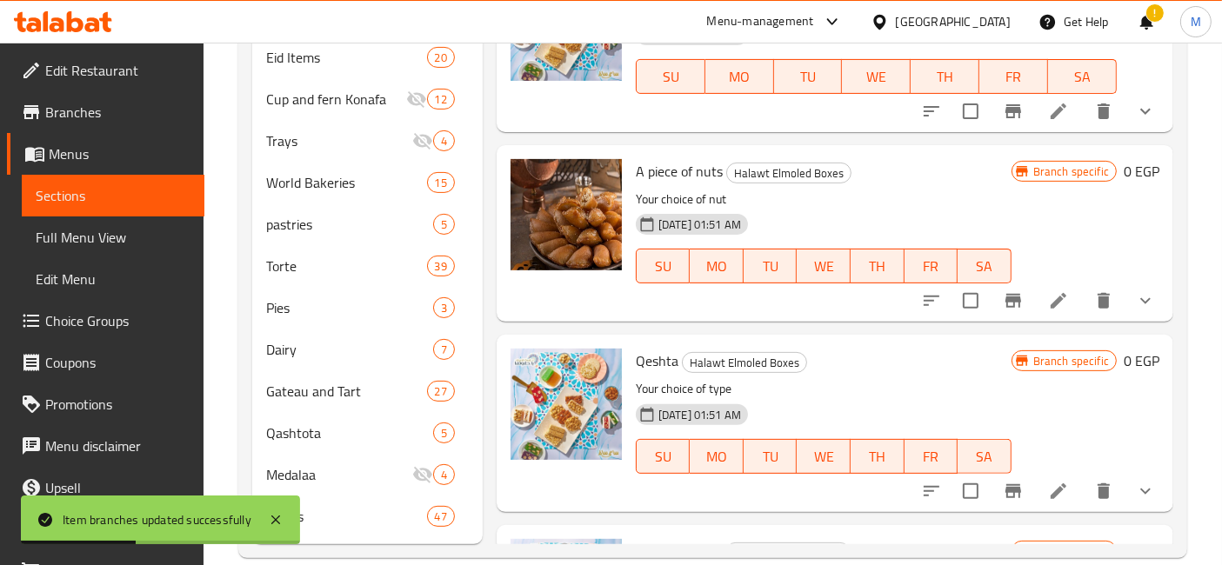
scroll to position [3671, 0]
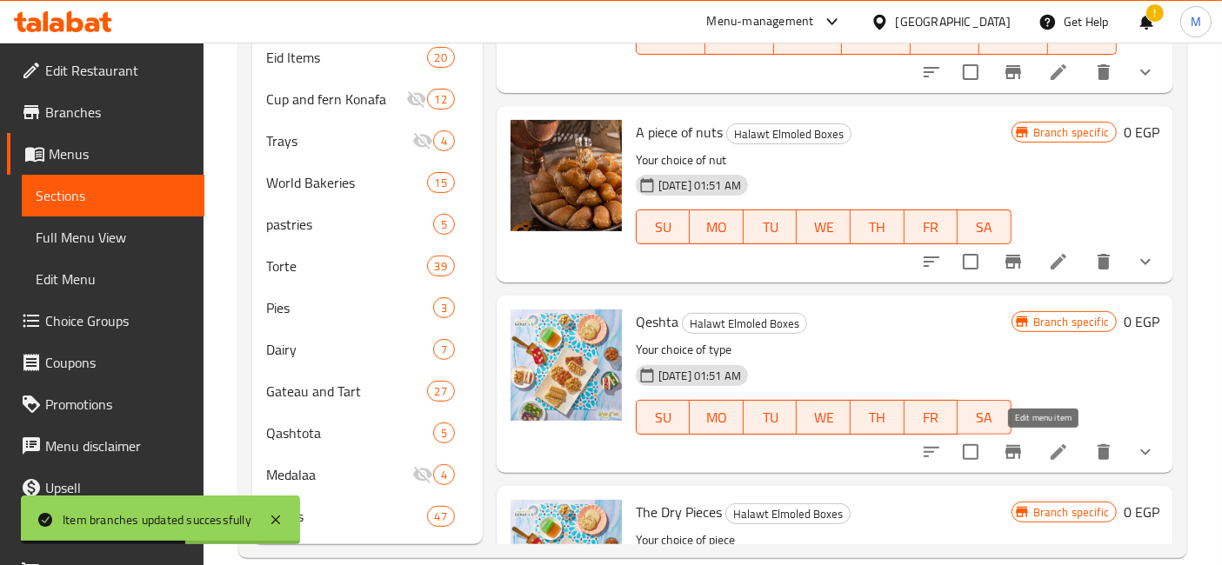
click at [1048, 453] on icon at bounding box center [1058, 452] width 21 height 21
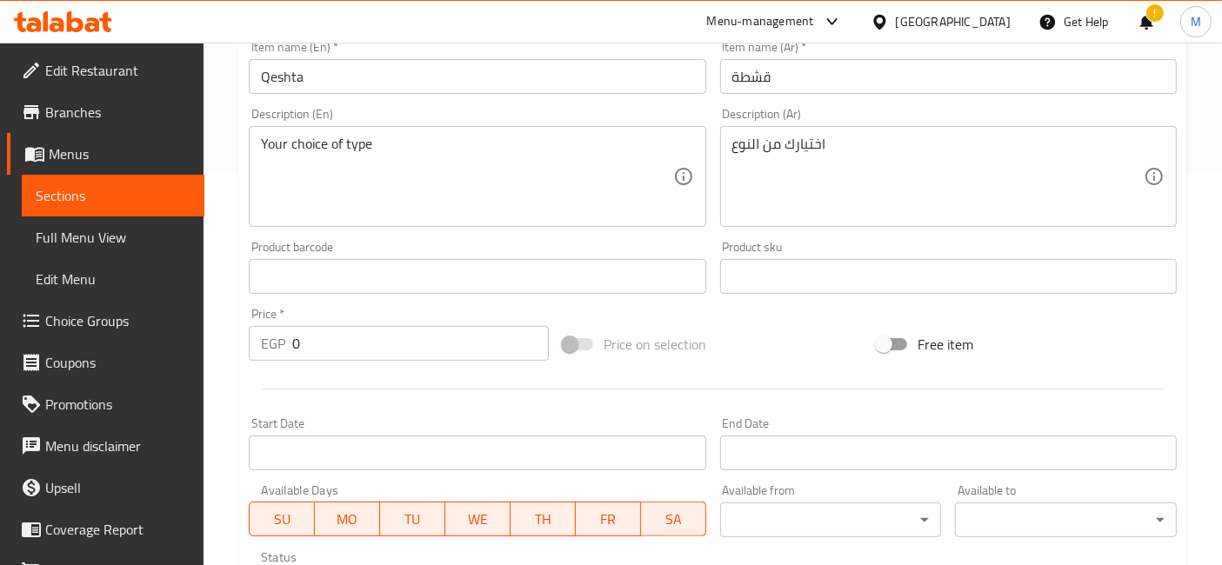
scroll to position [772, 0]
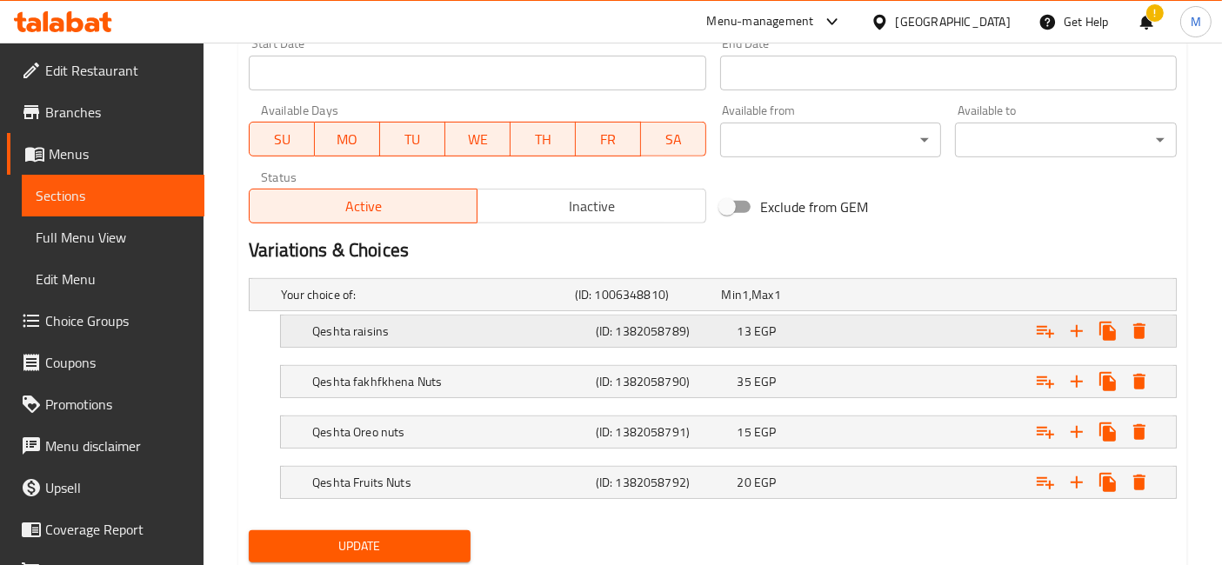
click at [803, 323] on div "13 EGP" at bounding box center [804, 331] width 135 height 17
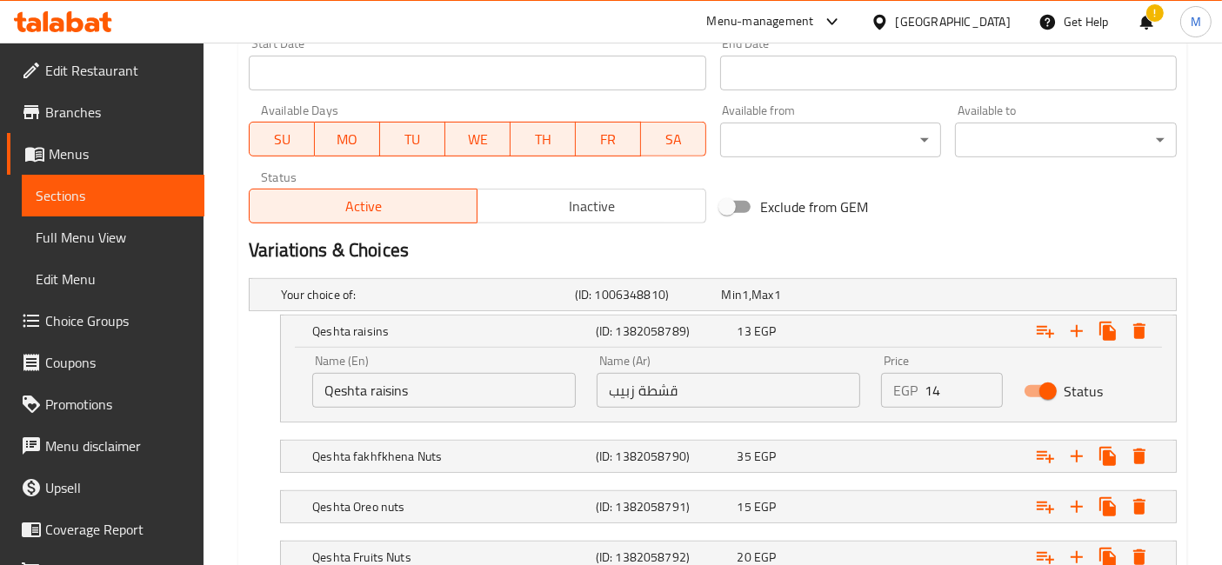
type input "14"
click at [977, 382] on input "14" at bounding box center [962, 390] width 77 height 35
click at [942, 430] on nav at bounding box center [713, 433] width 928 height 14
click at [944, 450] on div "Expand" at bounding box center [1016, 456] width 283 height 38
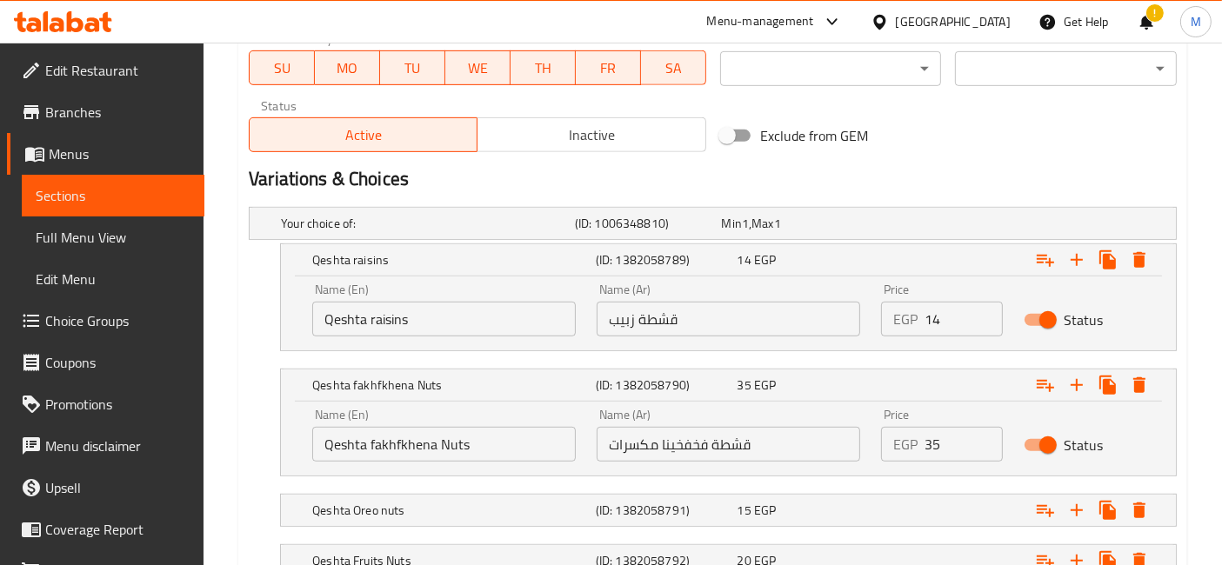
scroll to position [870, 0]
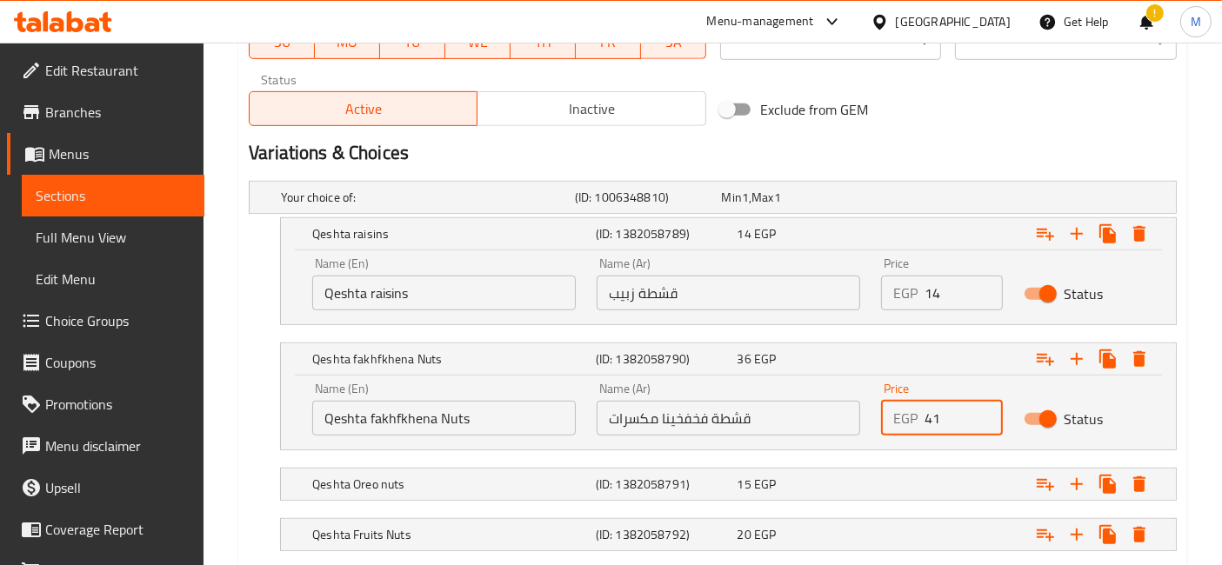
click at [980, 406] on input "41" at bounding box center [962, 418] width 77 height 35
click at [980, 406] on input "42" at bounding box center [962, 418] width 77 height 35
click at [980, 406] on input "43" at bounding box center [962, 418] width 77 height 35
click at [976, 426] on input "43" at bounding box center [962, 418] width 77 height 35
type input "42"
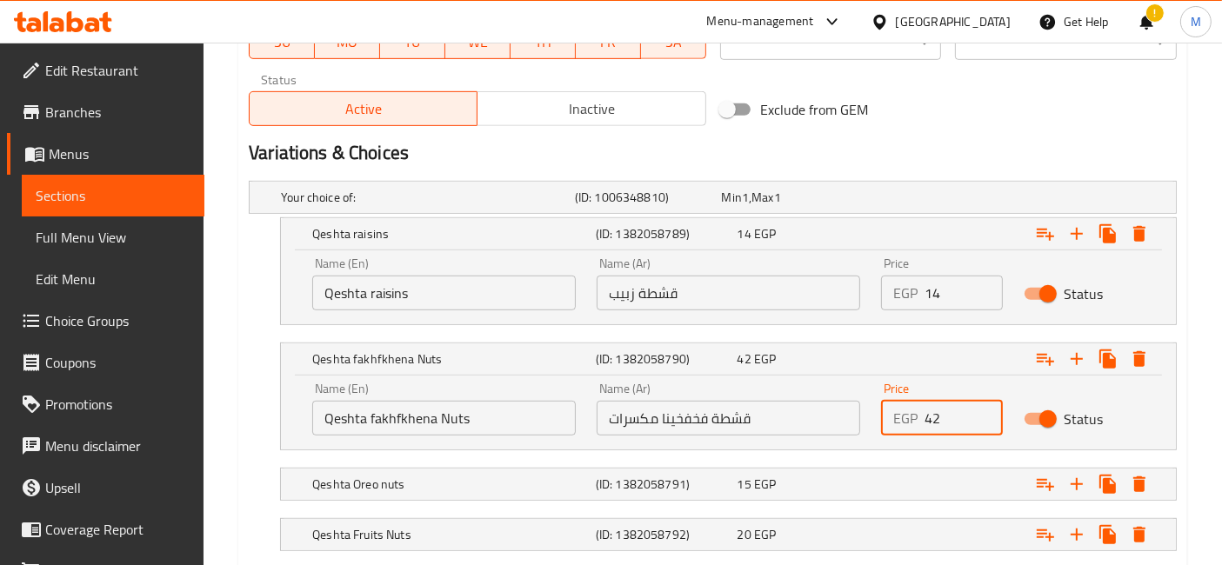
click at [978, 423] on input "42" at bounding box center [962, 418] width 77 height 35
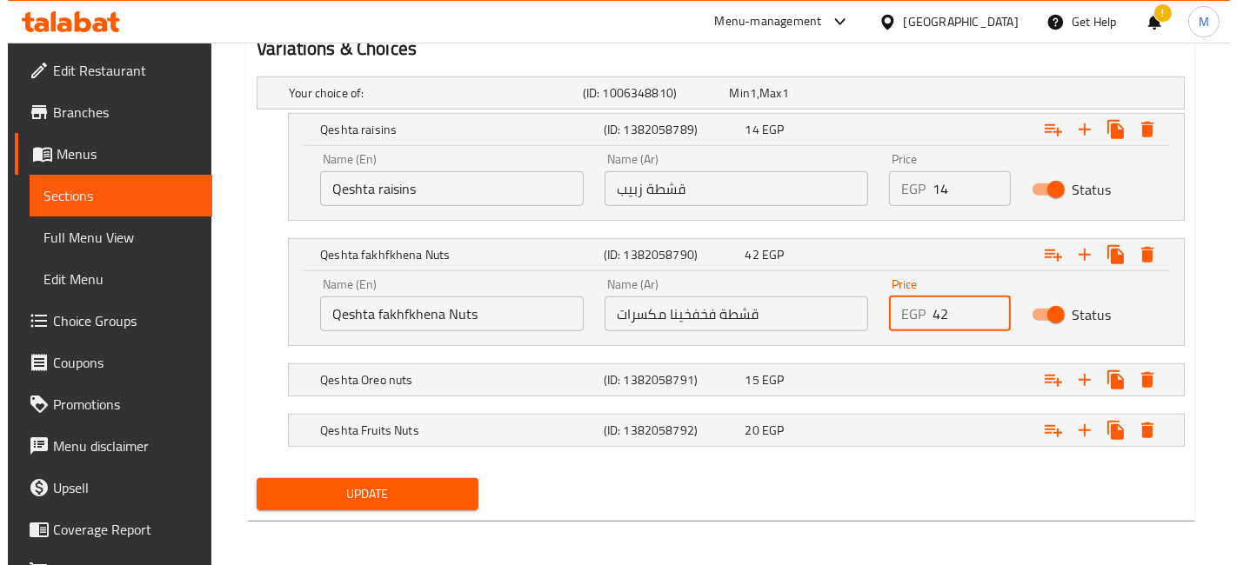
scroll to position [974, 0]
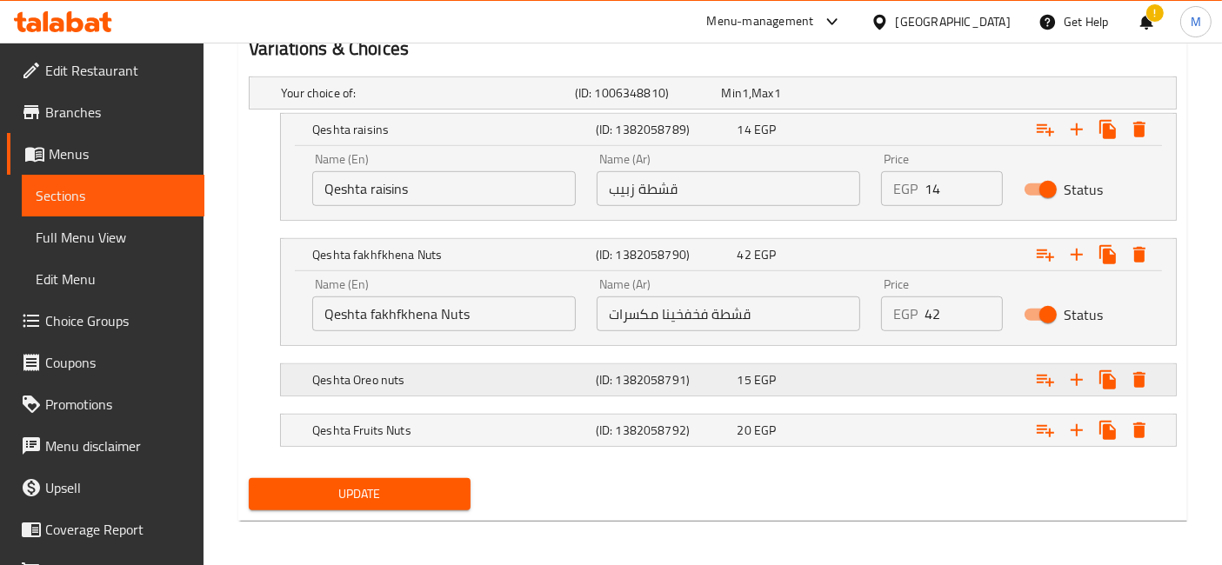
click at [845, 377] on div "15 EGP" at bounding box center [804, 379] width 135 height 17
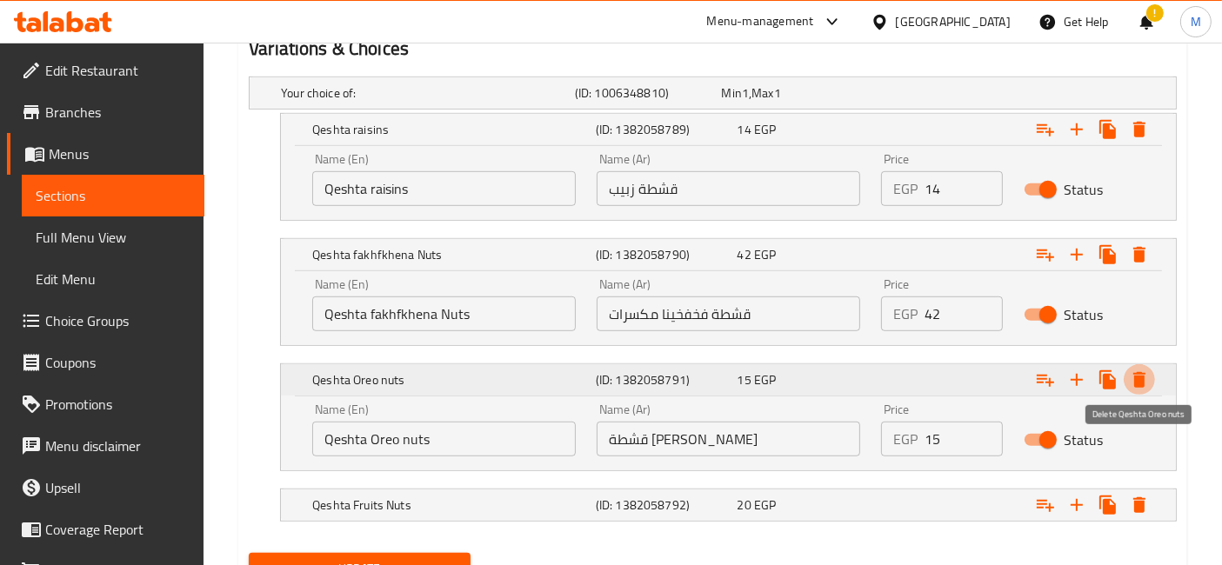
click at [1137, 381] on icon "Expand" at bounding box center [1139, 380] width 12 height 16
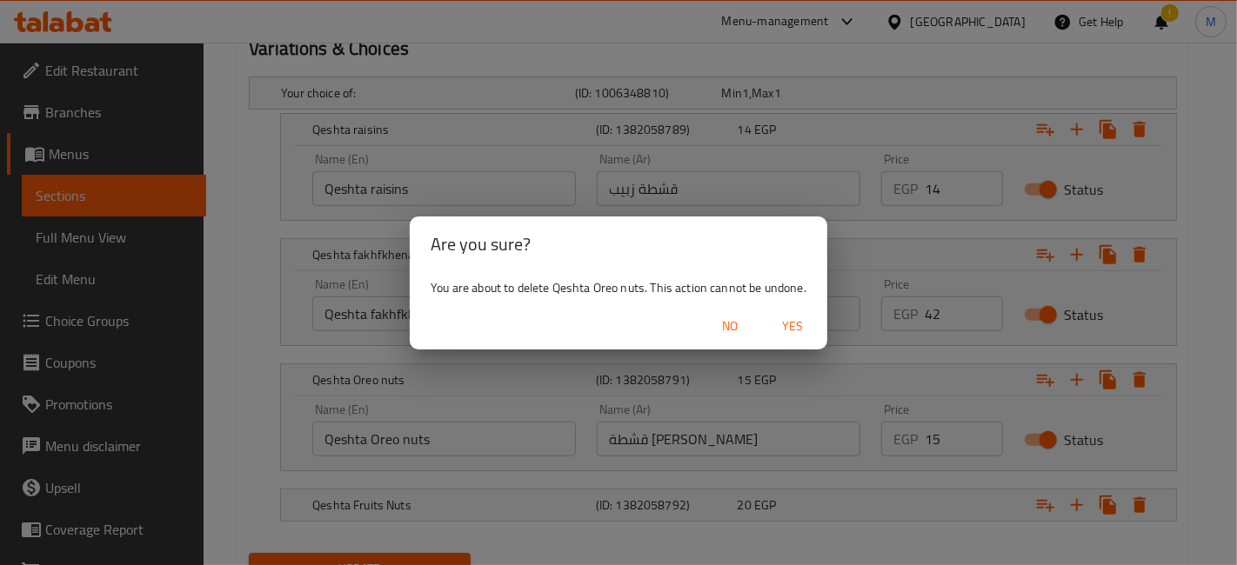
click at [800, 322] on span "Yes" at bounding box center [792, 327] width 42 height 22
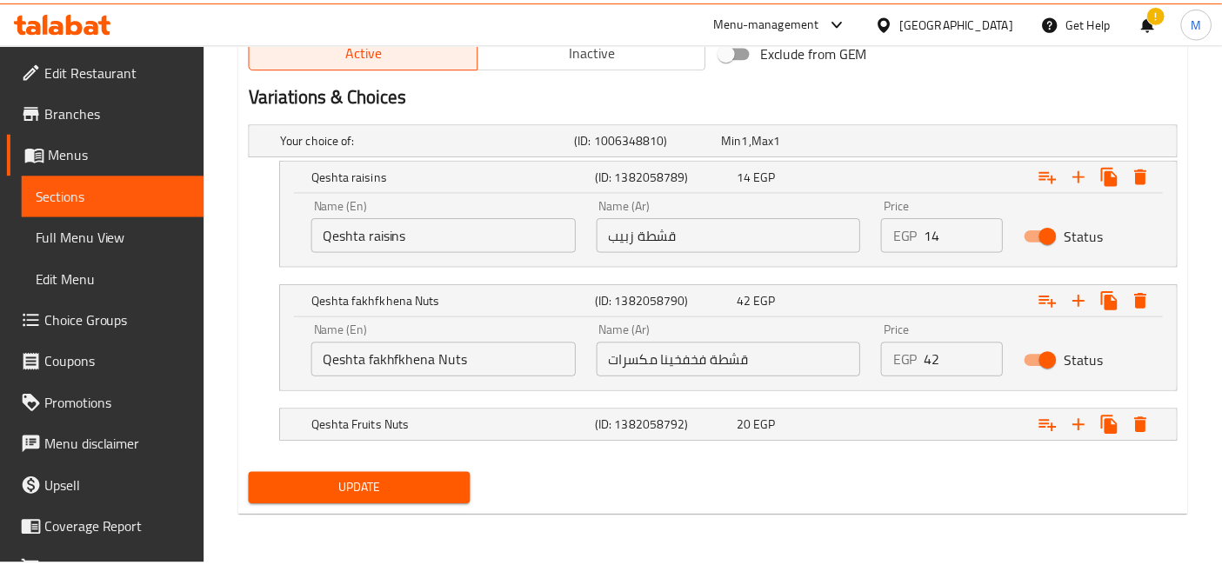
scroll to position [924, 0]
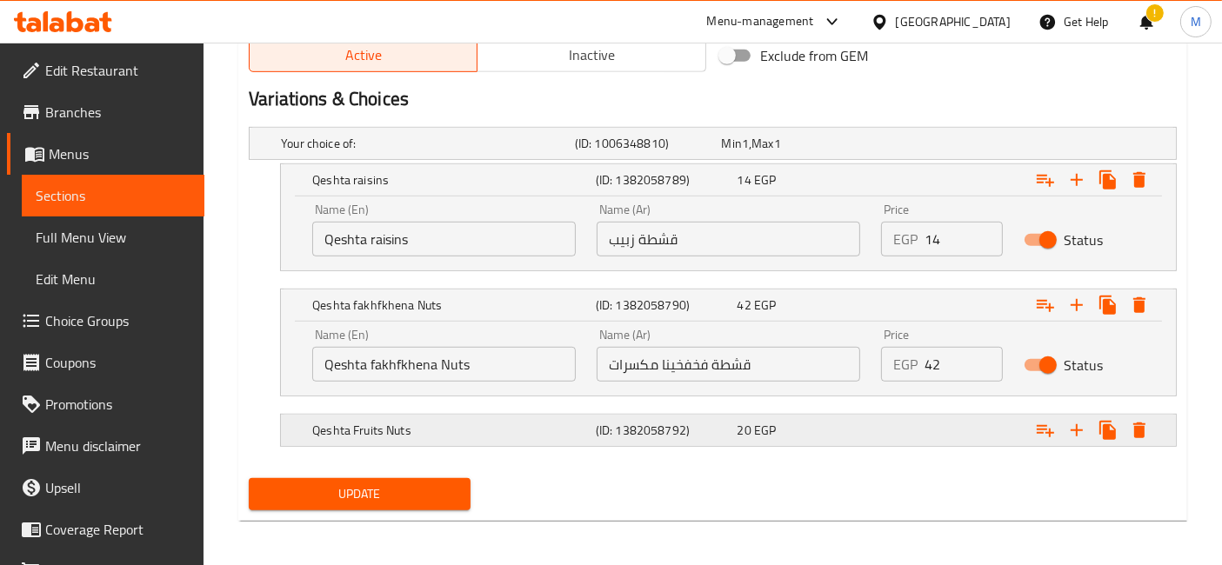
click at [784, 435] on div "20 EGP" at bounding box center [804, 430] width 135 height 17
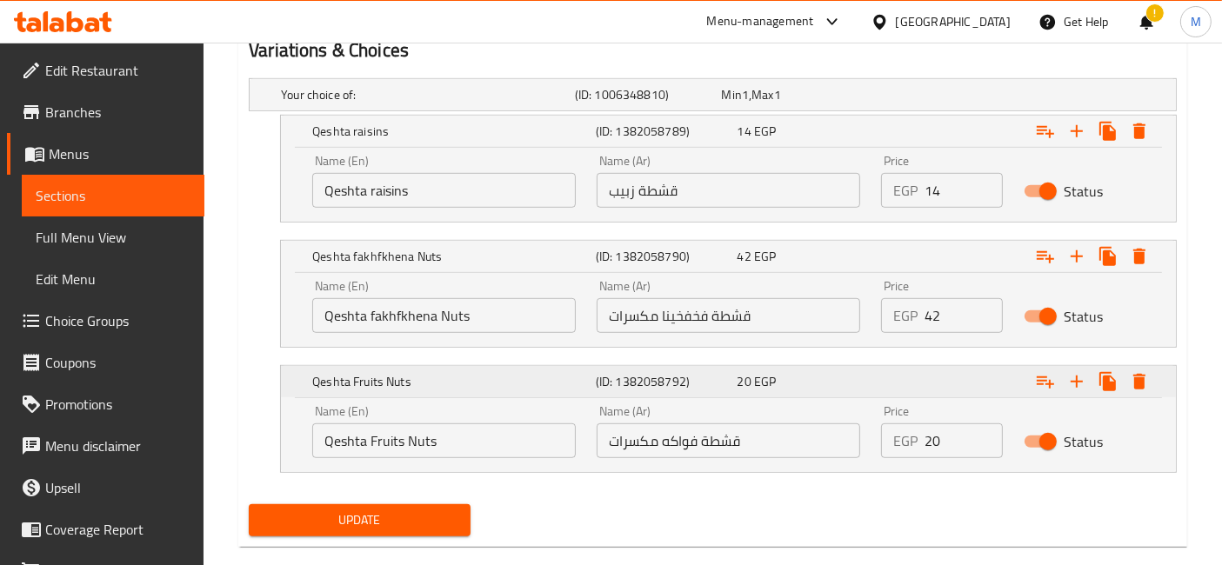
scroll to position [999, 0]
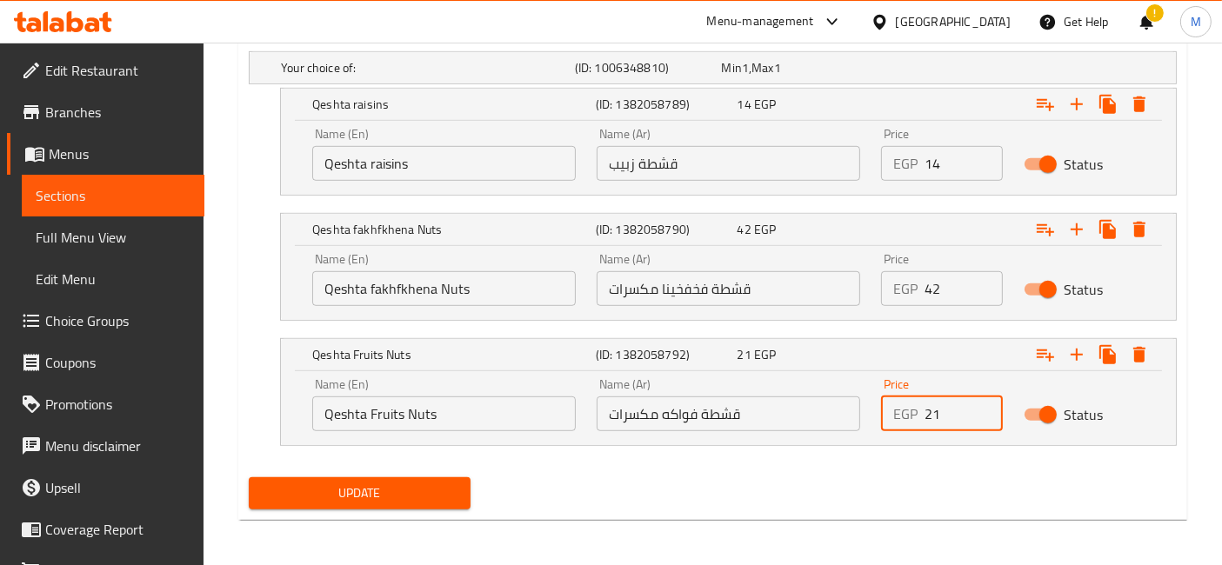
click at [982, 397] on input "21" at bounding box center [962, 414] width 77 height 35
click at [982, 397] on input "22" at bounding box center [962, 414] width 77 height 35
click at [982, 397] on input "23" at bounding box center [962, 414] width 77 height 35
type input "24"
click at [982, 397] on input "24" at bounding box center [962, 414] width 77 height 35
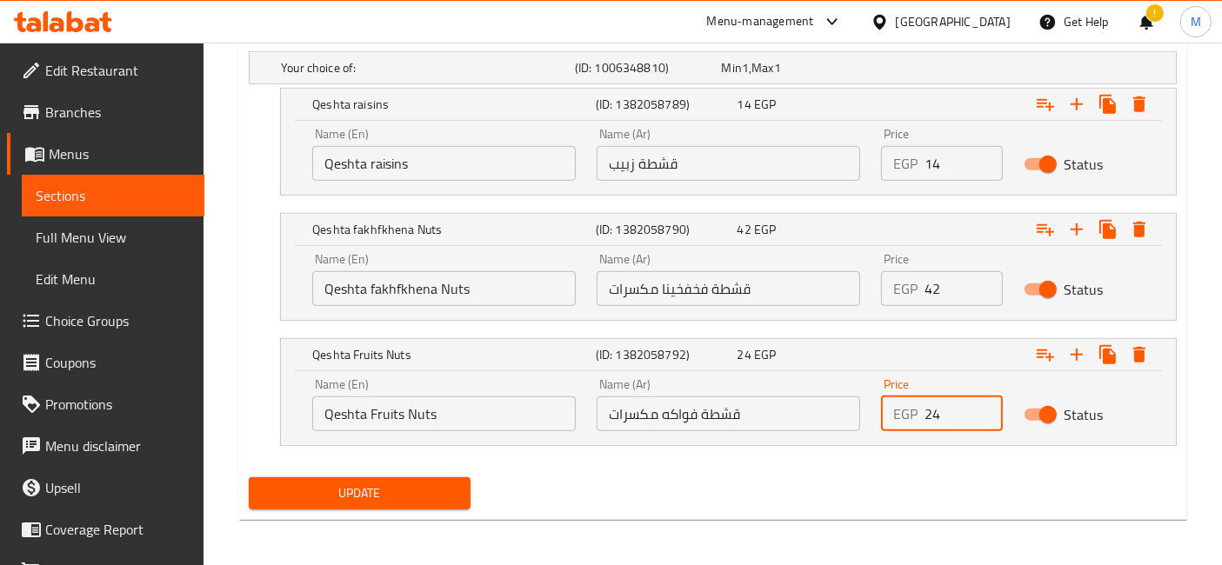
click at [249, 477] on button "Update" at bounding box center [360, 493] width 222 height 32
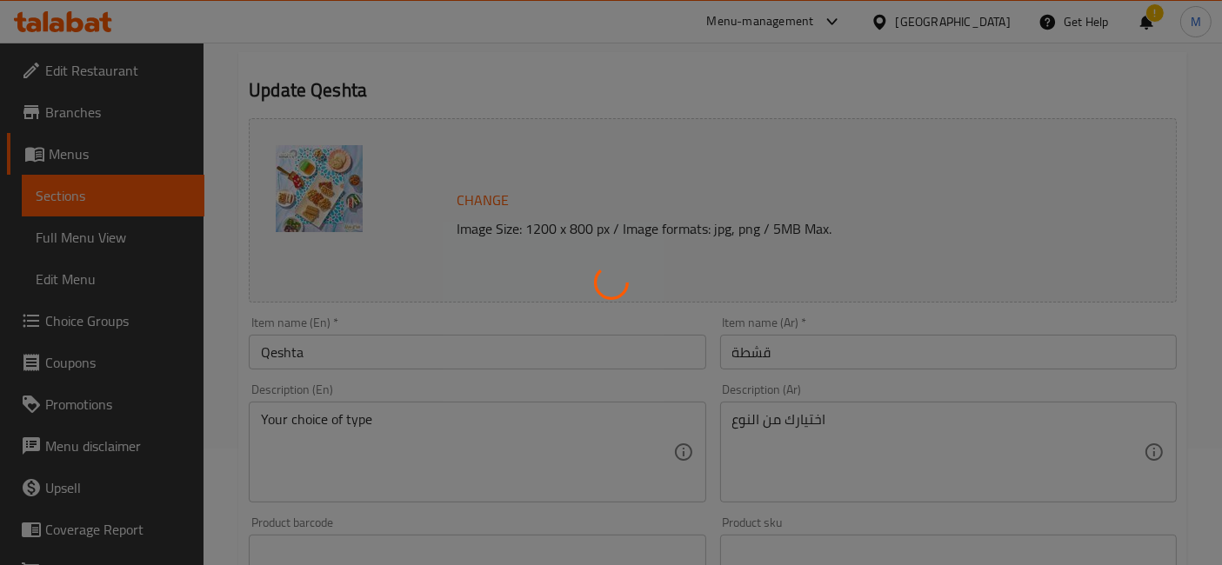
scroll to position [0, 0]
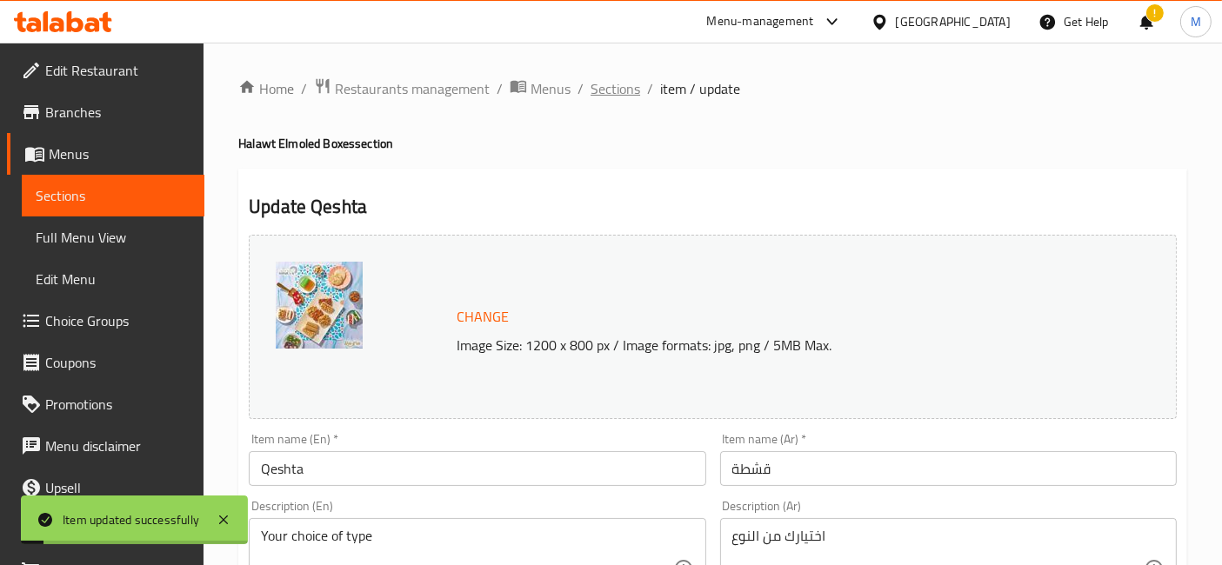
click at [618, 87] on span "Sections" at bounding box center [615, 88] width 50 height 21
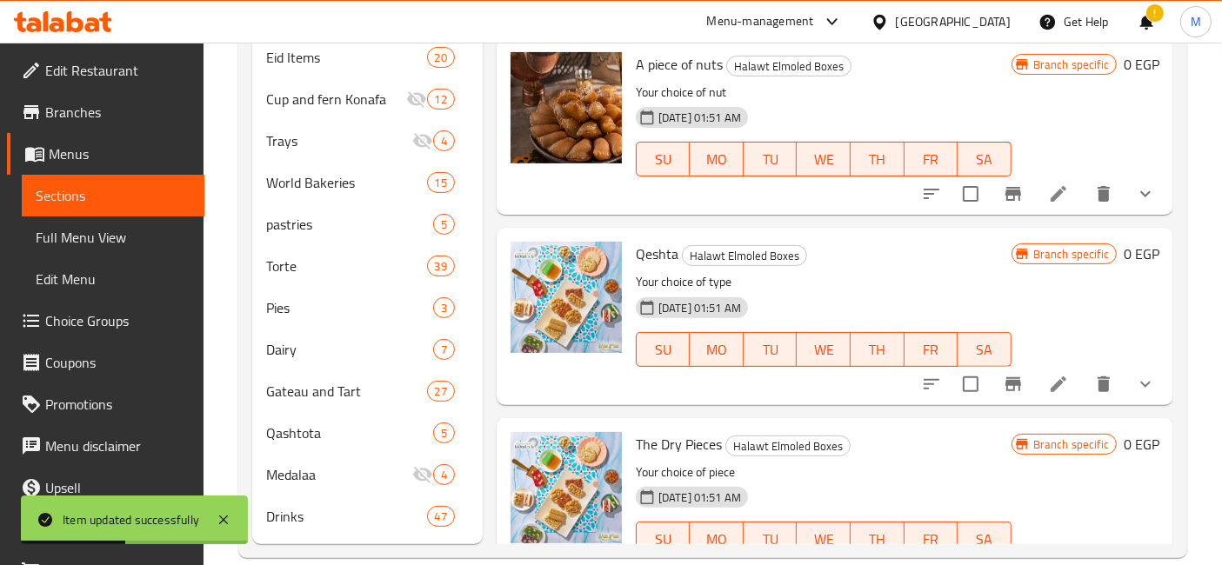
scroll to position [3768, 0]
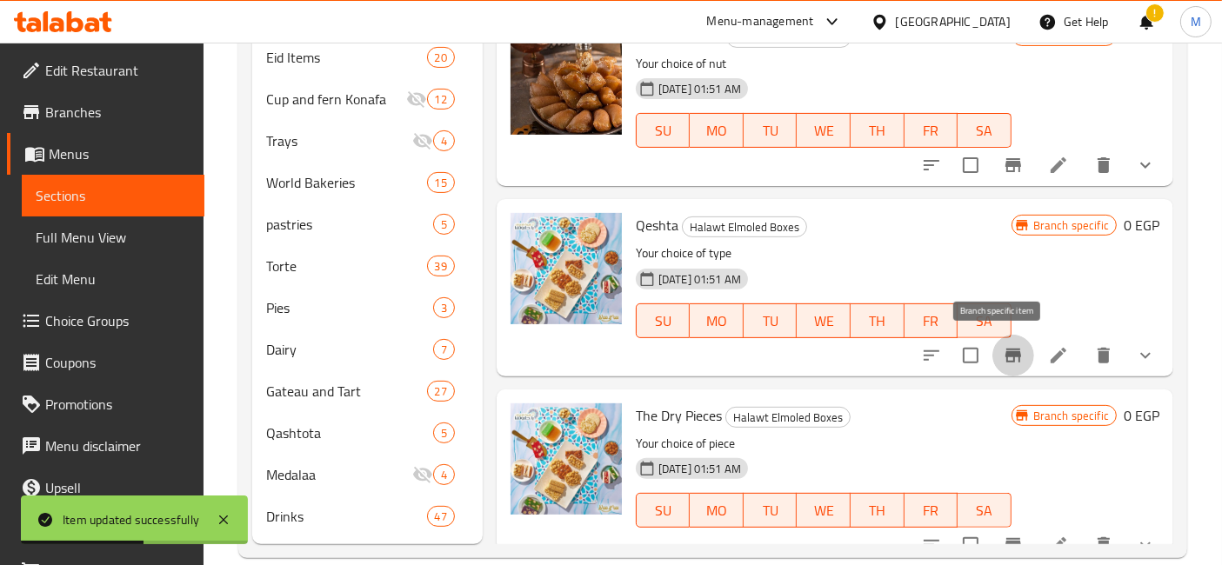
click at [1010, 351] on button "Branch-specific-item" at bounding box center [1013, 356] width 42 height 42
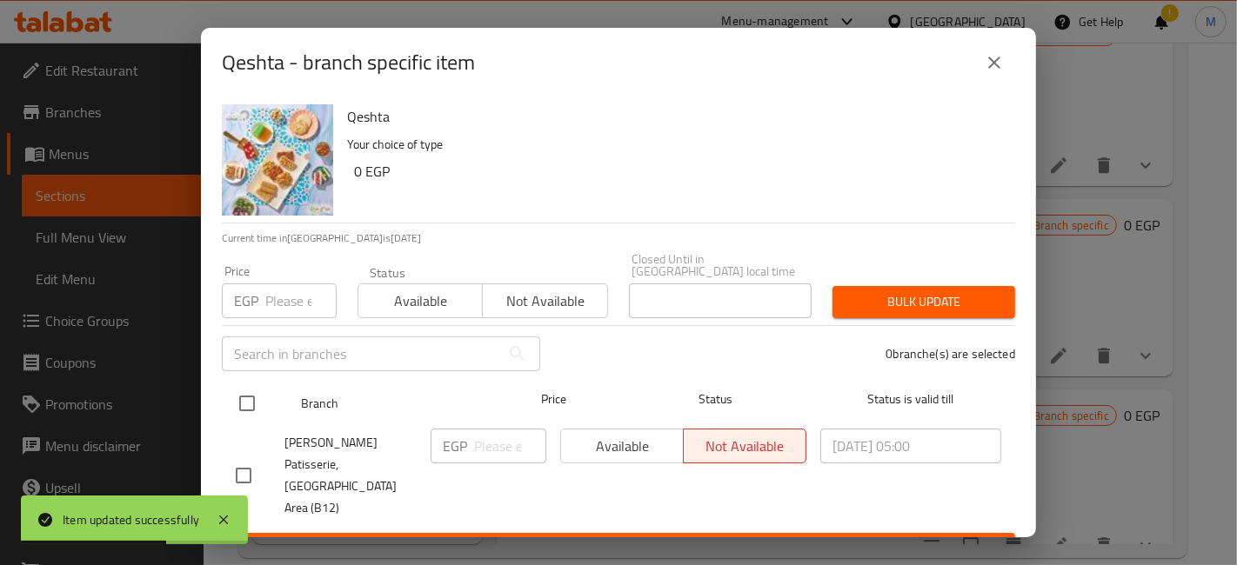
click at [237, 391] on input "checkbox" at bounding box center [247, 403] width 37 height 37
checkbox input "true"
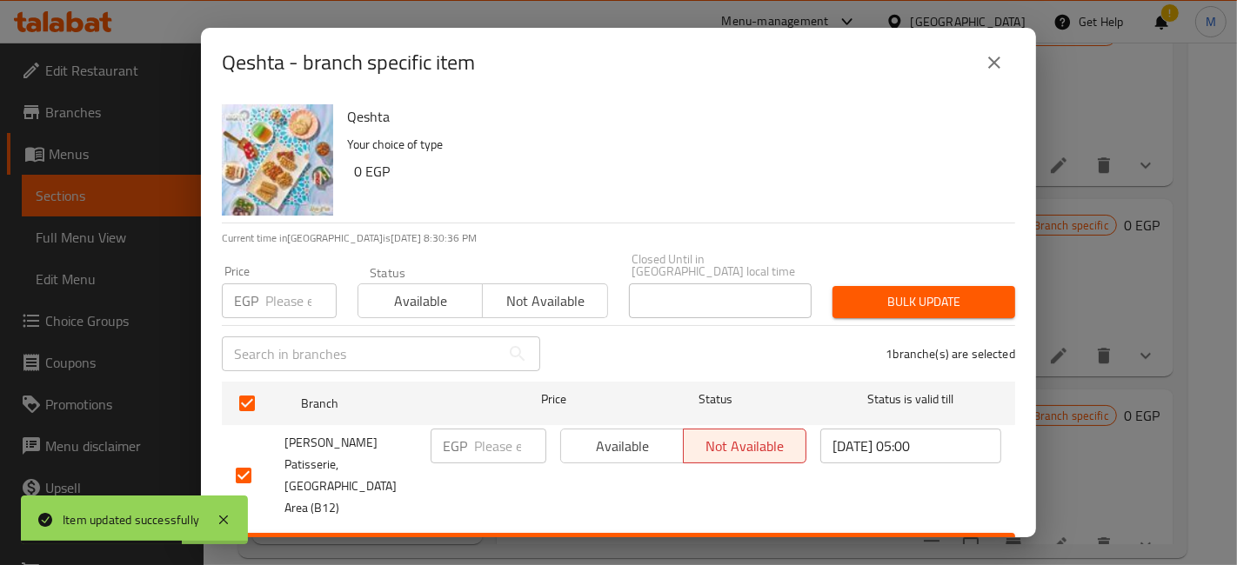
click at [617, 429] on button "Available" at bounding box center [621, 446] width 123 height 35
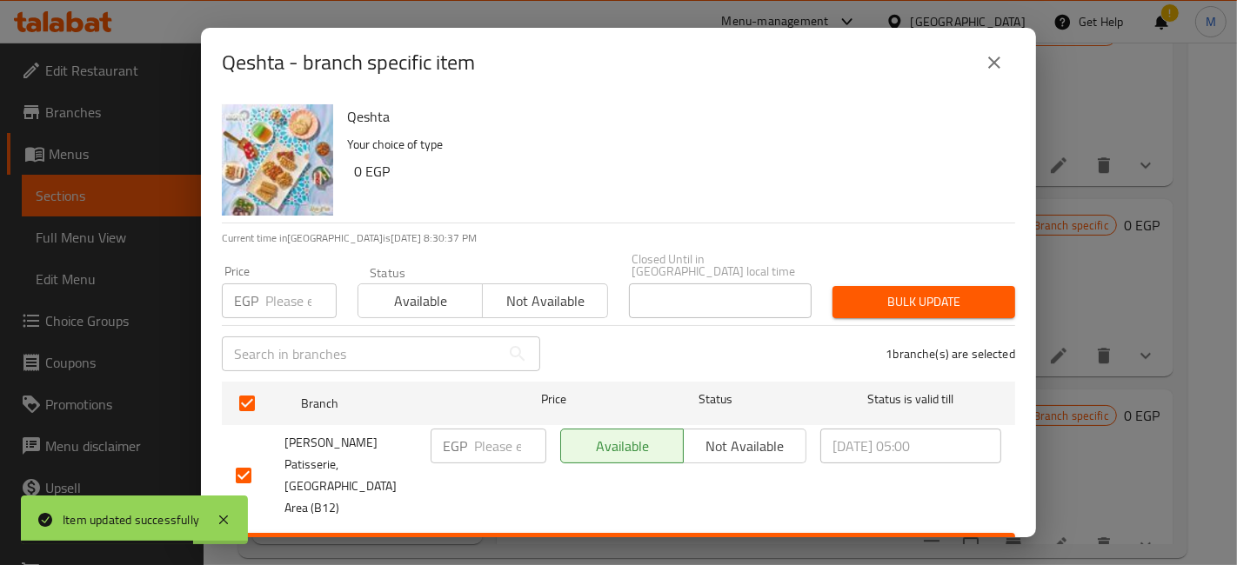
click at [635, 538] on span "Save" at bounding box center [618, 549] width 765 height 22
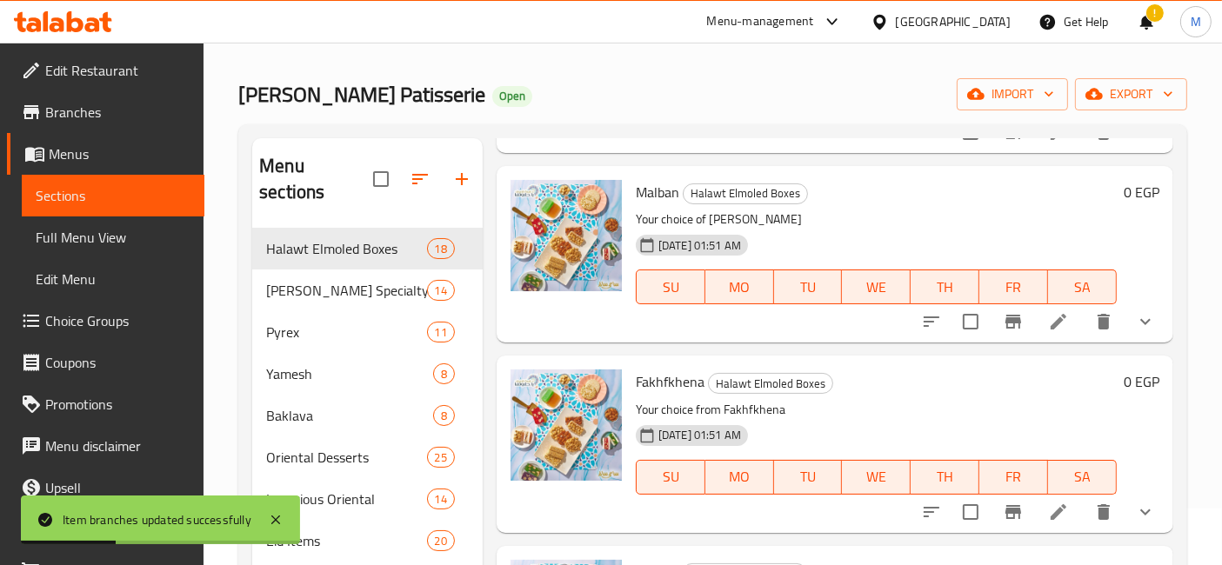
scroll to position [0, 0]
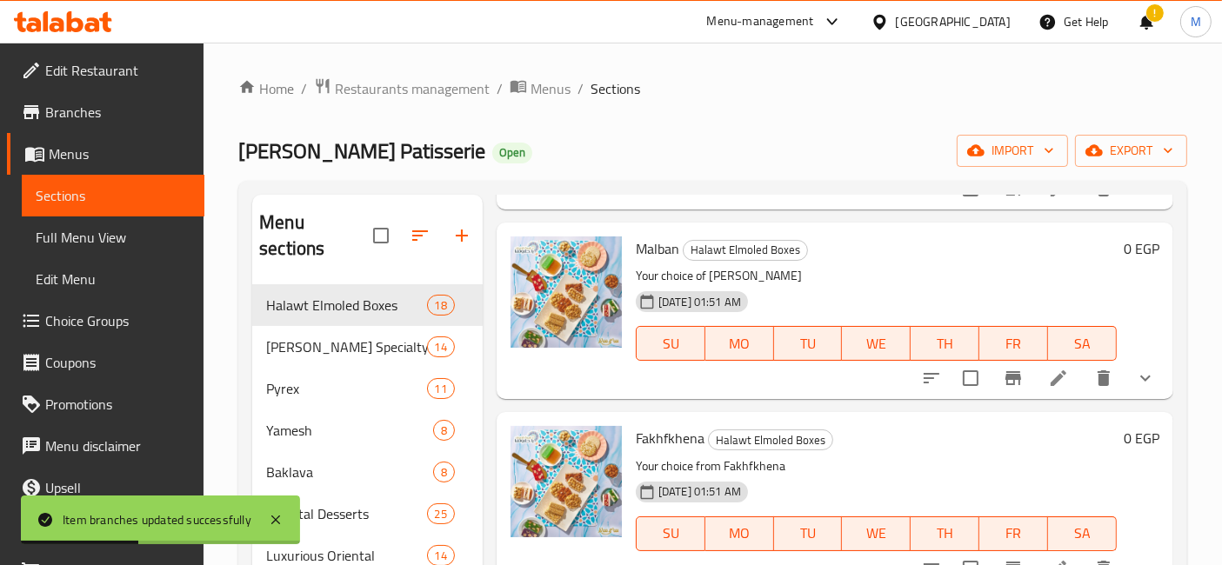
click at [90, 26] on icon at bounding box center [63, 21] width 98 height 21
